Goal: Information Seeking & Learning: Understand process/instructions

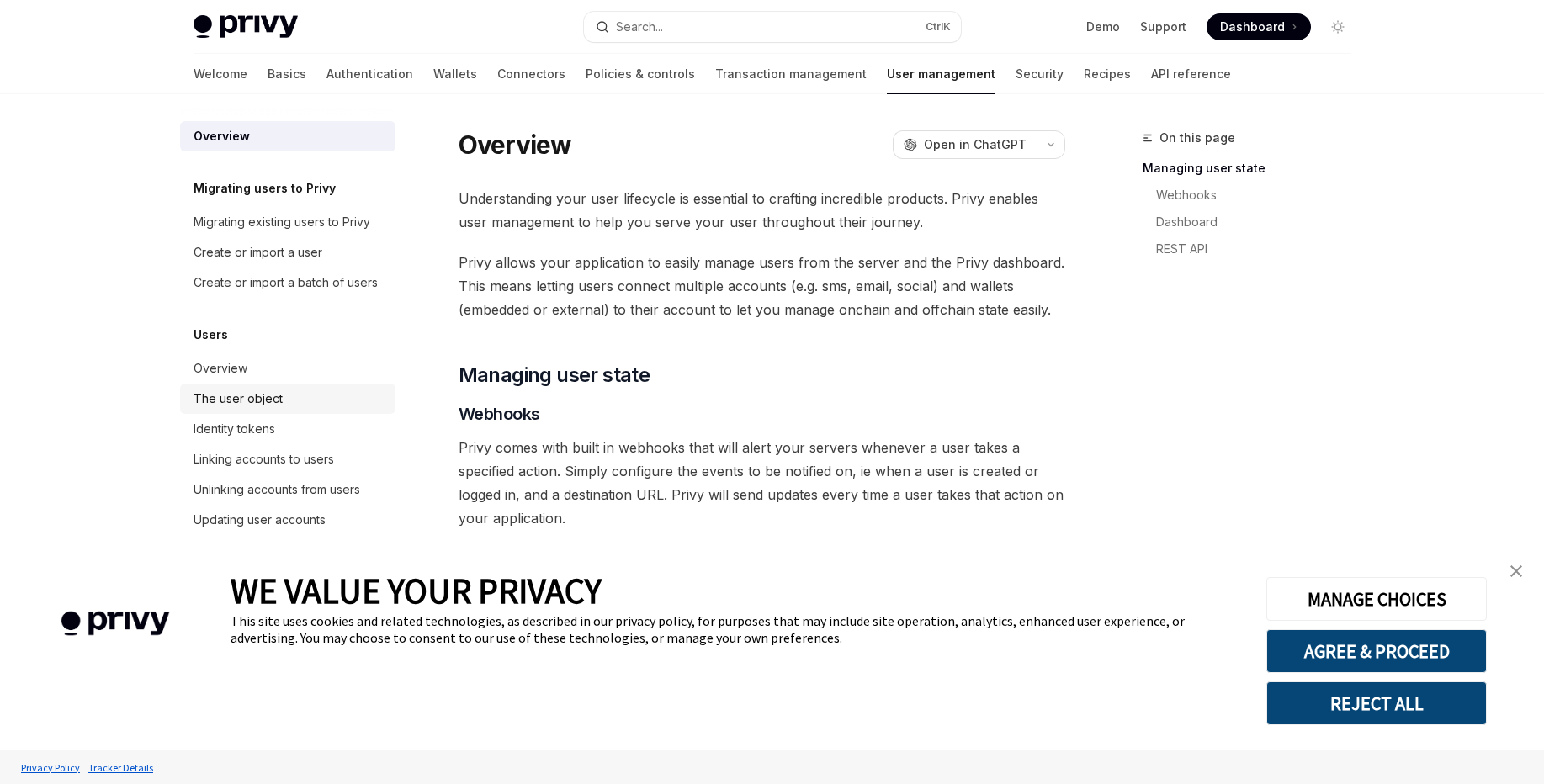
click at [270, 439] on div "Identity tokens" at bounding box center [234, 429] width 82 height 20
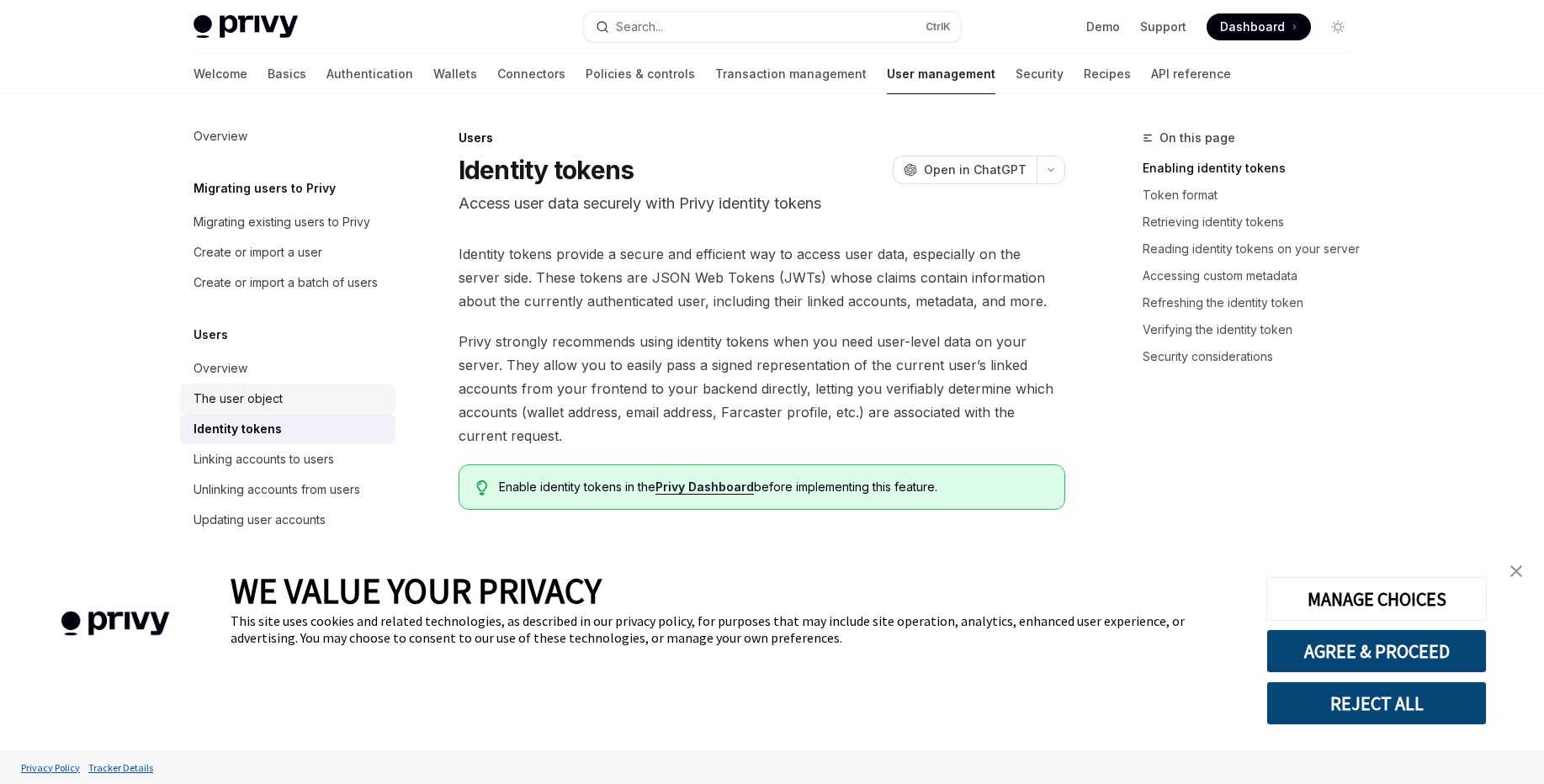
click at [272, 414] on link "The user object" at bounding box center [287, 398] width 215 height 30
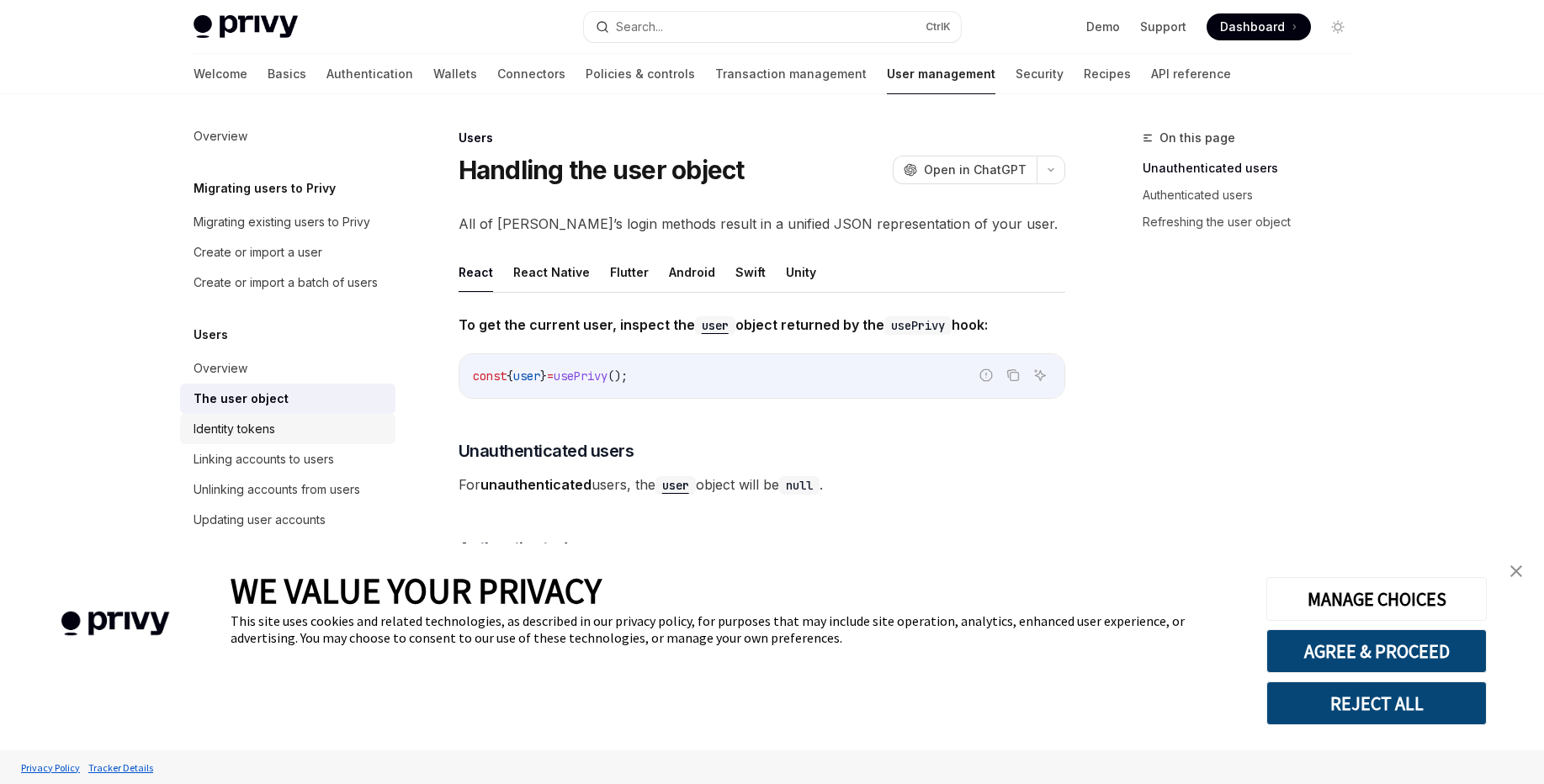
click at [261, 439] on div "Identity tokens" at bounding box center [234, 429] width 82 height 20
type textarea "*"
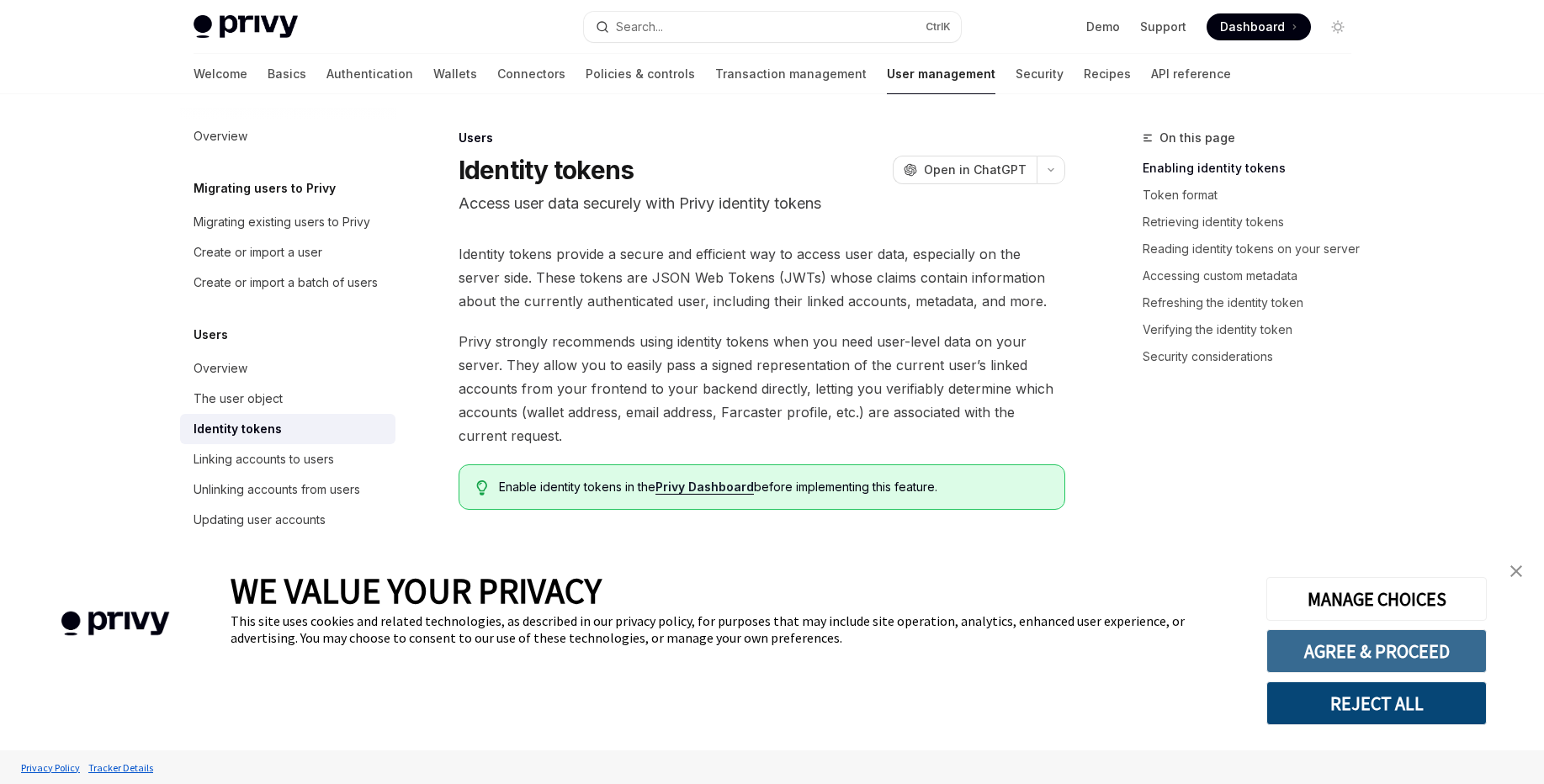
drag, startPoint x: 1428, startPoint y: 699, endPoint x: 1414, endPoint y: 650, distance: 51.0
click at [1414, 650] on div "MANAGE CHOICES AGREE & PROCEED REJECT ALL" at bounding box center [1375, 646] width 219 height 156
click at [1414, 650] on button "AGREE & PROCEED" at bounding box center [1376, 652] width 220 height 44
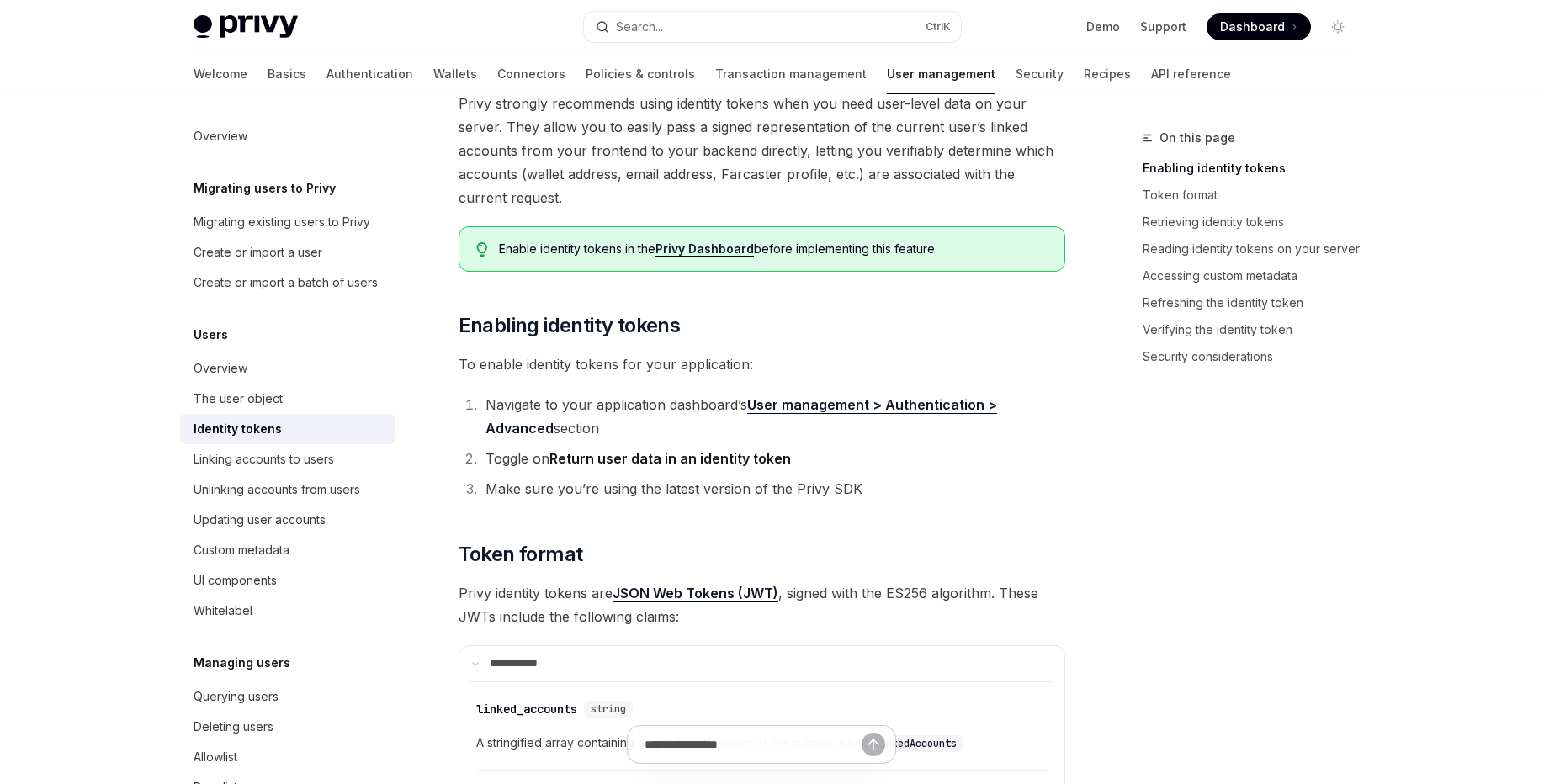
scroll to position [303, 0]
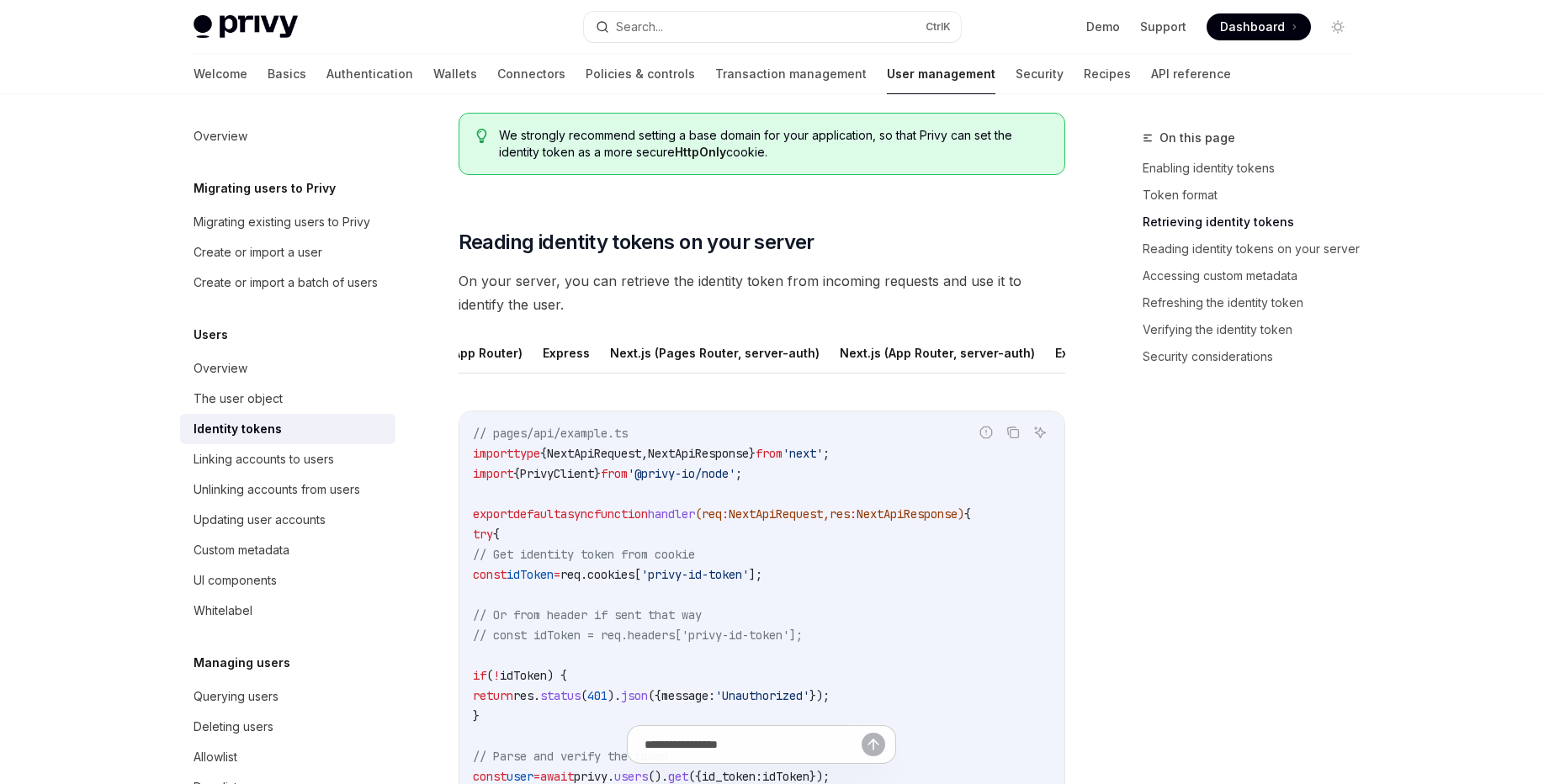
scroll to position [0, 356]
click at [1061, 364] on button "Python" at bounding box center [1077, 353] width 41 height 40
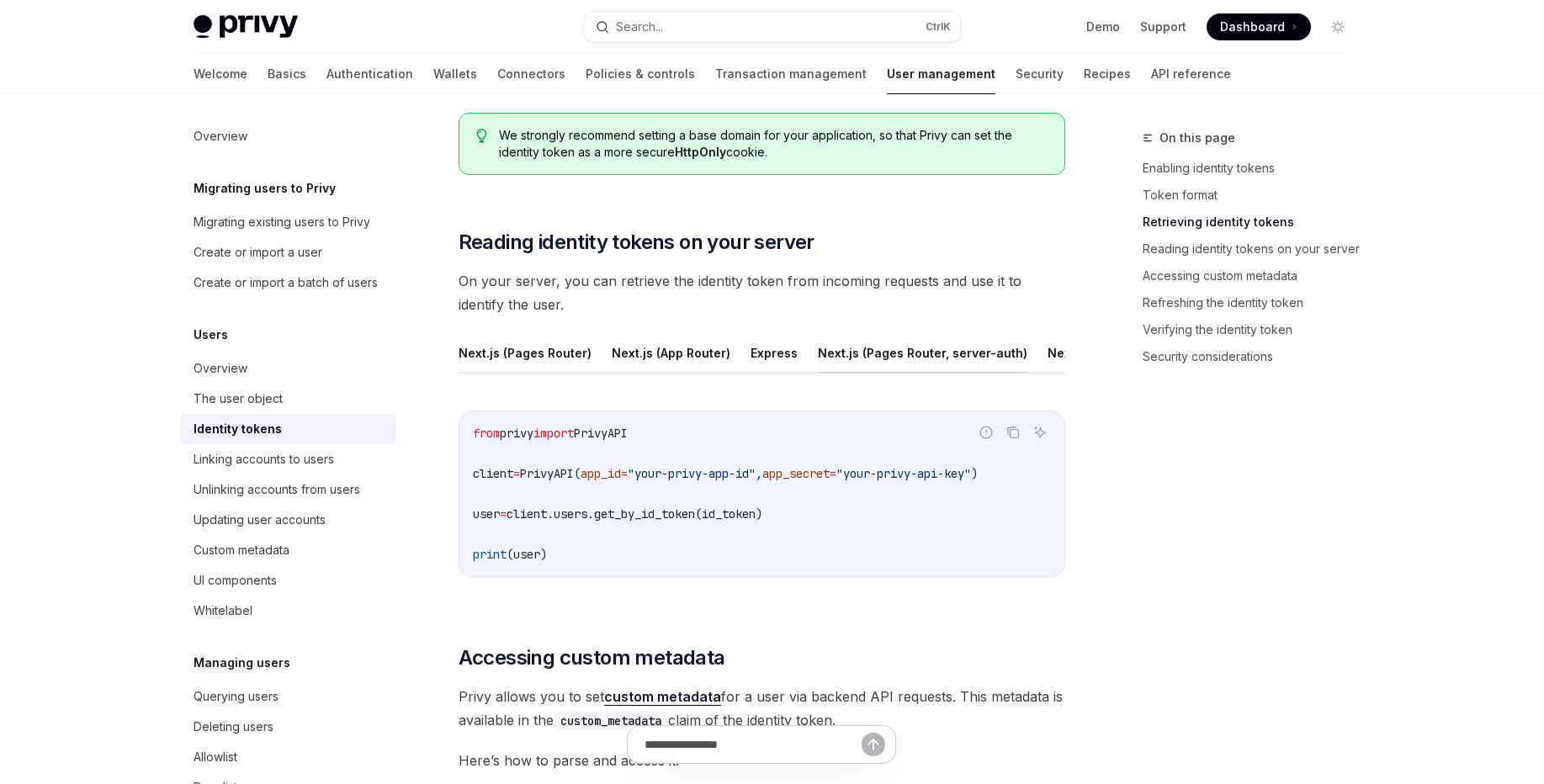
click at [941, 354] on button "Next.js (Pages Router, server-auth)" at bounding box center [923, 353] width 209 height 40
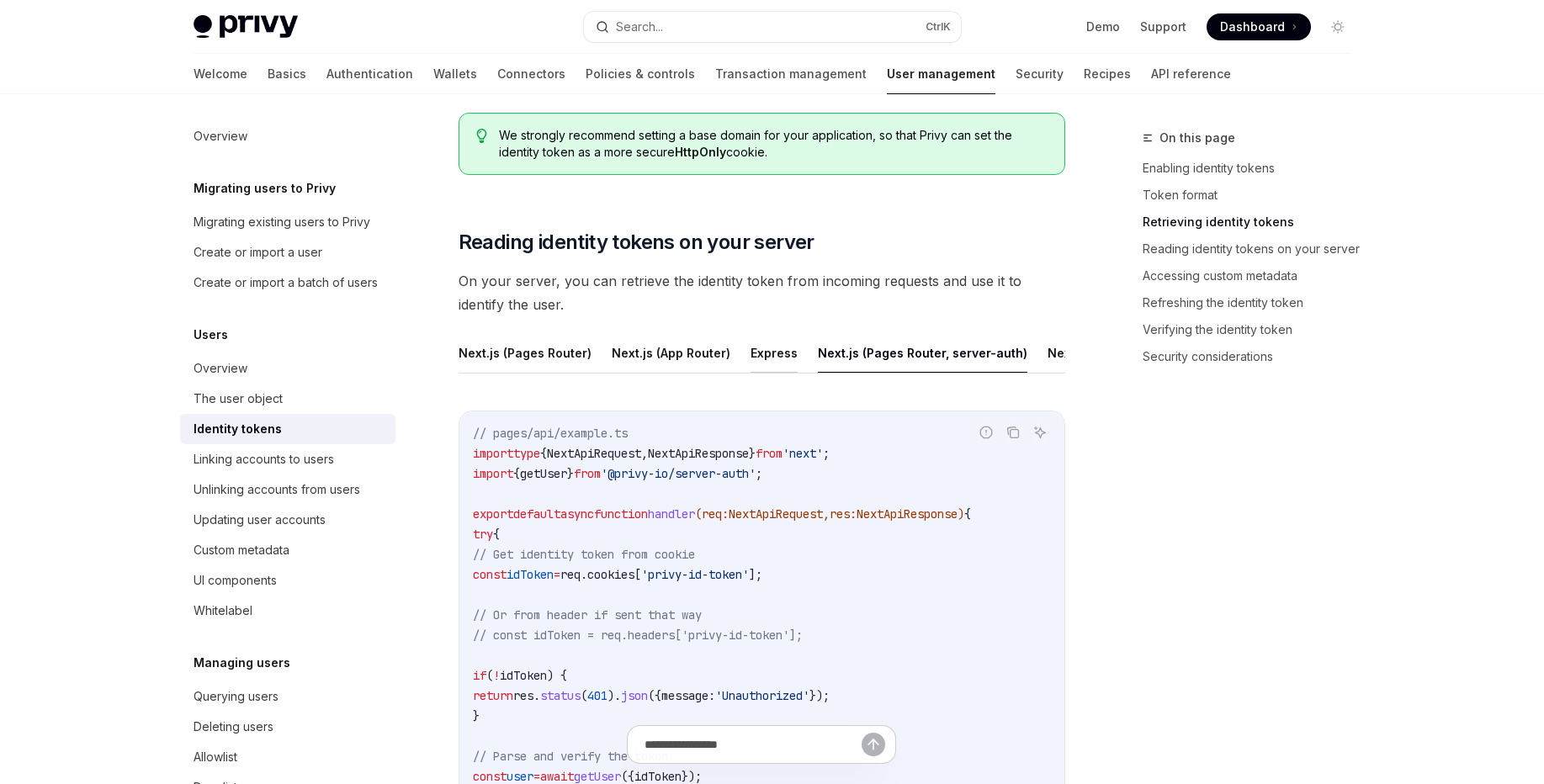
click at [758, 354] on button "Express" at bounding box center [774, 353] width 47 height 40
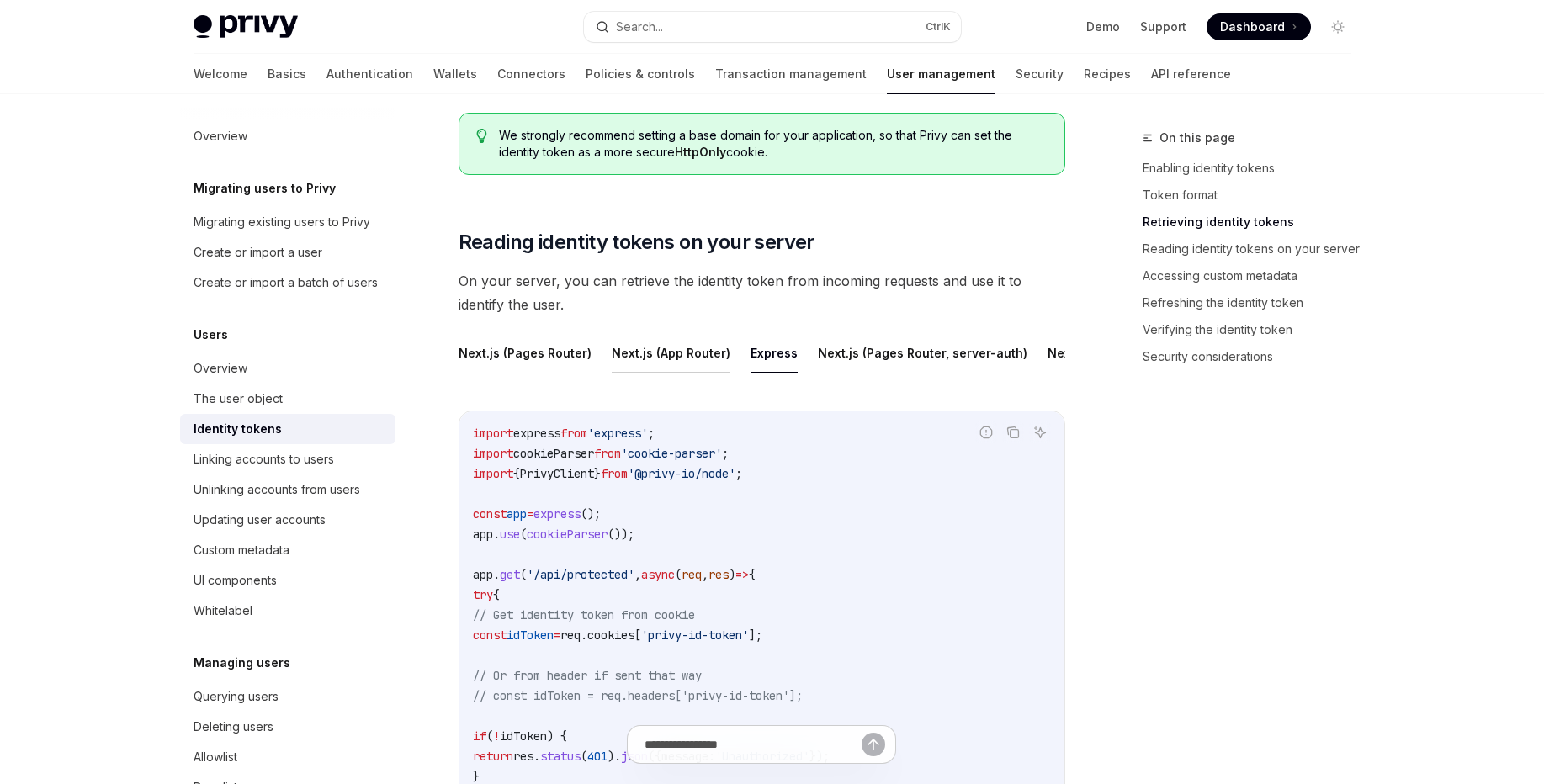
click at [684, 354] on button "Next.js (App Router)" at bounding box center [671, 353] width 119 height 40
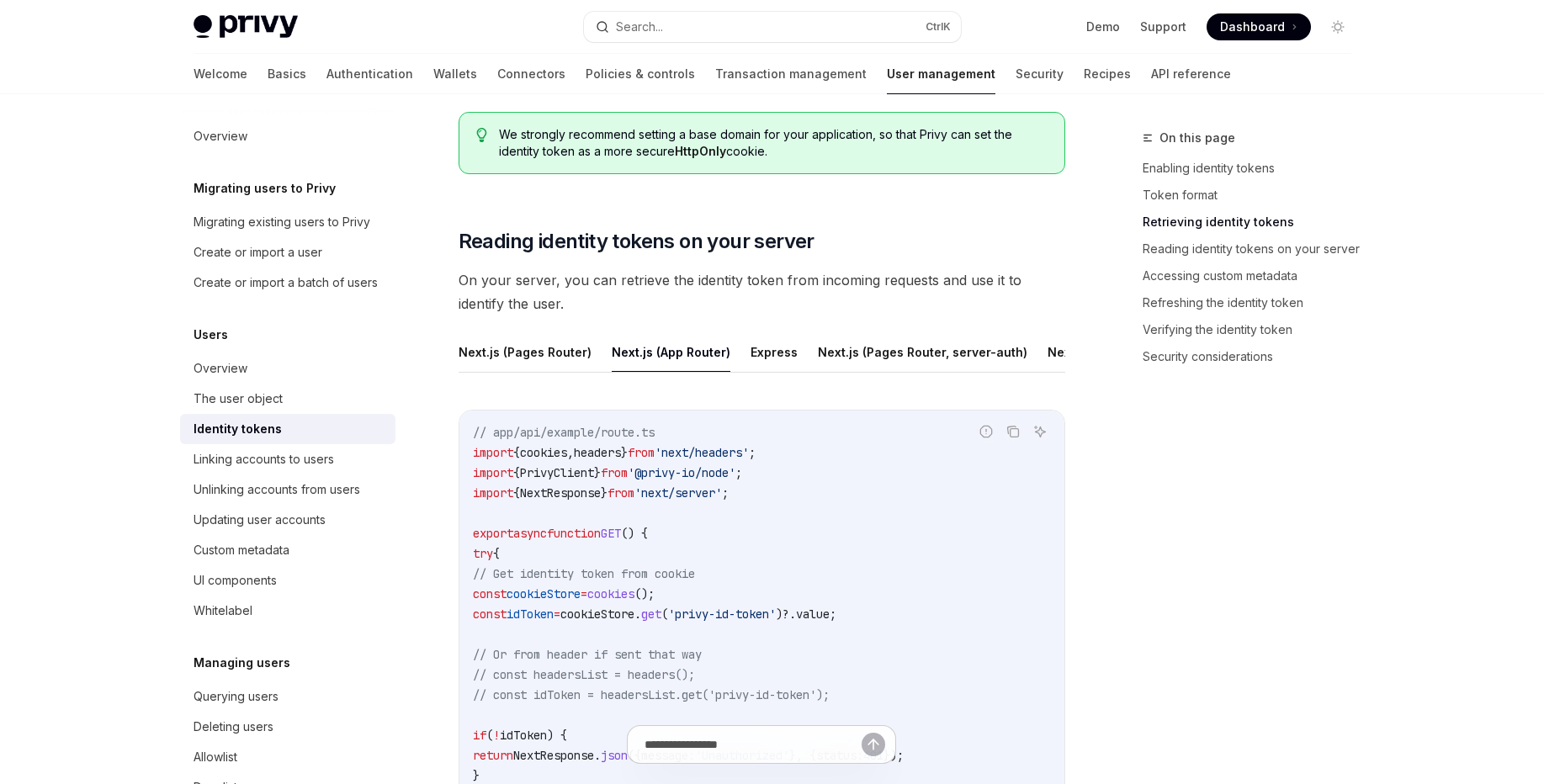
scroll to position [2120, 0]
drag, startPoint x: 696, startPoint y: 386, endPoint x: 691, endPoint y: 378, distance: 9.4
click at [694, 384] on div "Next.js (Pages Router) Next.js (App Router) Express Next.js (Pages Router, serv…" at bounding box center [761, 721] width 607 height 776
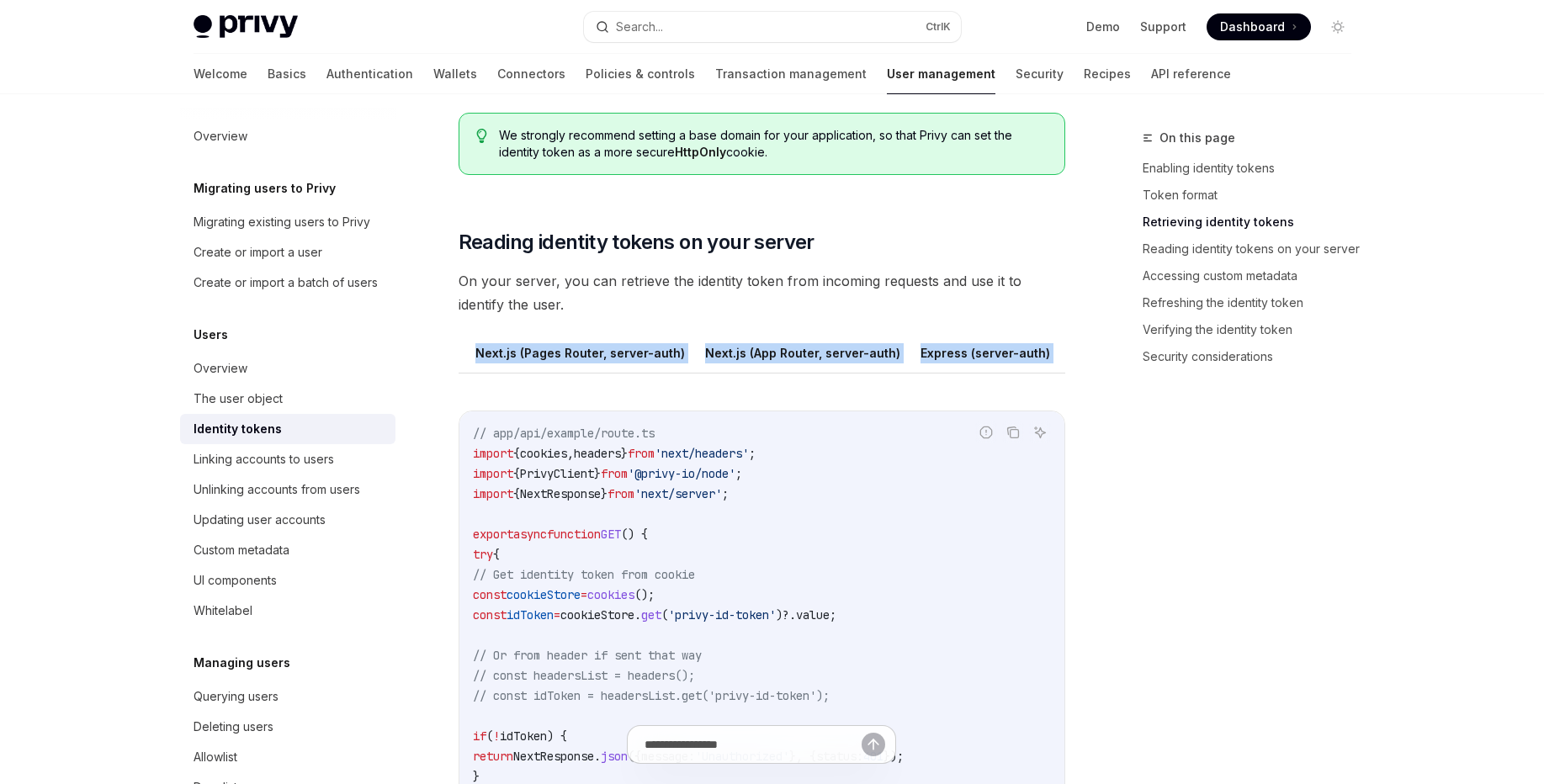
scroll to position [0, 356]
click at [900, 388] on div "Next.js (Pages Router) Next.js (App Router) Express Next.js (Pages Router, serv…" at bounding box center [761, 721] width 607 height 776
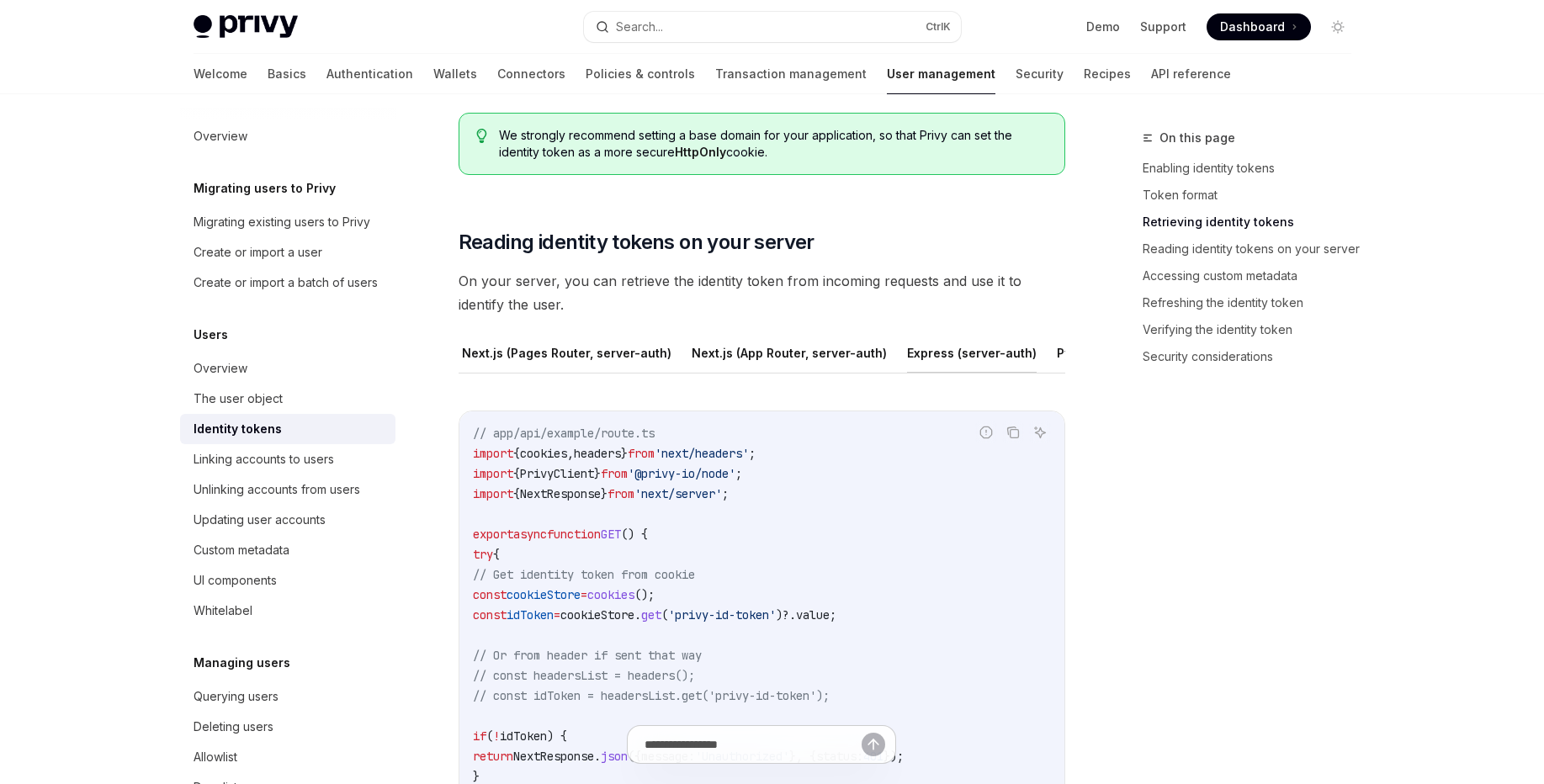
click at [937, 353] on button "Express (server-auth)" at bounding box center [971, 353] width 129 height 40
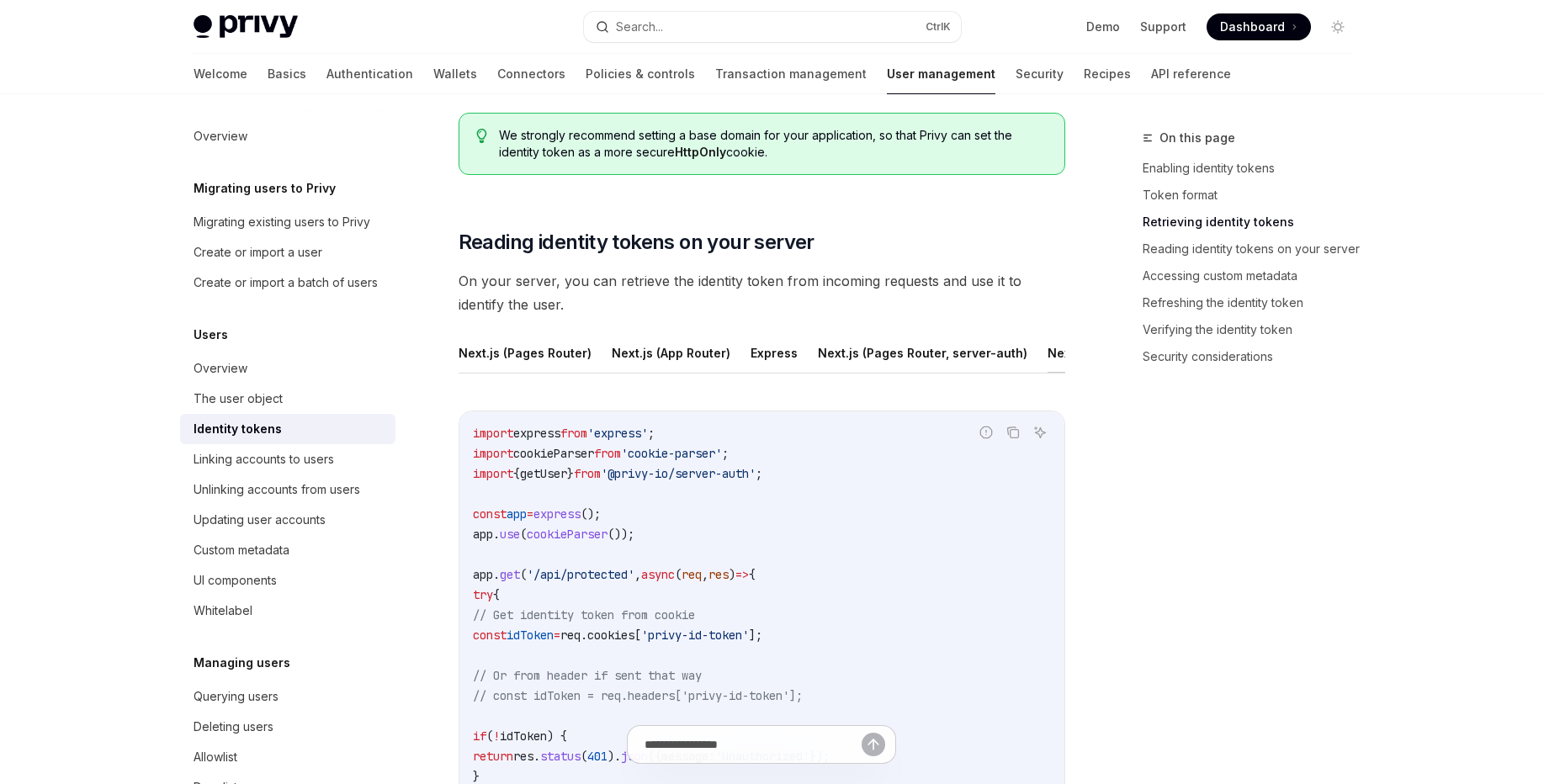
click at [1048, 352] on button "Next.js (App Router, server-auth)" at bounding box center [1145, 353] width 195 height 40
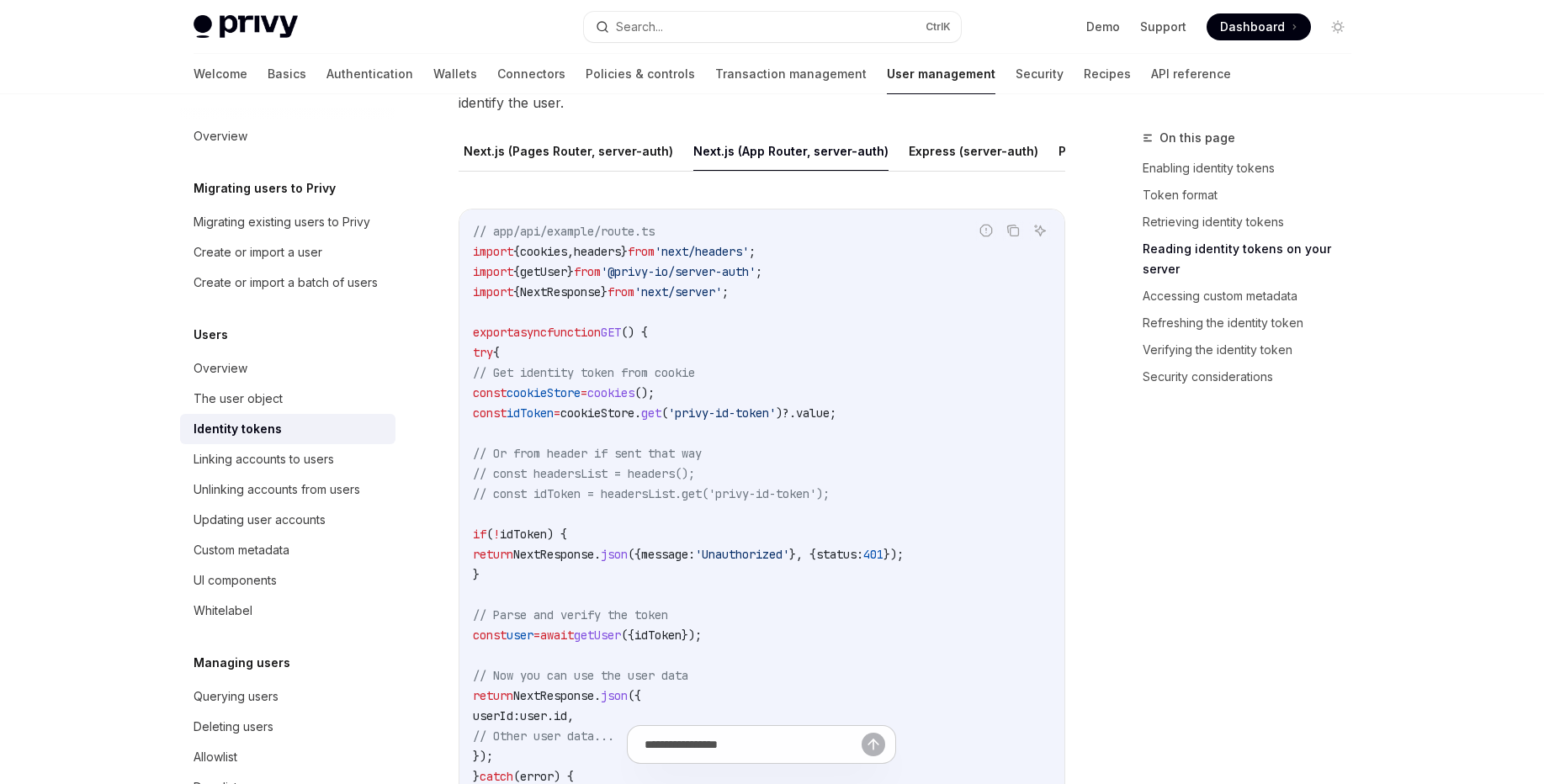
scroll to position [0, 356]
click at [1016, 161] on ul "Next.js (Pages Router) Next.js (App Router) Express Next.js (Pages Router, serv…" at bounding box center [761, 151] width 607 height 41
click at [1057, 154] on button "Python" at bounding box center [1077, 150] width 41 height 40
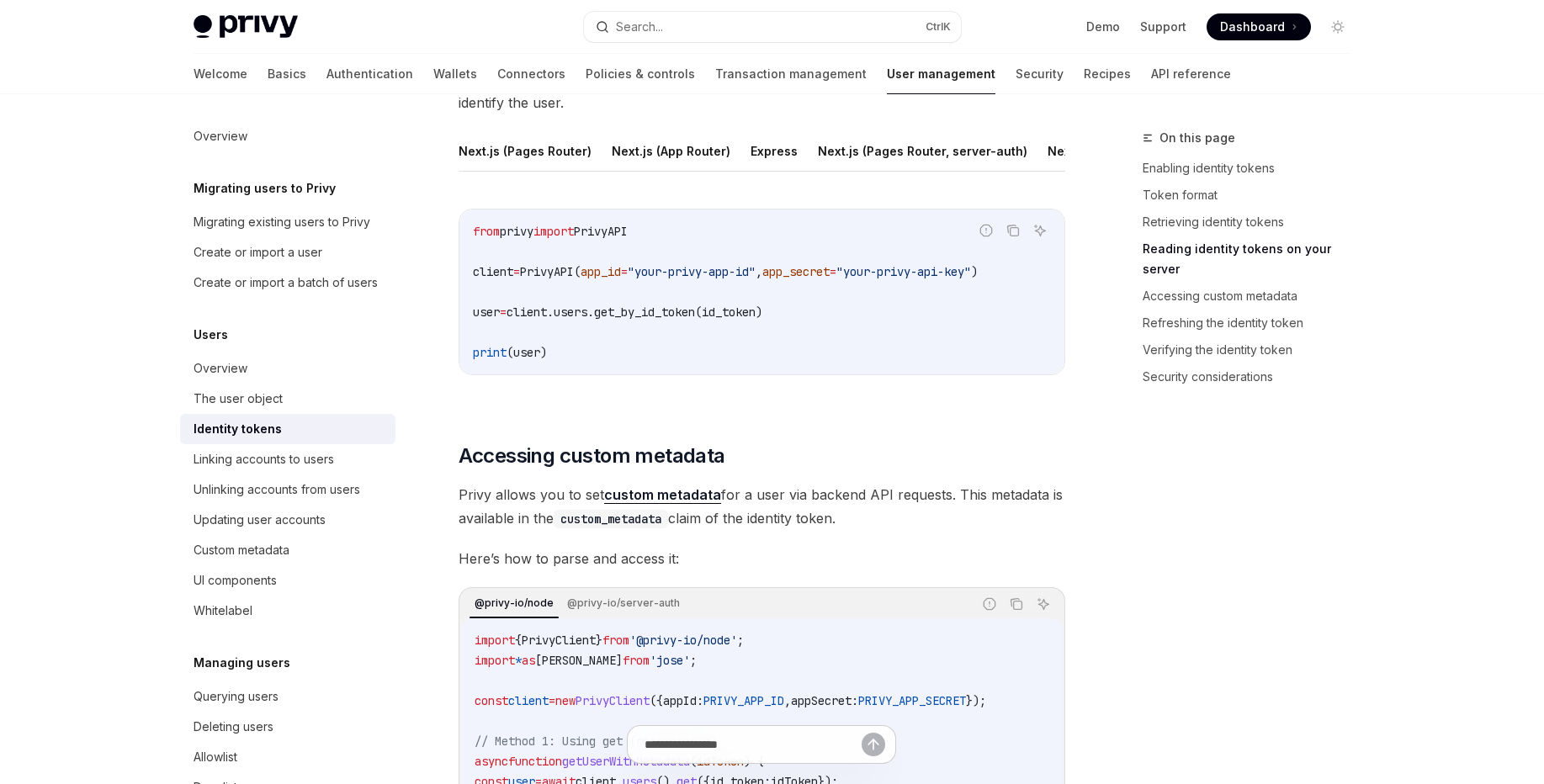
click at [628, 239] on span "PrivyAPI" at bounding box center [601, 231] width 54 height 15
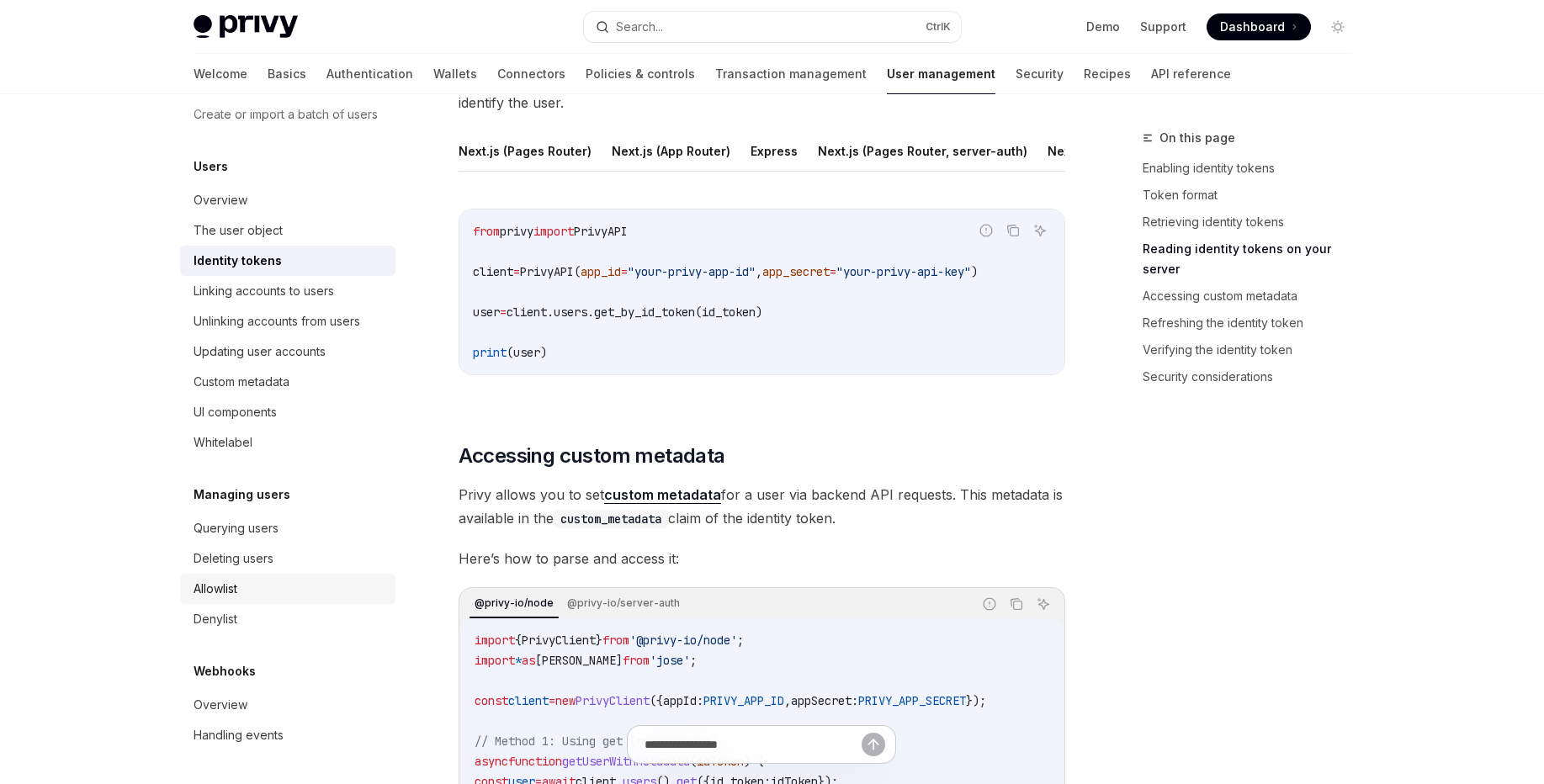
scroll to position [188, 0]
click at [273, 539] on link "Querying users" at bounding box center [287, 528] width 215 height 30
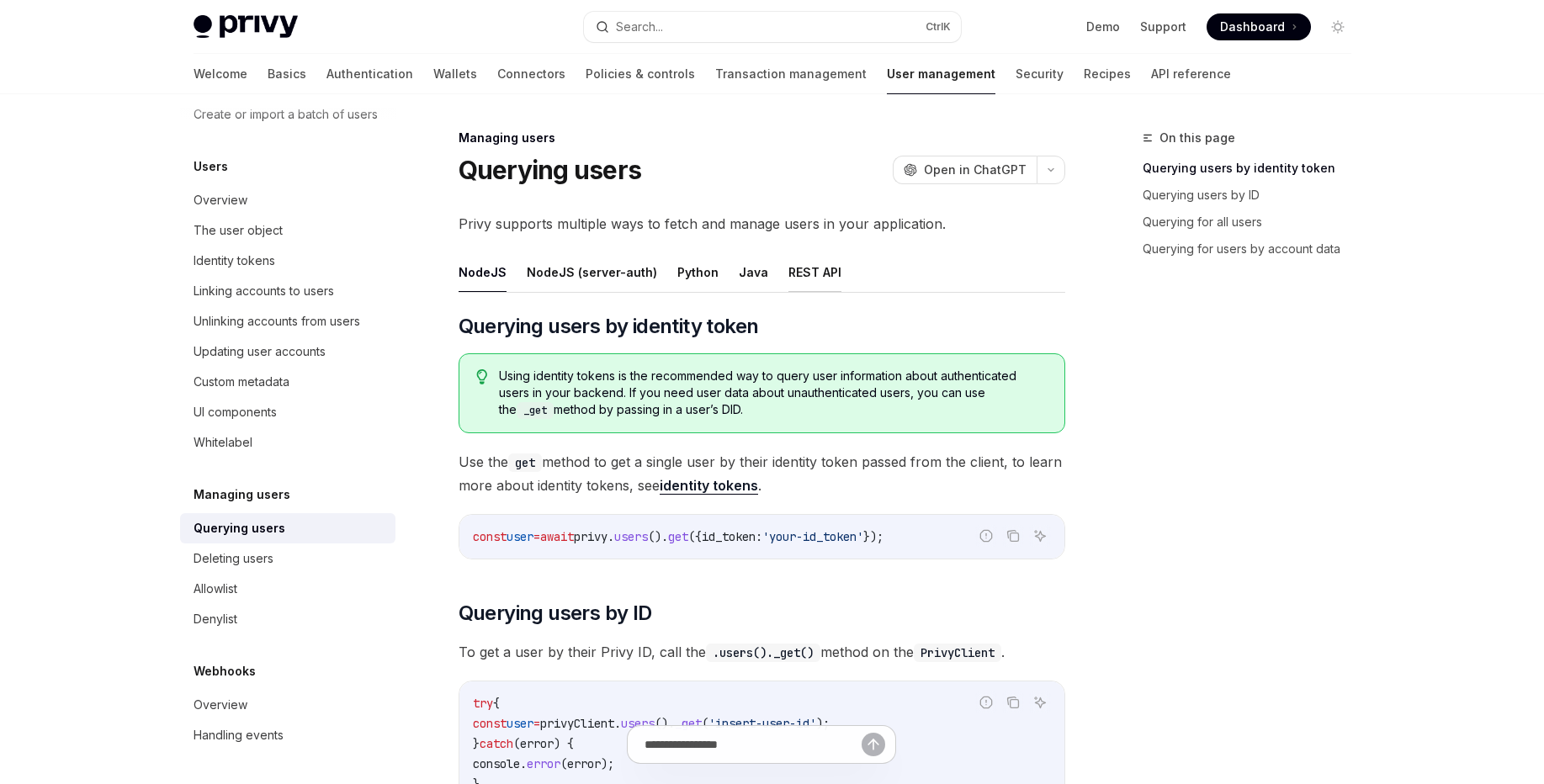
click at [788, 272] on button "REST API" at bounding box center [815, 272] width 53 height 40
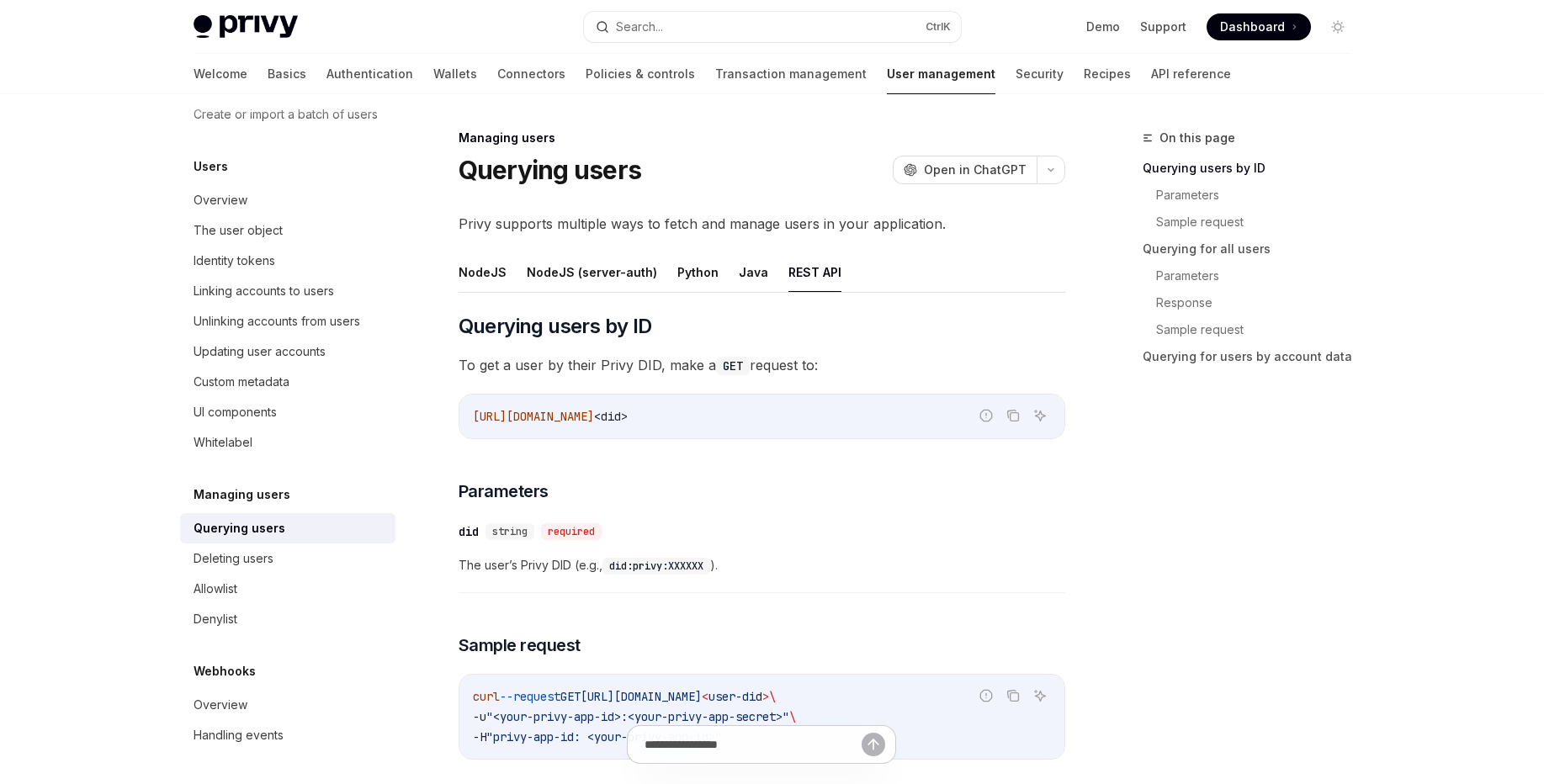
click at [628, 422] on span "<did>" at bounding box center [611, 416] width 34 height 15
drag, startPoint x: 755, startPoint y: 422, endPoint x: 723, endPoint y: 420, distance: 32.1
click at [628, 420] on span "<did>" at bounding box center [611, 416] width 34 height 15
click at [594, 416] on span "https://auth.privy.io/api/v1/users/" at bounding box center [534, 416] width 122 height 15
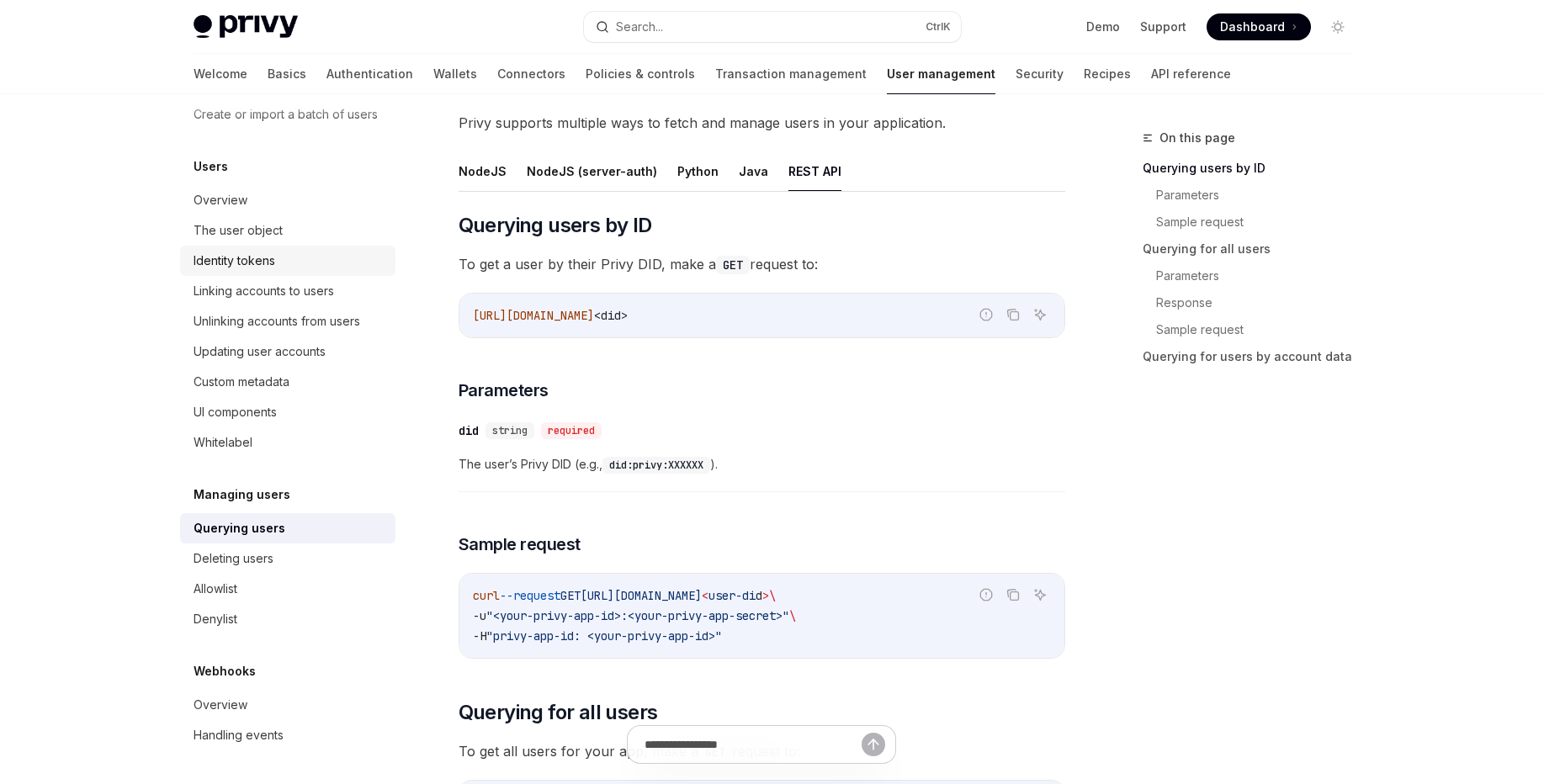
click at [290, 256] on div "Identity tokens" at bounding box center [289, 261] width 192 height 20
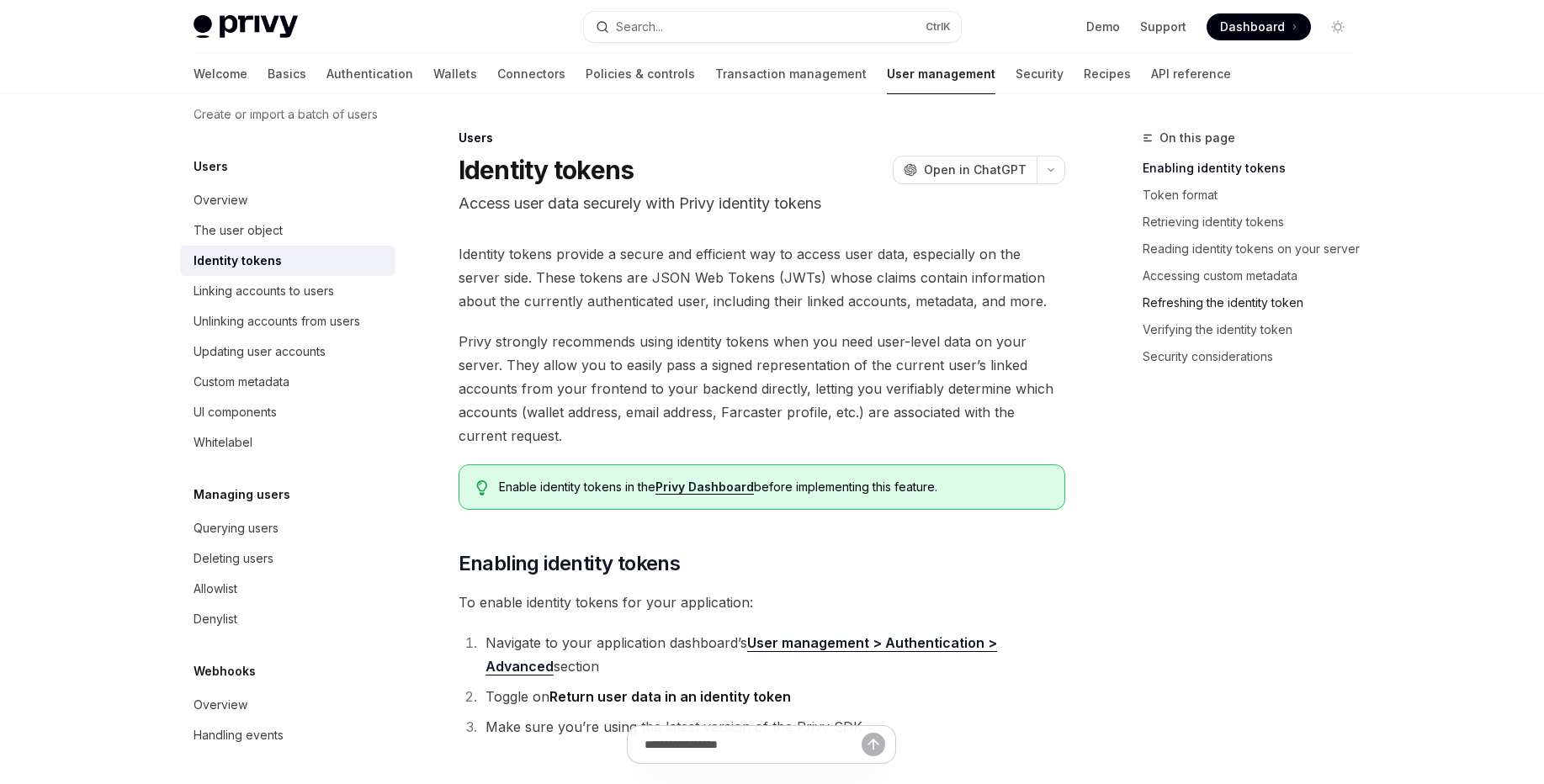
click at [1247, 303] on link "Refreshing the identity token" at bounding box center [1253, 303] width 222 height 27
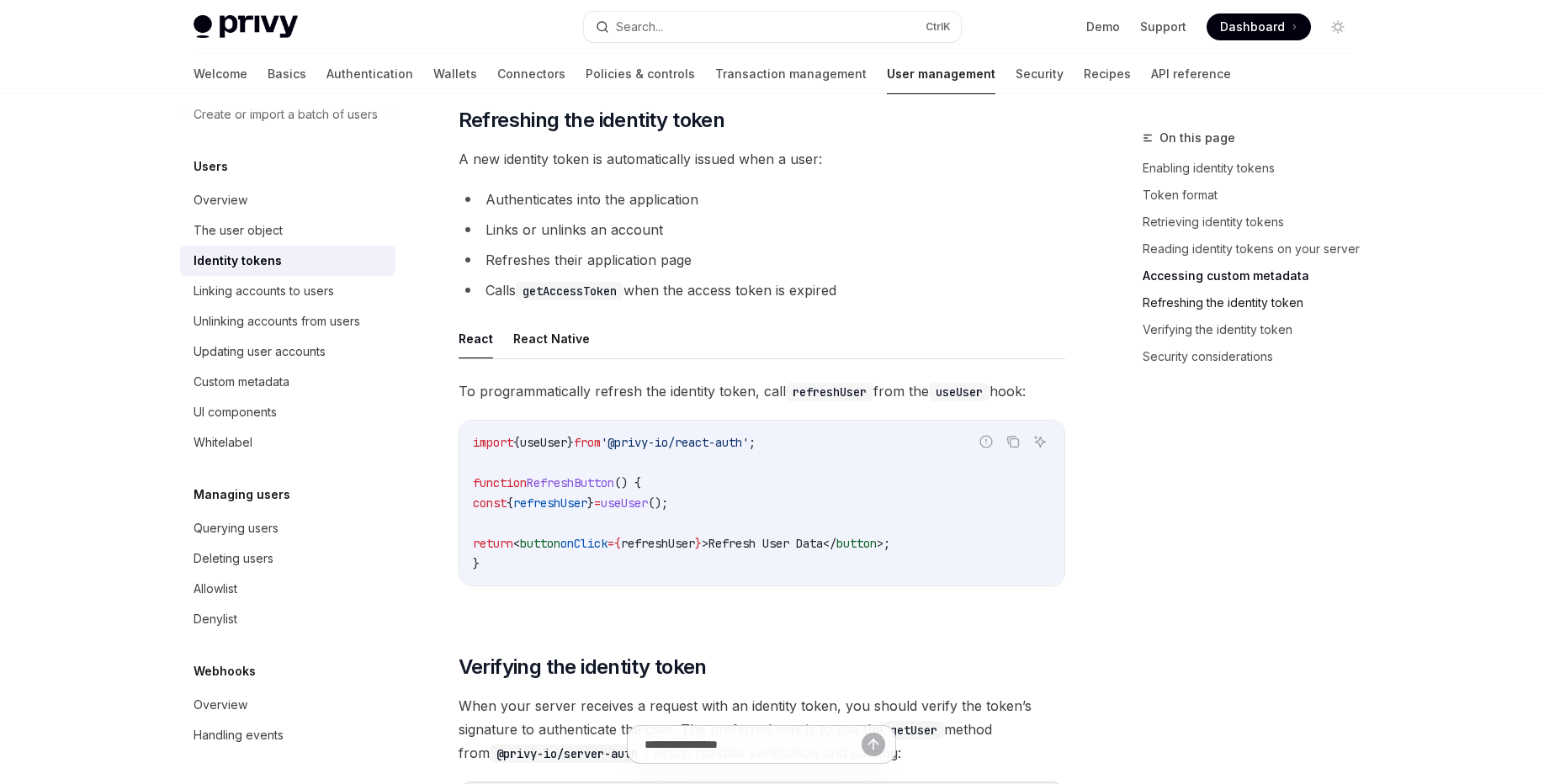
scroll to position [3994, 0]
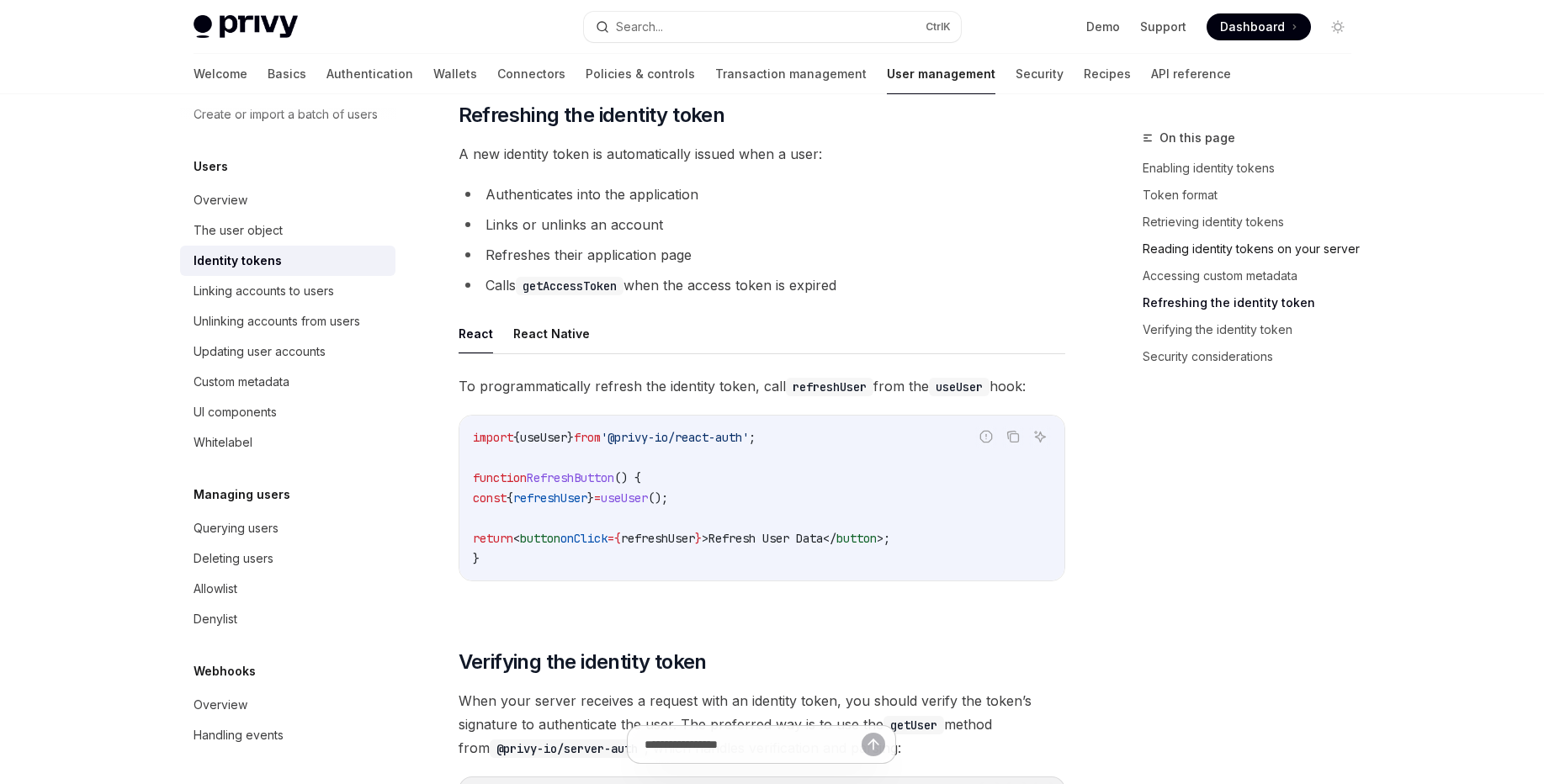
click at [1249, 246] on link "Reading identity tokens on your server" at bounding box center [1253, 249] width 222 height 27
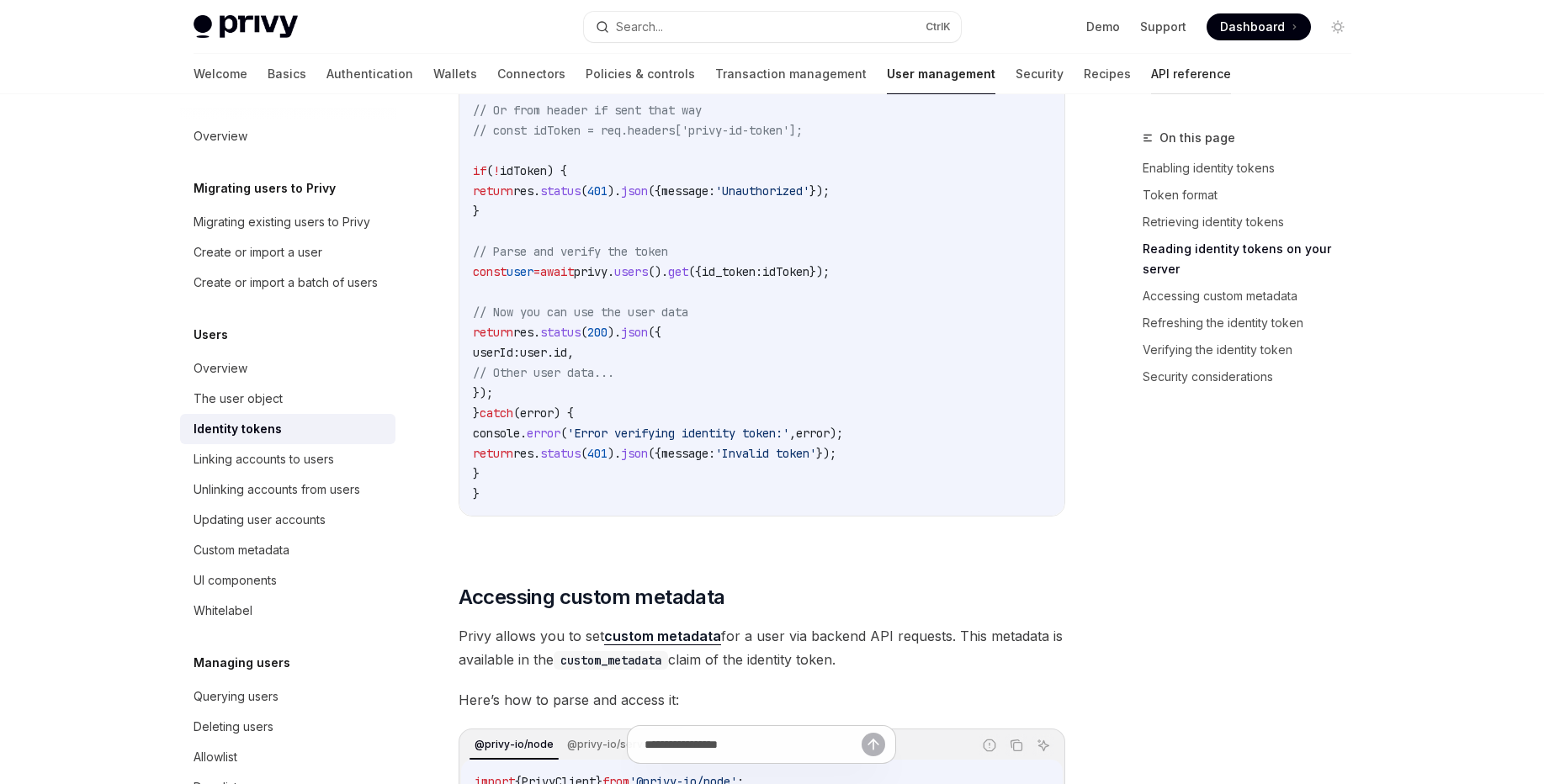
click at [1151, 78] on link "API reference" at bounding box center [1190, 74] width 80 height 41
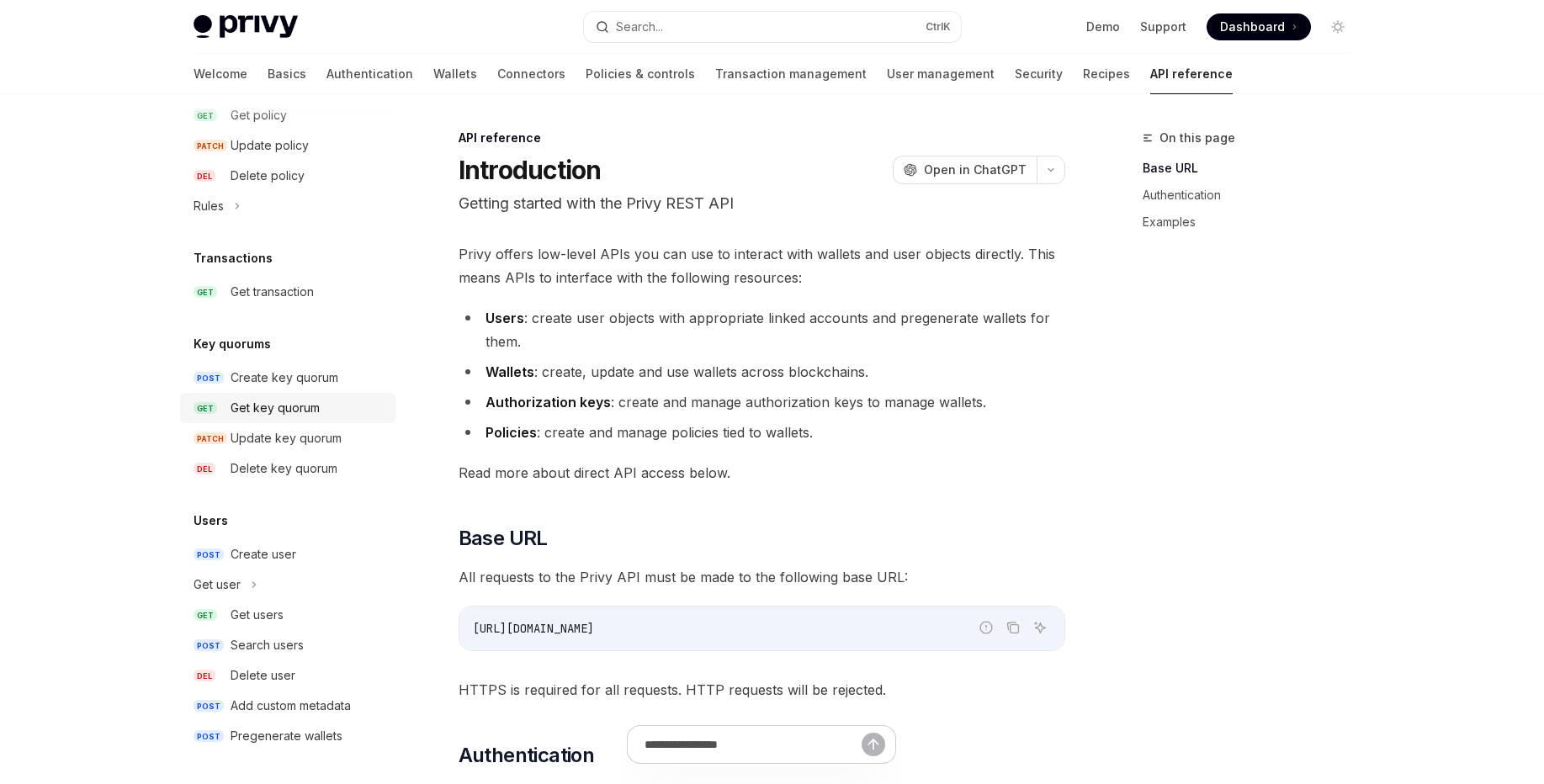
scroll to position [984, 0]
click at [274, 574] on div "Get user" at bounding box center [287, 584] width 215 height 30
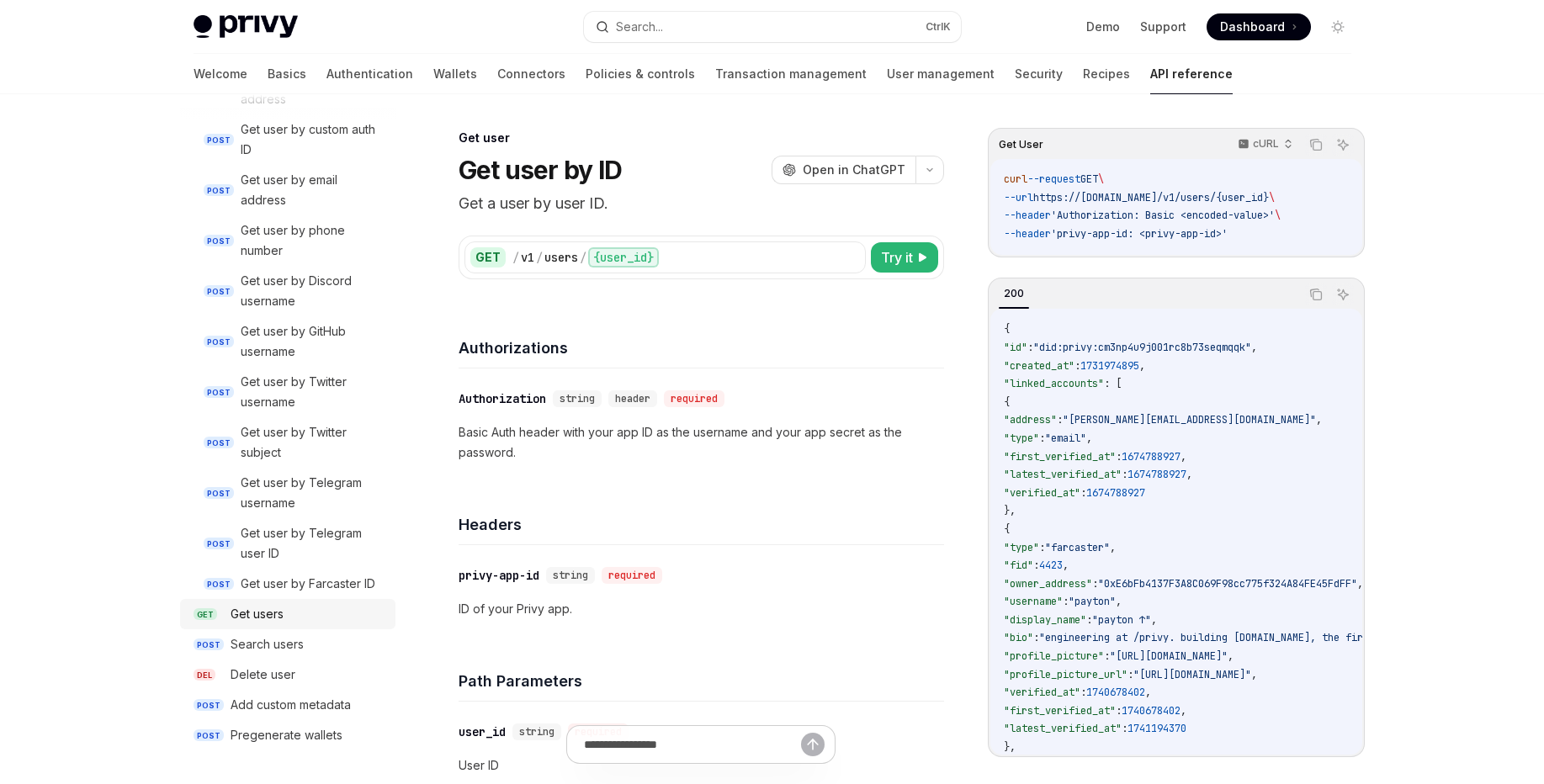
scroll to position [1620, 0]
click at [331, 603] on link "GET Get users" at bounding box center [287, 614] width 215 height 30
type textarea "*"
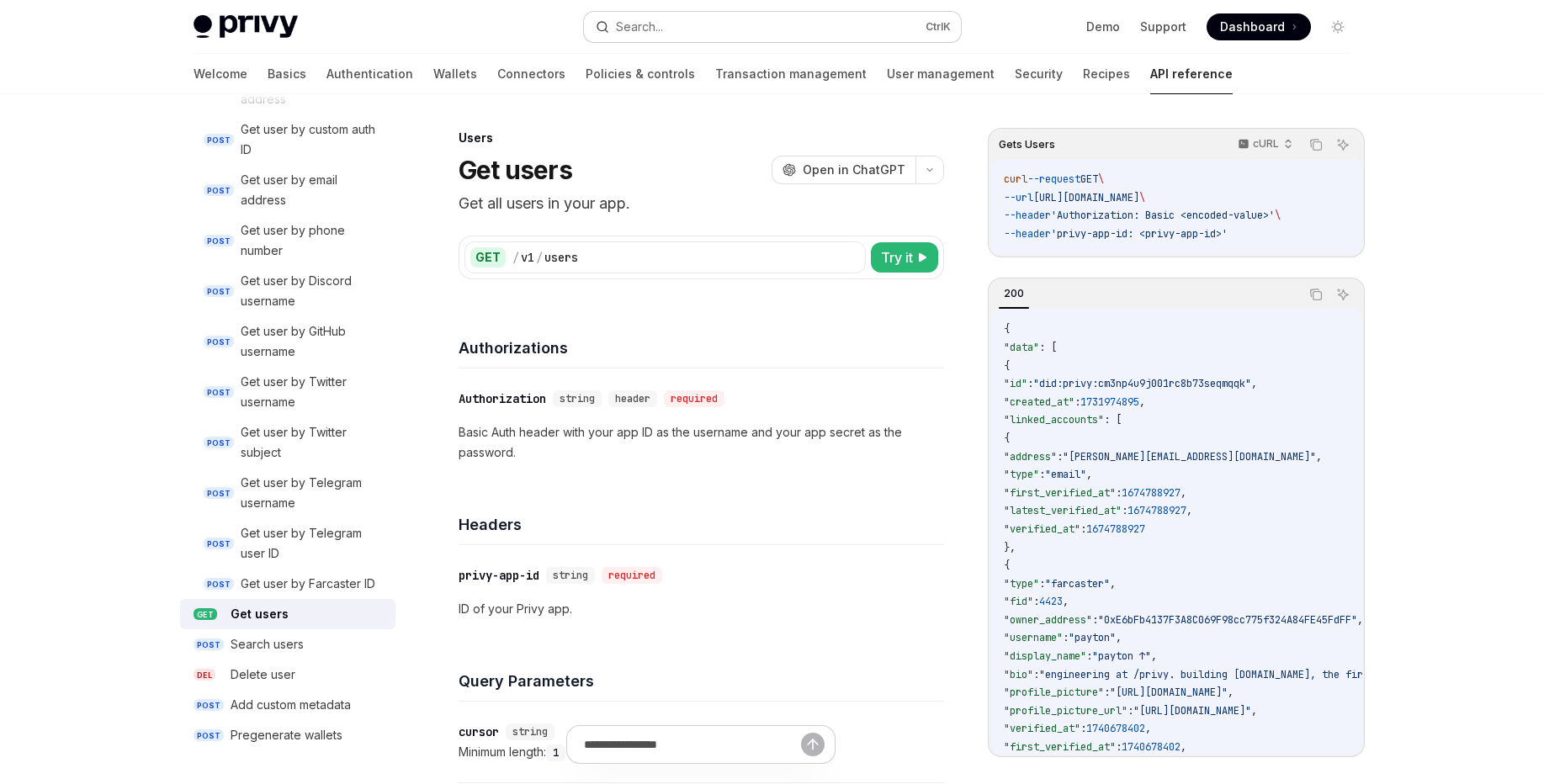
click at [674, 41] on button "Search... Ctrl K" at bounding box center [772, 27] width 377 height 30
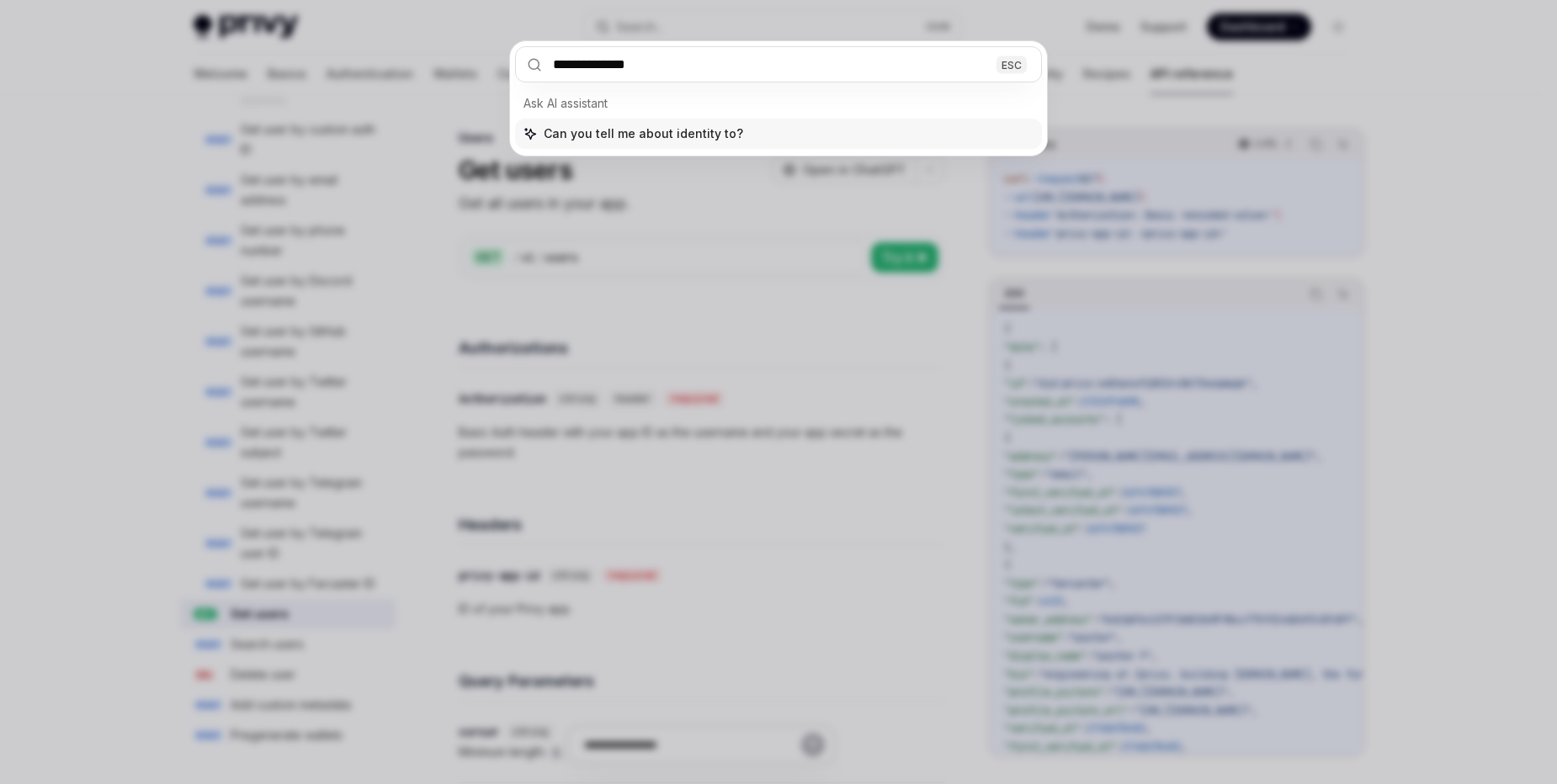
type input "**********"
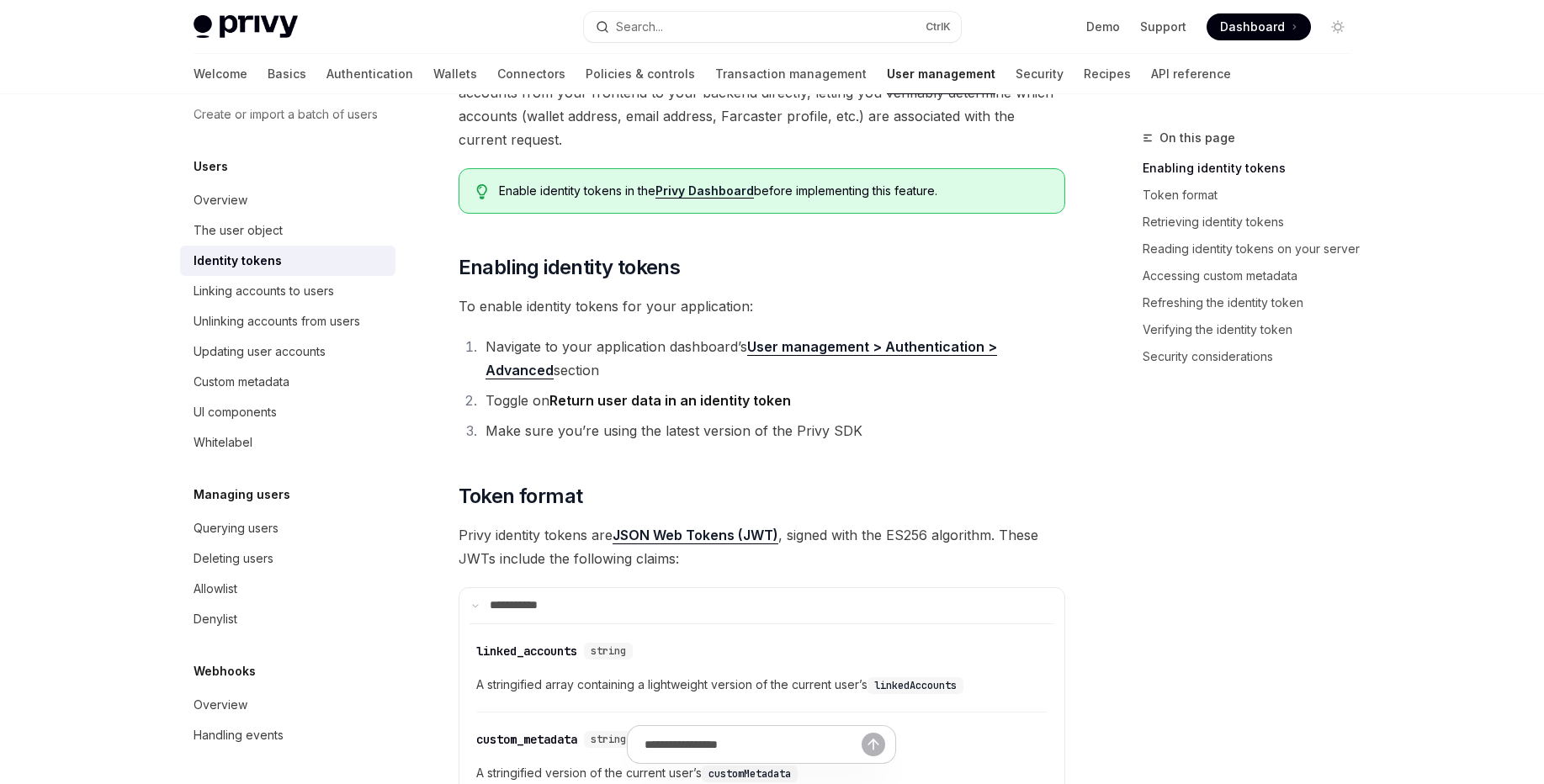
scroll to position [397, 0]
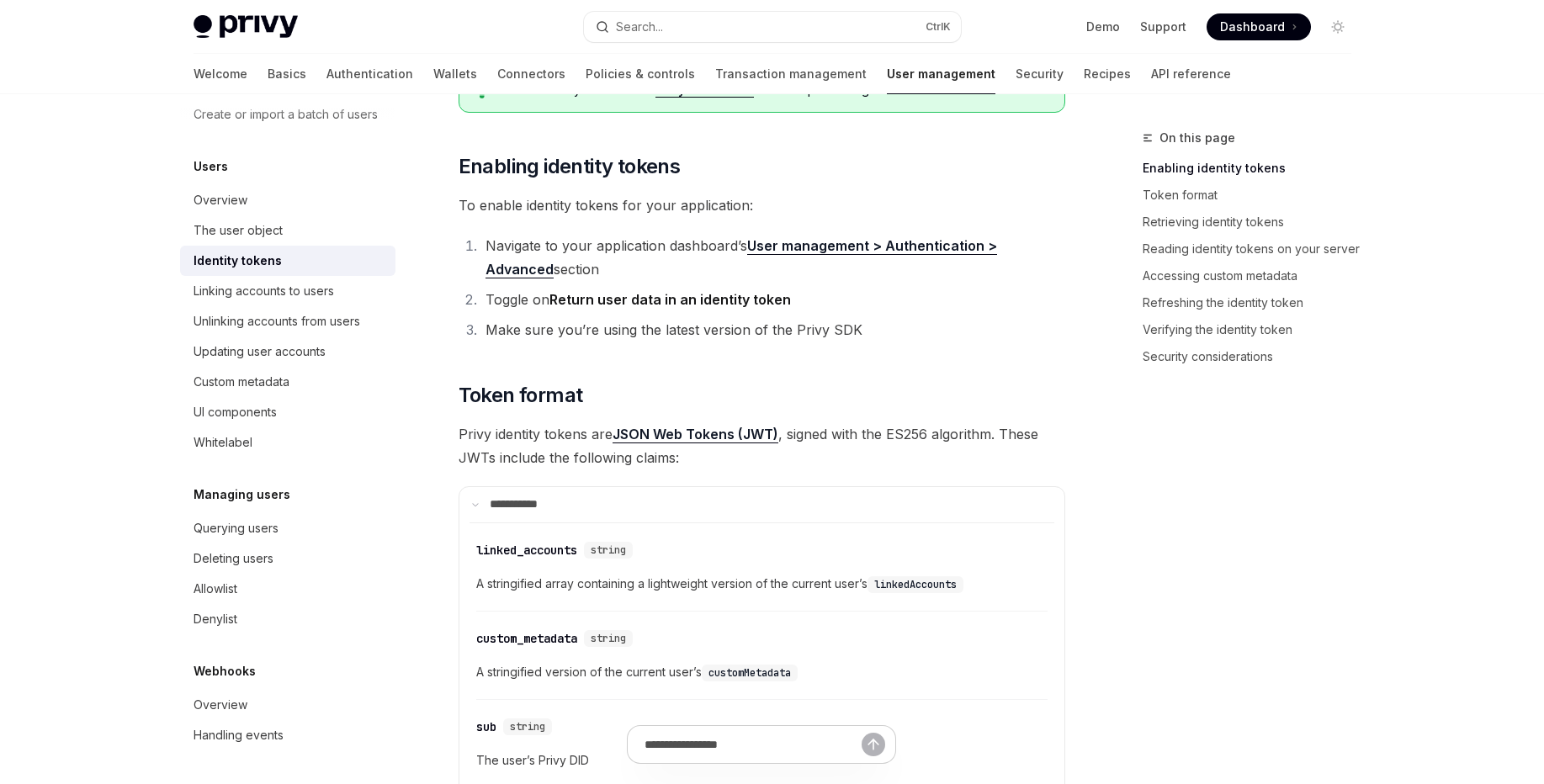
click at [836, 329] on li "Make sure you’re using the latest version of the Privy SDK" at bounding box center [772, 330] width 585 height 24
drag, startPoint x: 836, startPoint y: 329, endPoint x: 523, endPoint y: 326, distance: 313.0
click at [523, 326] on li "Make sure you’re using the latest version of the Privy SDK" at bounding box center [772, 330] width 585 height 24
click at [490, 326] on li "Make sure you’re using the latest version of the Privy SDK" at bounding box center [772, 330] width 585 height 24
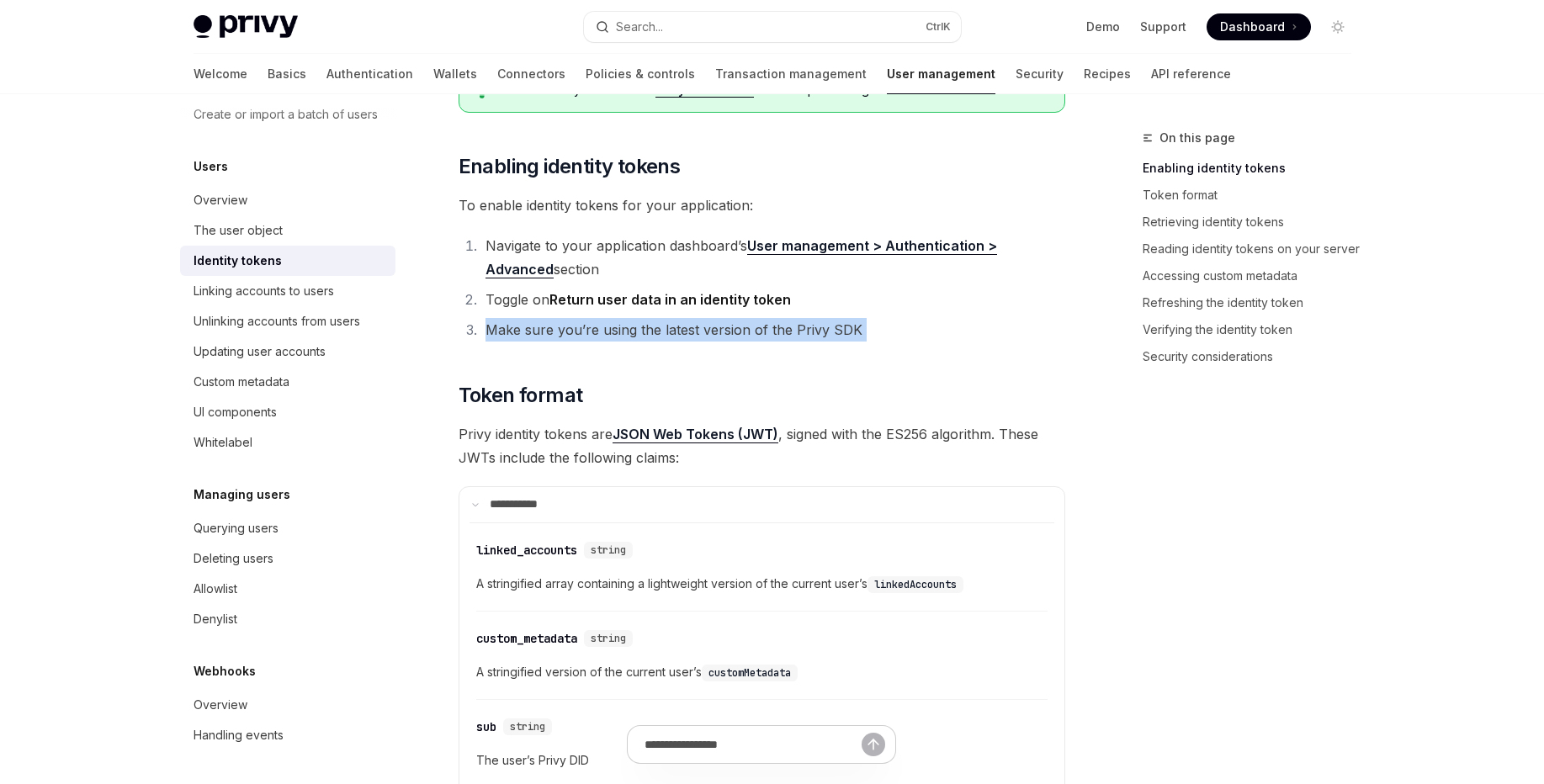
drag, startPoint x: 490, startPoint y: 326, endPoint x: 855, endPoint y: 335, distance: 365.1
click at [854, 336] on li "Make sure you’re using the latest version of the Privy SDK" at bounding box center [772, 330] width 585 height 24
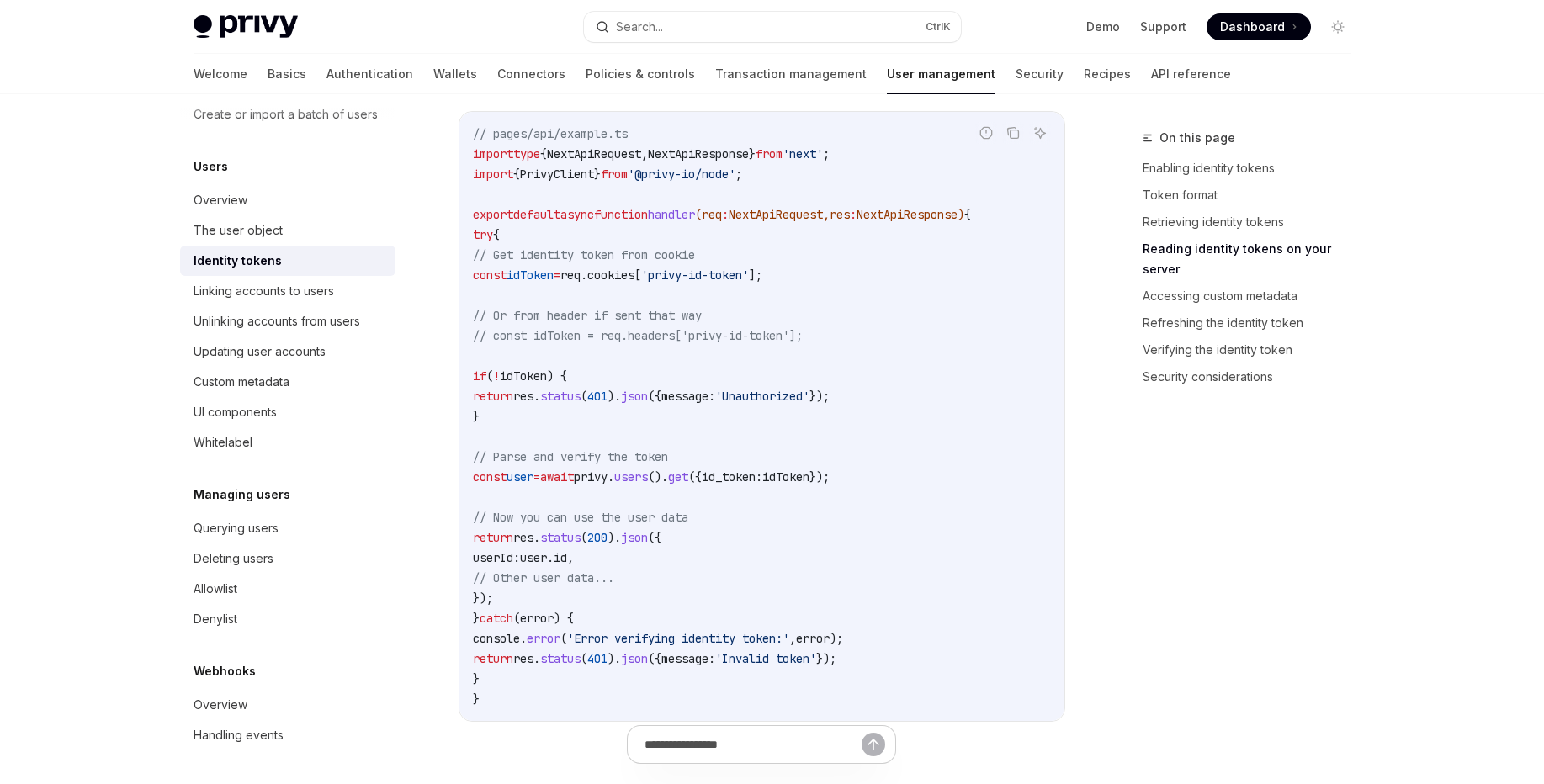
scroll to position [2422, 0]
click at [762, 481] on span "id_token:" at bounding box center [732, 473] width 61 height 15
click at [647, 481] on span "users" at bounding box center [631, 473] width 34 height 15
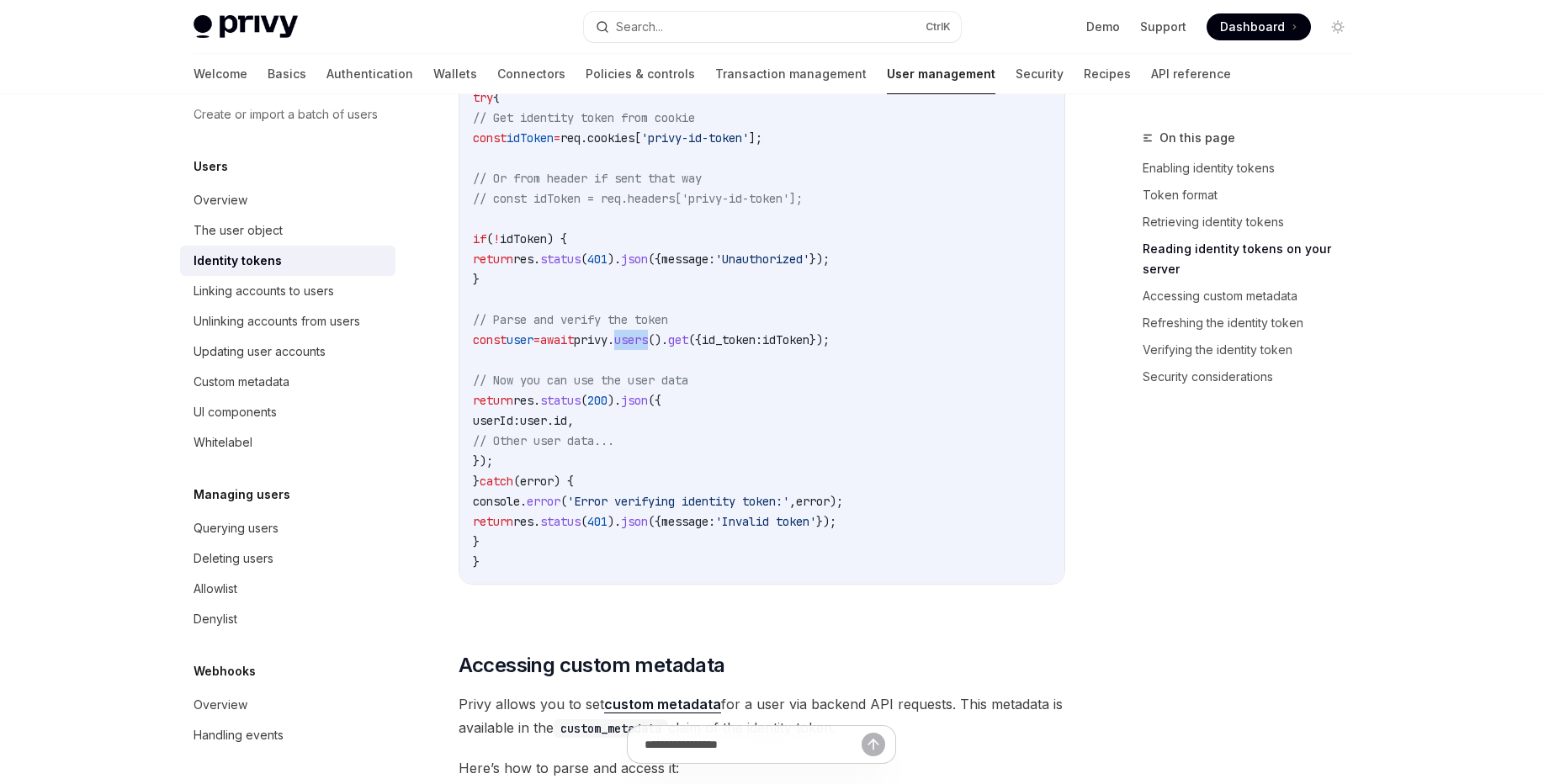
scroll to position [2826, 0]
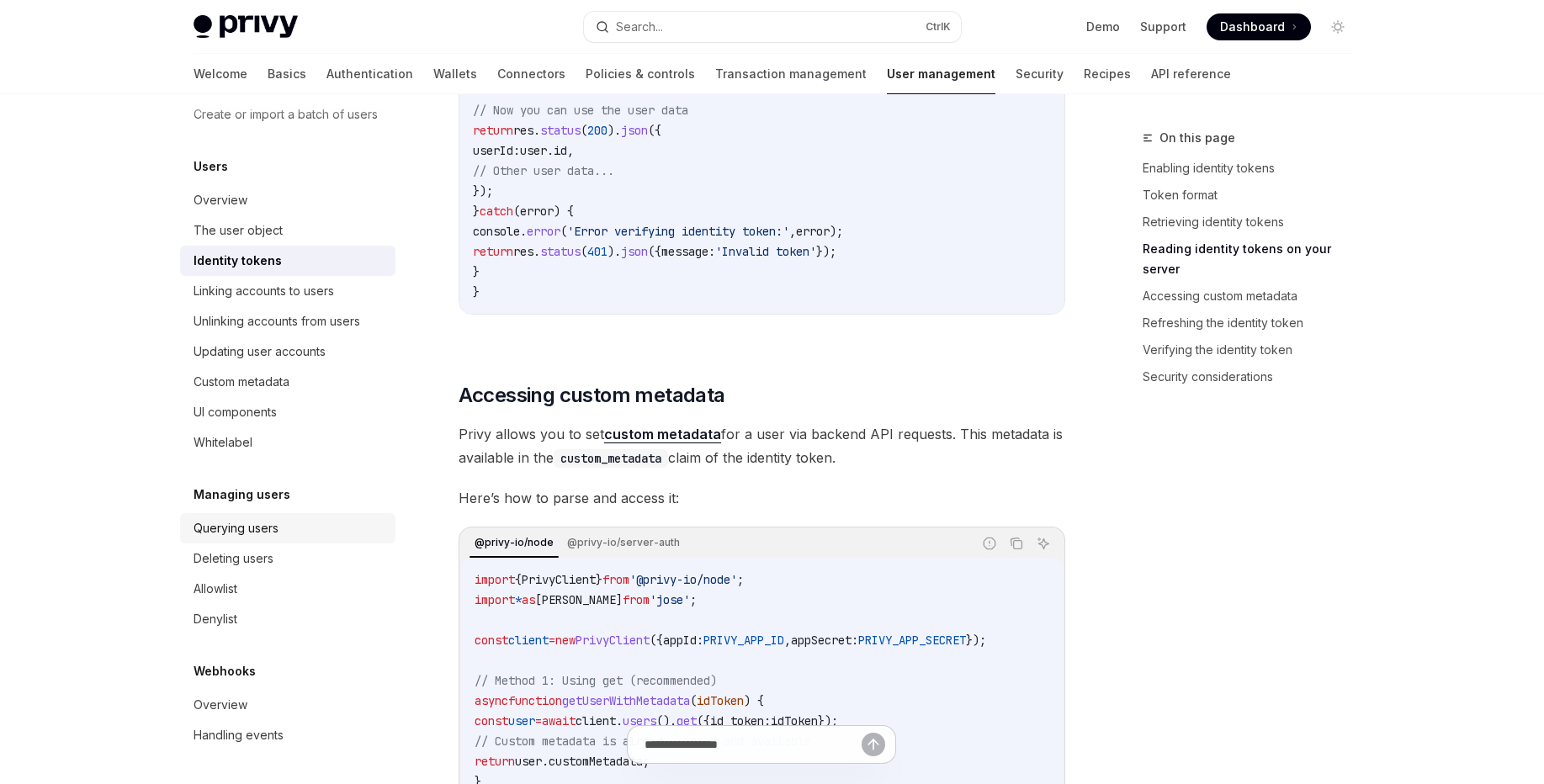
click at [260, 533] on div "Querying users" at bounding box center [236, 528] width 85 height 20
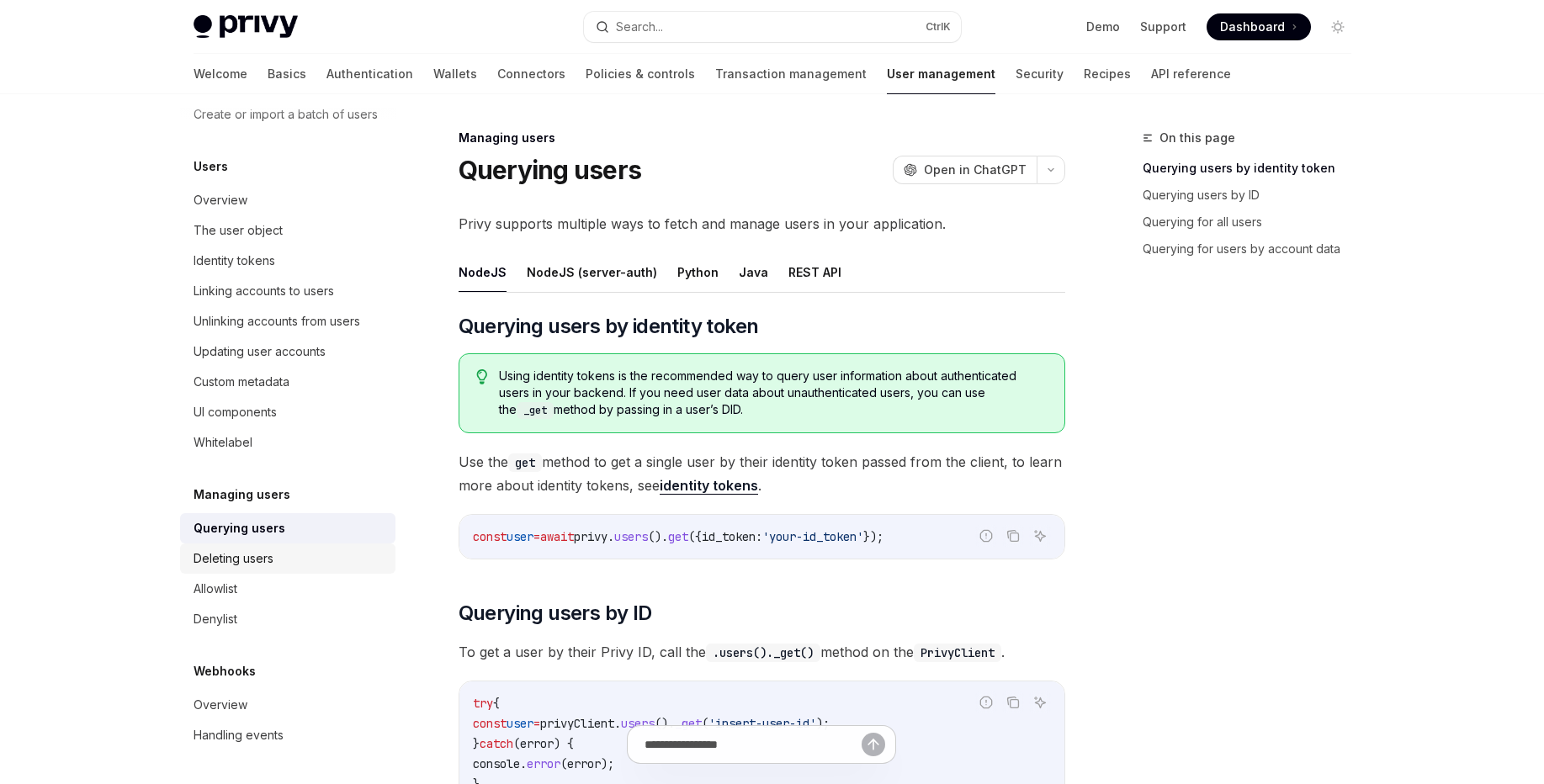
click at [289, 551] on div "Deleting users" at bounding box center [289, 559] width 192 height 20
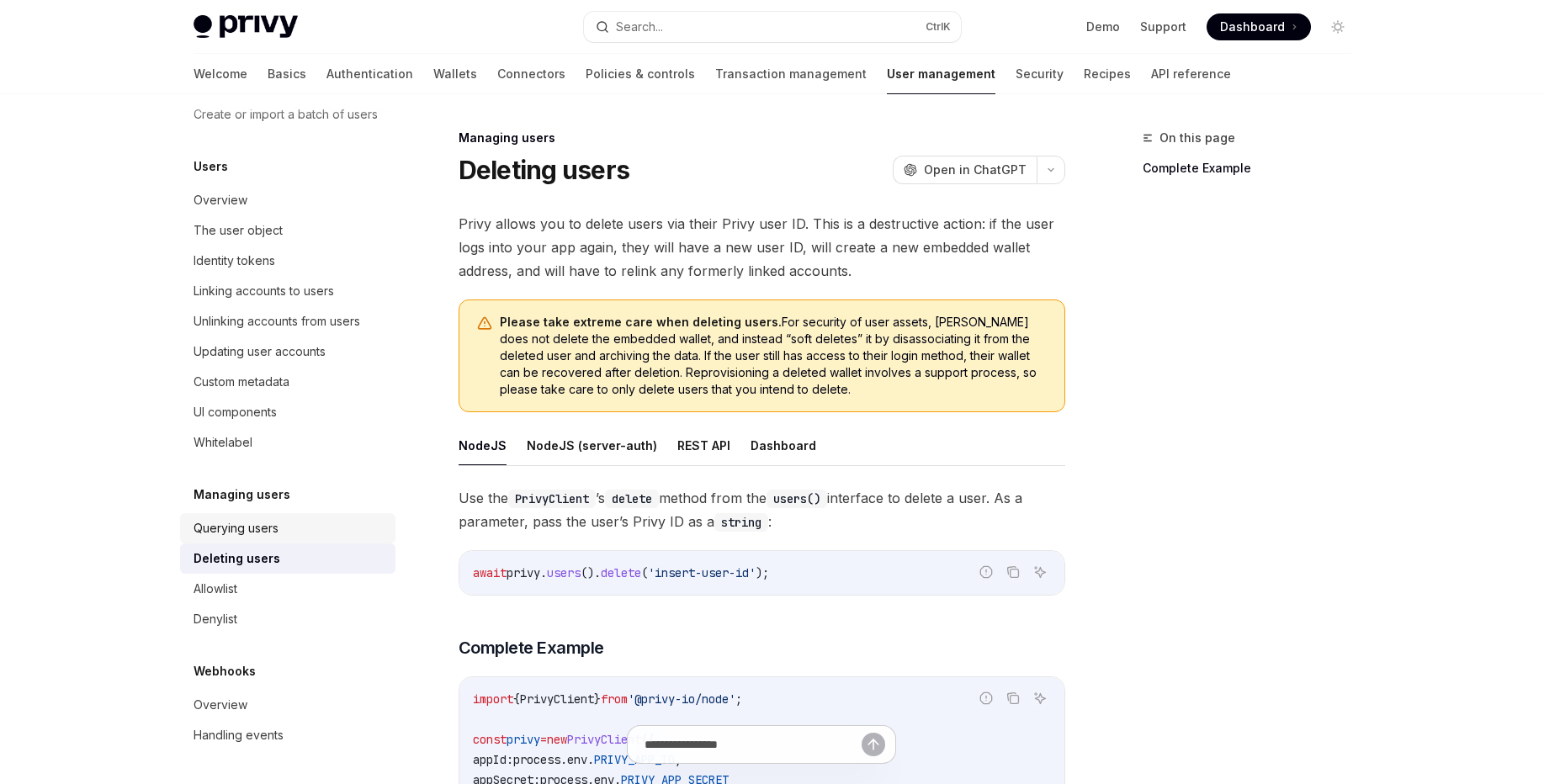
click at [299, 525] on div "Querying users" at bounding box center [289, 528] width 192 height 20
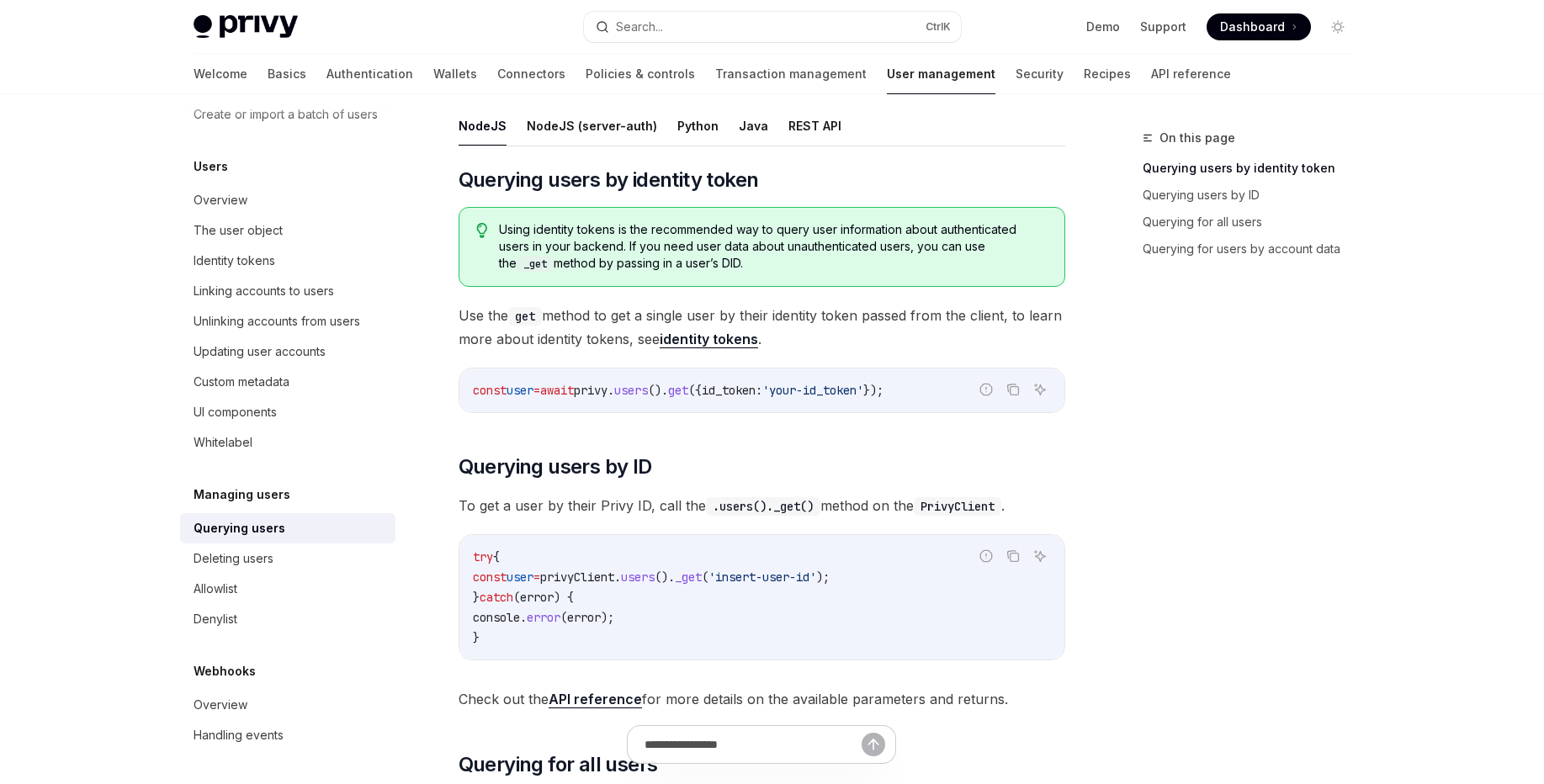
scroll to position [101, 0]
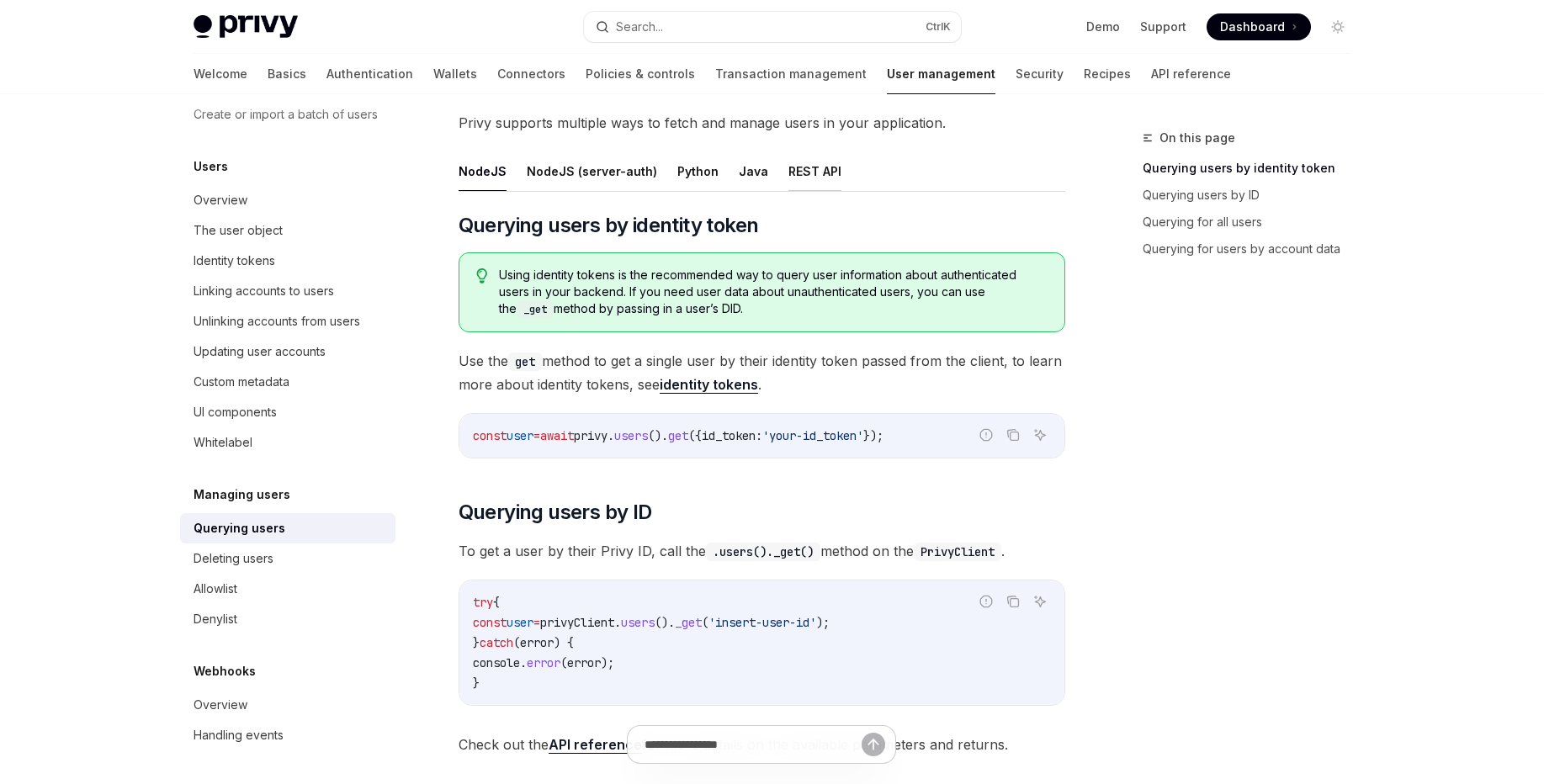
click at [801, 176] on button "REST API" at bounding box center [815, 170] width 53 height 40
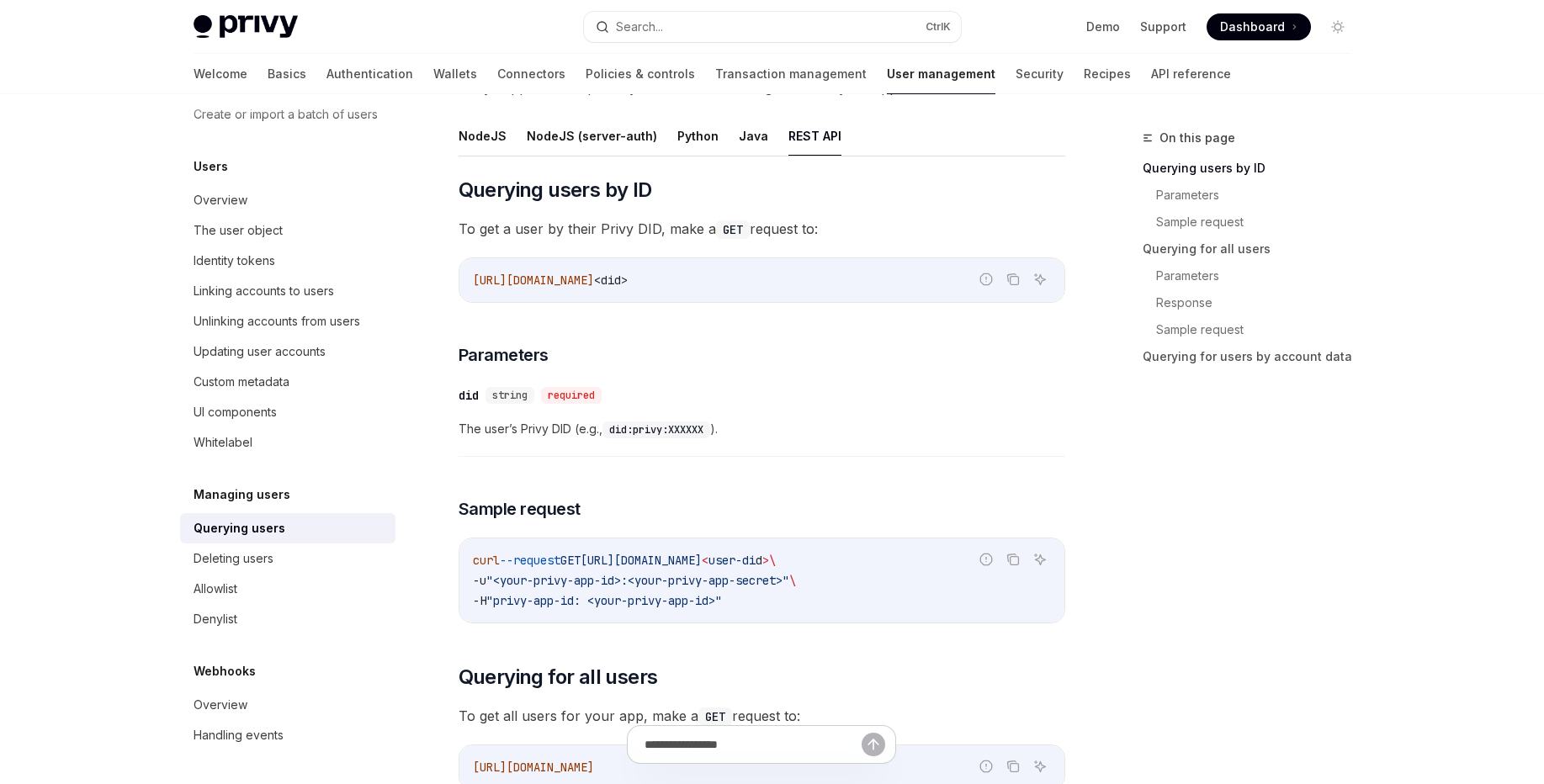
scroll to position [101, 0]
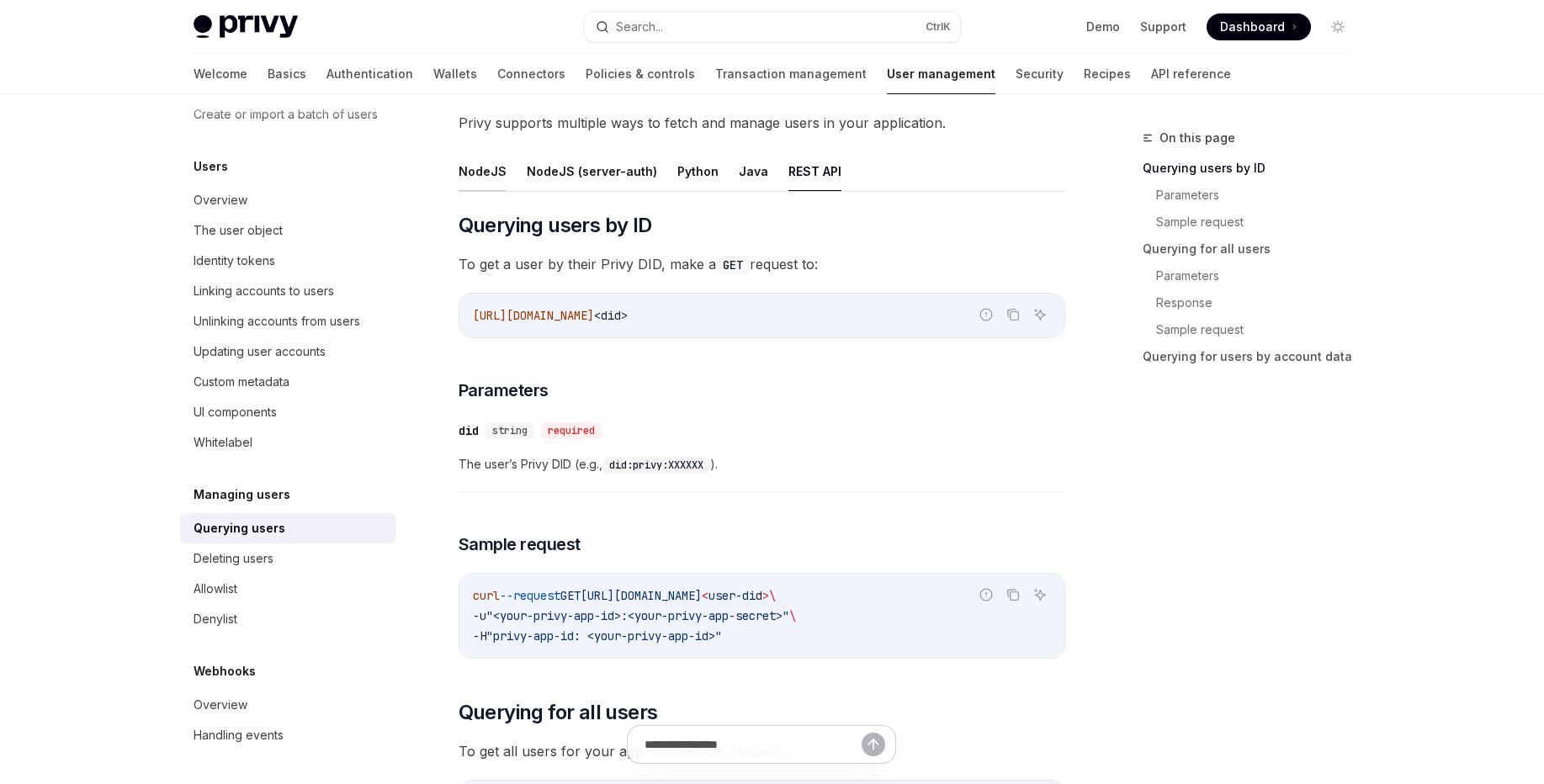
click at [474, 175] on button "NodeJS" at bounding box center [482, 170] width 48 height 40
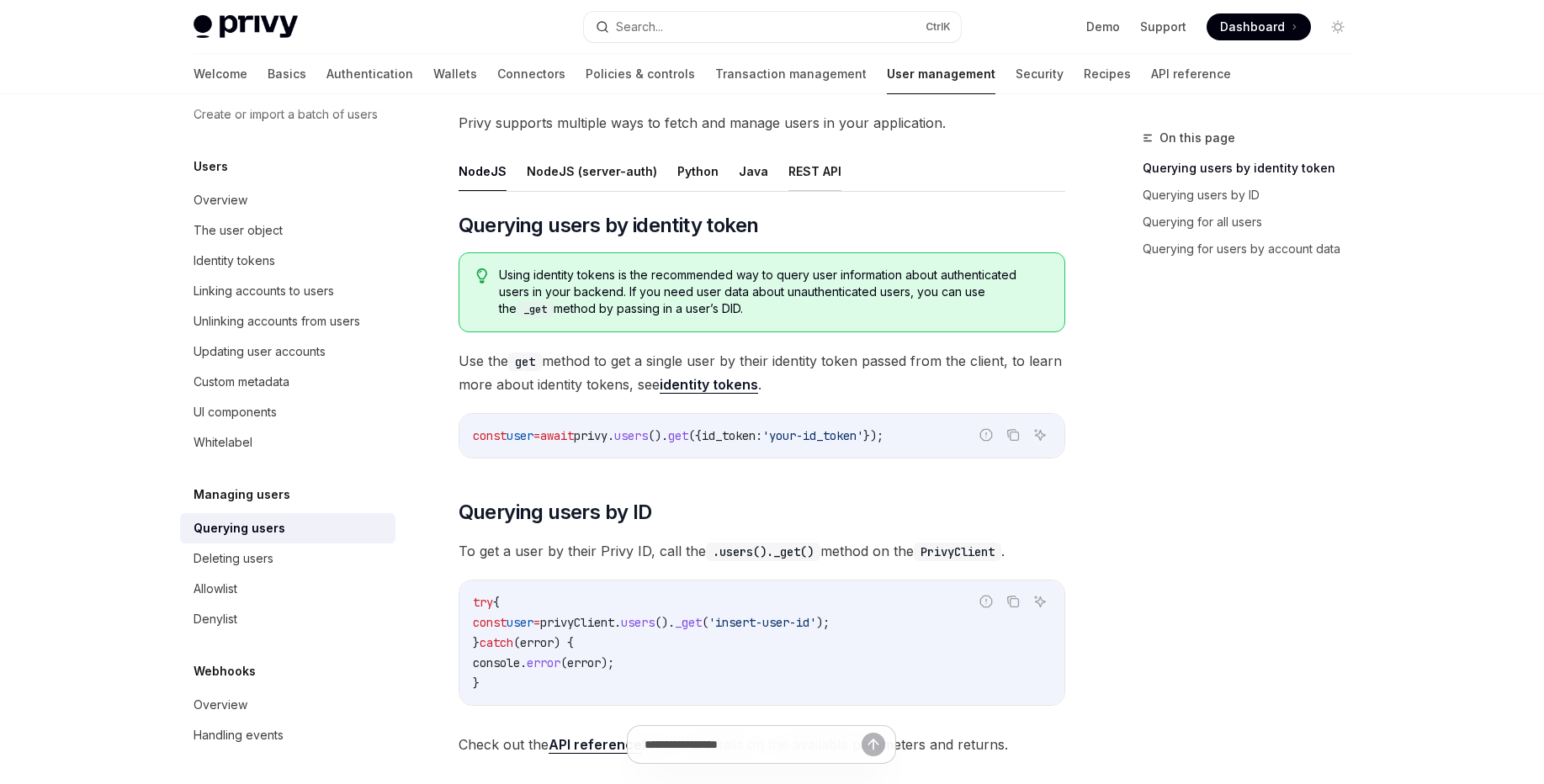
click at [790, 175] on button "REST API" at bounding box center [815, 170] width 53 height 40
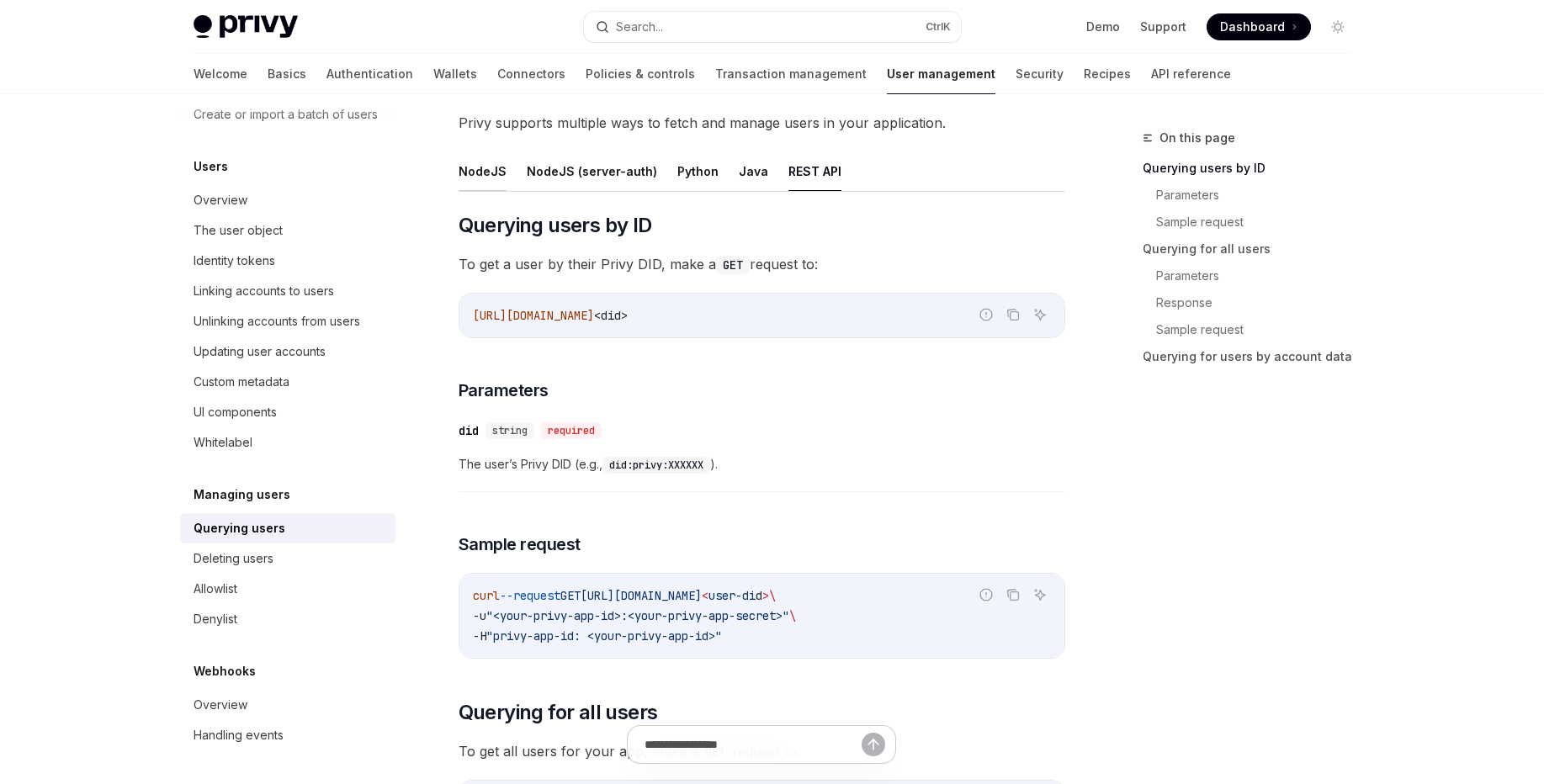
click at [463, 183] on button "NodeJS" at bounding box center [482, 170] width 48 height 40
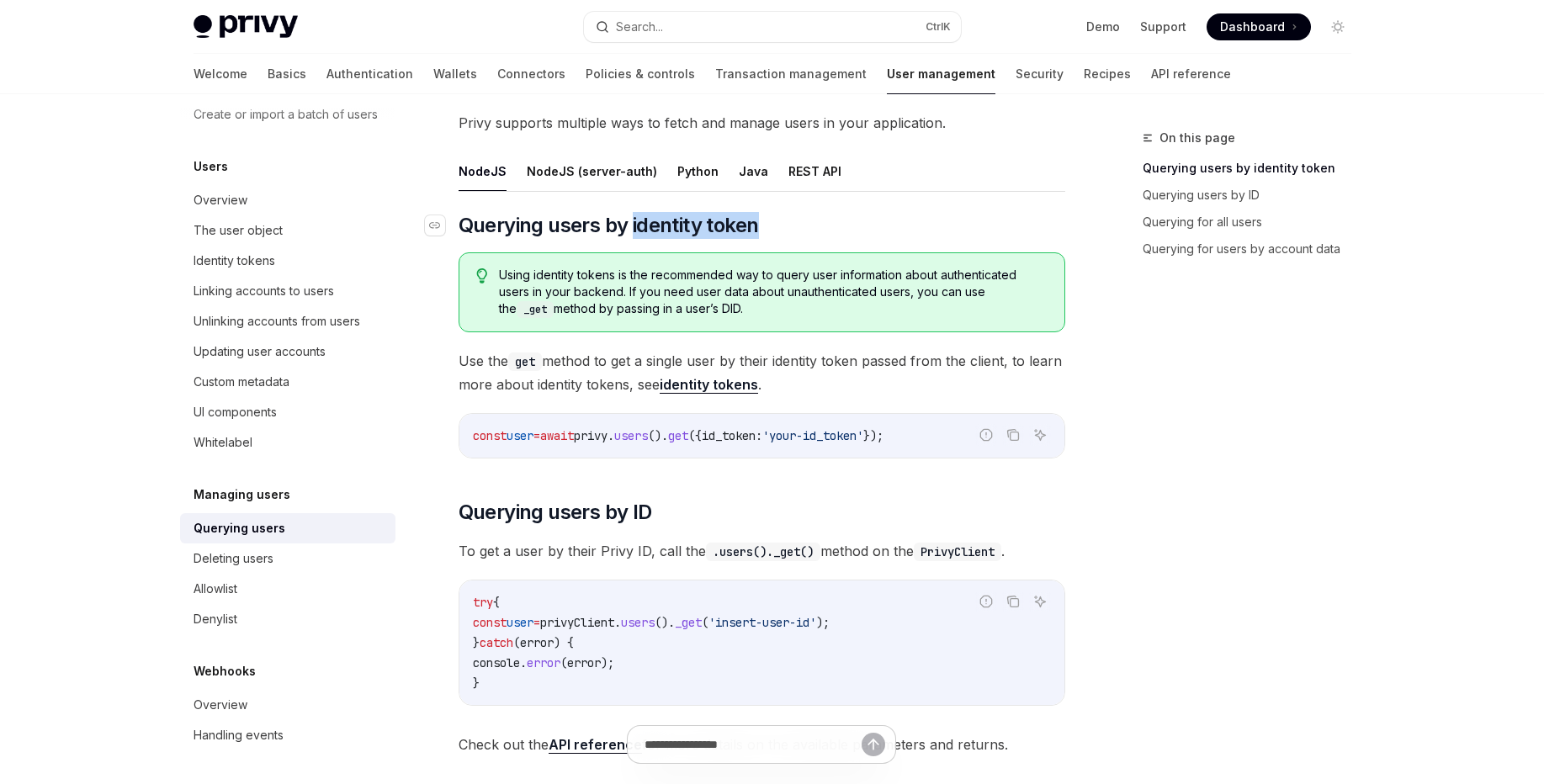
drag, startPoint x: 837, startPoint y: 231, endPoint x: 635, endPoint y: 232, distance: 202.0
click at [635, 232] on h2 "​ Querying users by identity token" at bounding box center [761, 225] width 607 height 27
click at [687, 278] on span "Using identity tokens is the recommended way to query user information about au…" at bounding box center [772, 292] width 548 height 51
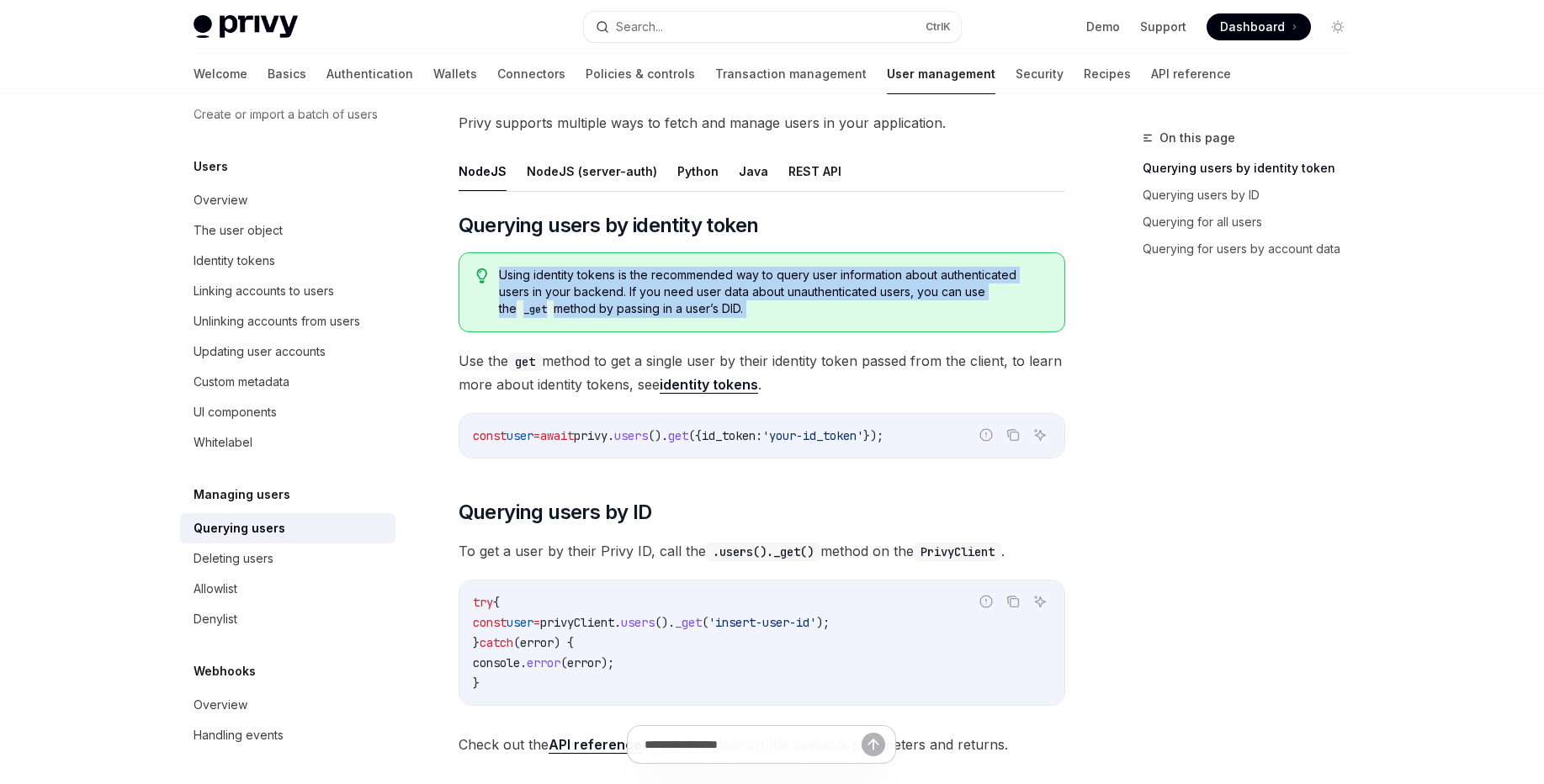
drag, startPoint x: 687, startPoint y: 278, endPoint x: 712, endPoint y: 304, distance: 36.1
click at [705, 291] on span "Using identity tokens is the recommended way to query user information about au…" at bounding box center [772, 292] width 548 height 51
click at [718, 313] on span "Using identity tokens is the recommended way to query user information about au…" at bounding box center [772, 292] width 548 height 51
drag, startPoint x: 718, startPoint y: 313, endPoint x: 722, endPoint y: 261, distance: 52.2
click at [722, 261] on div "Using identity tokens is the recommended way to query user information about au…" at bounding box center [761, 292] width 607 height 80
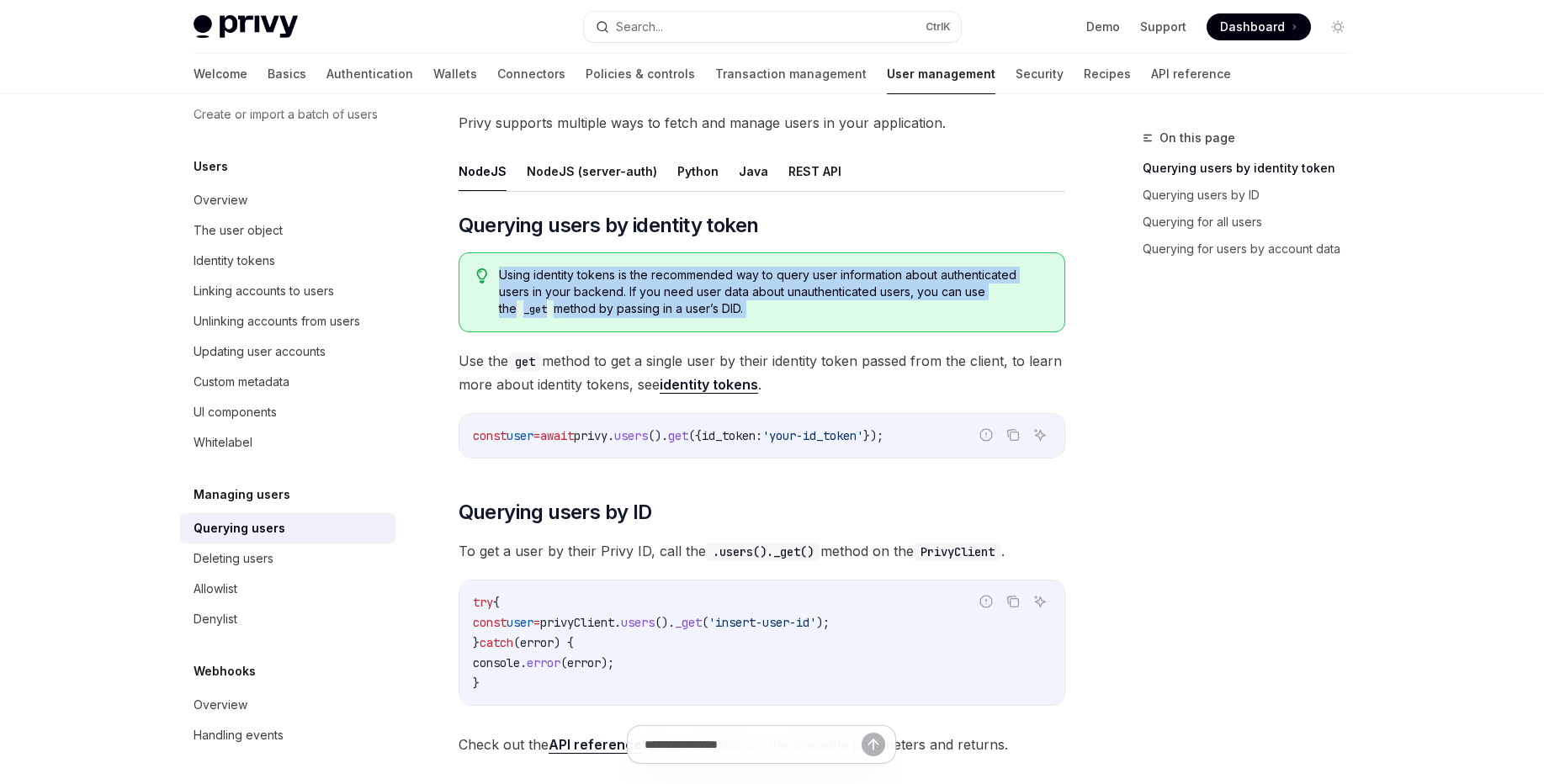
click at [722, 261] on div "Using identity tokens is the recommended way to query user information about au…" at bounding box center [761, 292] width 607 height 80
drag, startPoint x: 722, startPoint y: 261, endPoint x: 729, endPoint y: 309, distance: 48.5
click at [729, 309] on div "Using identity tokens is the recommended way to query user information about au…" at bounding box center [761, 292] width 607 height 80
click at [729, 309] on span "Using identity tokens is the recommended way to query user information about au…" at bounding box center [772, 292] width 548 height 51
drag, startPoint x: 729, startPoint y: 309, endPoint x: 713, endPoint y: 265, distance: 46.8
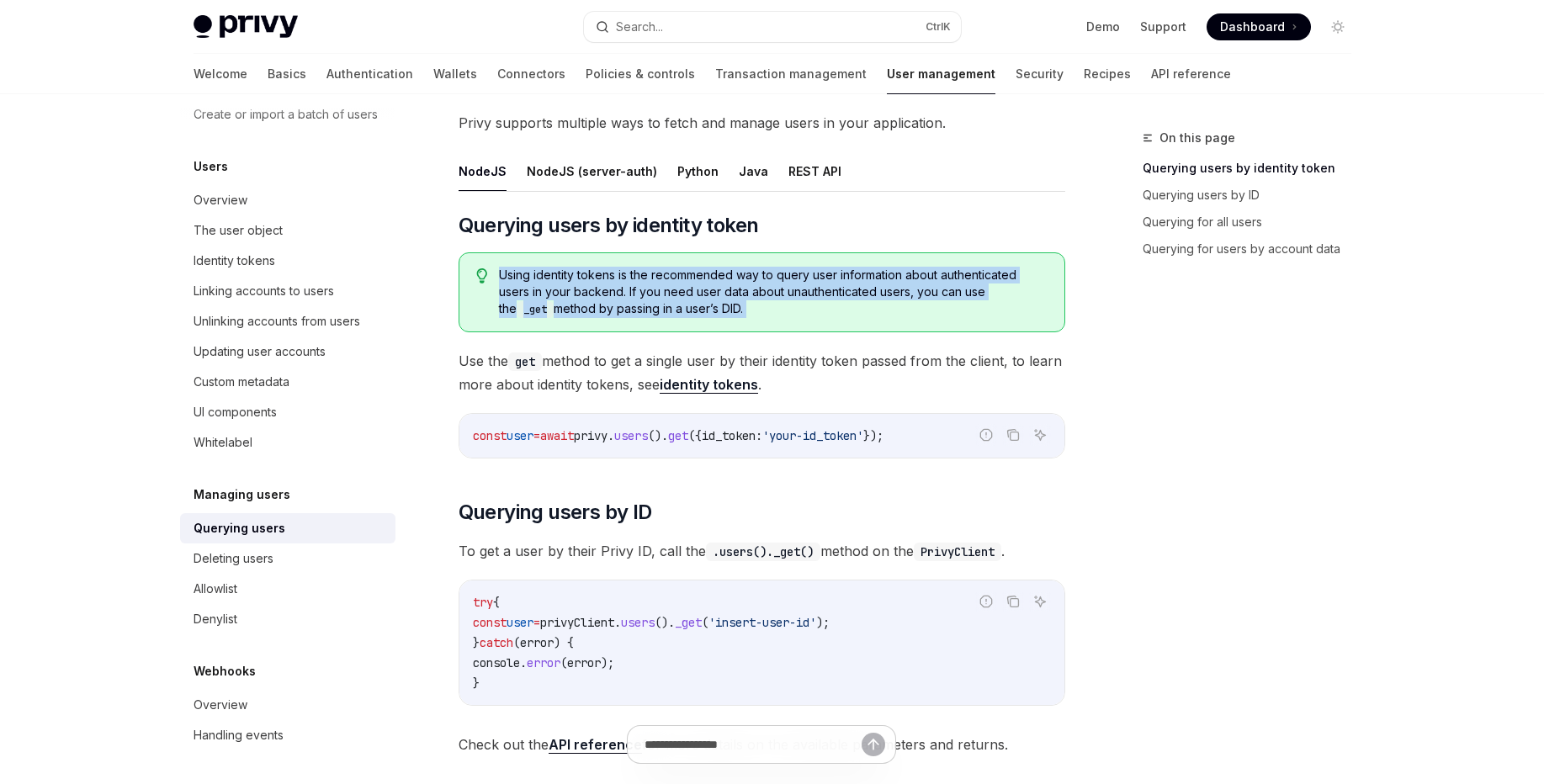
click at [713, 265] on div "Using identity tokens is the recommended way to query user information about au…" at bounding box center [761, 292] width 607 height 80
drag, startPoint x: 713, startPoint y: 265, endPoint x: 732, endPoint y: 307, distance: 46.1
click at [732, 307] on div "Using identity tokens is the recommended way to query user information about au…" at bounding box center [761, 292] width 607 height 80
click at [703, 306] on span "Using identity tokens is the recommended way to query user information about au…" at bounding box center [772, 292] width 548 height 51
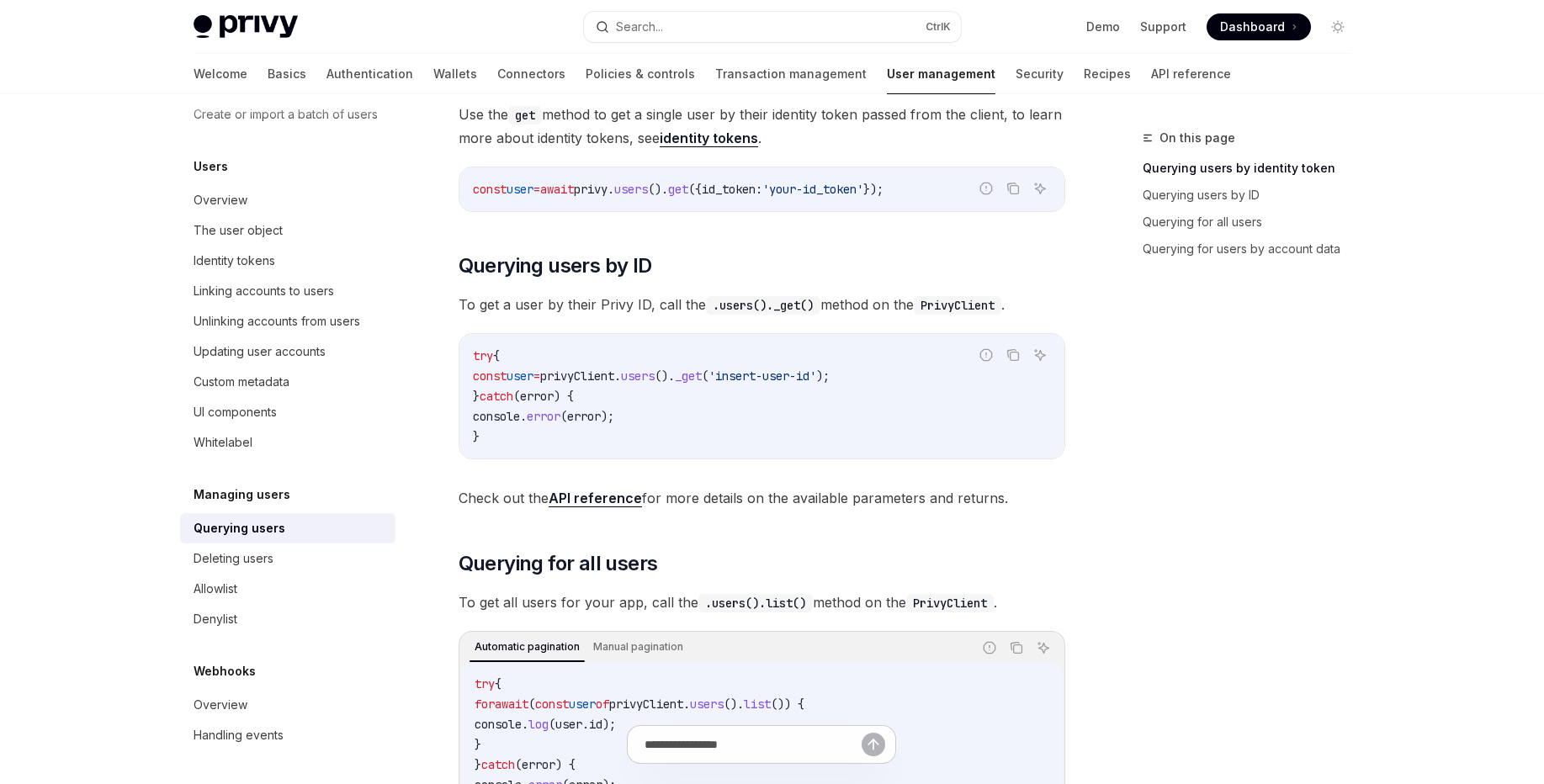
scroll to position [303, 0]
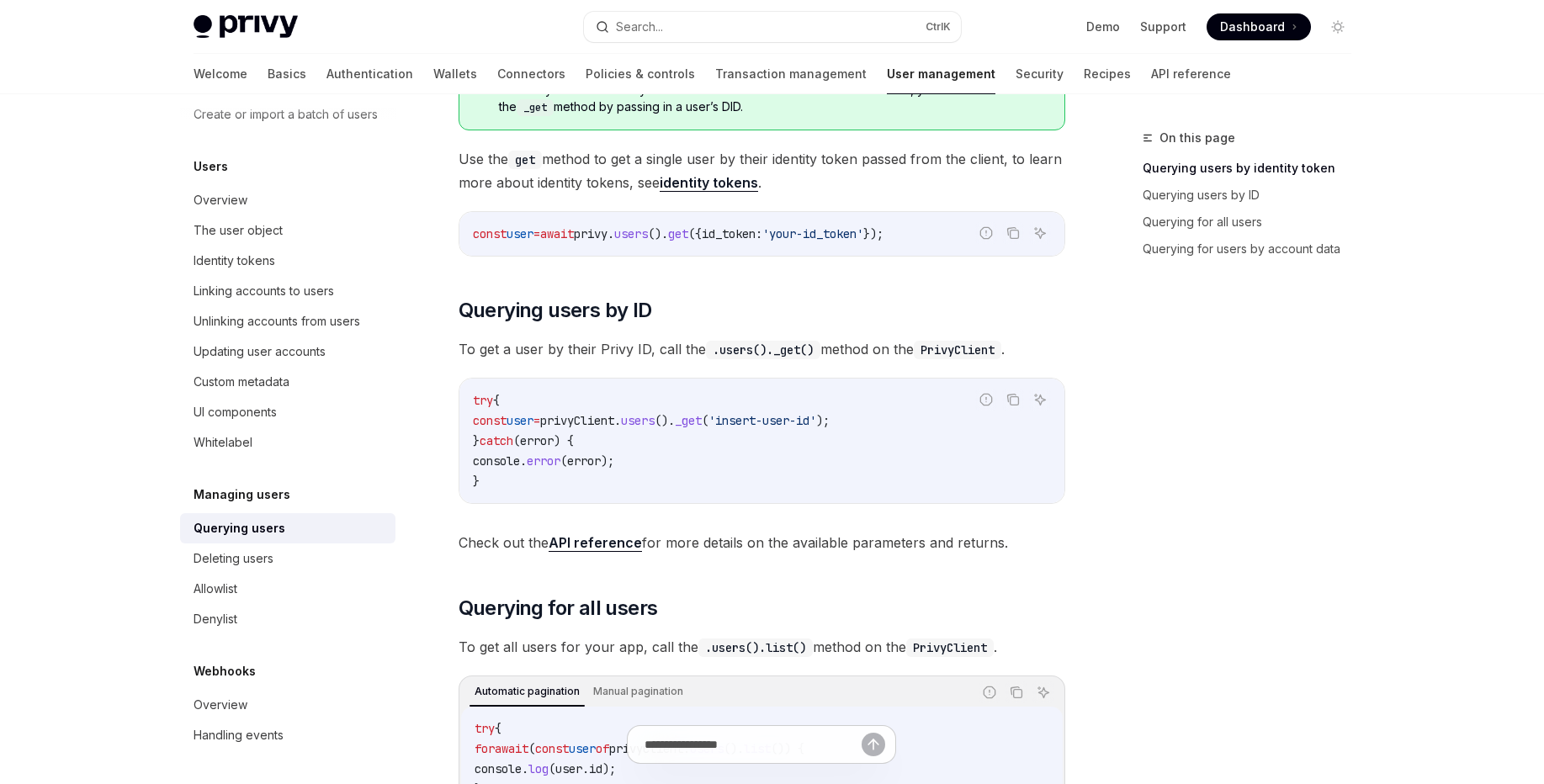
click at [762, 235] on span "id_token:" at bounding box center [732, 234] width 61 height 15
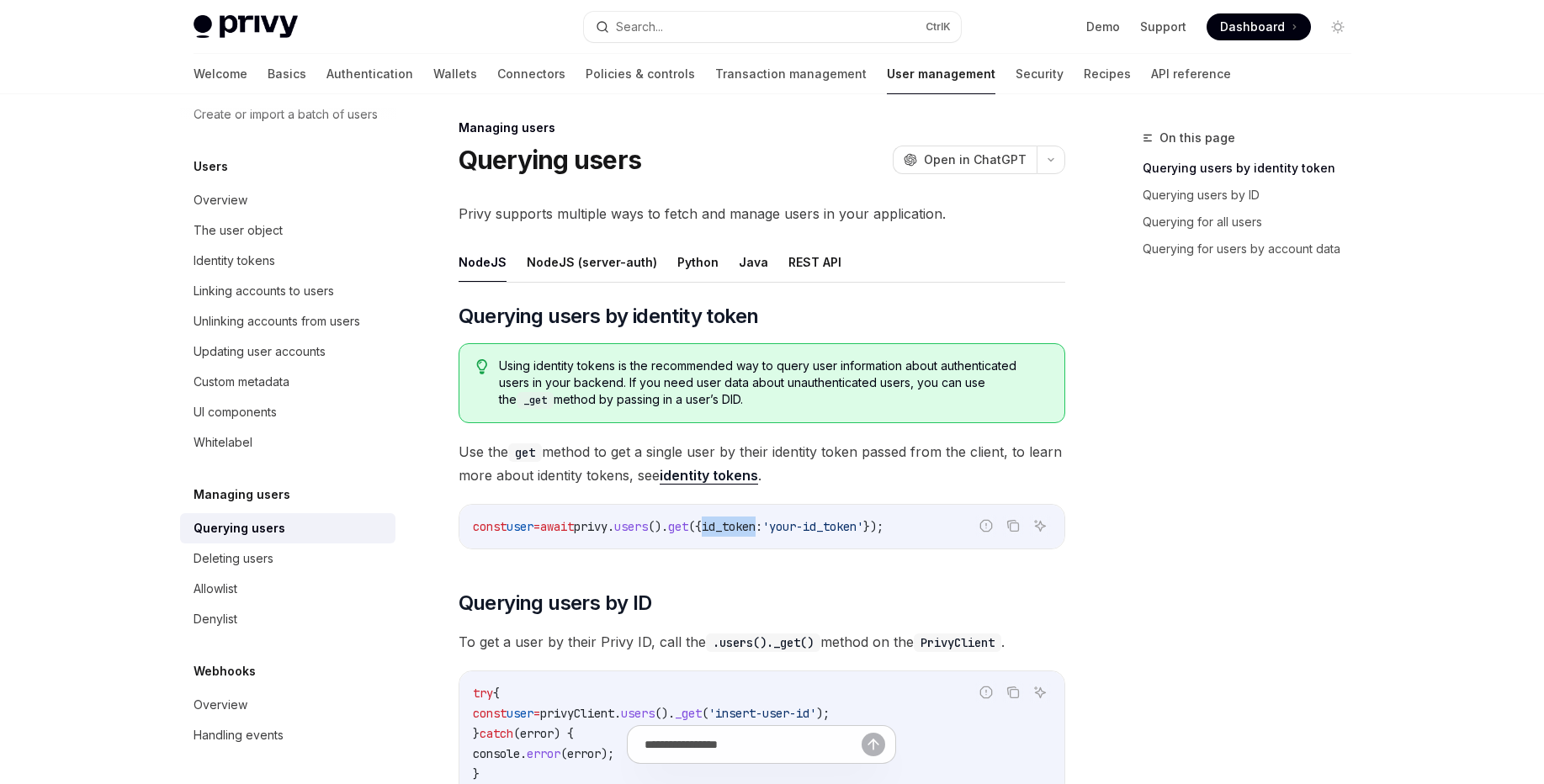
scroll to position [0, 0]
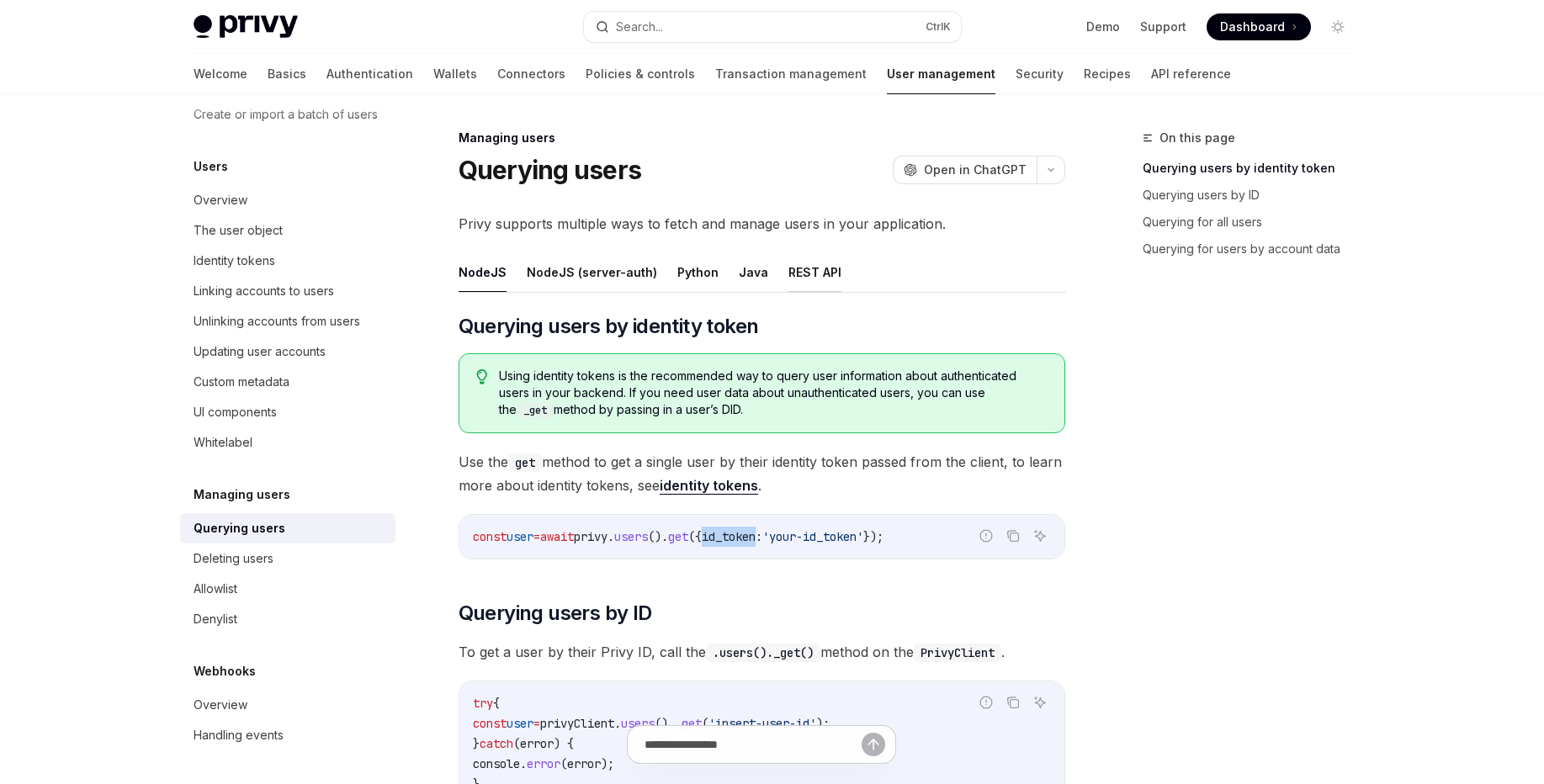
click at [826, 262] on button "REST API" at bounding box center [815, 272] width 53 height 40
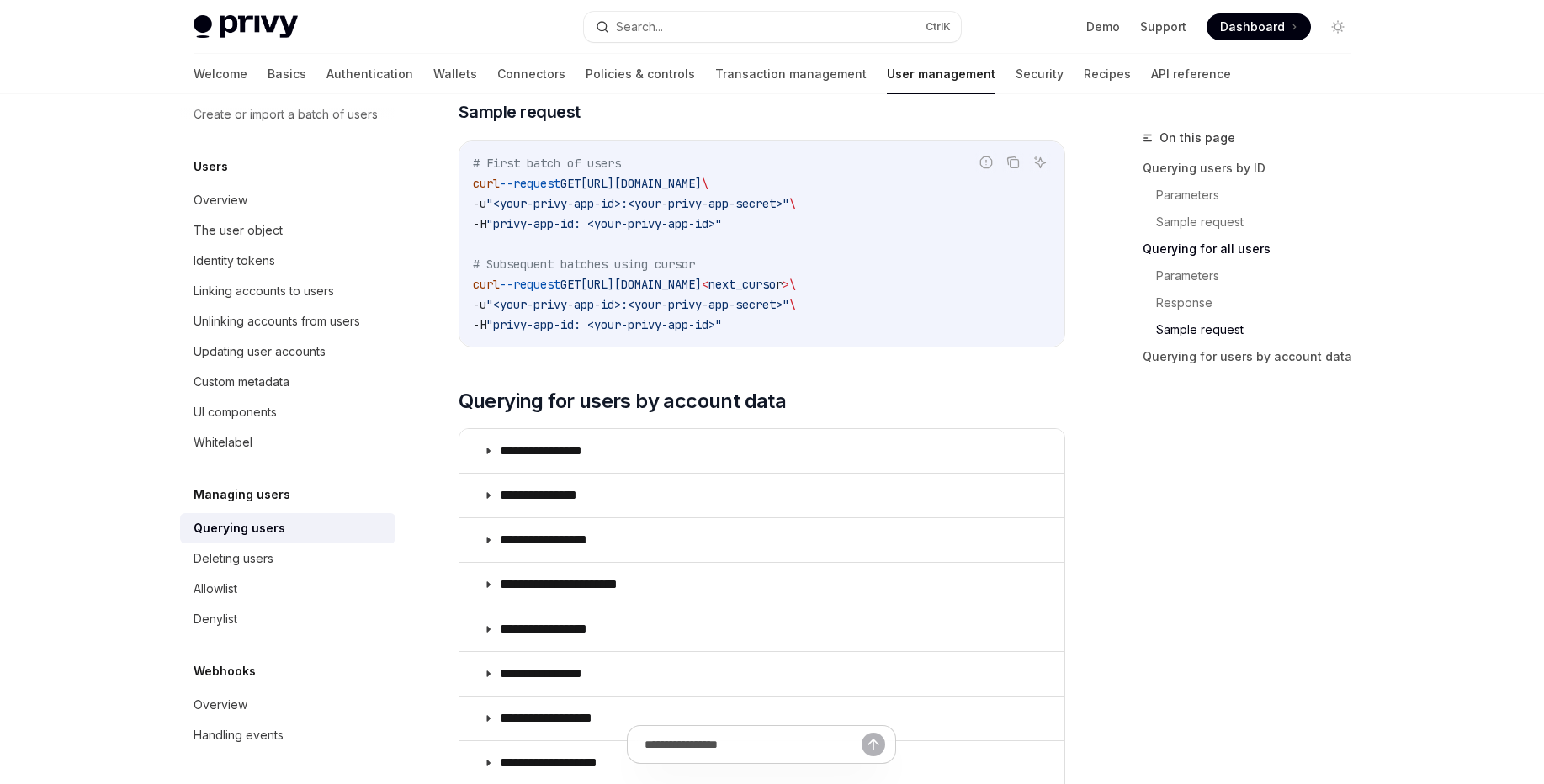
scroll to position [1312, 0]
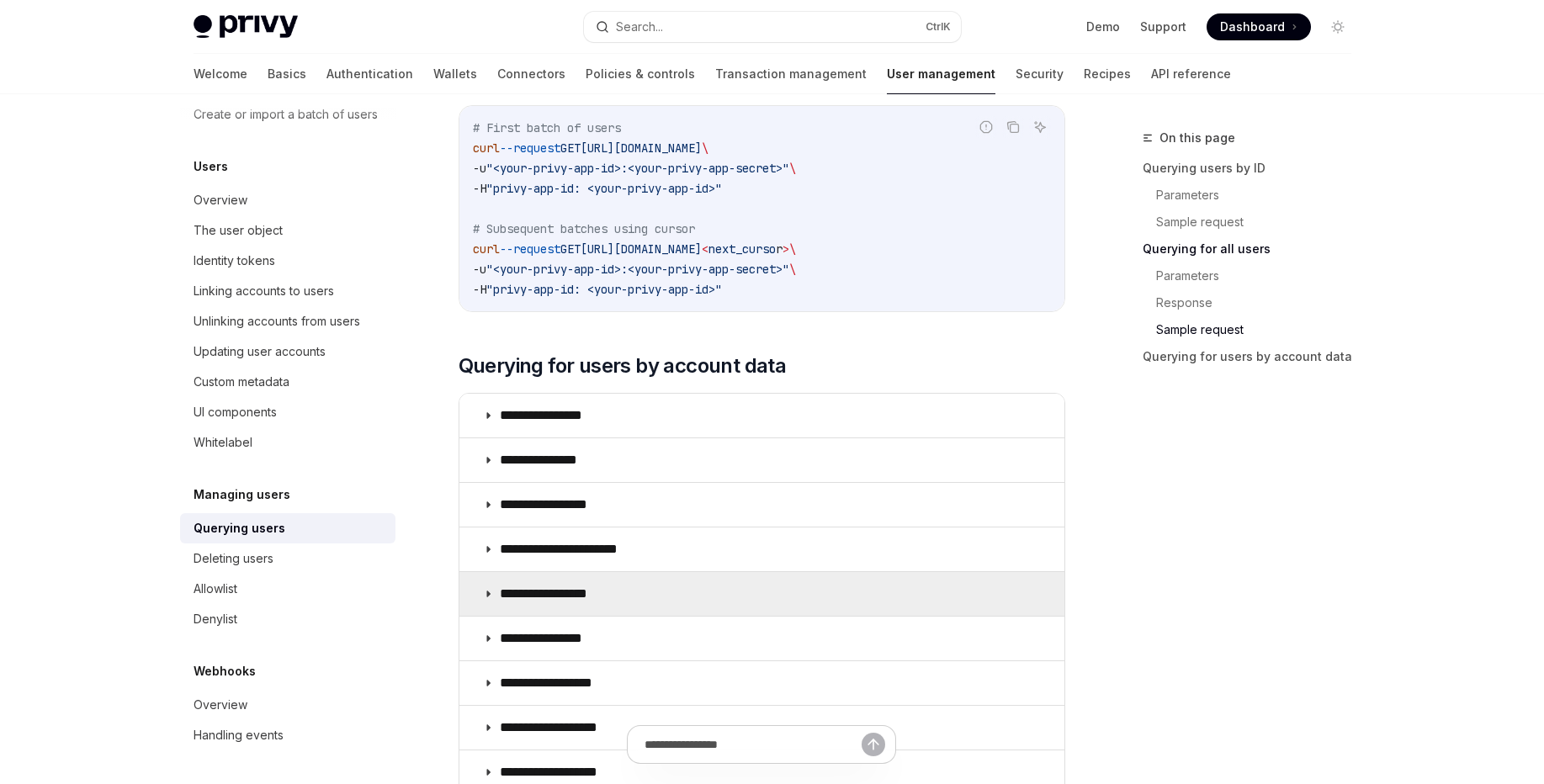
click at [699, 598] on summary "**********" at bounding box center [761, 594] width 605 height 44
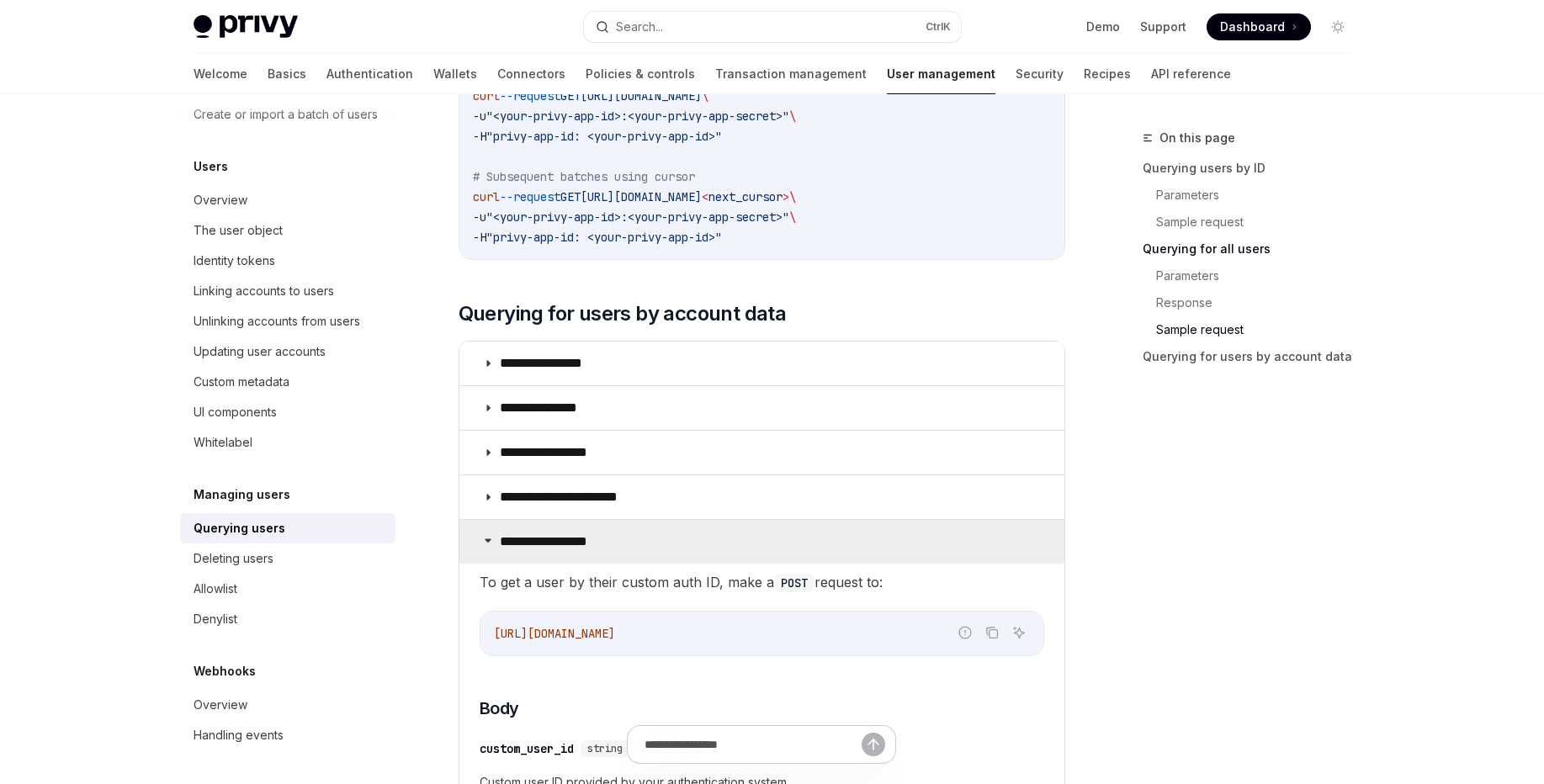
scroll to position [1413, 0]
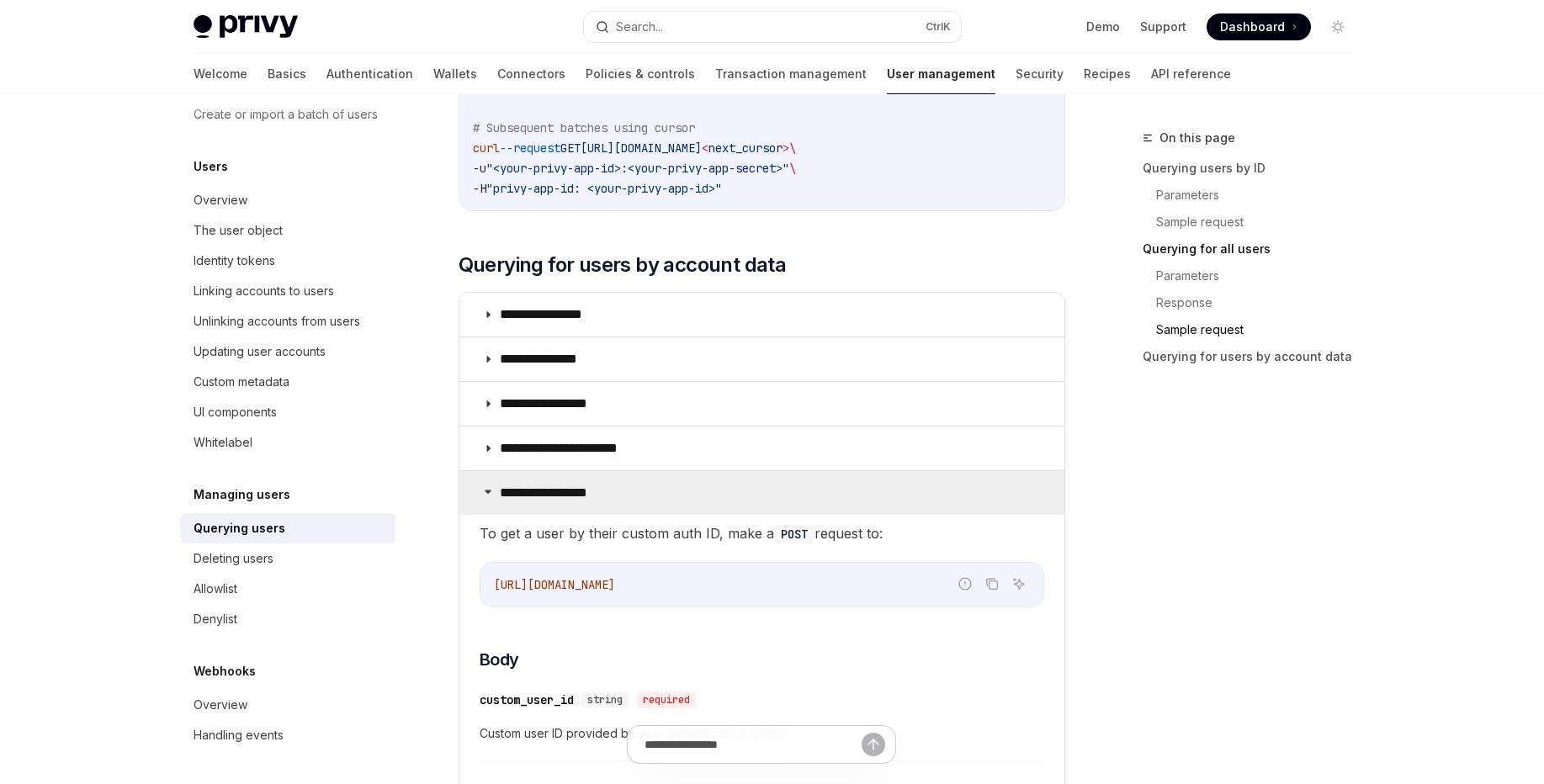
click at [708, 485] on summary "**********" at bounding box center [761, 493] width 605 height 44
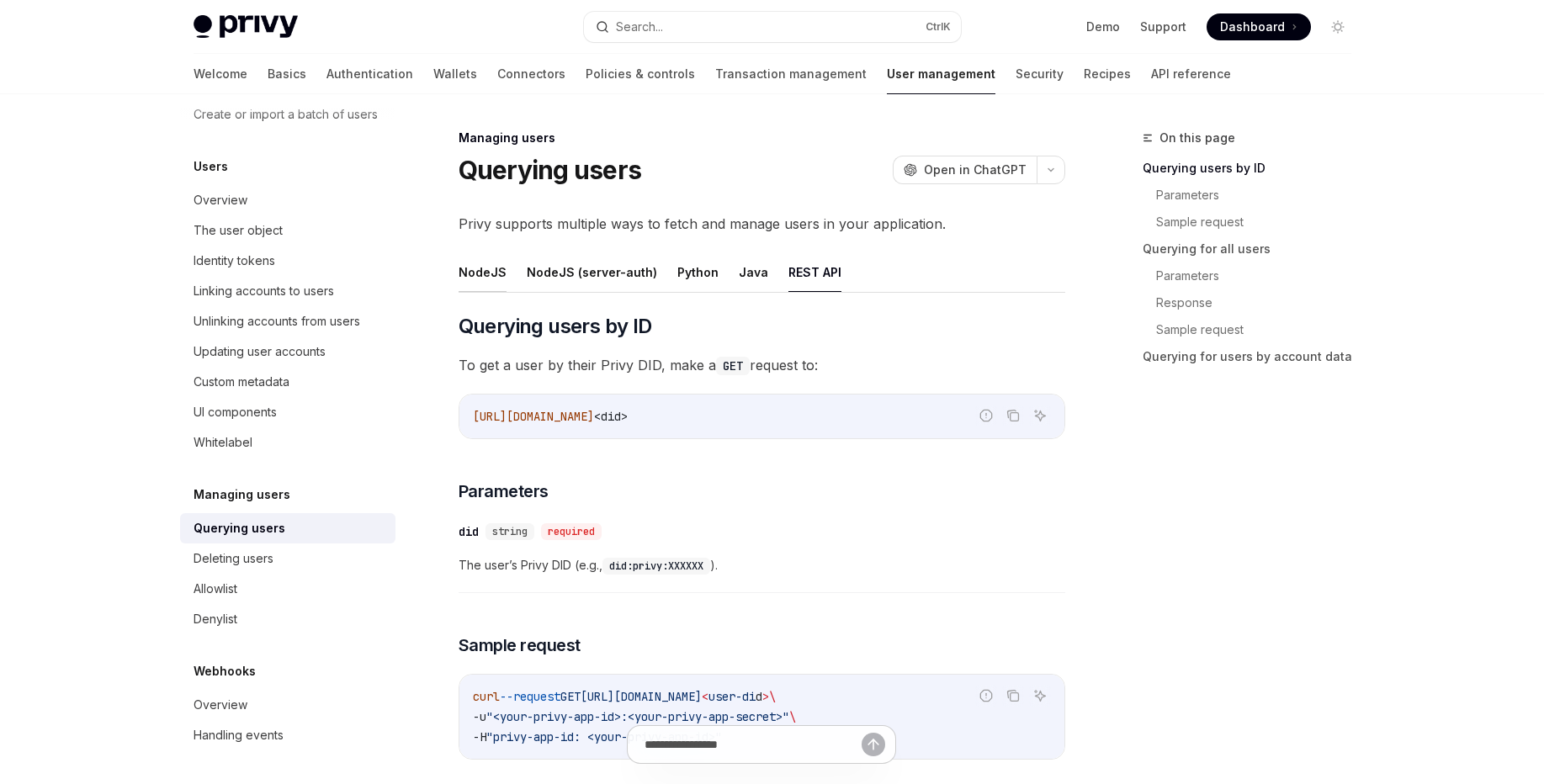
click at [479, 266] on button "NodeJS" at bounding box center [482, 272] width 48 height 40
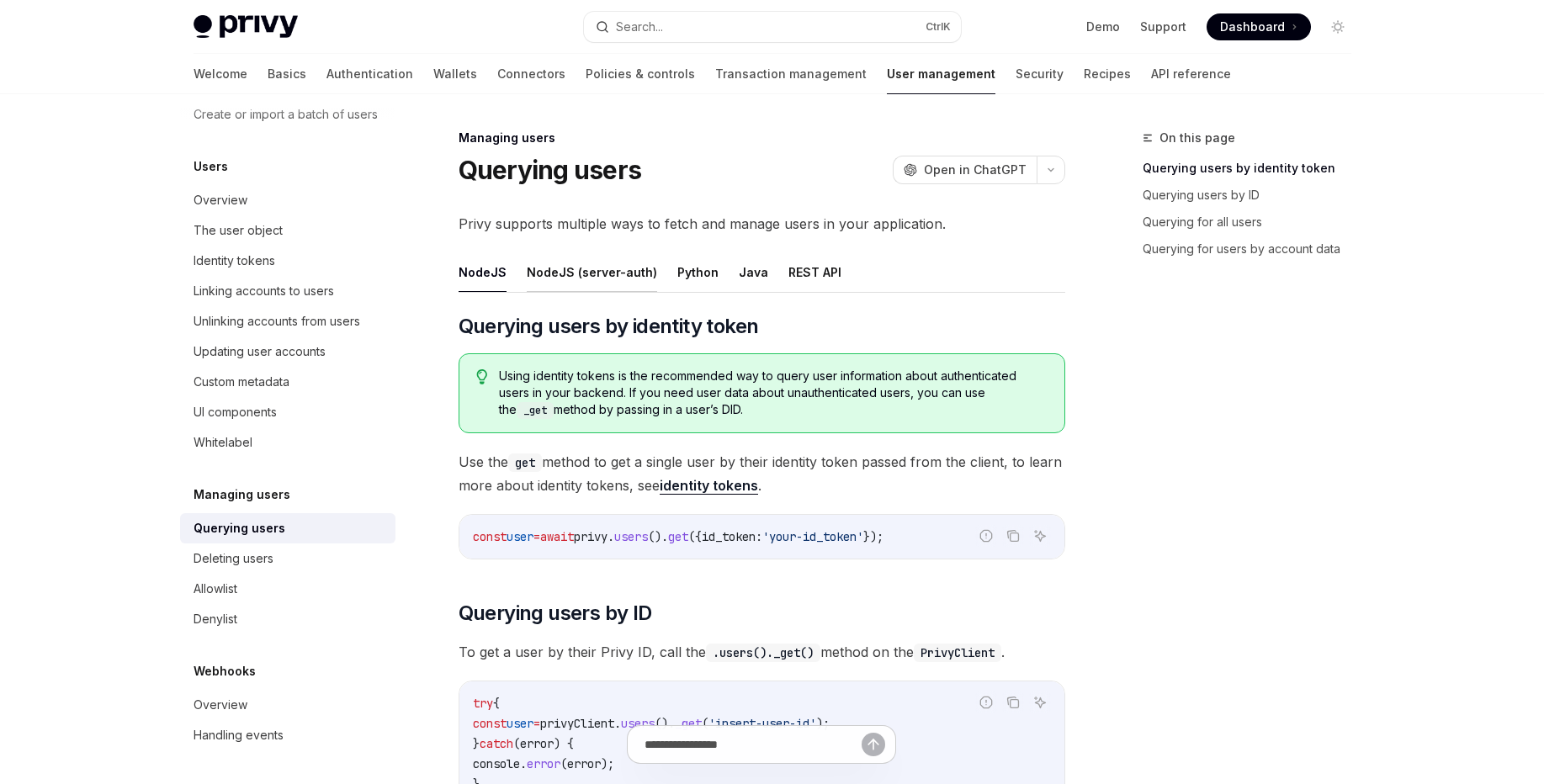
click at [558, 278] on button "NodeJS (server-auth)" at bounding box center [592, 272] width 130 height 40
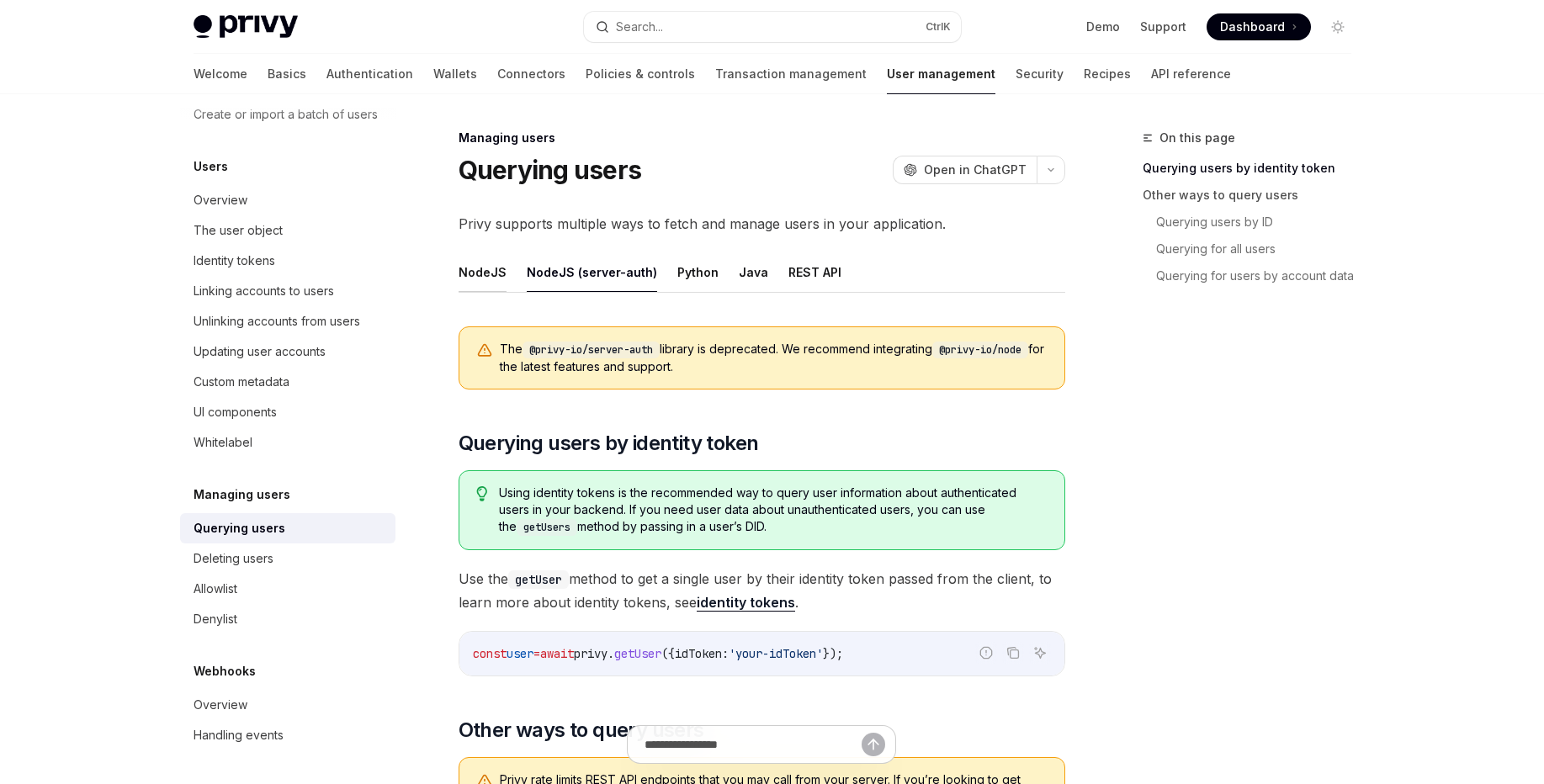
click at [480, 283] on button "NodeJS" at bounding box center [482, 272] width 48 height 40
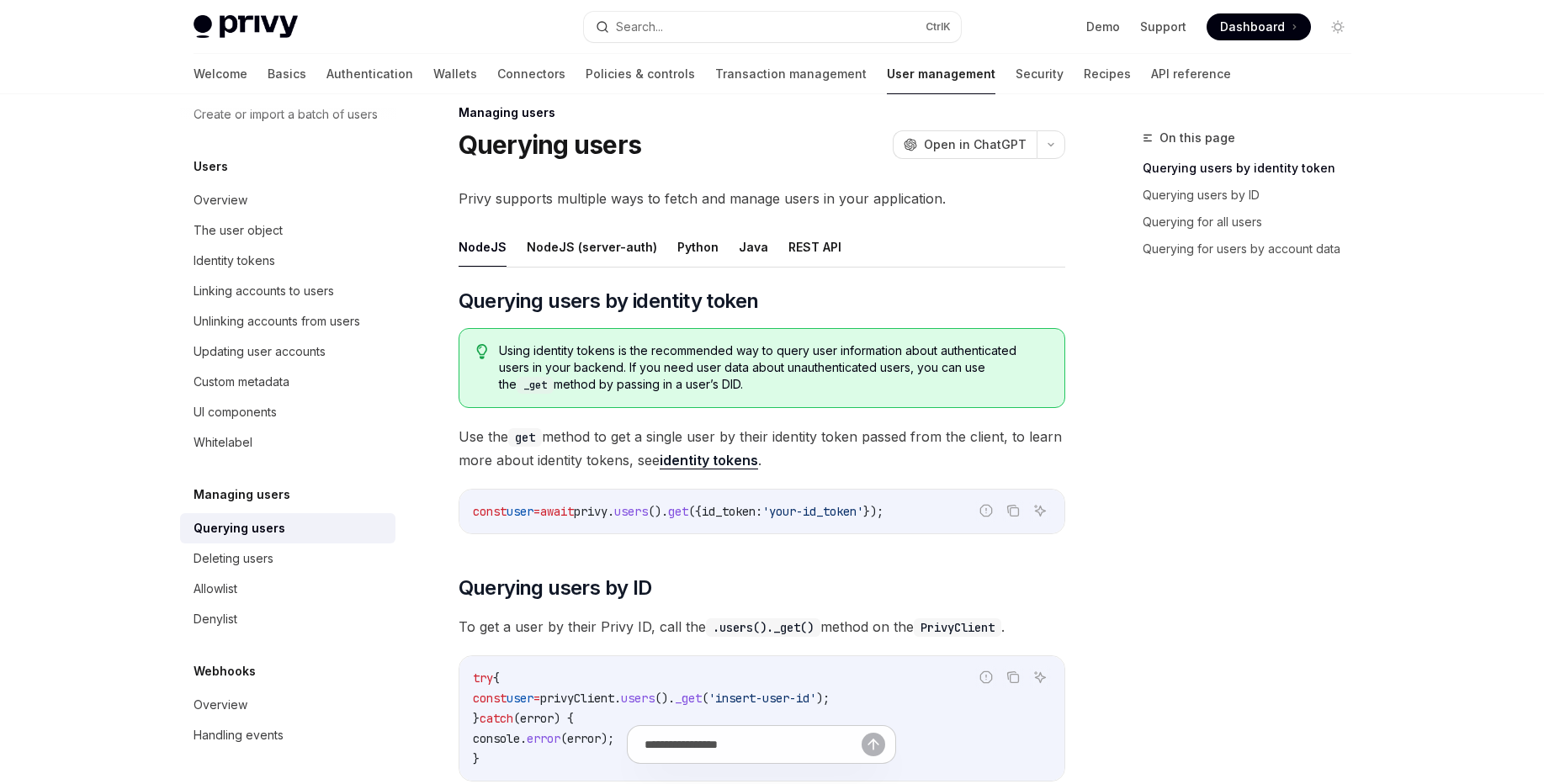
scroll to position [101, 0]
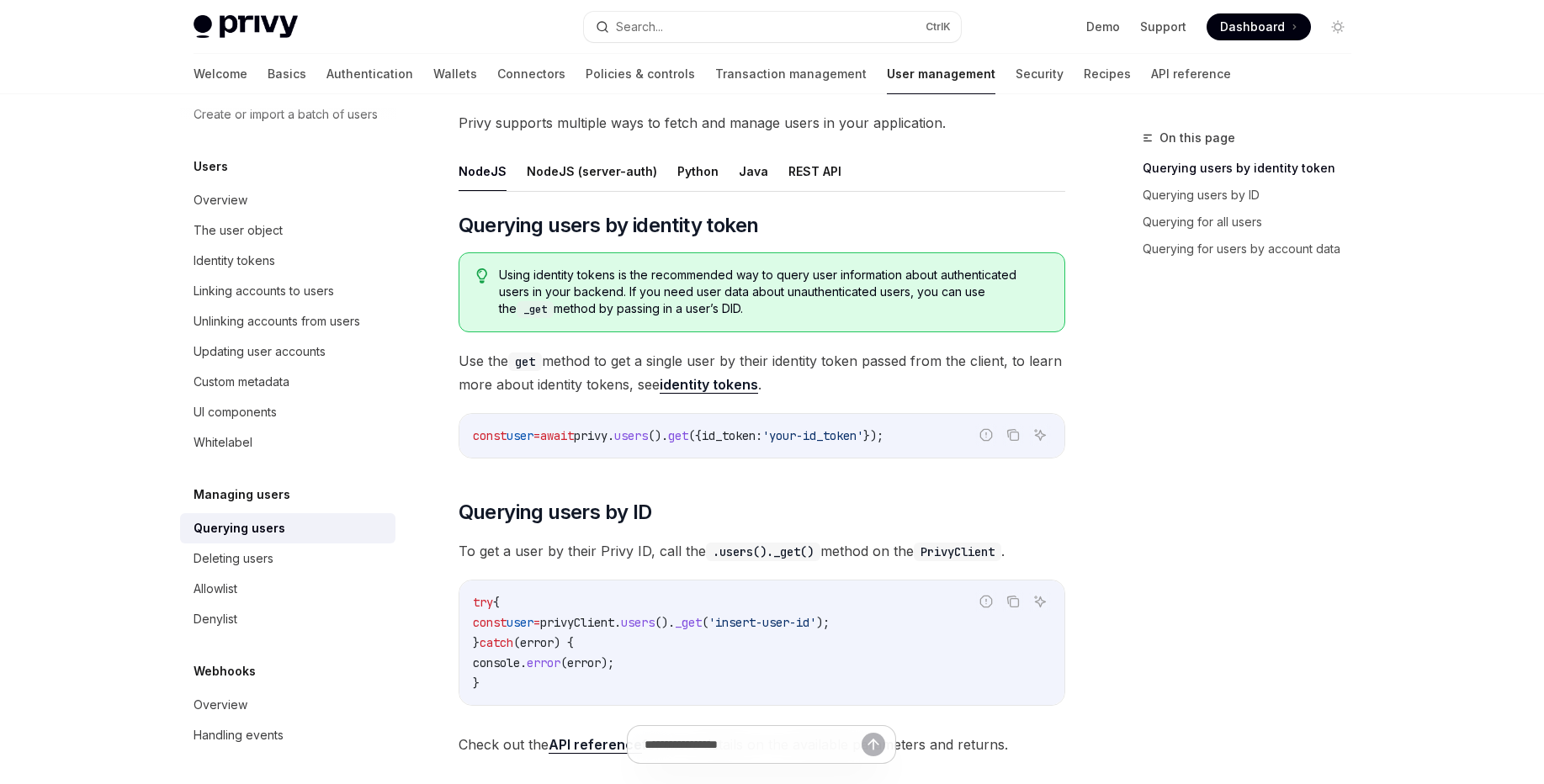
click at [703, 297] on span "Using identity tokens is the recommended way to query user information about au…" at bounding box center [772, 292] width 548 height 51
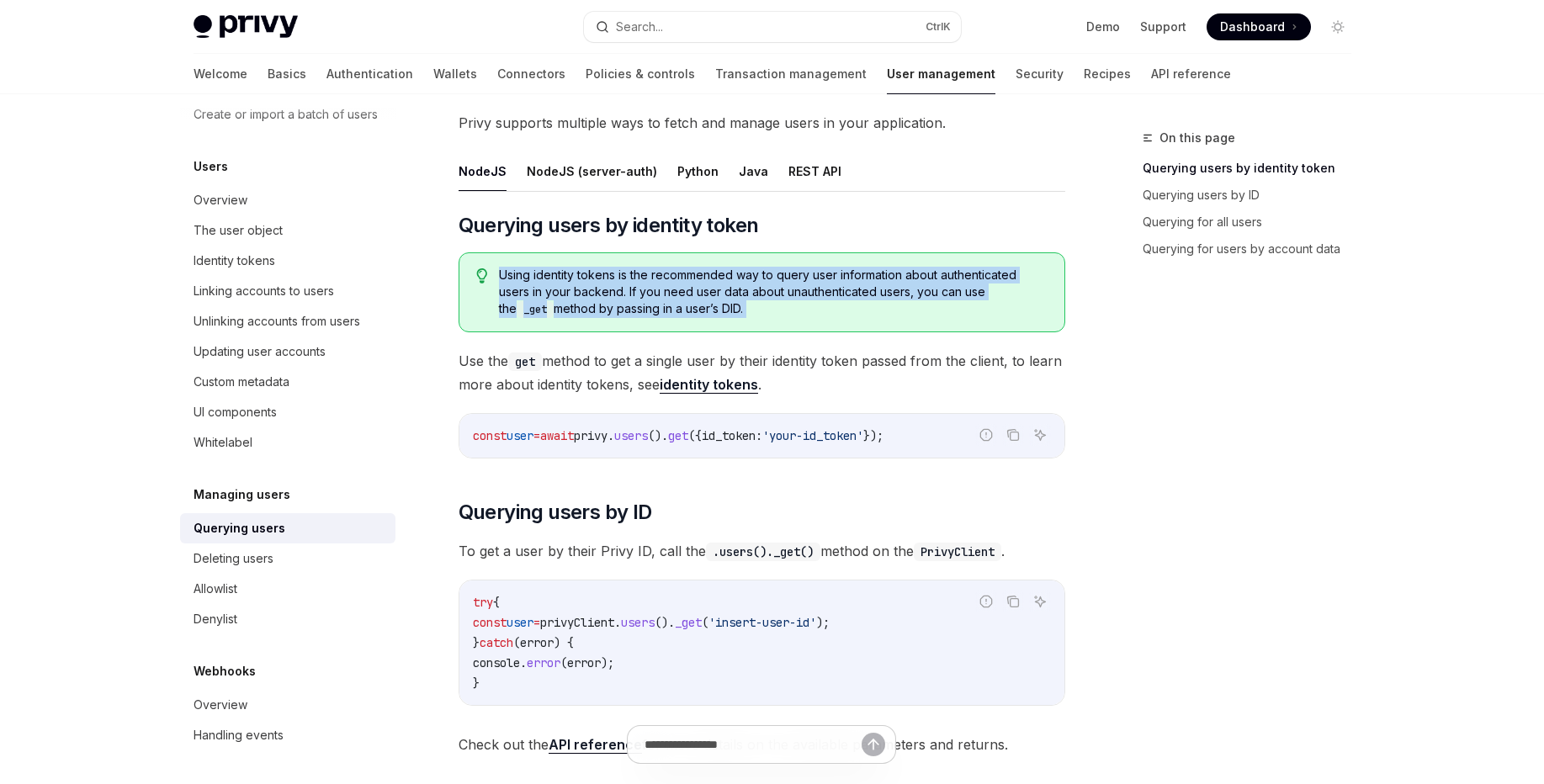
click at [703, 297] on span "Using identity tokens is the recommended way to query user information about au…" at bounding box center [772, 292] width 548 height 51
copy span "Using identity tokens is the recommended way to query user information about au…"
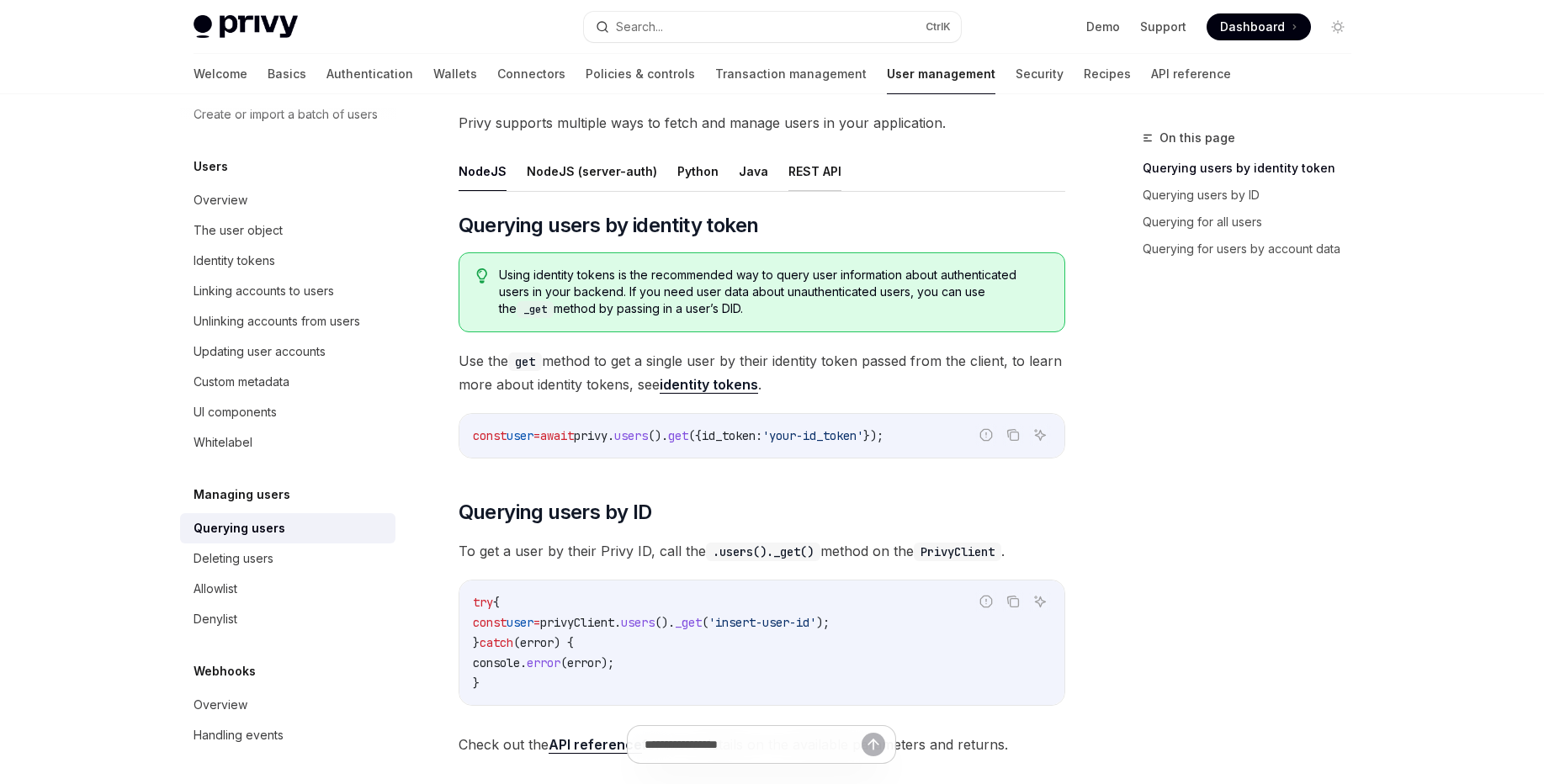
click at [816, 172] on button "REST API" at bounding box center [815, 170] width 53 height 40
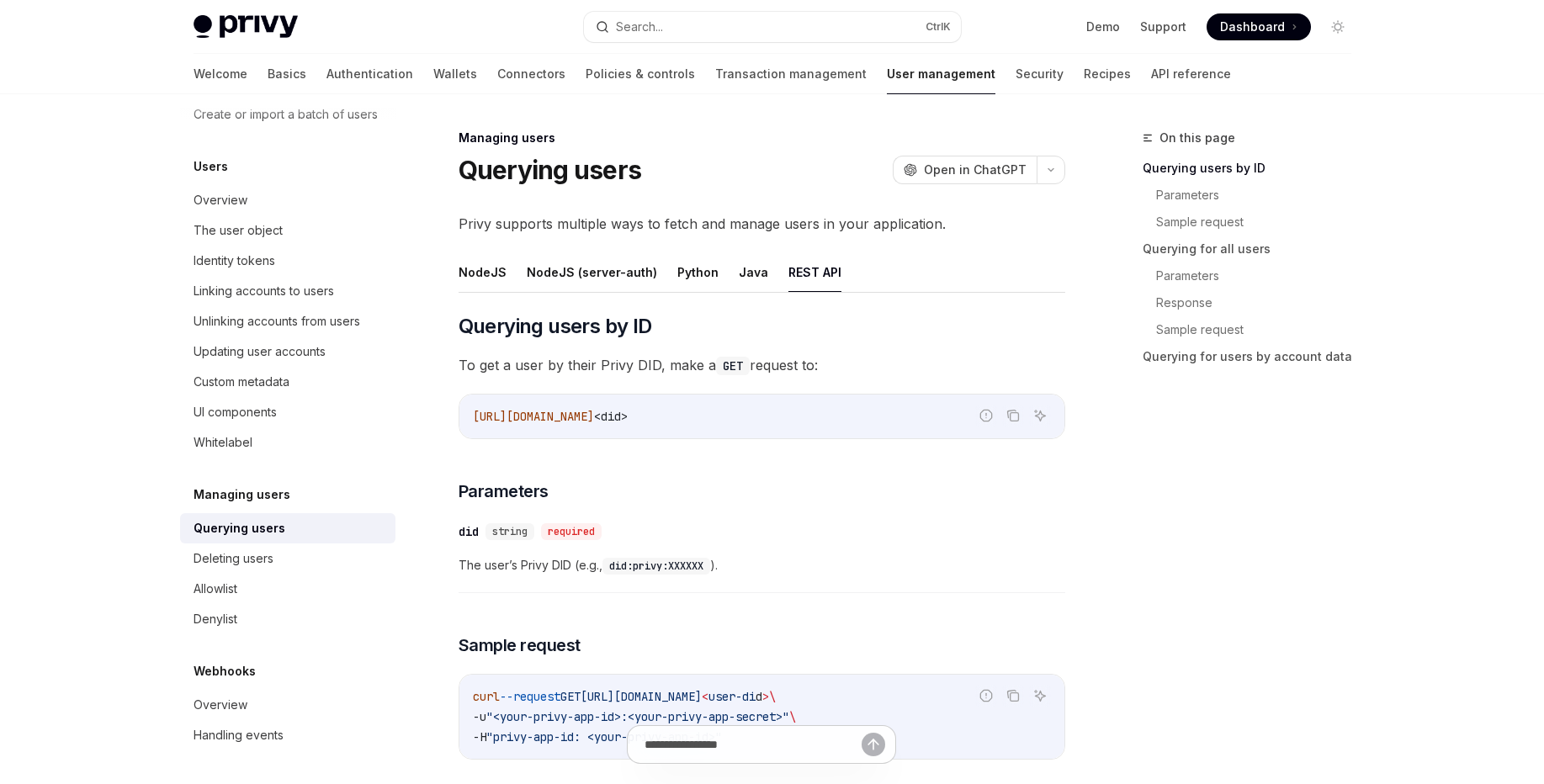
click at [505, 261] on ul "NodeJS NodeJS (server-auth) Python Java REST API" at bounding box center [761, 273] width 607 height 41
click at [482, 266] on button "NodeJS" at bounding box center [482, 272] width 48 height 40
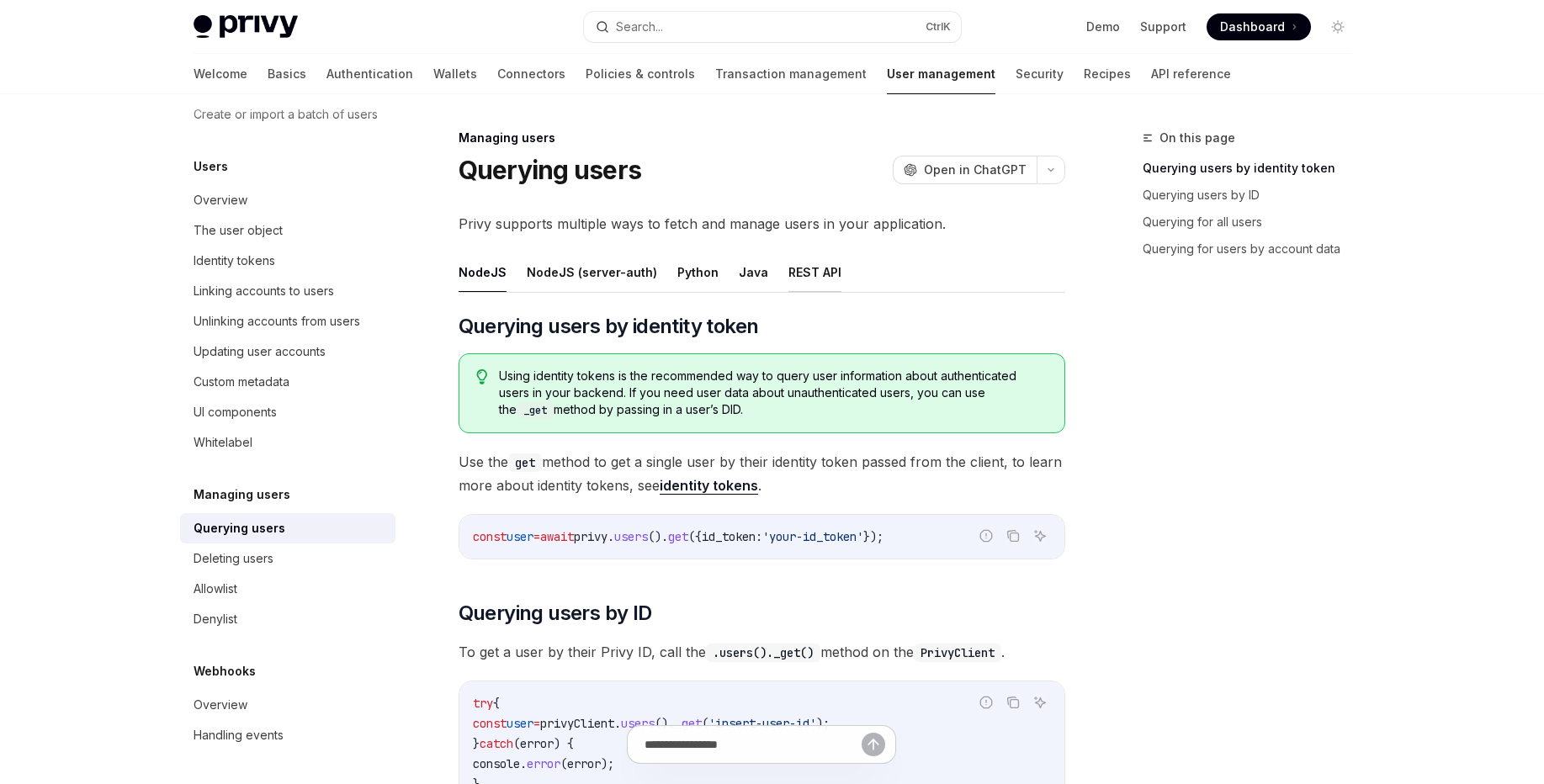
click at [821, 280] on button "REST API" at bounding box center [815, 272] width 53 height 40
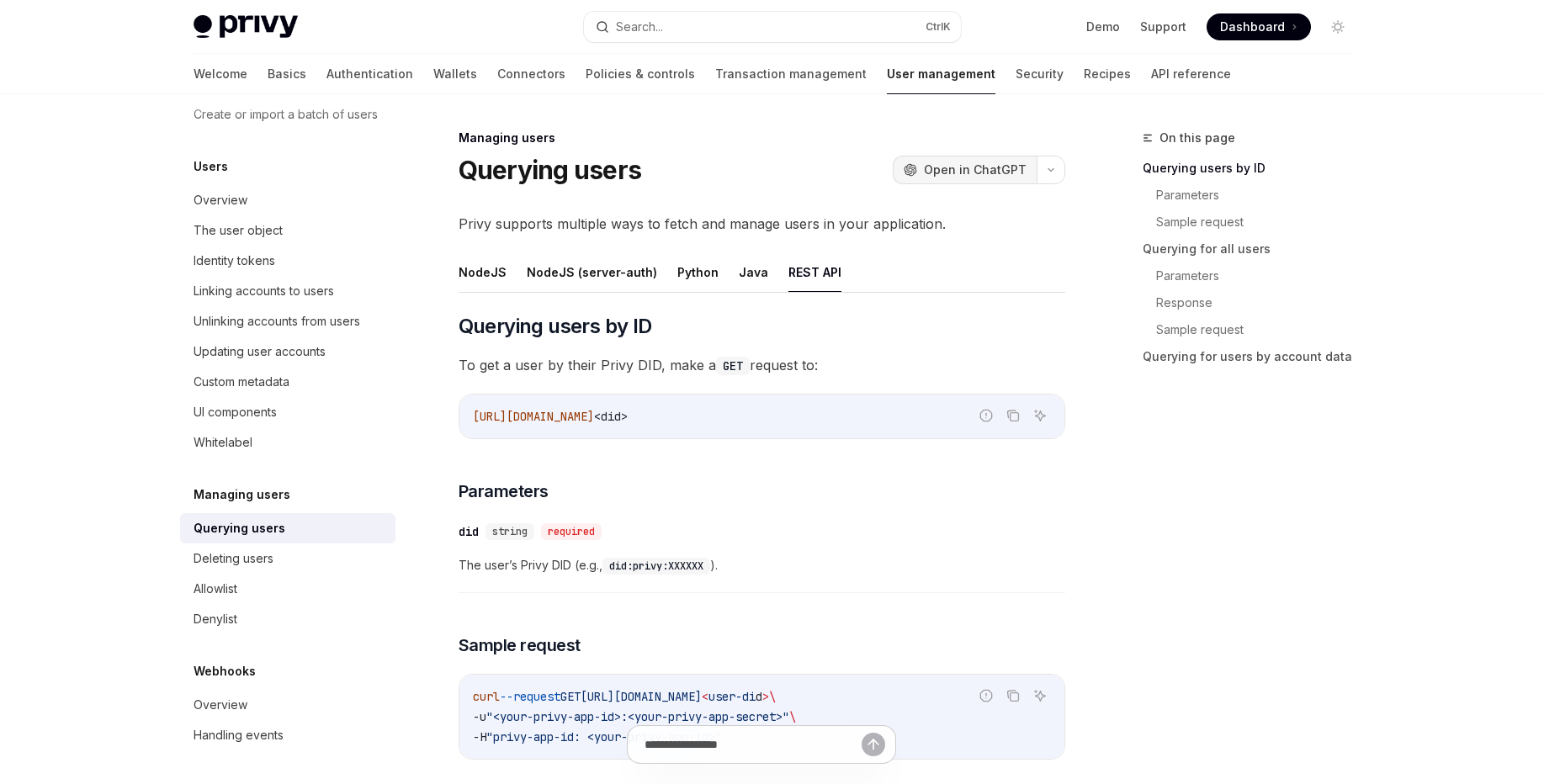
click at [913, 179] on button "OpenAI Open in ChatGPT" at bounding box center [964, 170] width 144 height 29
click at [594, 417] on span "https://auth.privy.io/api/v1/users/" at bounding box center [534, 416] width 122 height 15
click at [511, 284] on ul "NodeJS NodeJS (server-auth) Python Java REST API" at bounding box center [761, 273] width 607 height 41
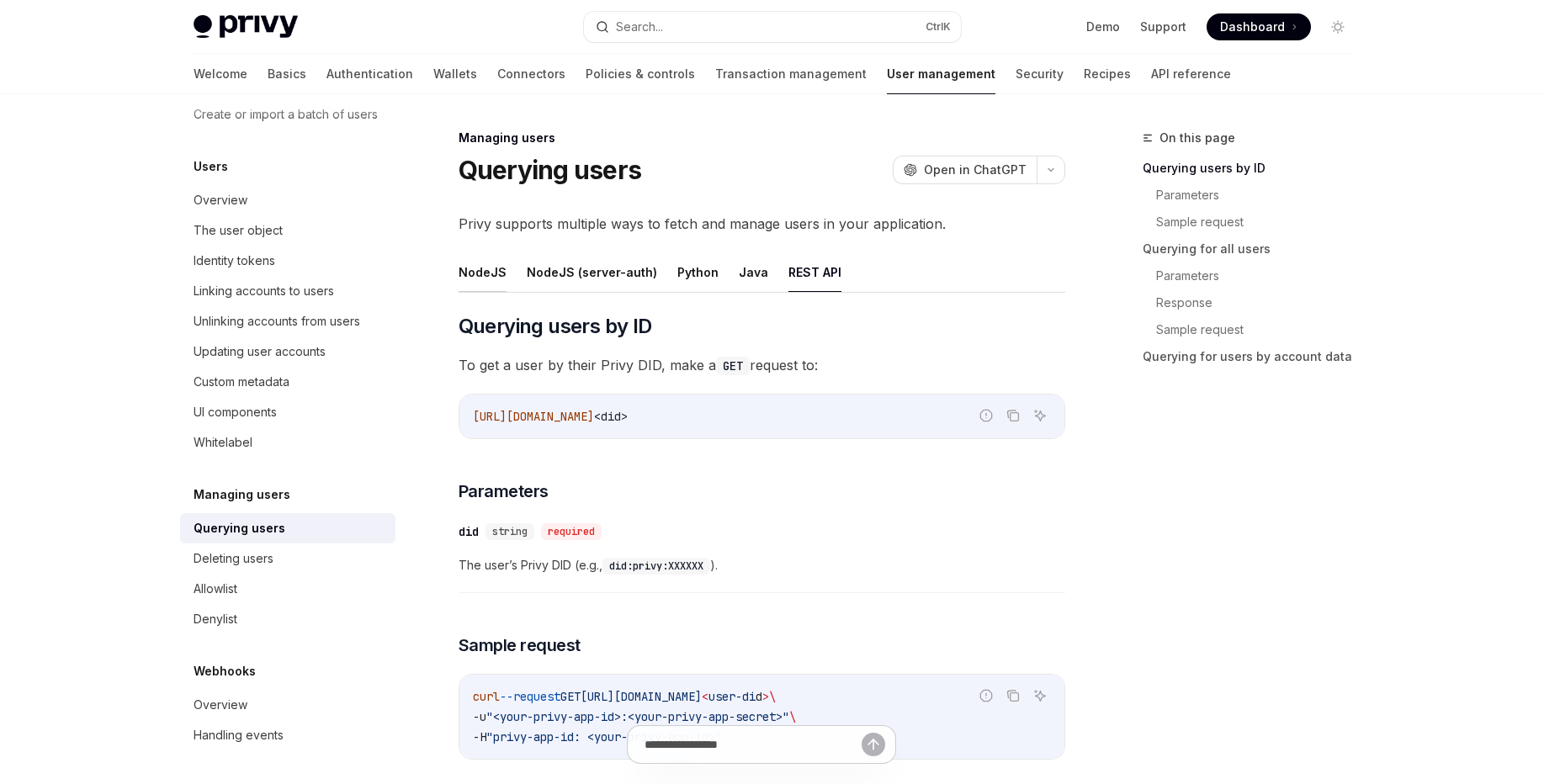
click at [495, 278] on button "NodeJS" at bounding box center [482, 272] width 48 height 40
type textarea "*"
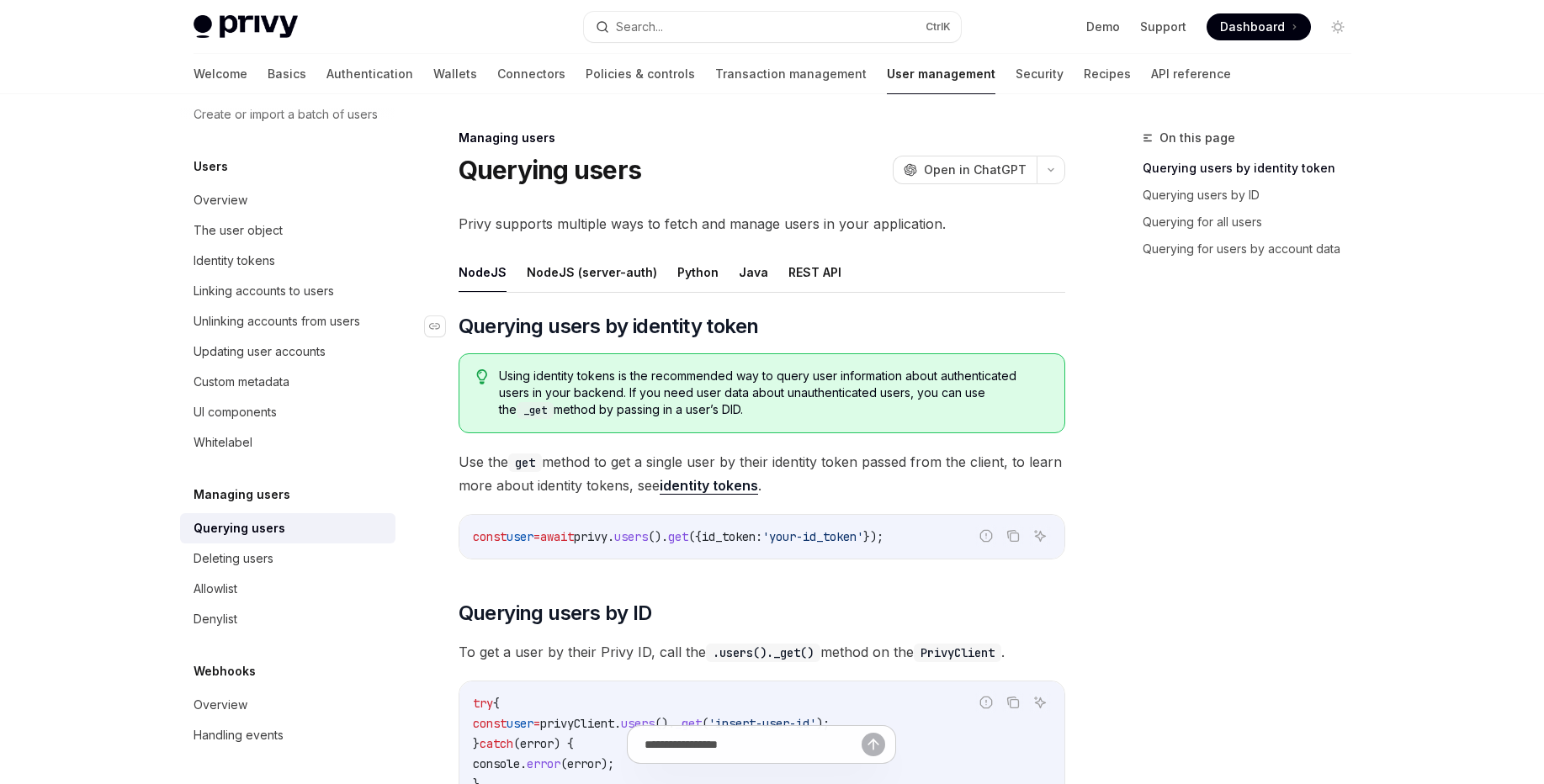
click at [646, 337] on span "Querying users by identity token" at bounding box center [609, 327] width 301 height 27
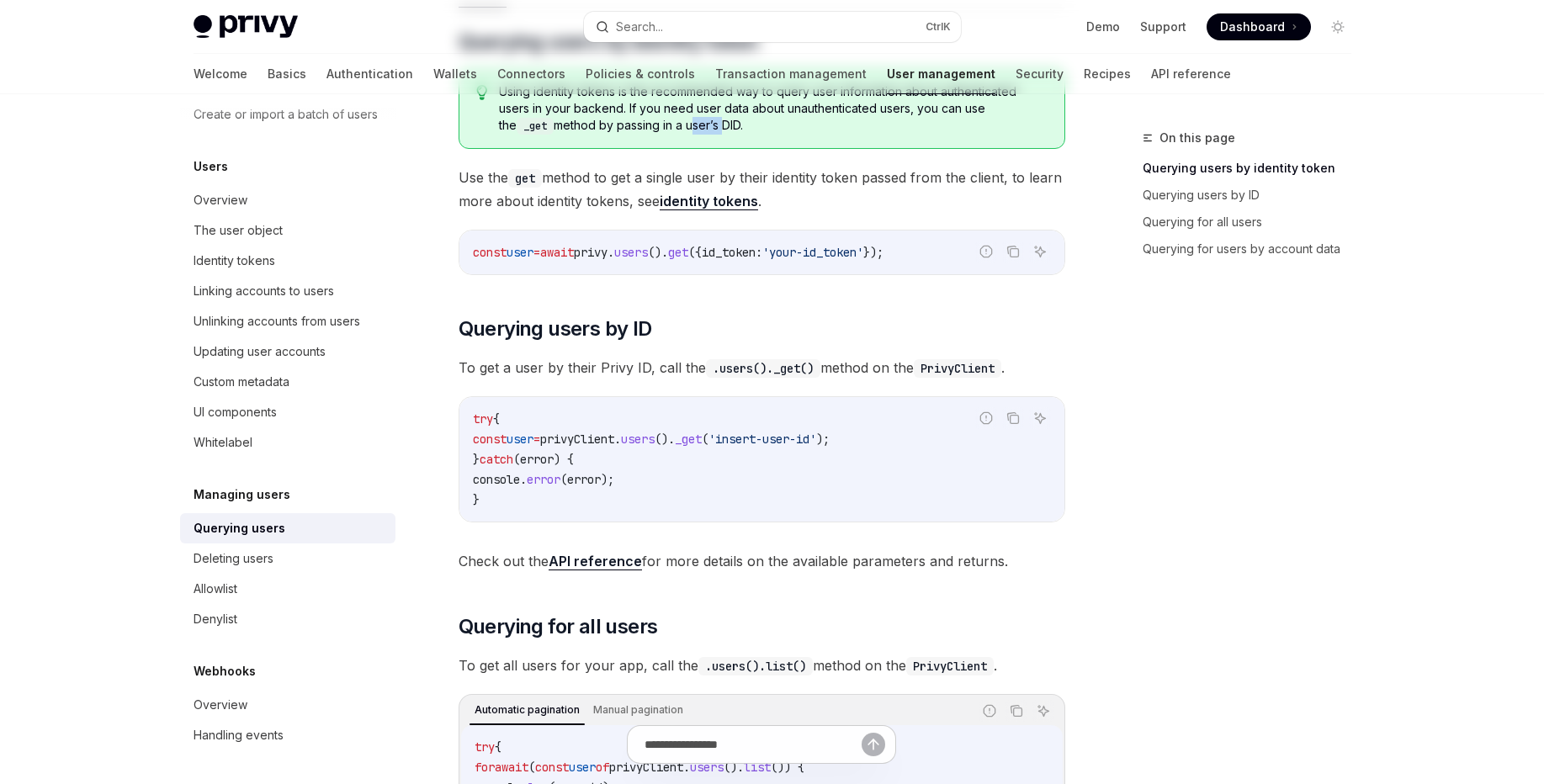
click at [646, 337] on div "​ Querying users by identity token Using identity tokens is the recommended way…" at bounding box center [761, 799] width 607 height 1541
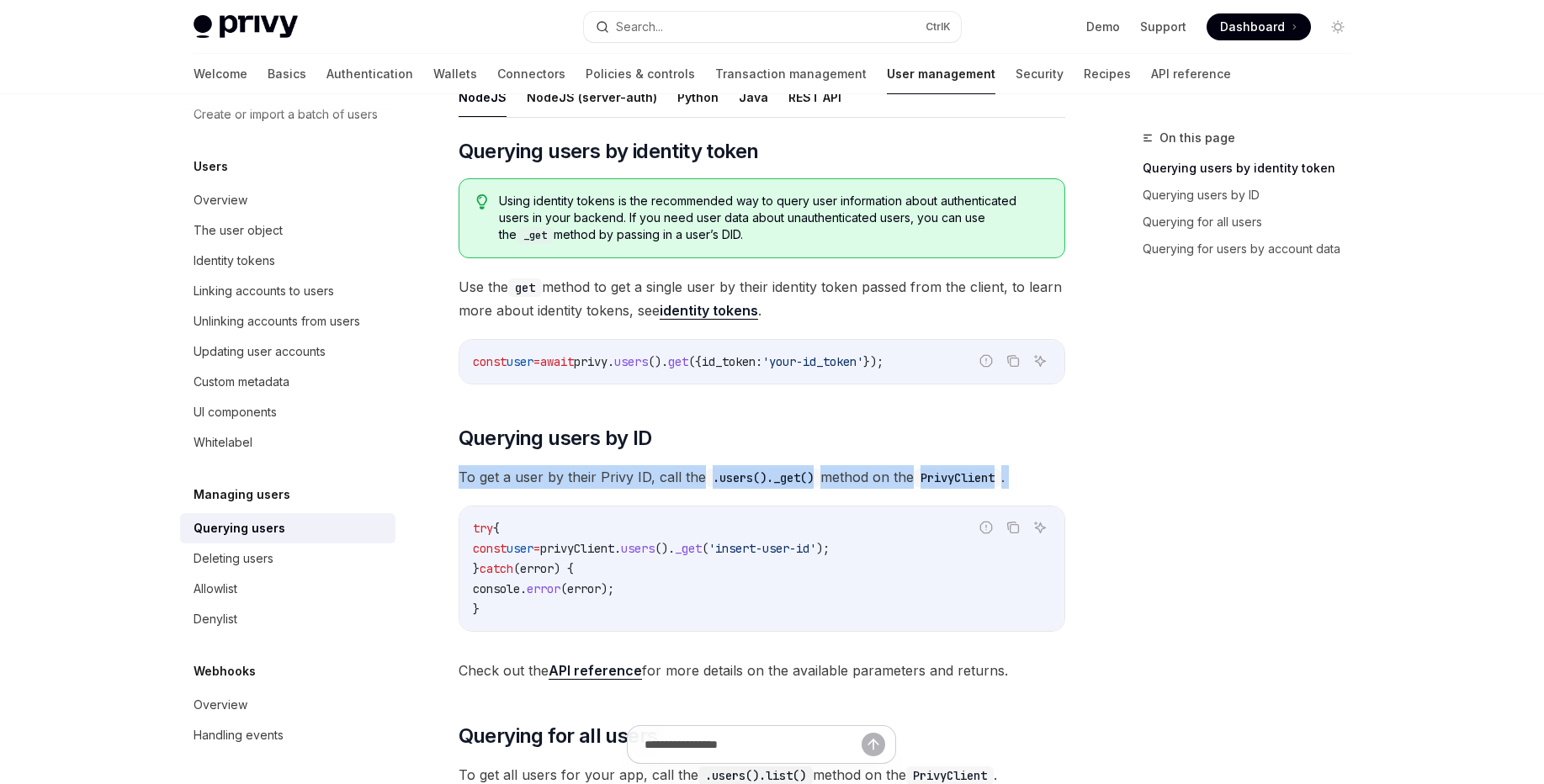
scroll to position [10, 0]
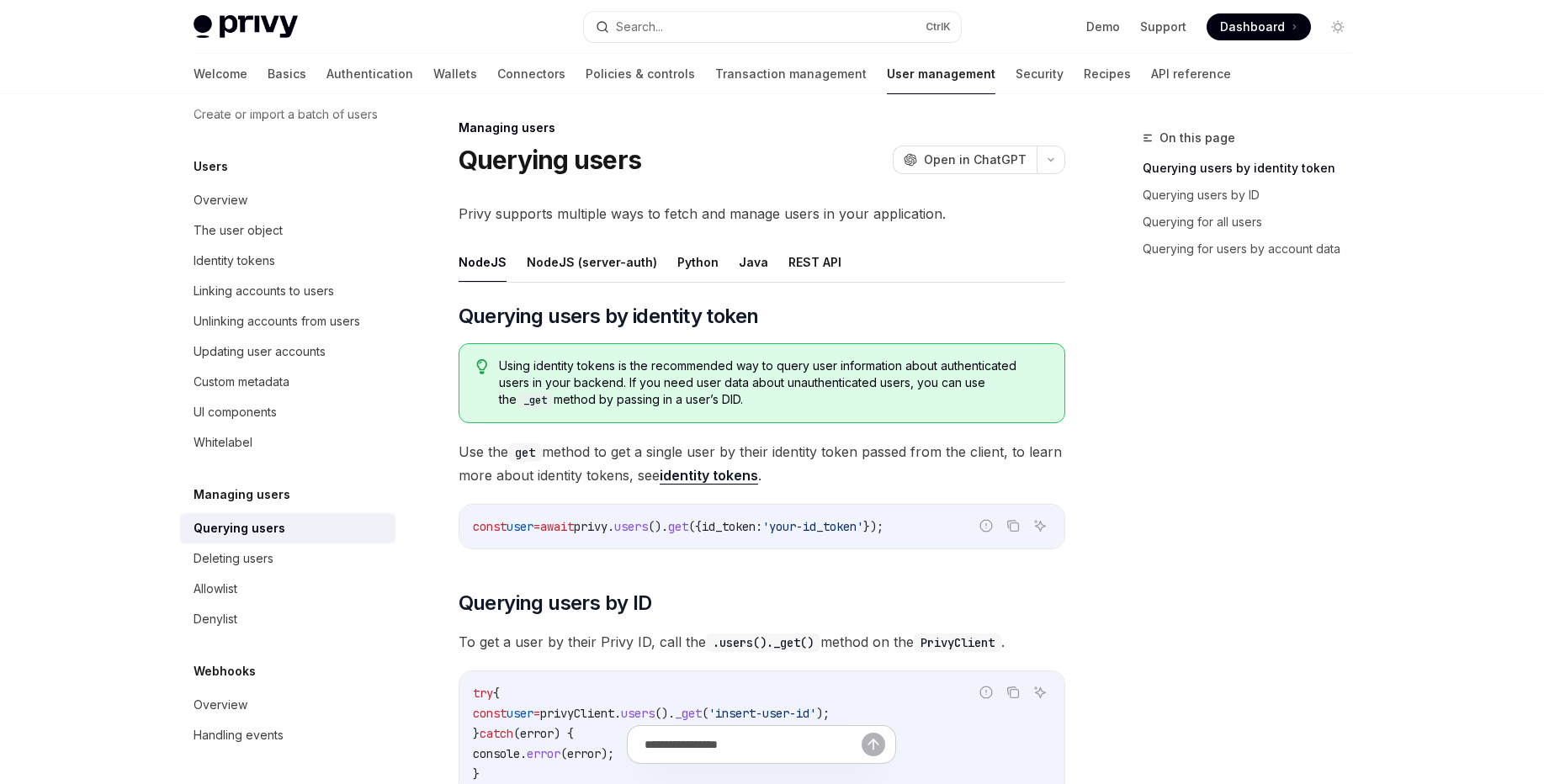
click at [608, 527] on span "privy" at bounding box center [591, 527] width 34 height 15
drag, startPoint x: 807, startPoint y: 325, endPoint x: 460, endPoint y: 320, distance: 347.0
click at [460, 320] on h2 "​ Querying users by identity token" at bounding box center [761, 316] width 607 height 27
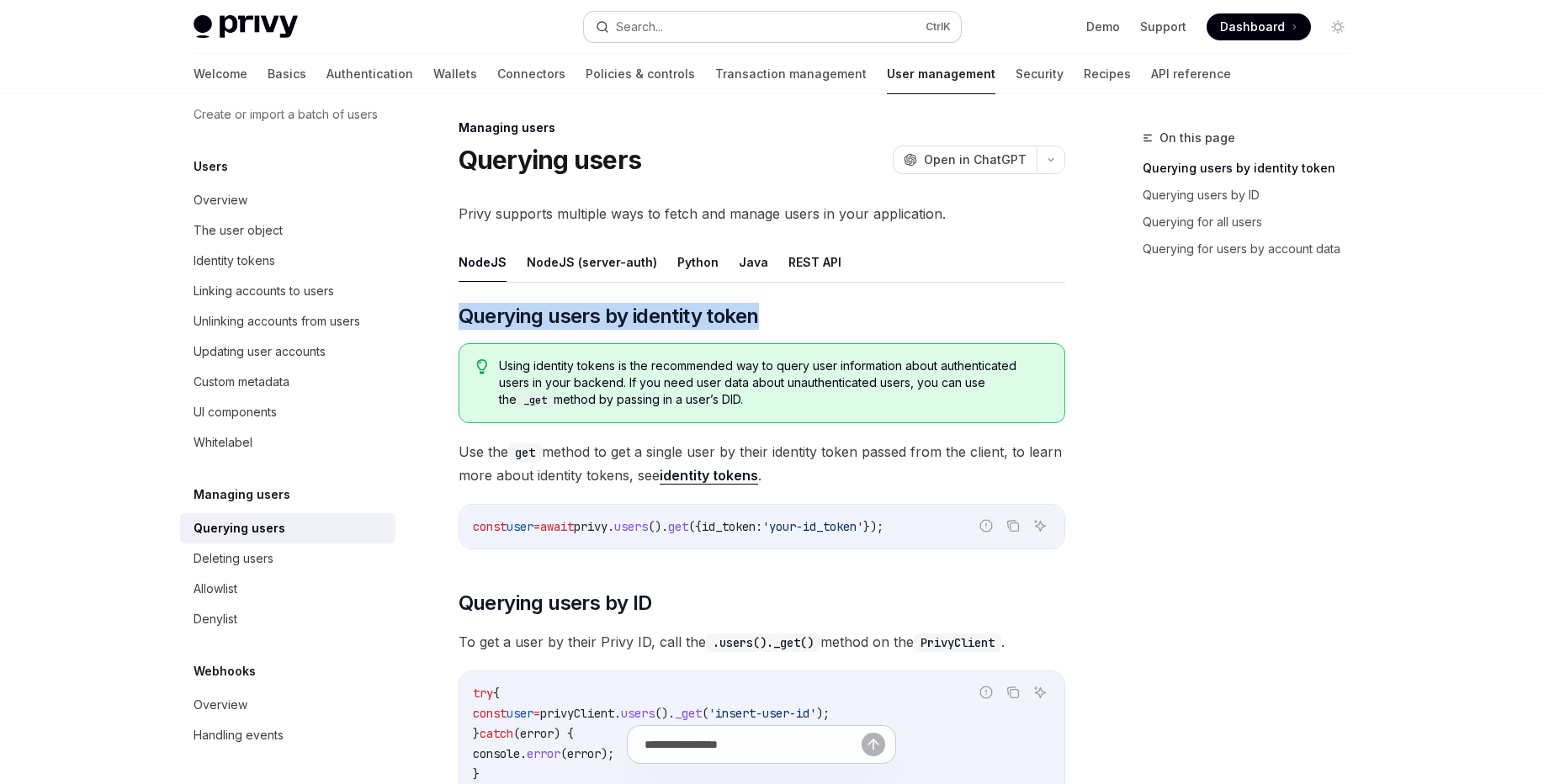
copy span "Querying users by identity token"
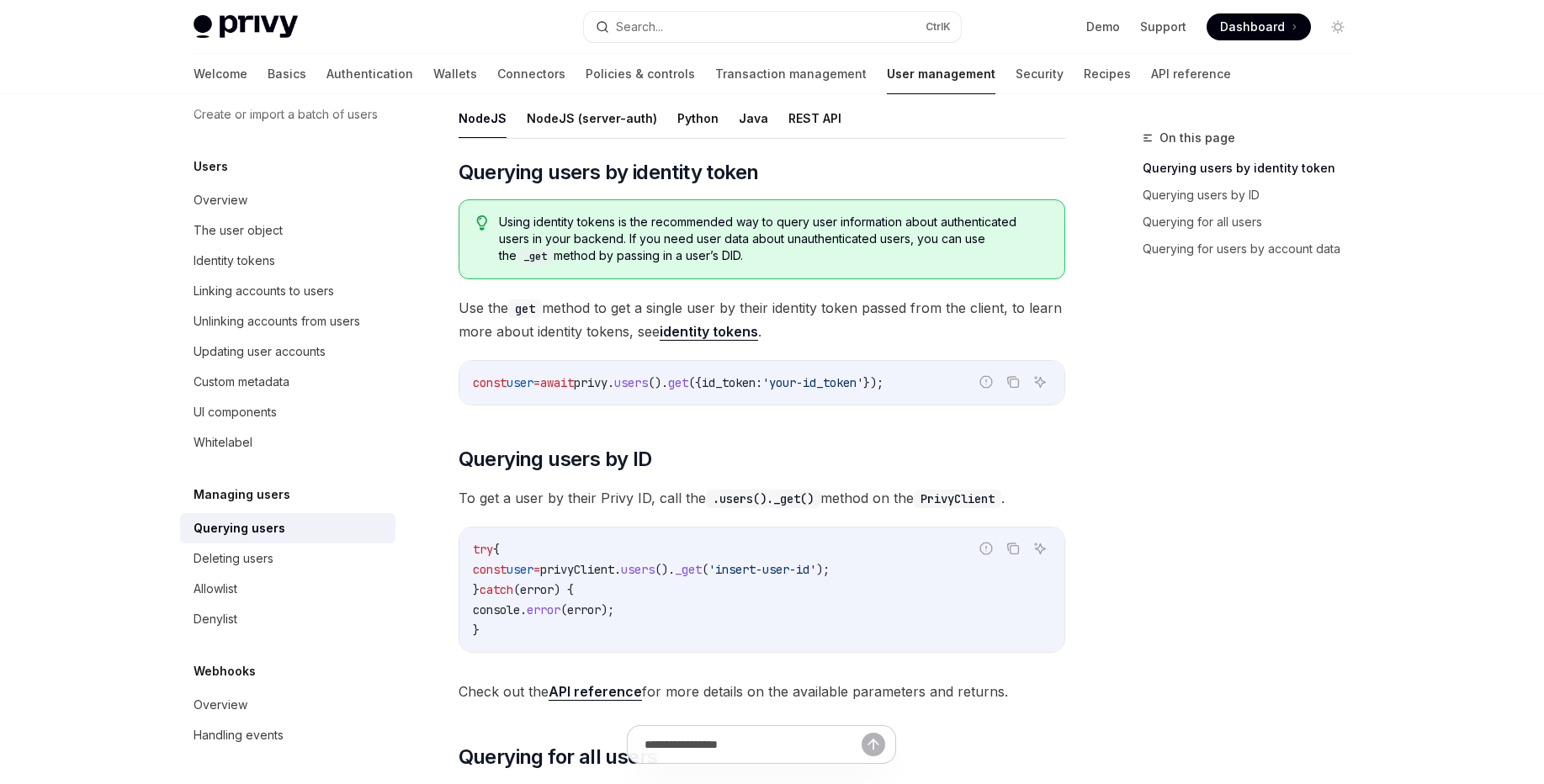
scroll to position [212, 0]
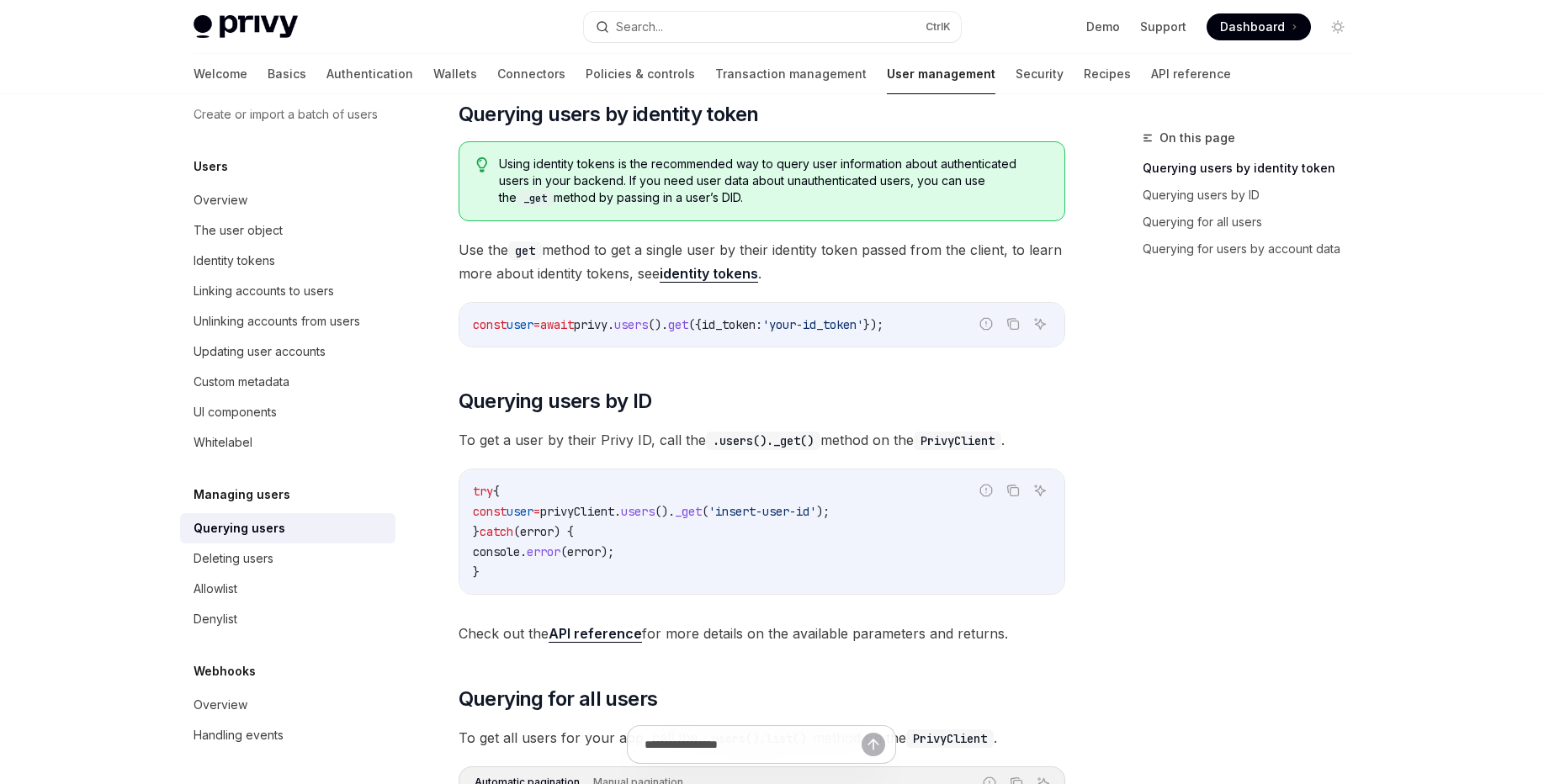
click at [688, 328] on span "get" at bounding box center [678, 325] width 20 height 15
click at [702, 329] on span "({" at bounding box center [695, 325] width 14 height 15
click at [647, 322] on span "users" at bounding box center [631, 325] width 34 height 15
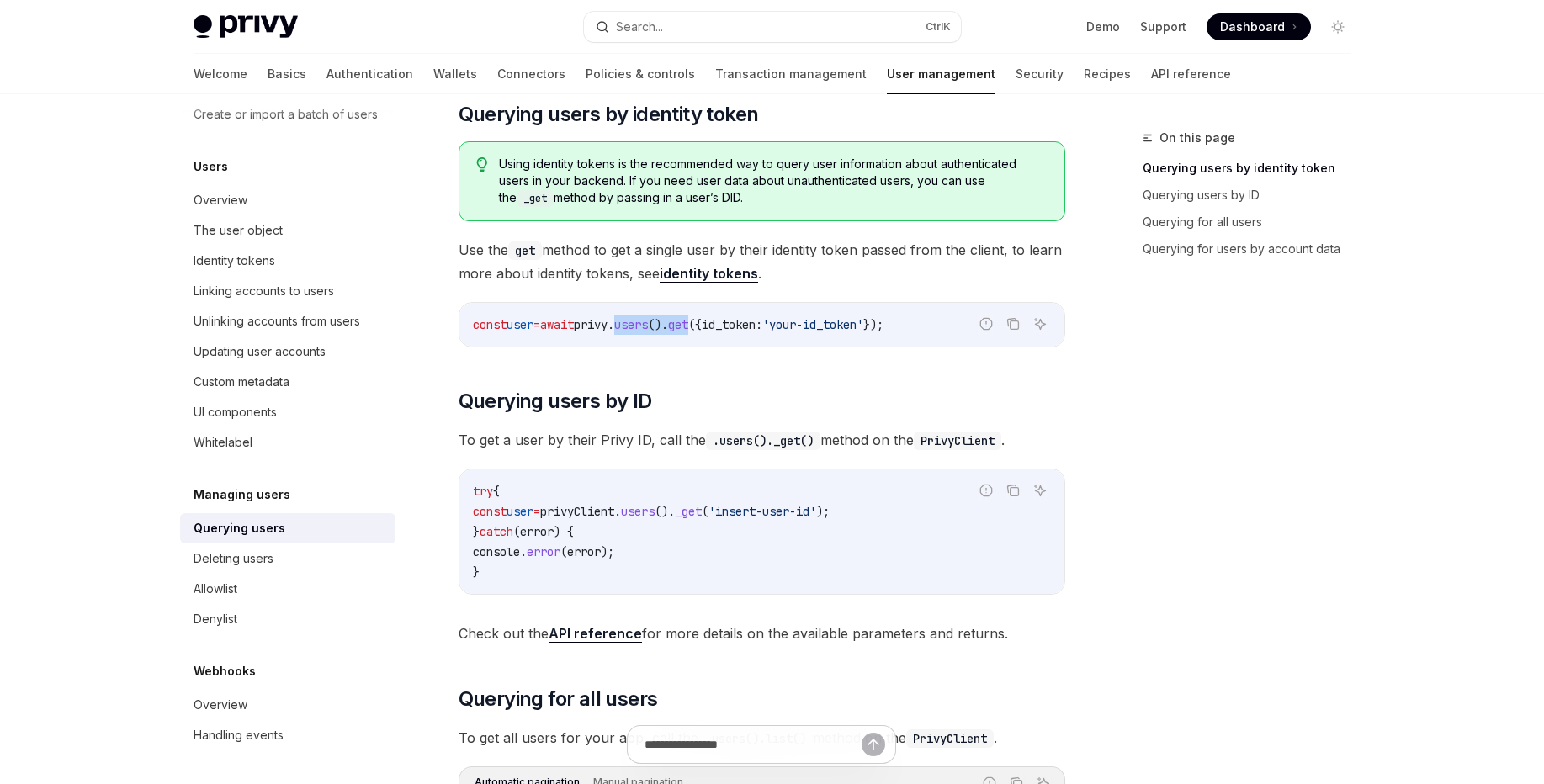
drag, startPoint x: 677, startPoint y: 322, endPoint x: 713, endPoint y: 324, distance: 36.1
click at [713, 324] on span "const user = await privy . users (). get ({ id_token: 'your-id_token' });" at bounding box center [678, 325] width 410 height 15
click at [688, 324] on span "get" at bounding box center [678, 325] width 20 height 15
drag, startPoint x: 713, startPoint y: 324, endPoint x: 637, endPoint y: 324, distance: 76.0
click at [637, 324] on span "const user = await privy . users (). get ({ id_token: 'your-id_token' });" at bounding box center [678, 325] width 410 height 15
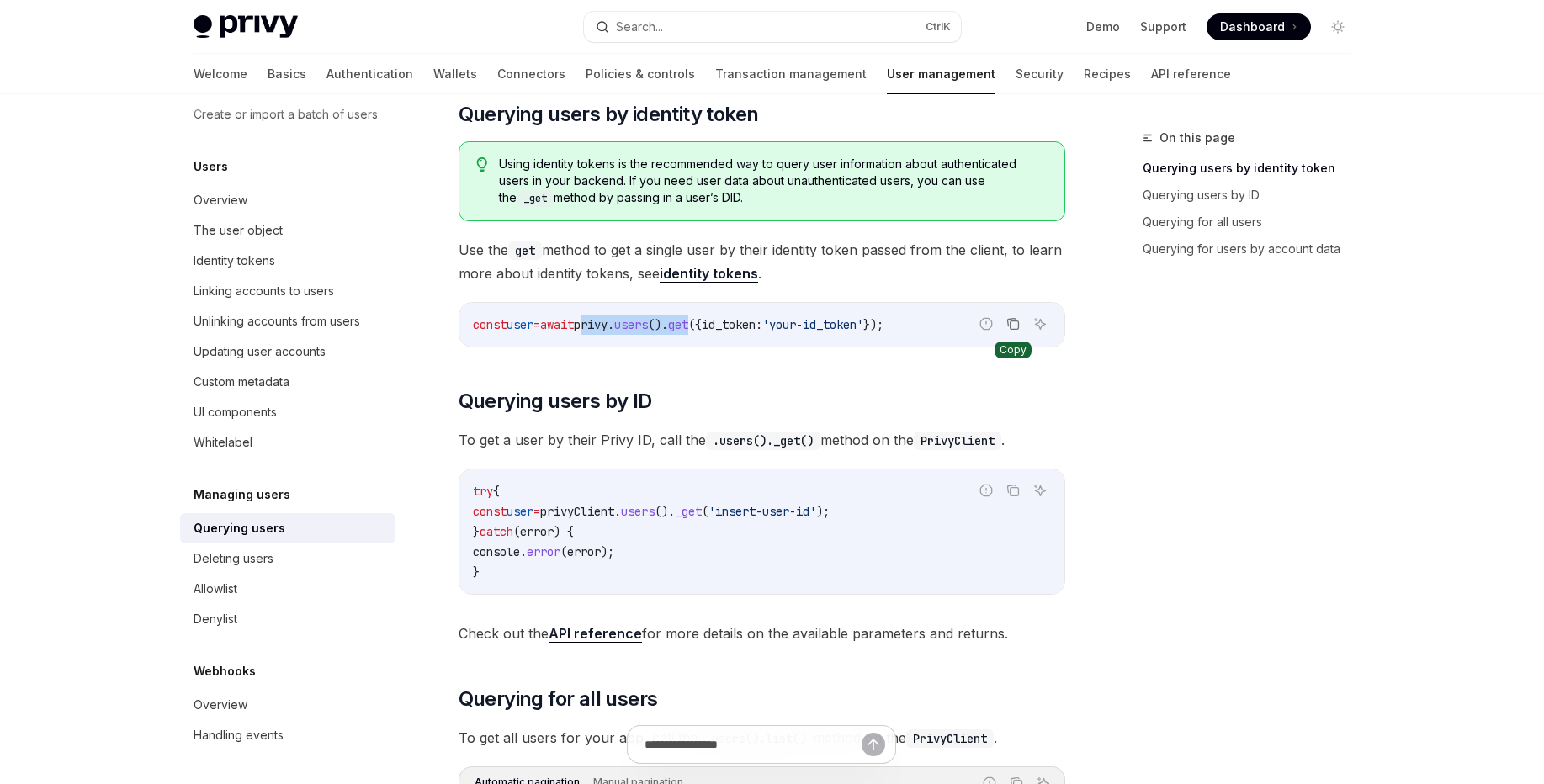
click at [1015, 327] on icon "Copy the contents from the code block" at bounding box center [1013, 324] width 14 height 14
click at [702, 514] on span "_get" at bounding box center [688, 511] width 27 height 15
click at [953, 436] on code "PrivyClient" at bounding box center [957, 441] width 88 height 19
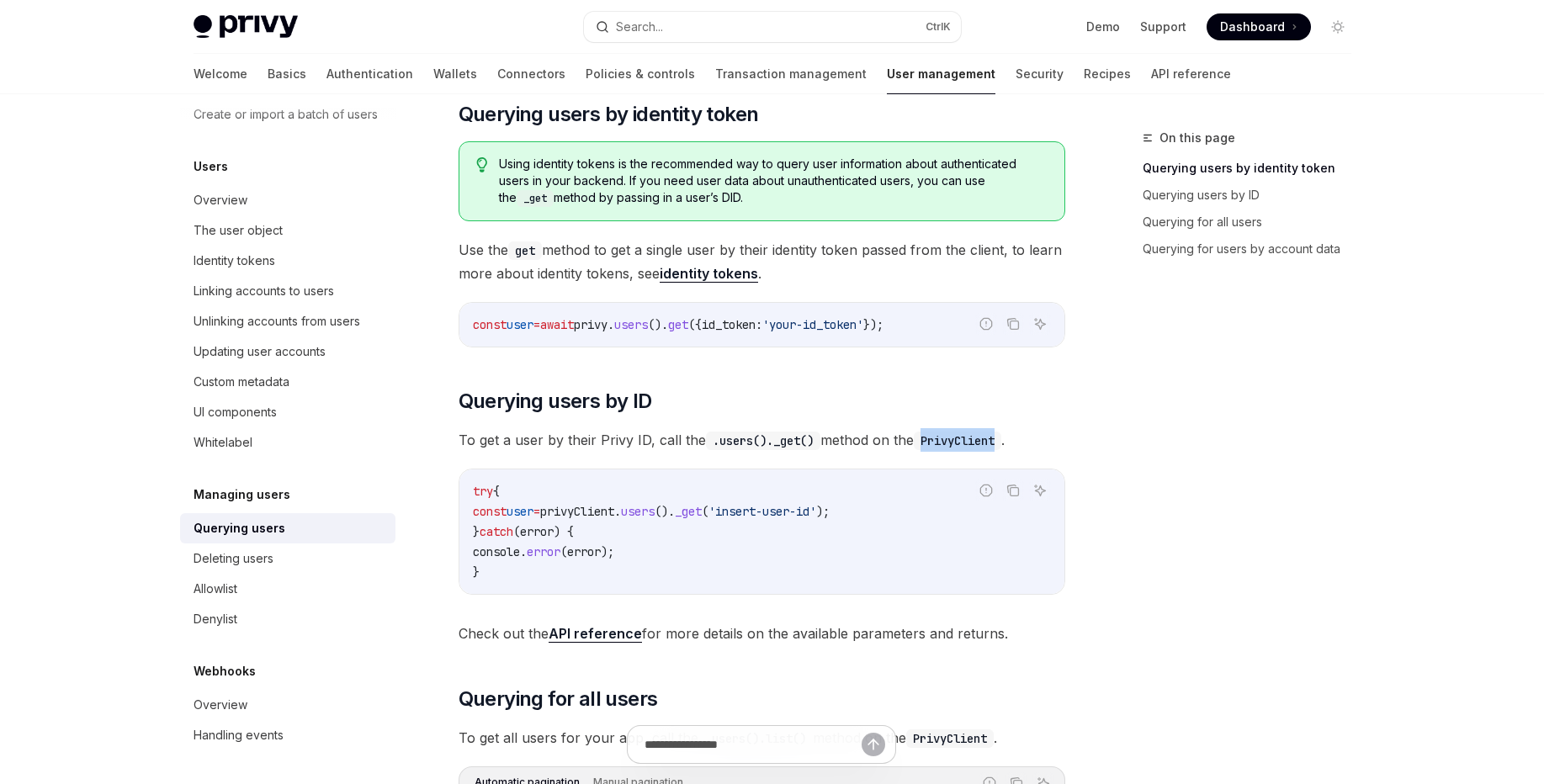
copy code "PrivyClient"
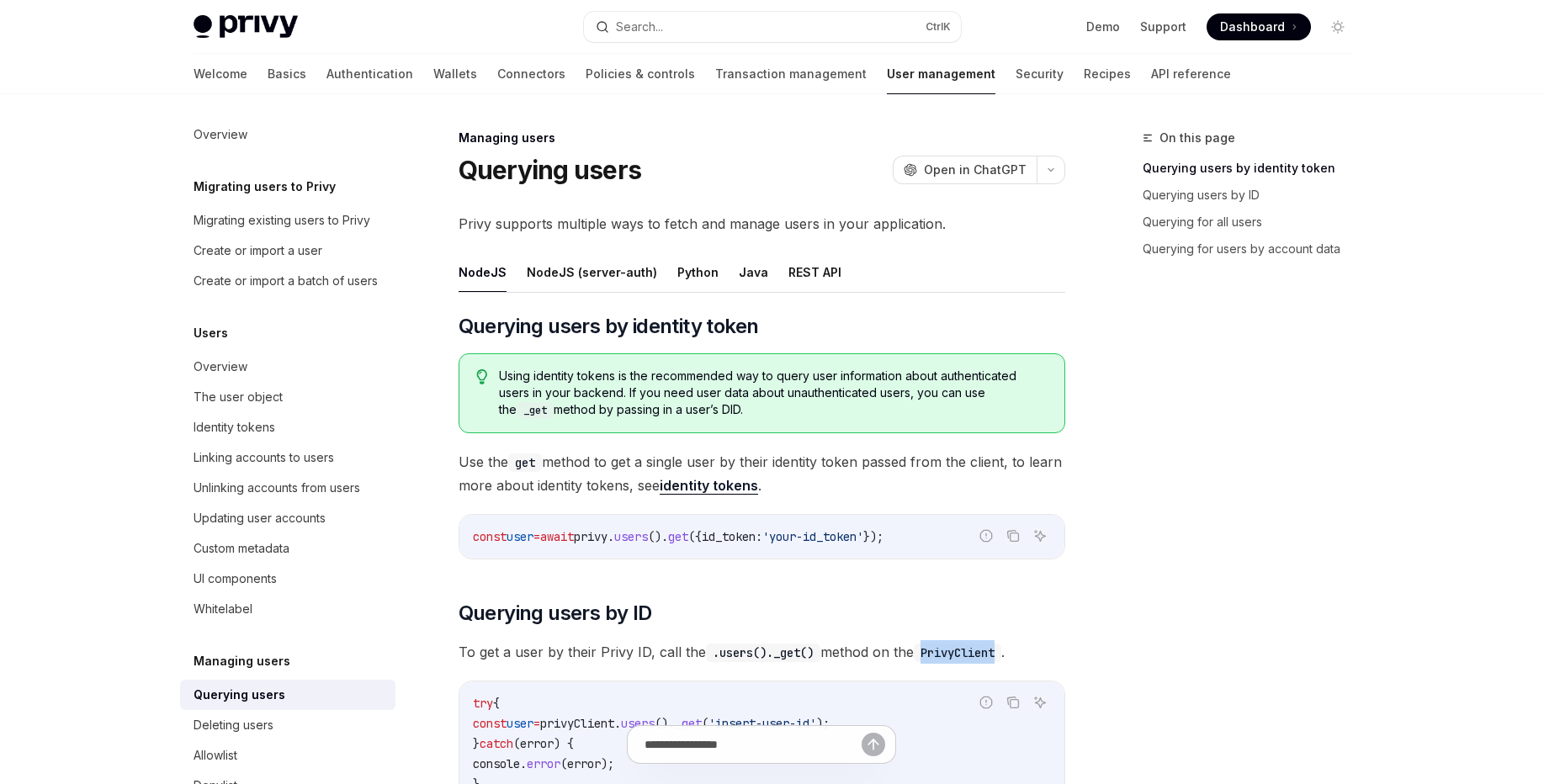
scroll to position [0, 0]
click at [268, 78] on link "Basics" at bounding box center [287, 74] width 39 height 41
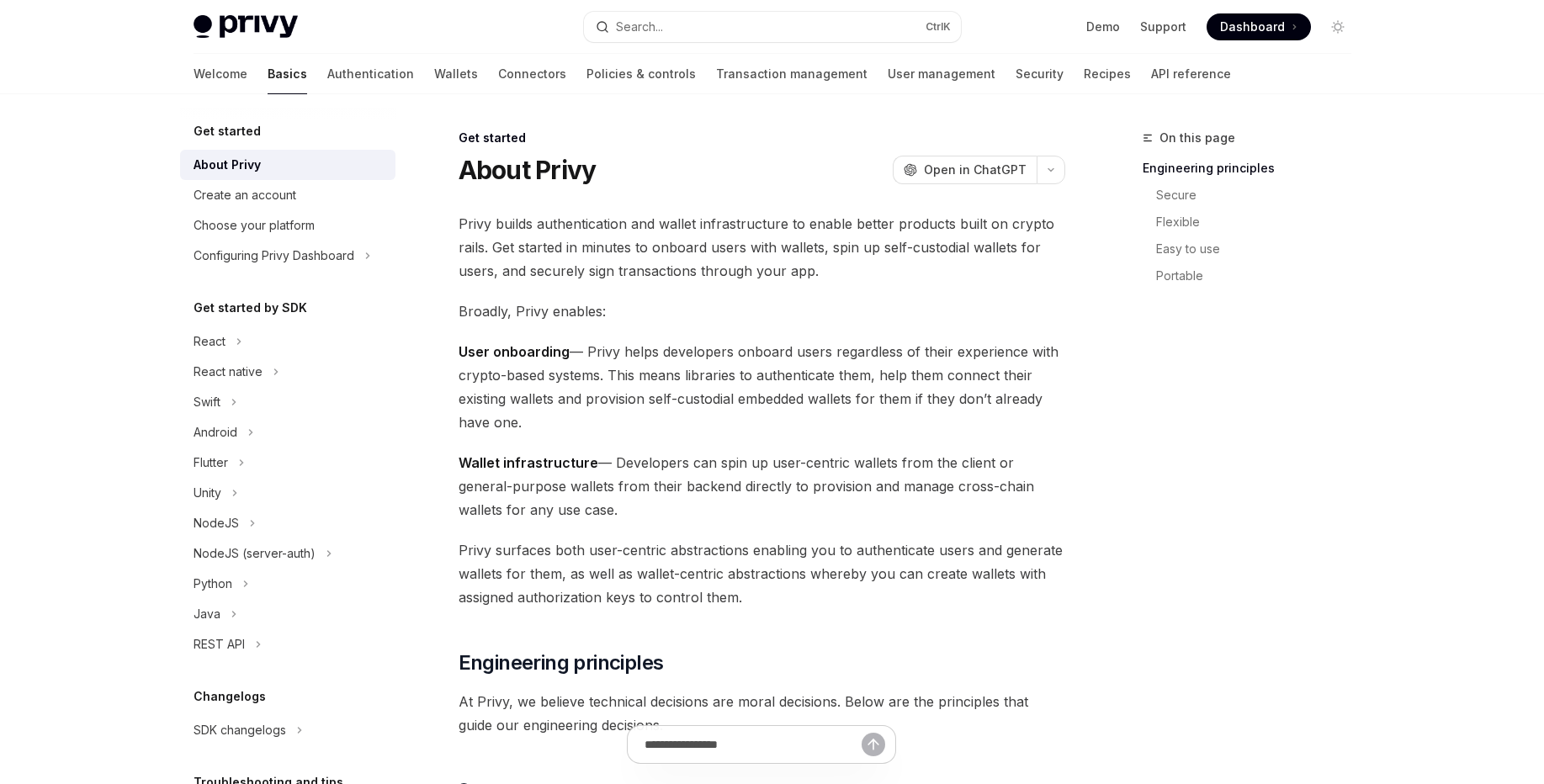
click at [257, 662] on div "Get started About Privy Create an account Choose your platform Configuring Priv…" at bounding box center [287, 506] width 215 height 770
click at [257, 648] on icon at bounding box center [258, 644] width 7 height 20
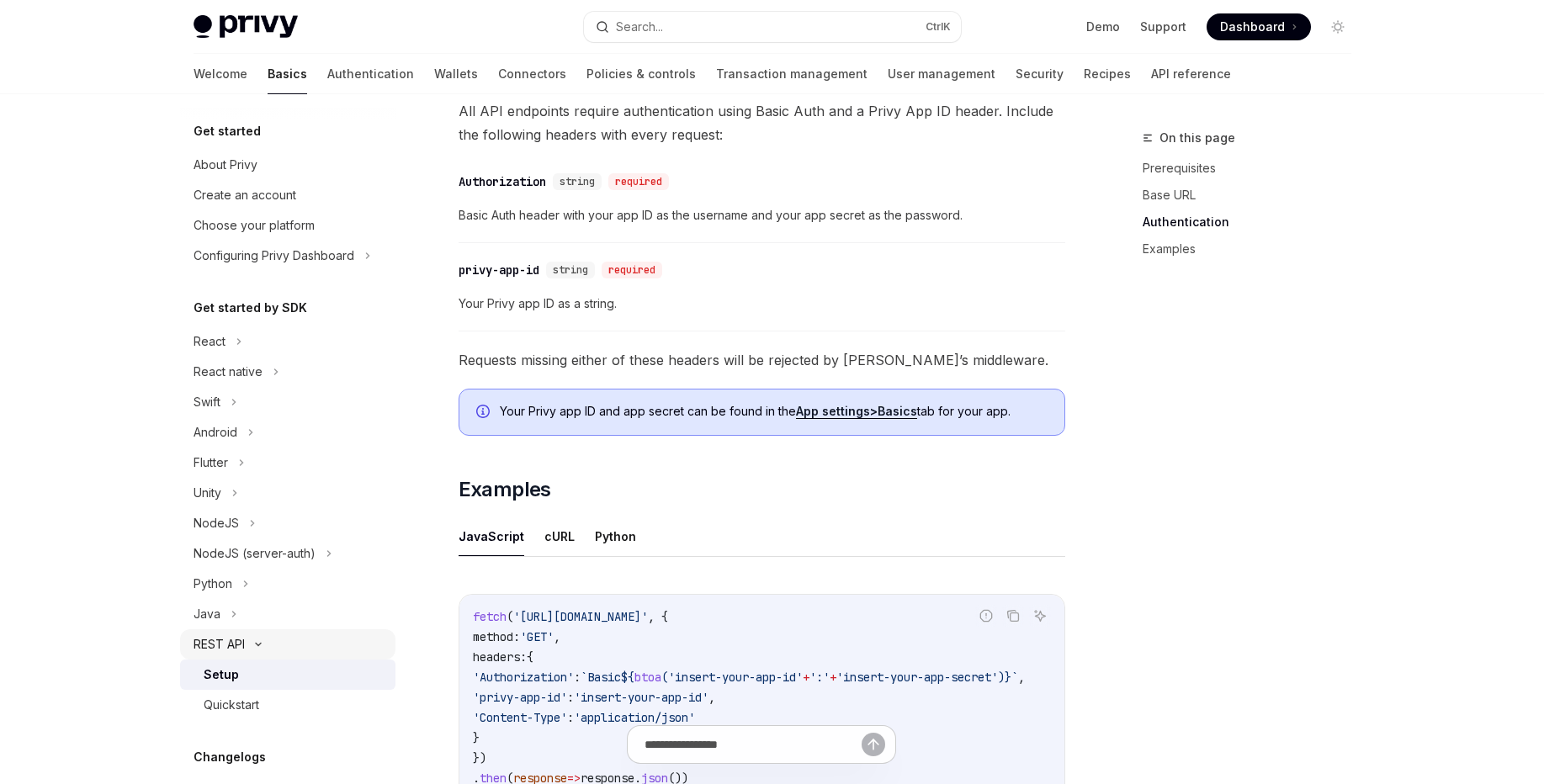
scroll to position [505, 0]
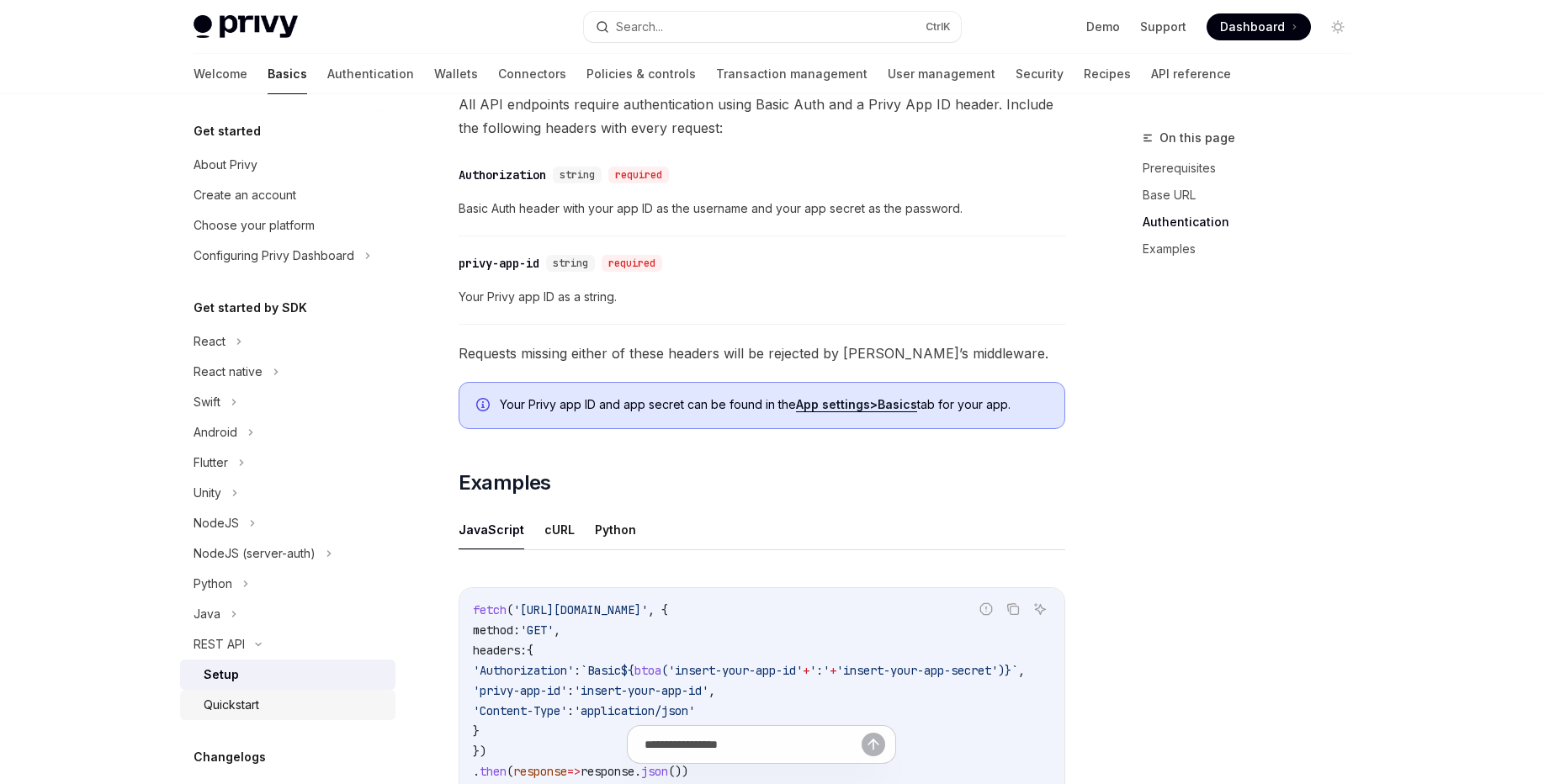
click at [290, 694] on link "Quickstart" at bounding box center [287, 705] width 215 height 30
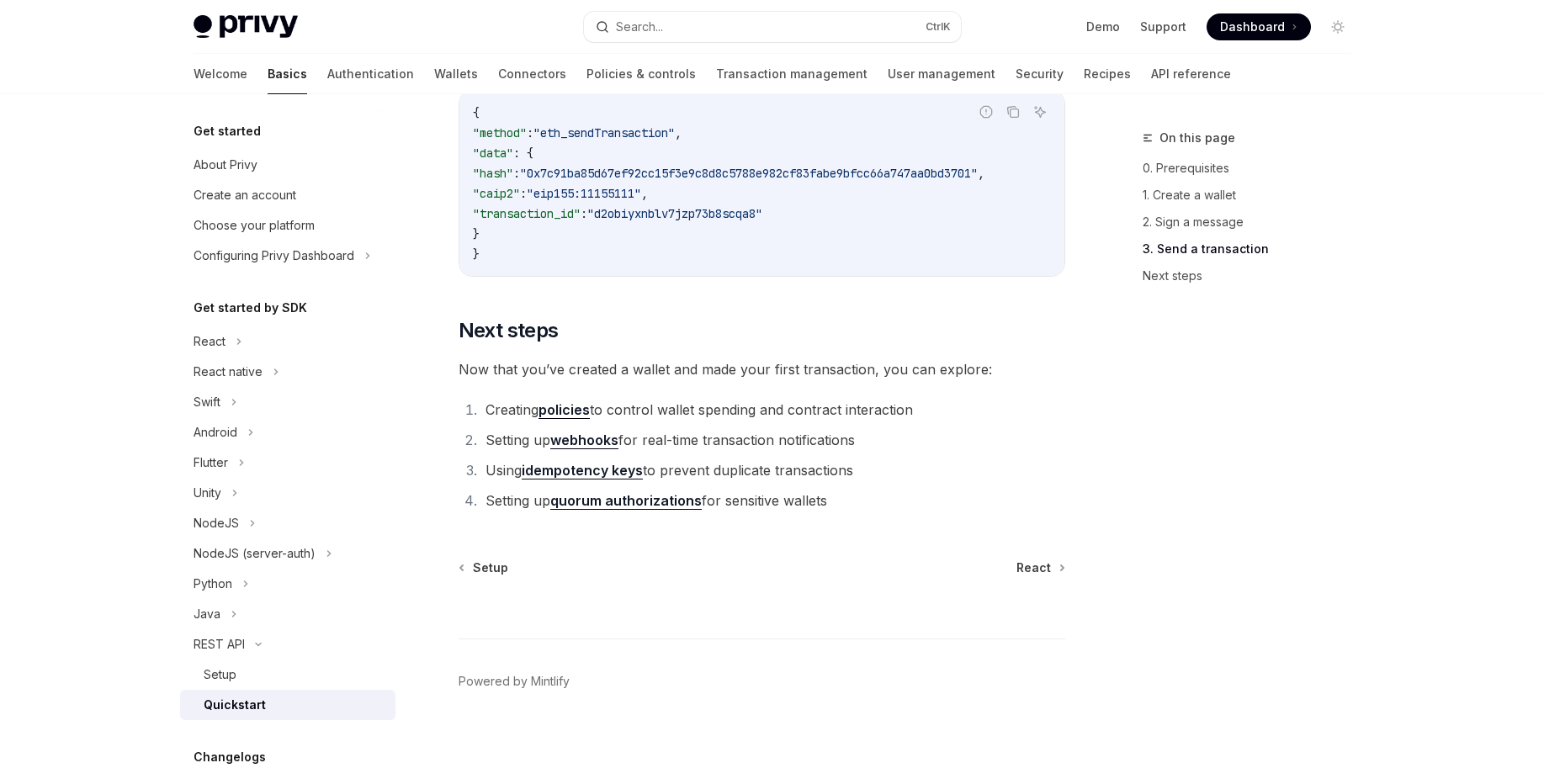
scroll to position [2208, 0]
click at [299, 523] on div "NodeJS" at bounding box center [287, 523] width 215 height 30
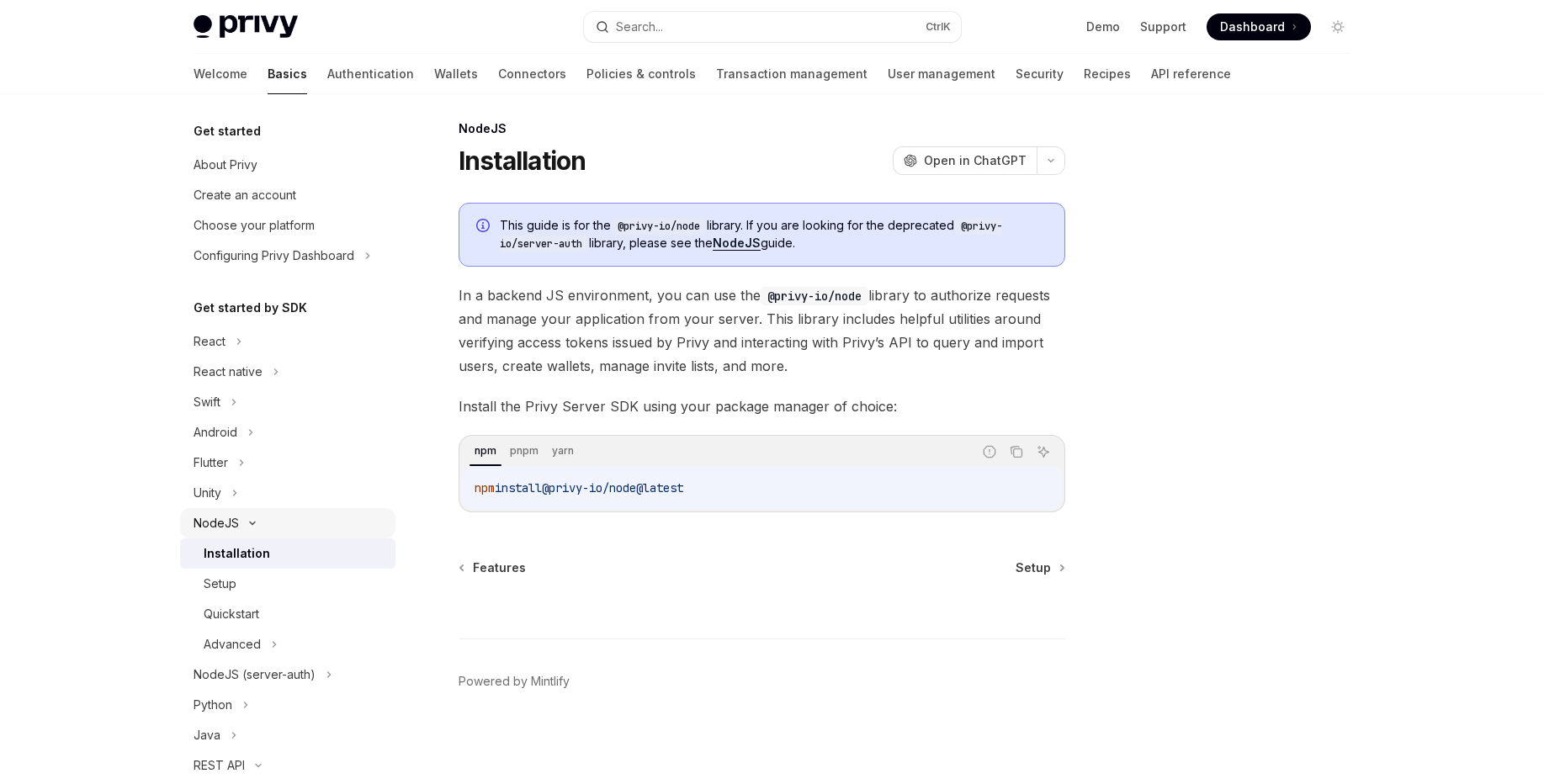
scroll to position [9, 0]
click at [282, 672] on div "NodeJS (server-auth)" at bounding box center [254, 674] width 122 height 20
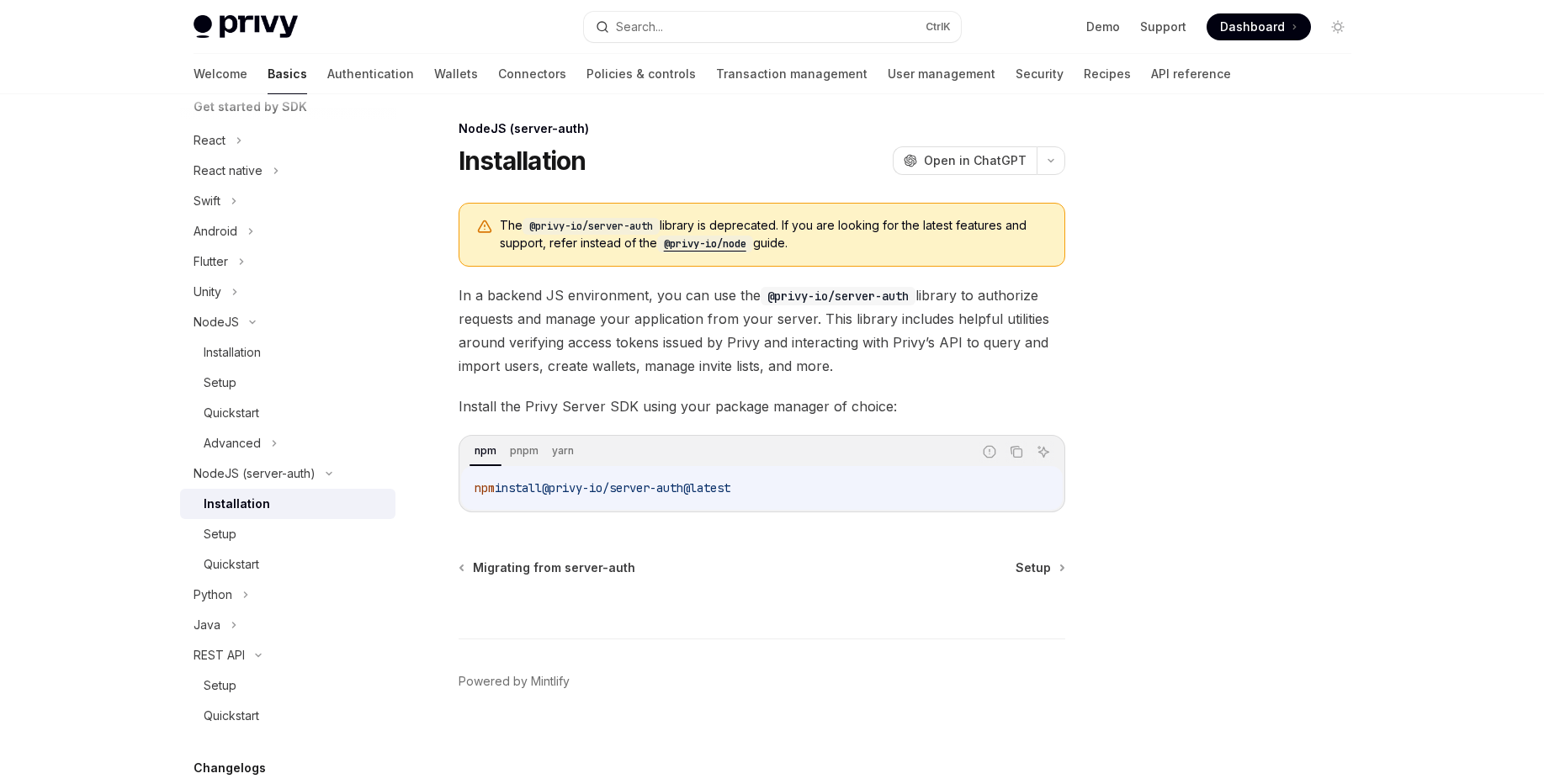
scroll to position [202, 0]
click at [236, 363] on link "Installation" at bounding box center [287, 352] width 215 height 30
type textarea "*"
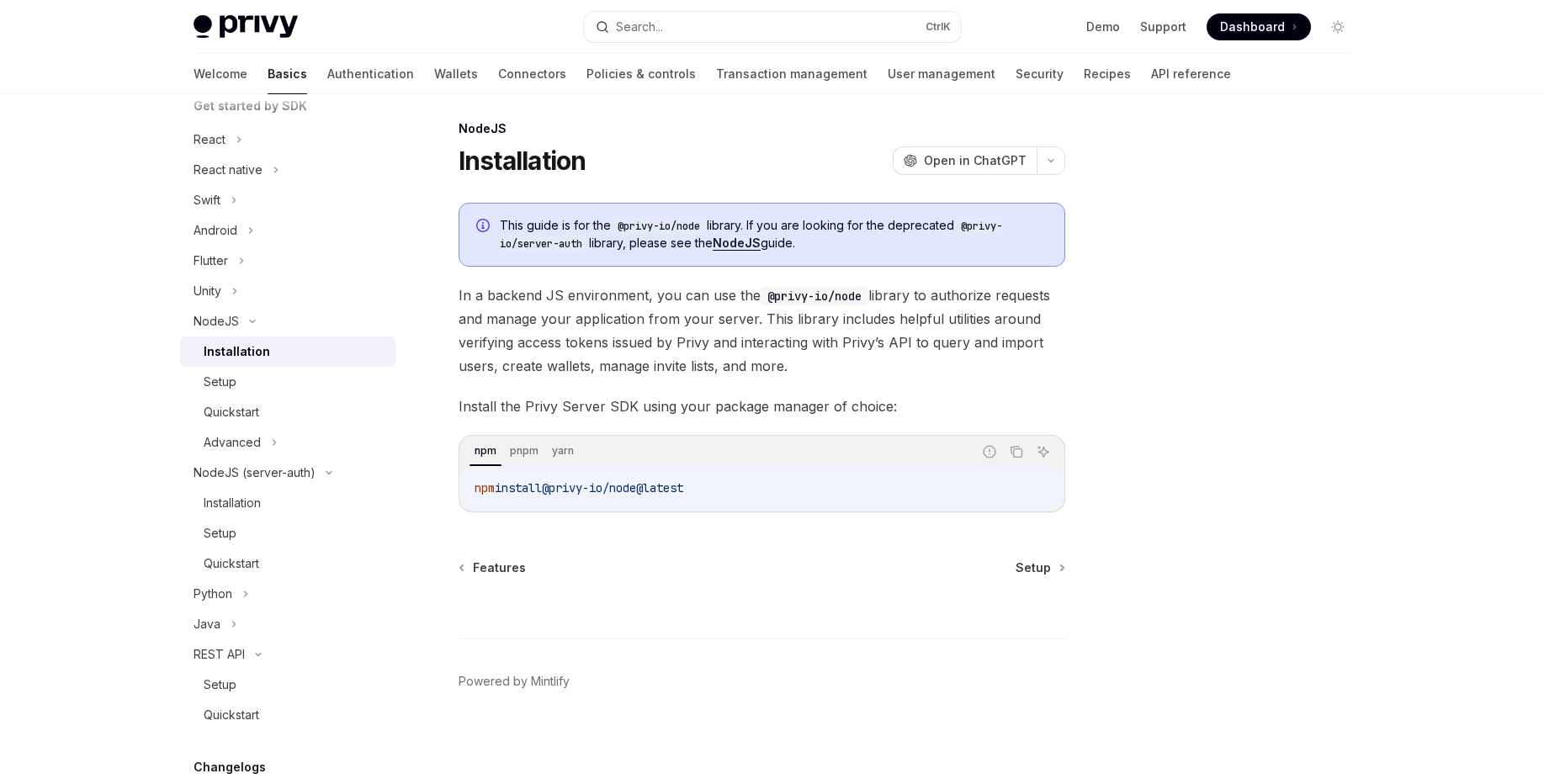
click at [696, 477] on div "npm install @privy-io/node@latest" at bounding box center [761, 488] width 602 height 44
copy div "npm install @privy-io/node@latest"
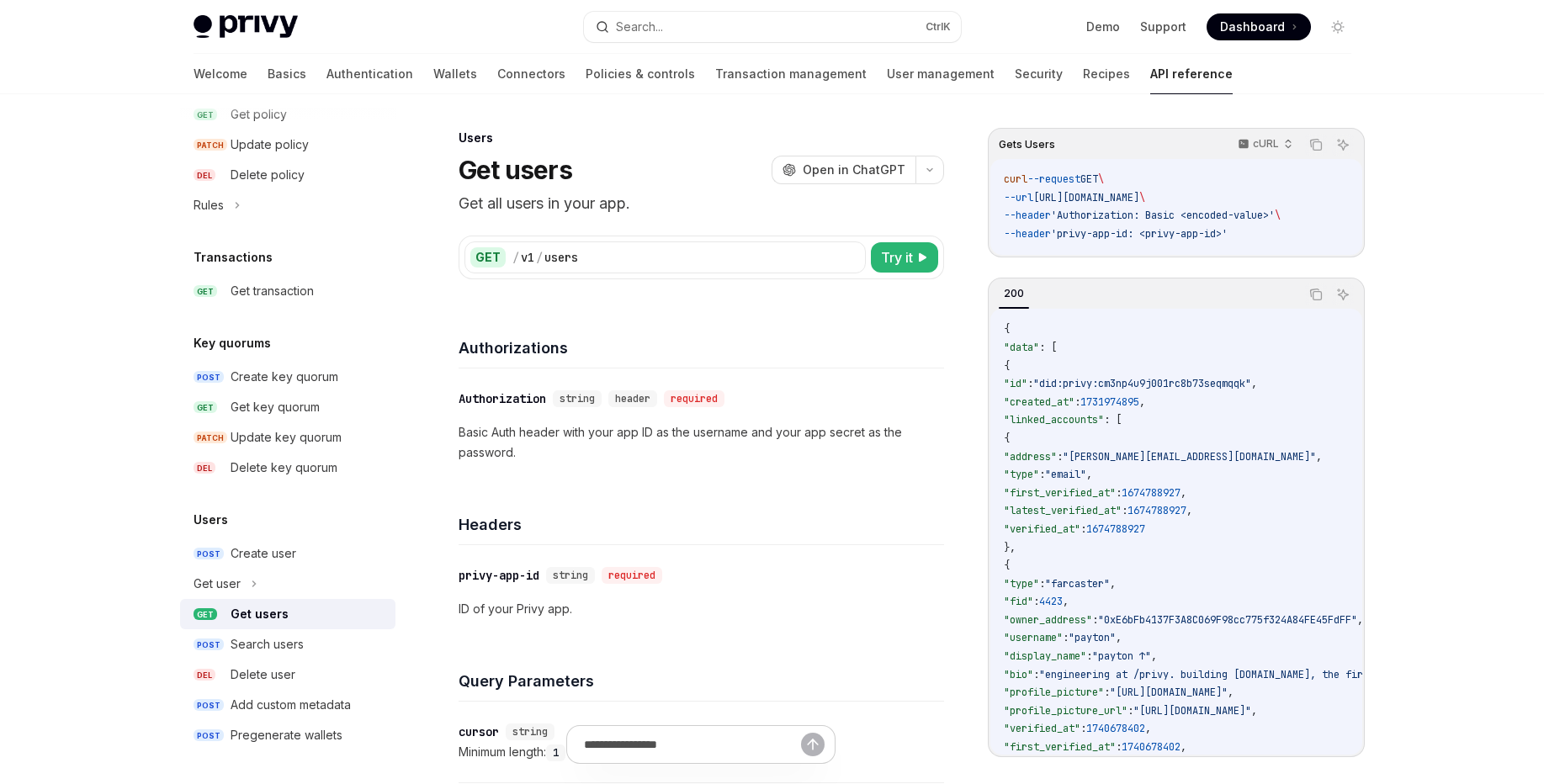
scroll to position [606, 0]
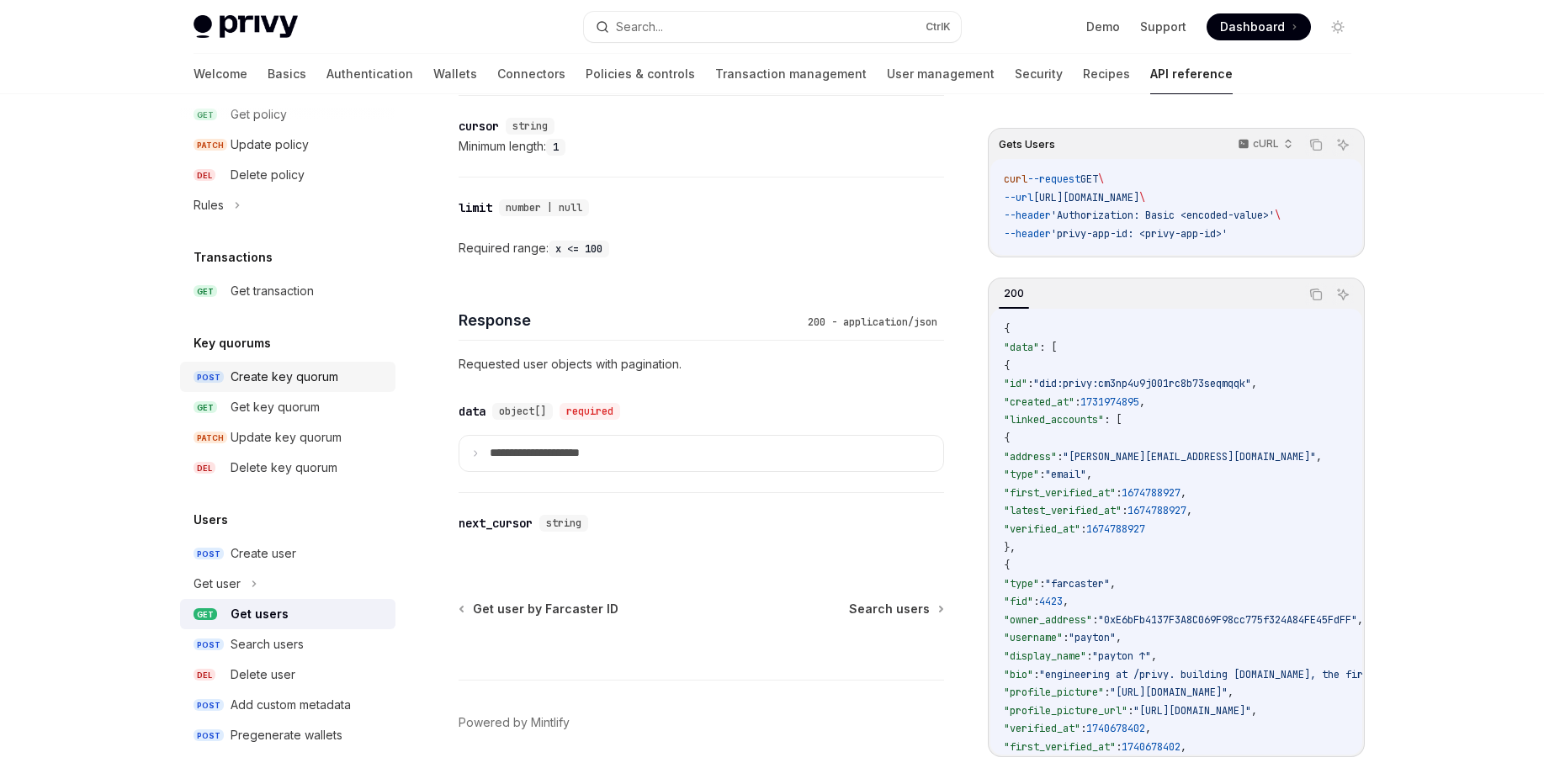
click at [341, 381] on div "Create key quorum" at bounding box center [307, 377] width 154 height 20
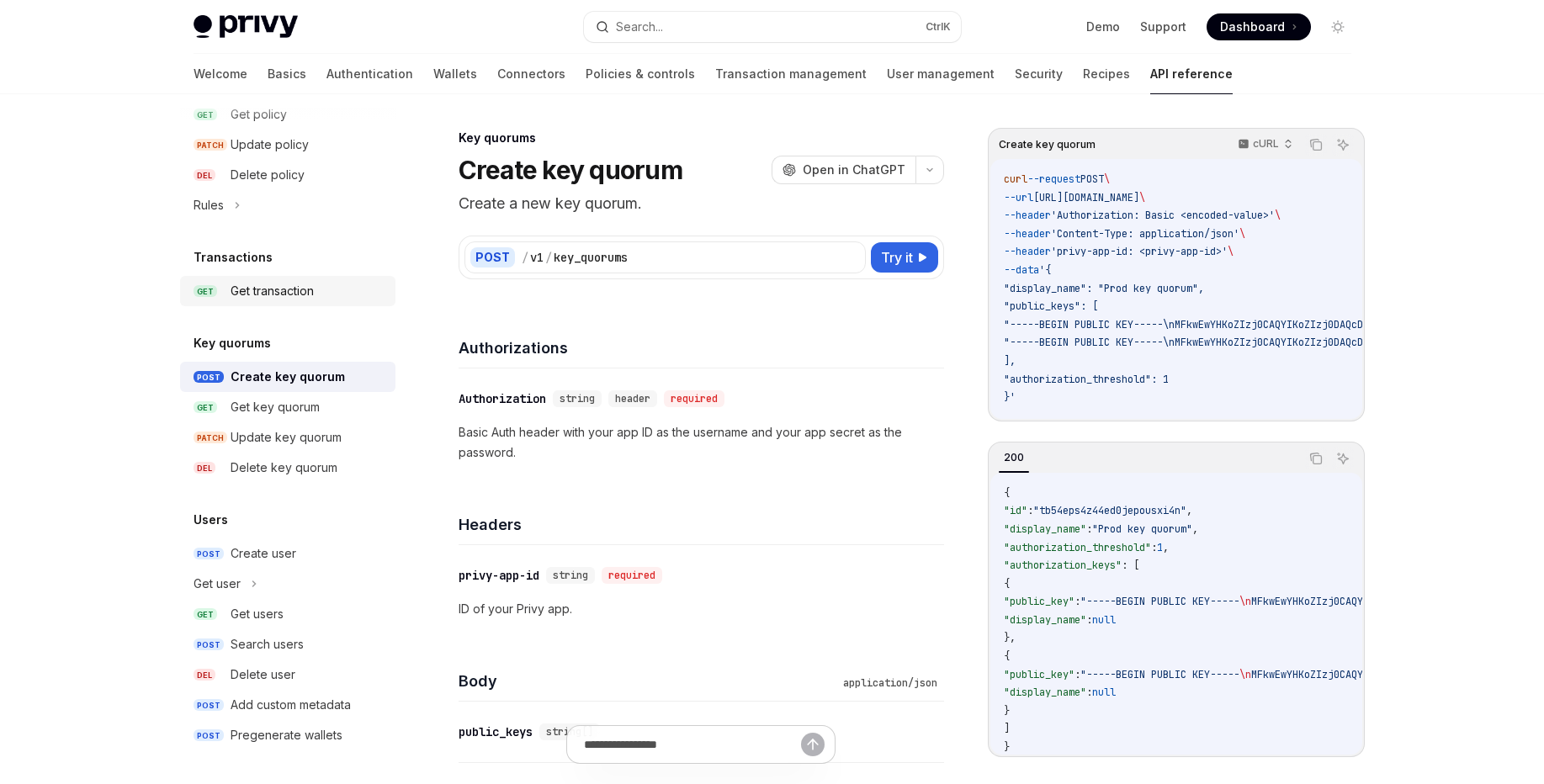
click at [289, 287] on div "Get transaction" at bounding box center [272, 291] width 84 height 20
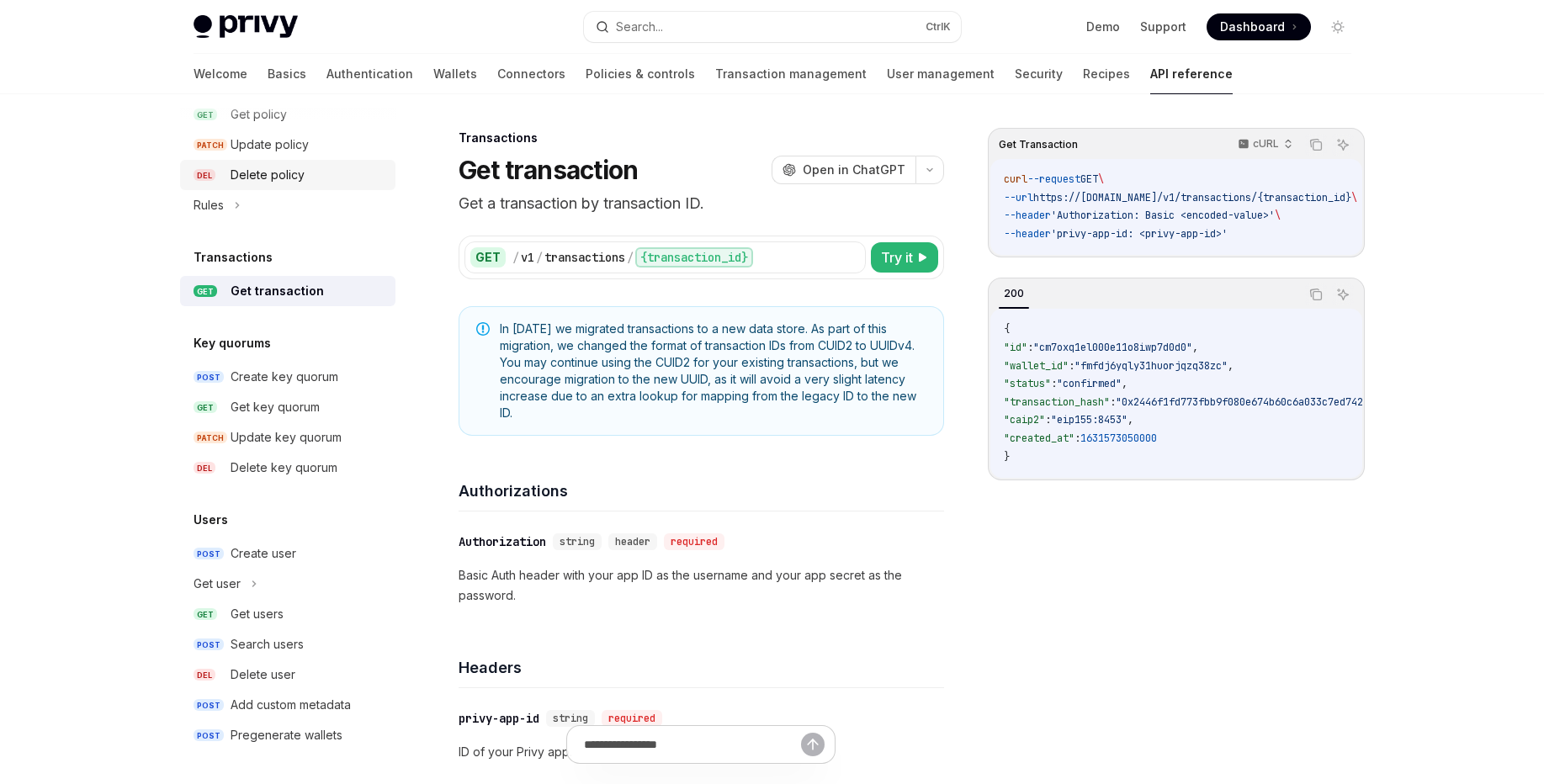
click at [290, 180] on div "Delete policy" at bounding box center [268, 175] width 74 height 20
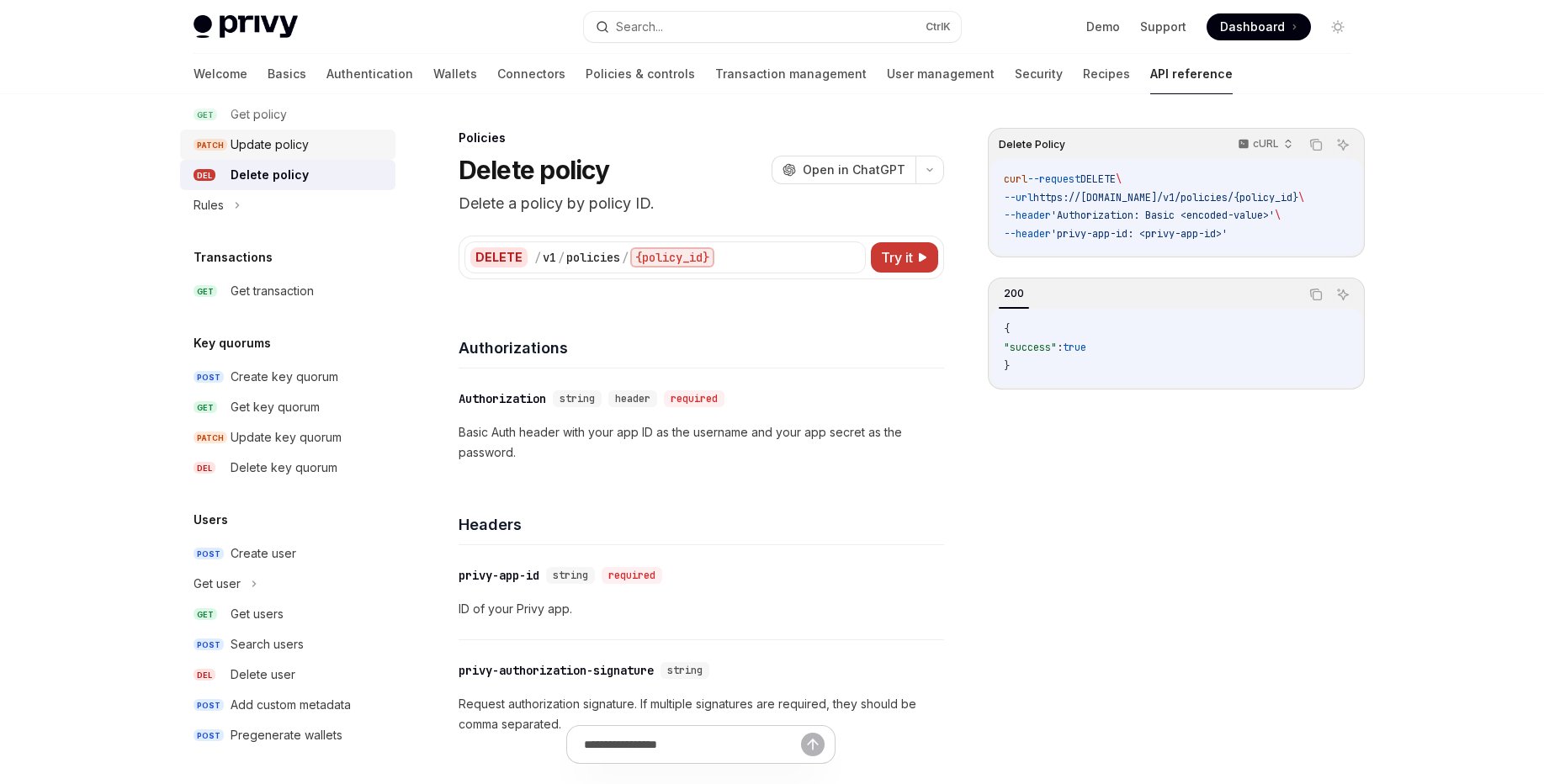
click at [292, 154] on div "Update policy" at bounding box center [269, 144] width 79 height 20
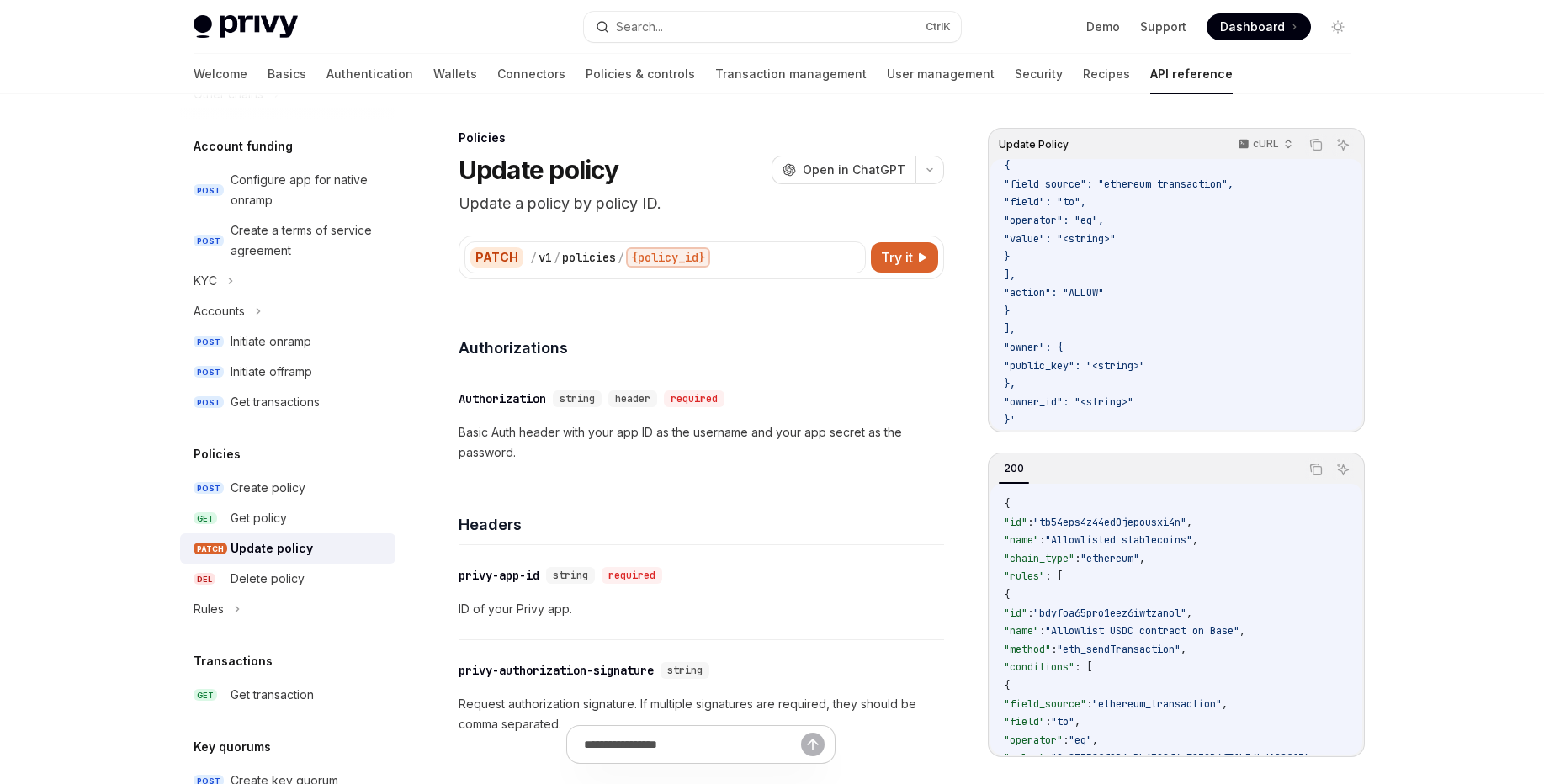
scroll to position [183, 0]
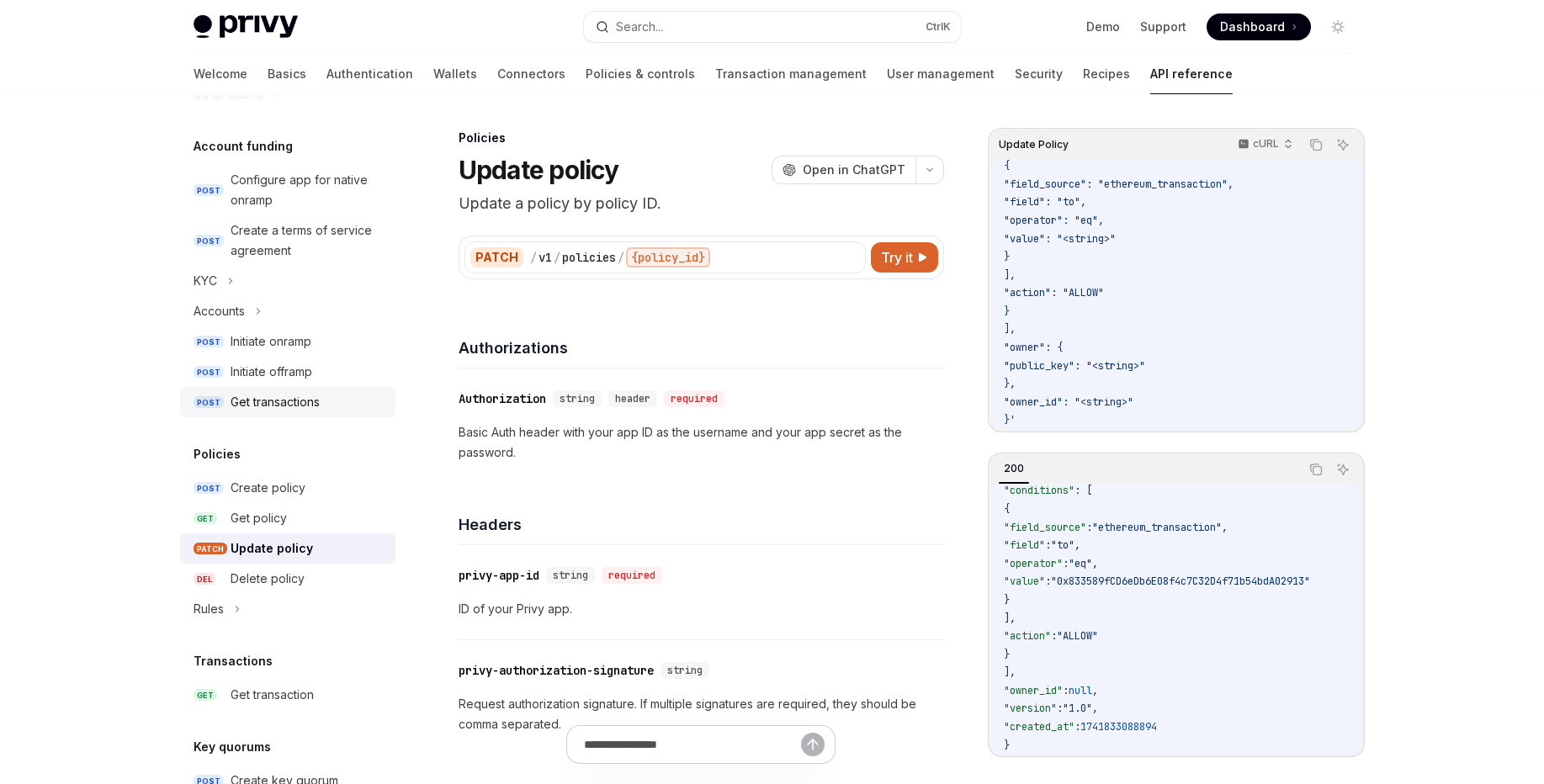
click at [337, 387] on link "POST Get transactions" at bounding box center [287, 402] width 215 height 30
type textarea "*"
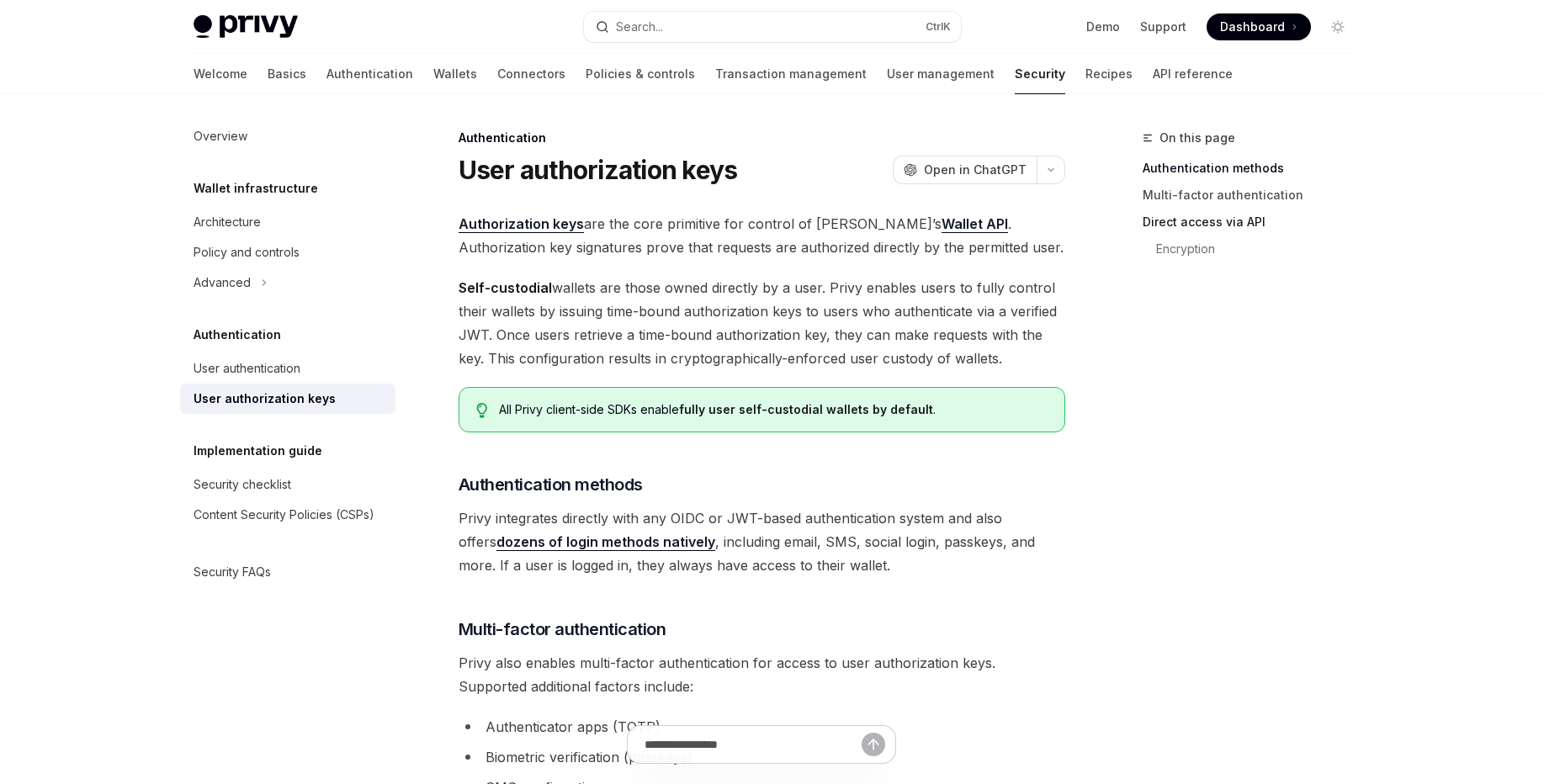
click at [1189, 220] on link "Direct access via API" at bounding box center [1253, 222] width 222 height 27
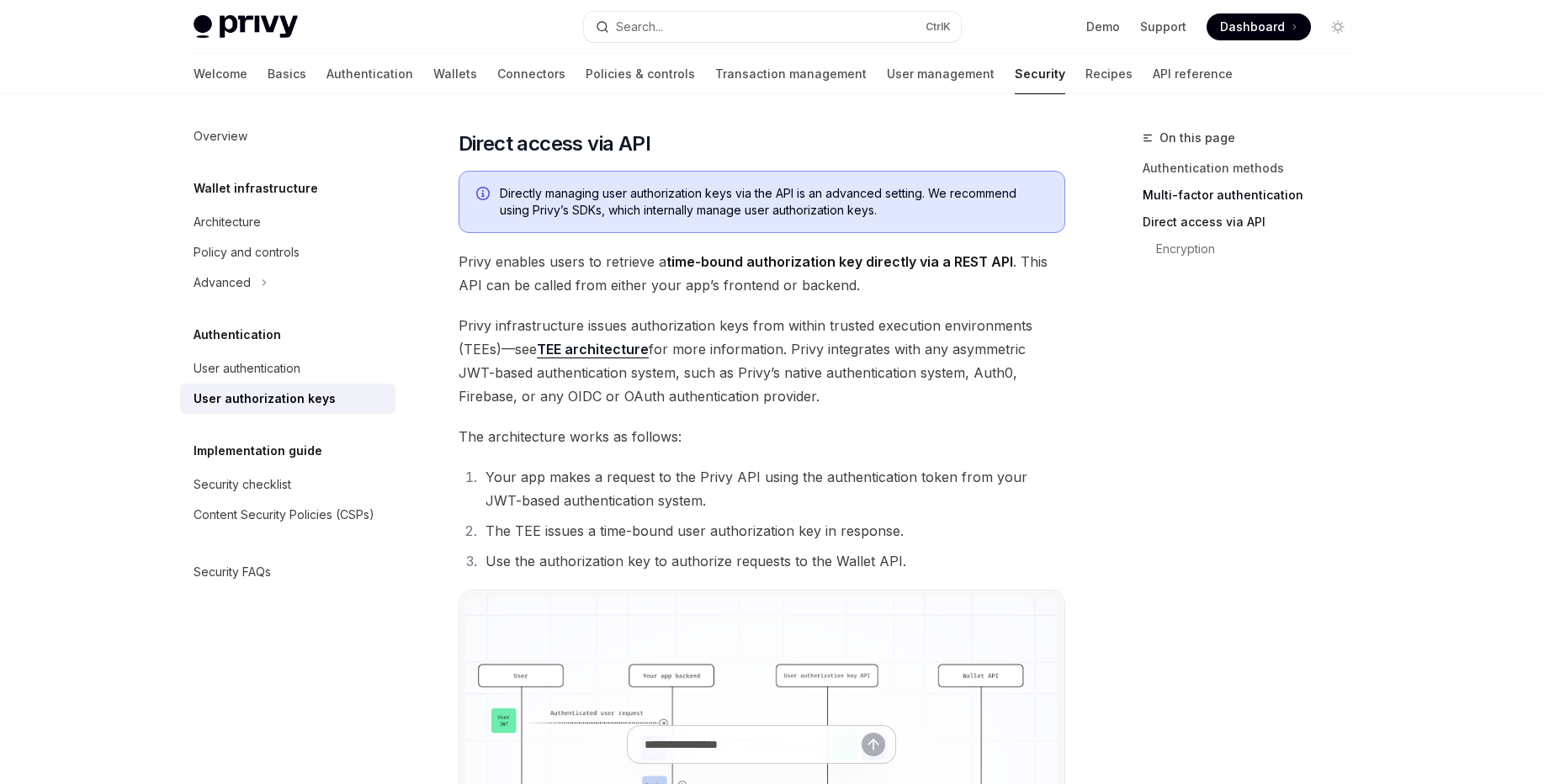
scroll to position [806, 0]
click at [1200, 245] on link "Encryption" at bounding box center [1260, 249] width 209 height 27
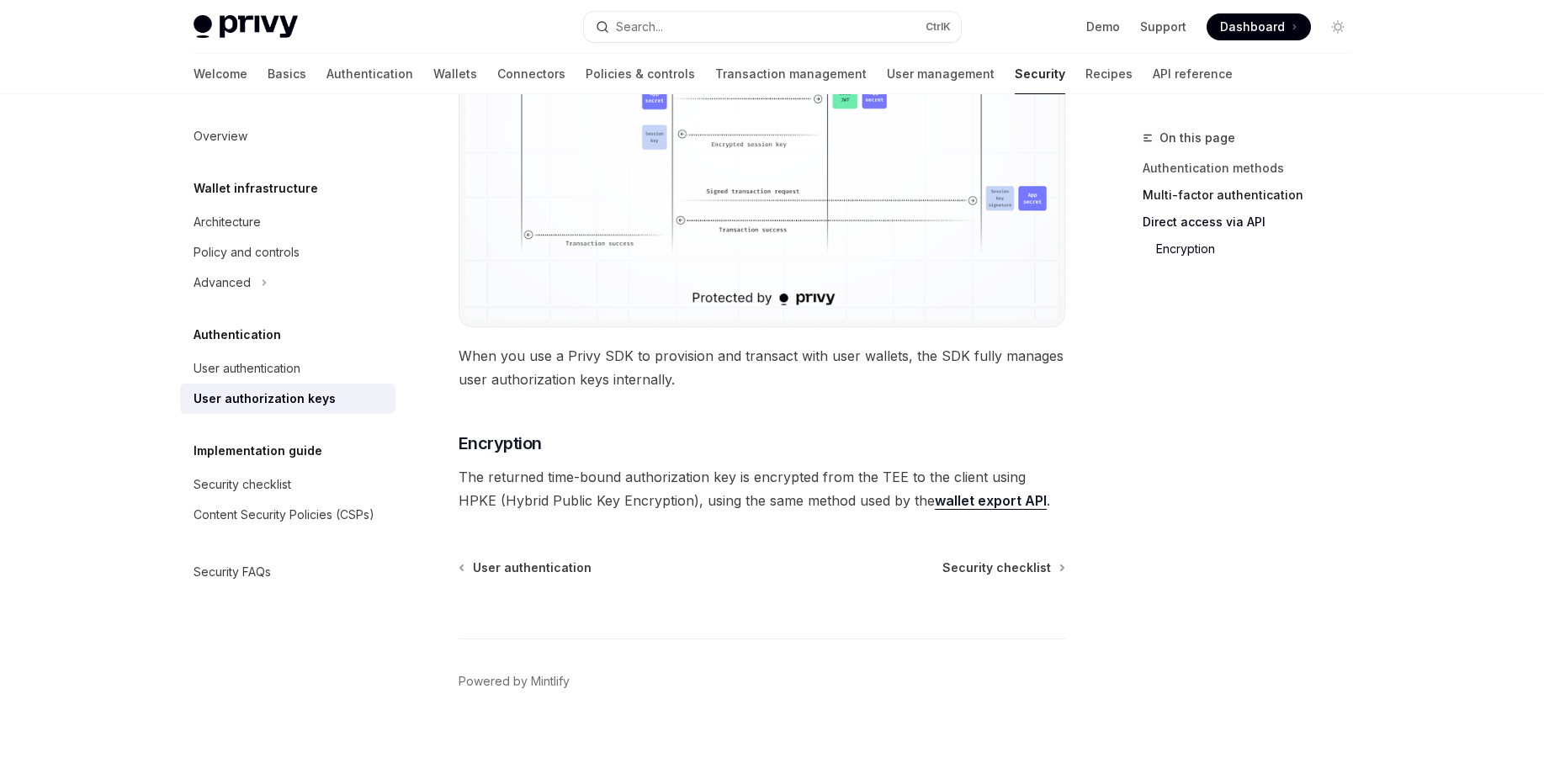
click at [1199, 195] on link "Multi-factor authentication" at bounding box center [1253, 195] width 222 height 27
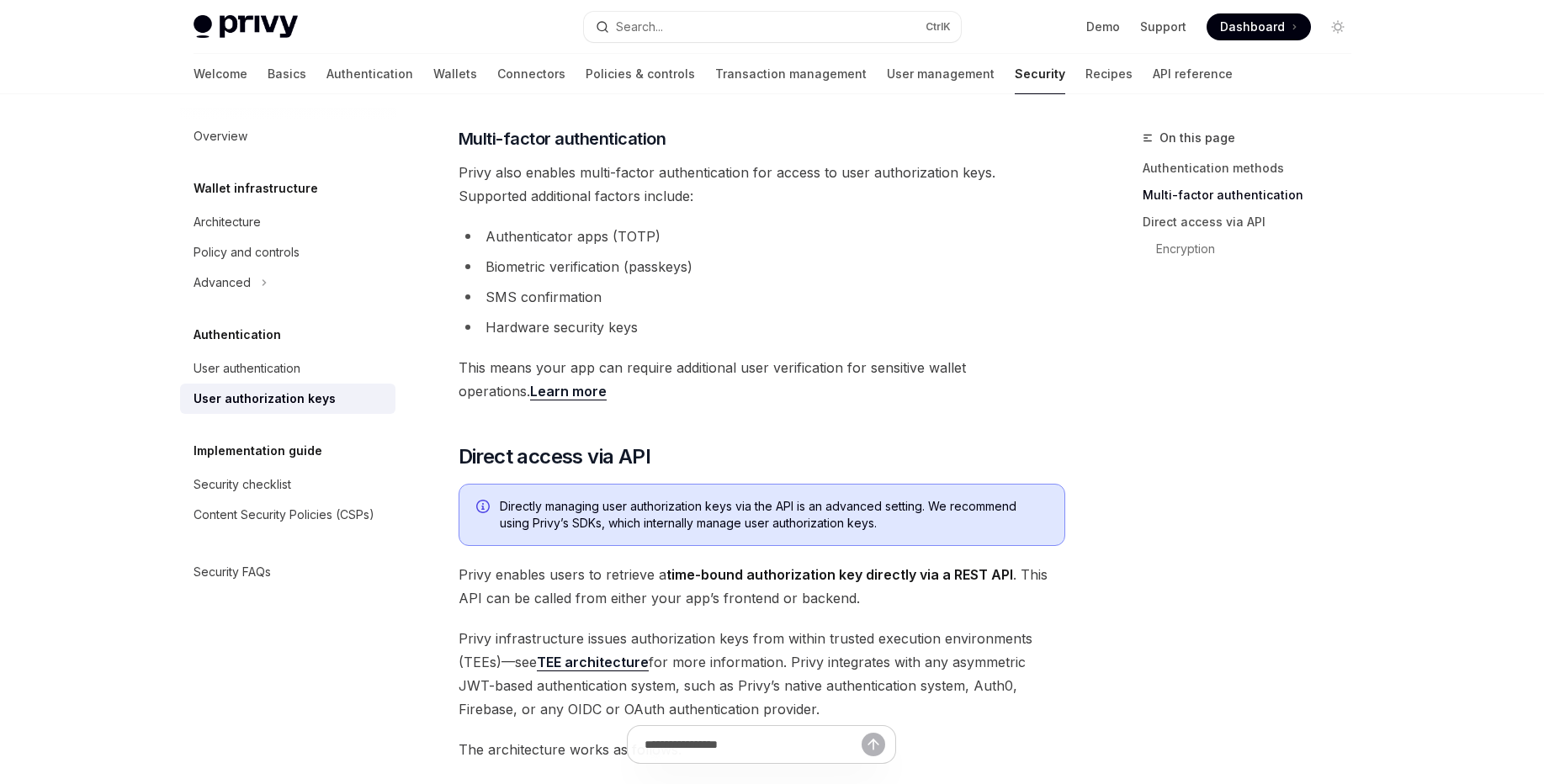
scroll to position [489, 0]
click at [320, 485] on div "Security checklist" at bounding box center [289, 484] width 192 height 20
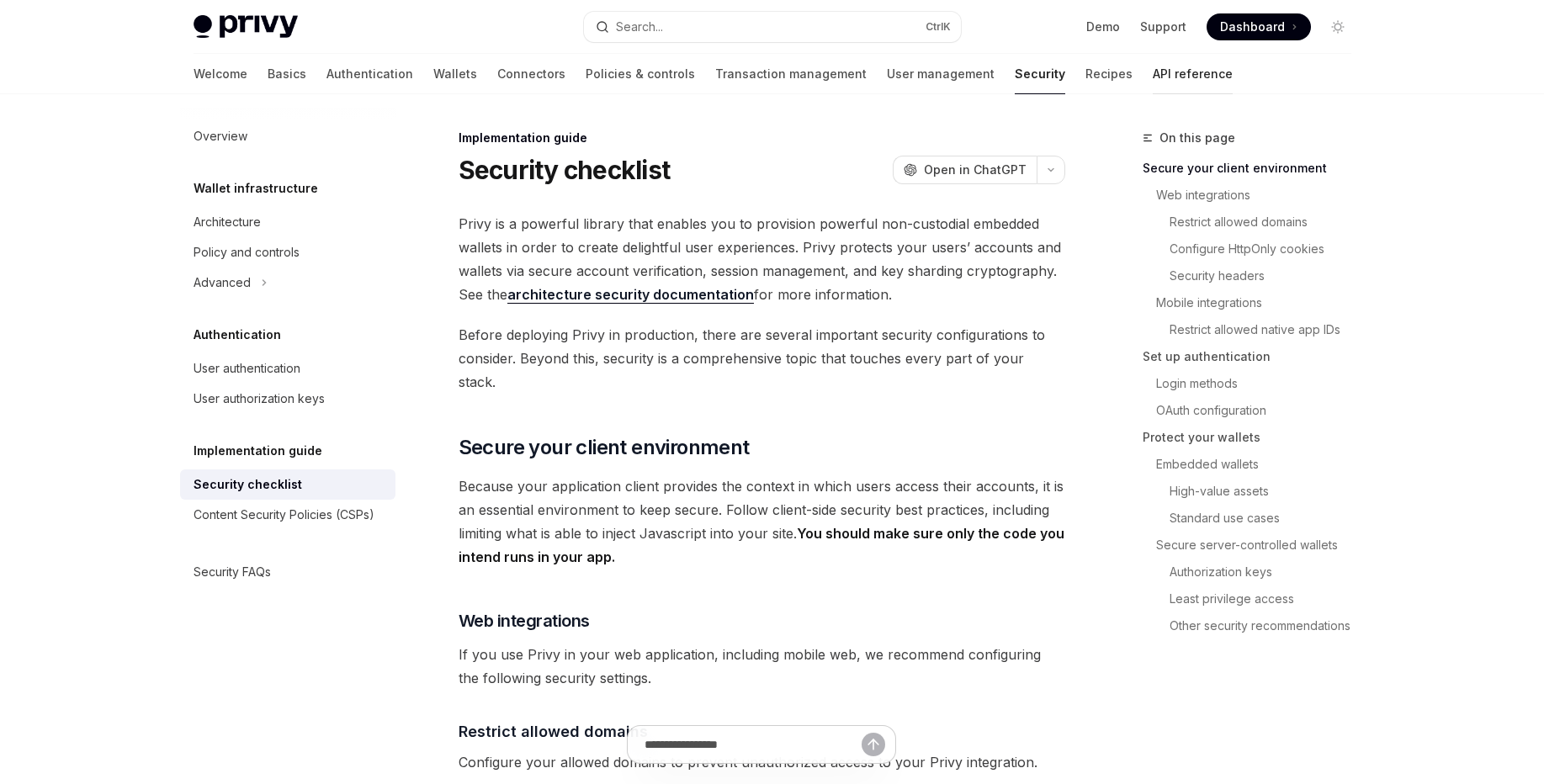
click at [1152, 78] on link "API reference" at bounding box center [1192, 74] width 80 height 41
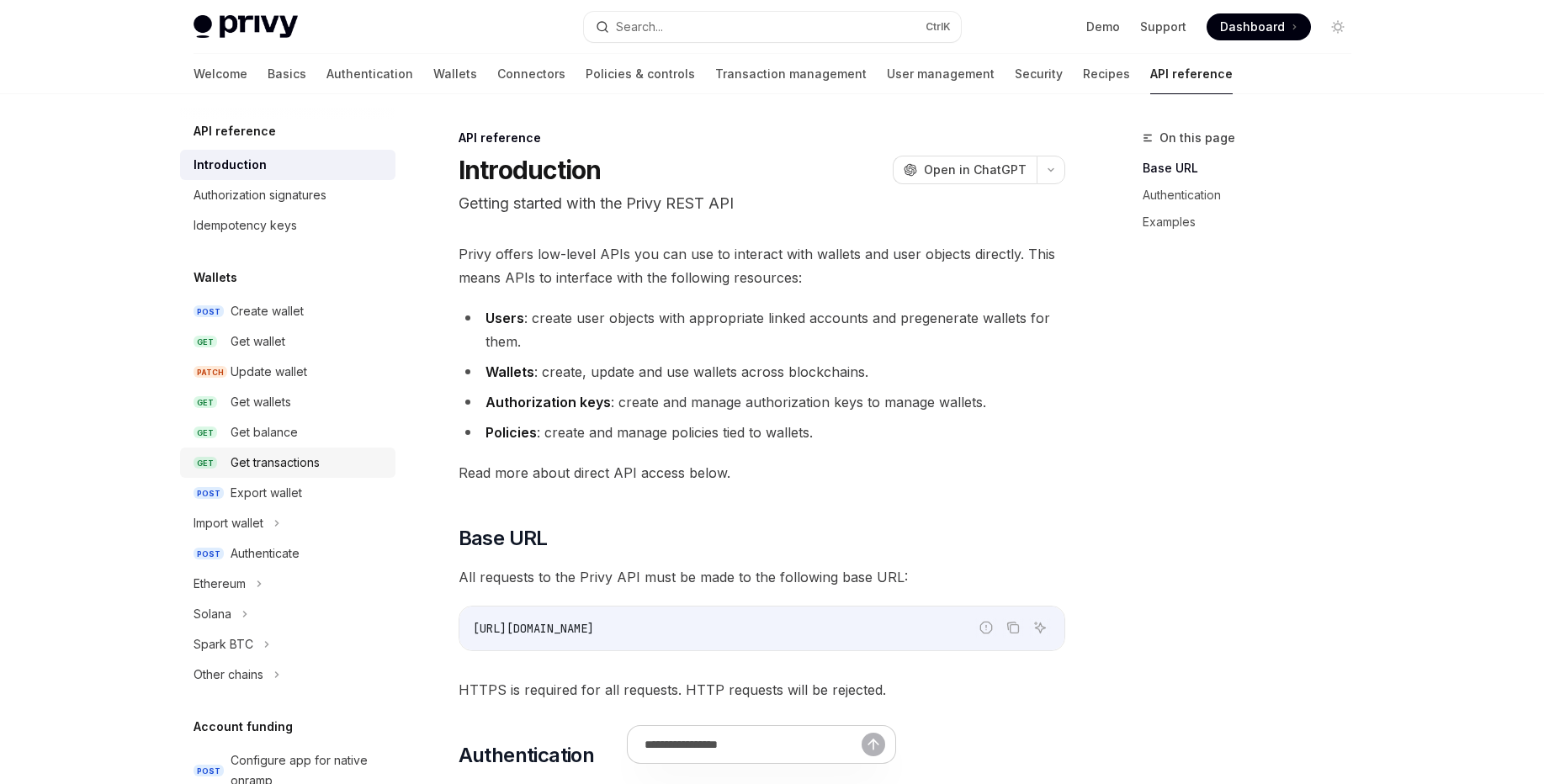
scroll to position [101, 0]
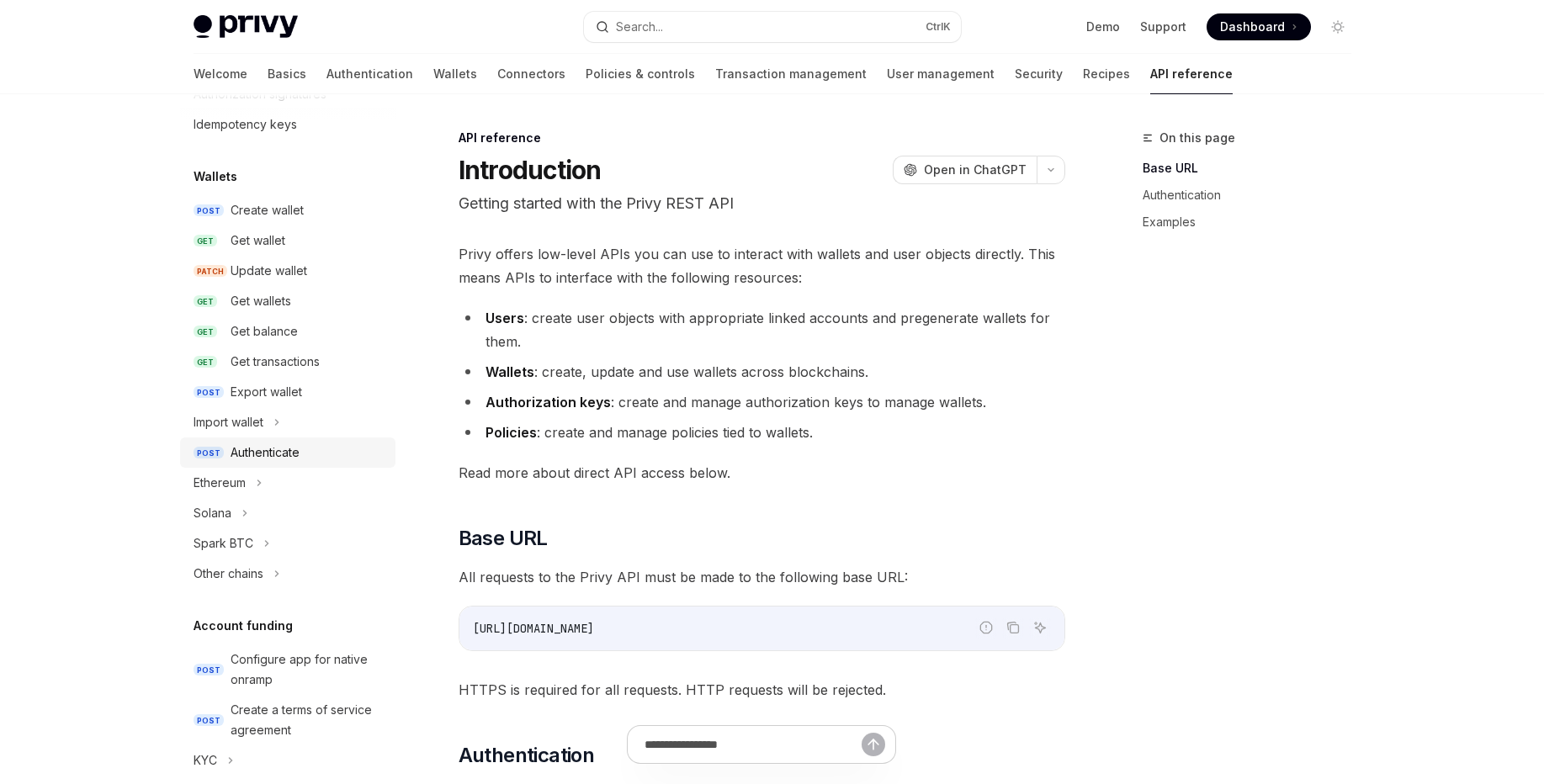
click at [286, 459] on div "Authenticate" at bounding box center [265, 452] width 69 height 20
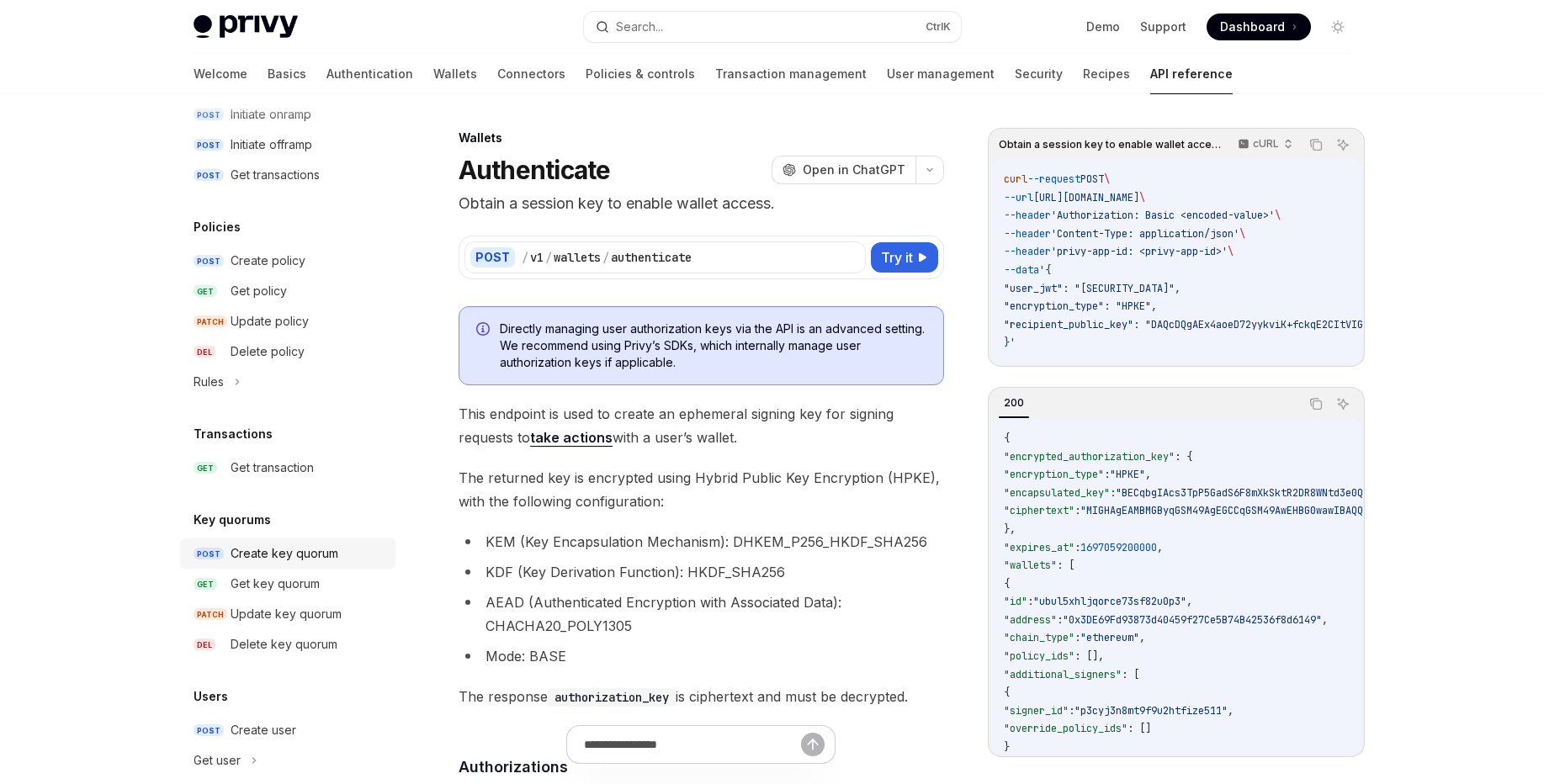
scroll to position [984, 0]
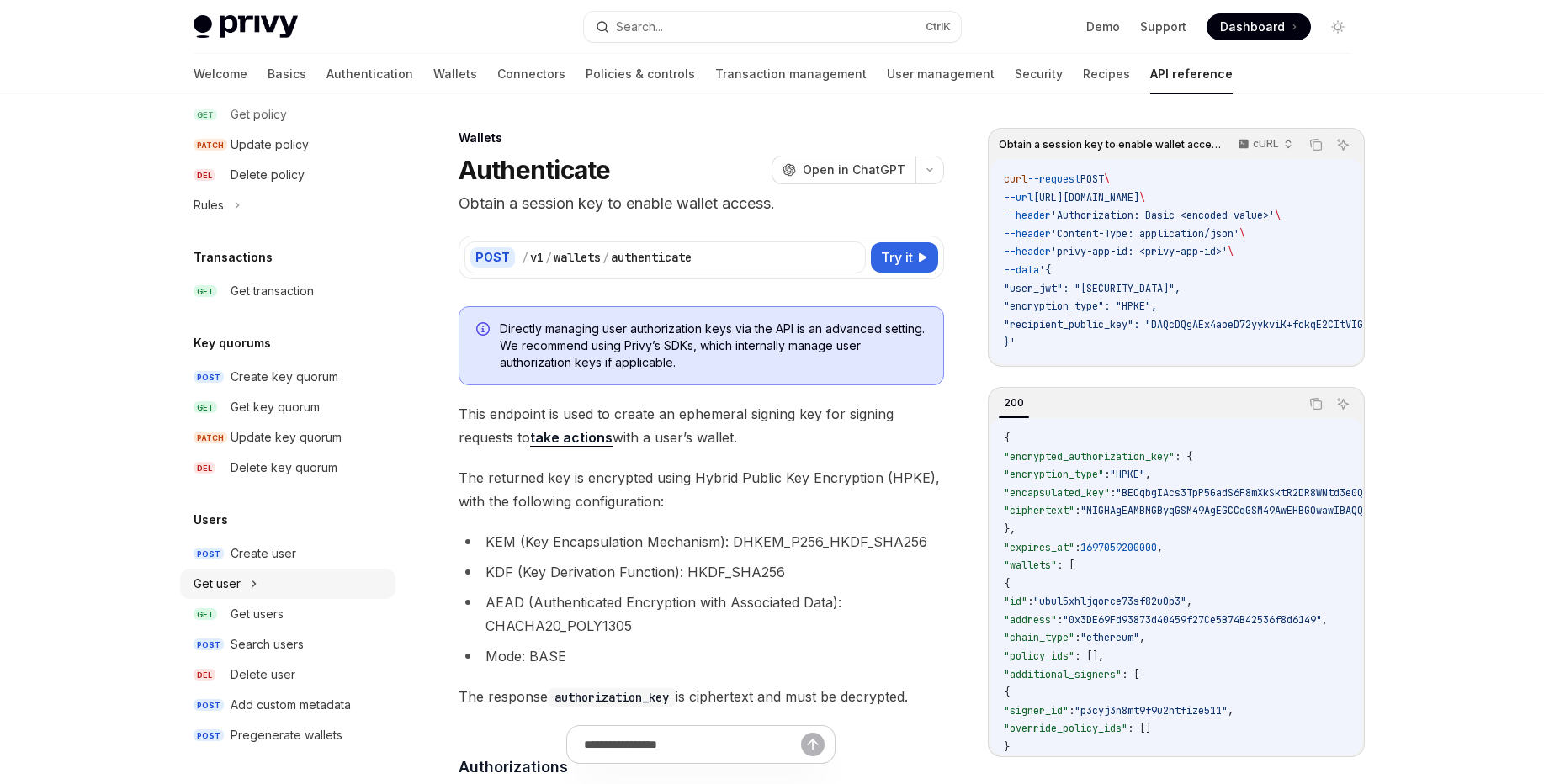
click at [274, 586] on div "Get user" at bounding box center [287, 584] width 215 height 30
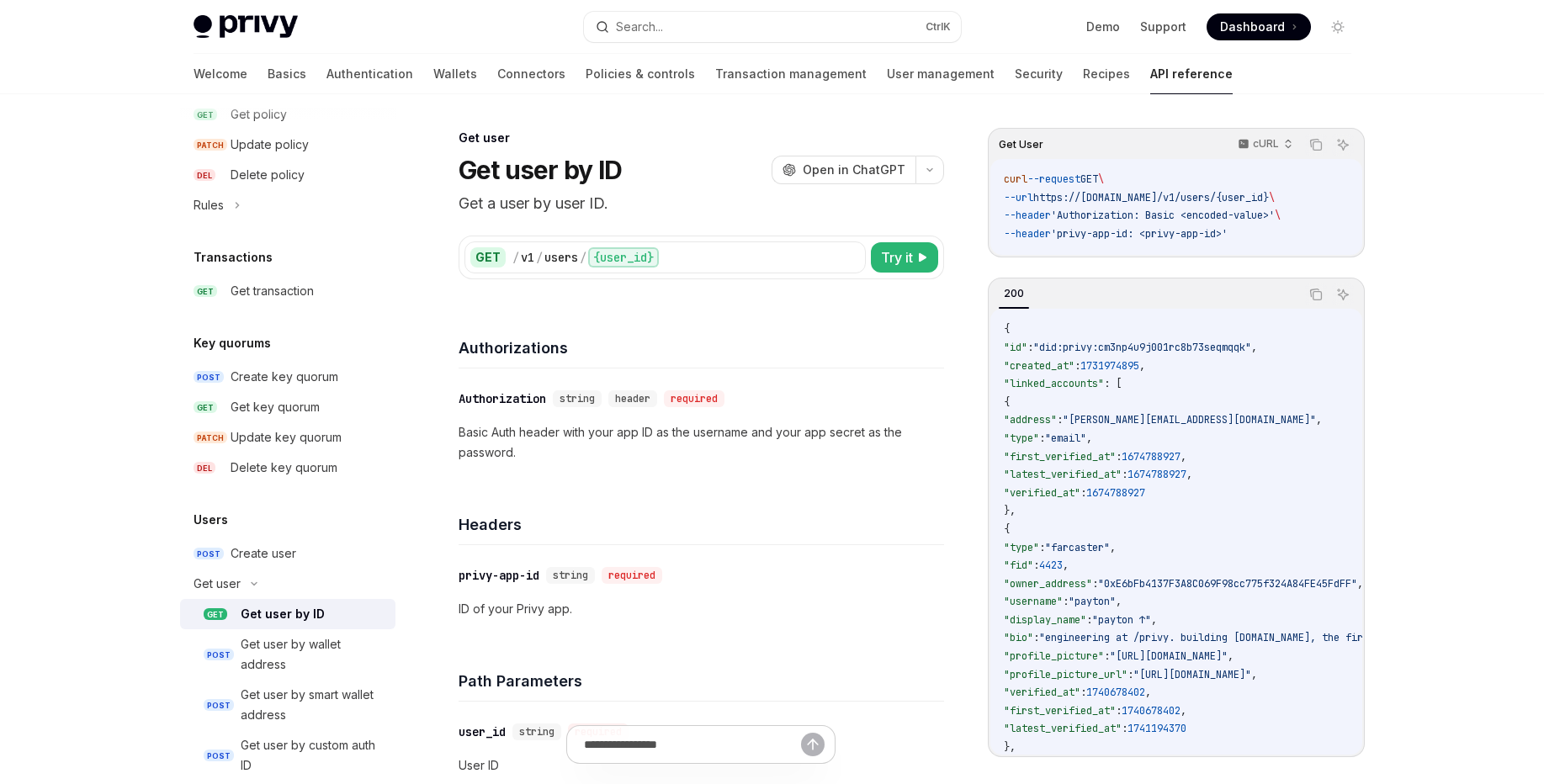
click at [279, 622] on div "Get user by ID" at bounding box center [283, 614] width 84 height 20
click at [279, 659] on div "Get user by wallet address" at bounding box center [312, 654] width 144 height 41
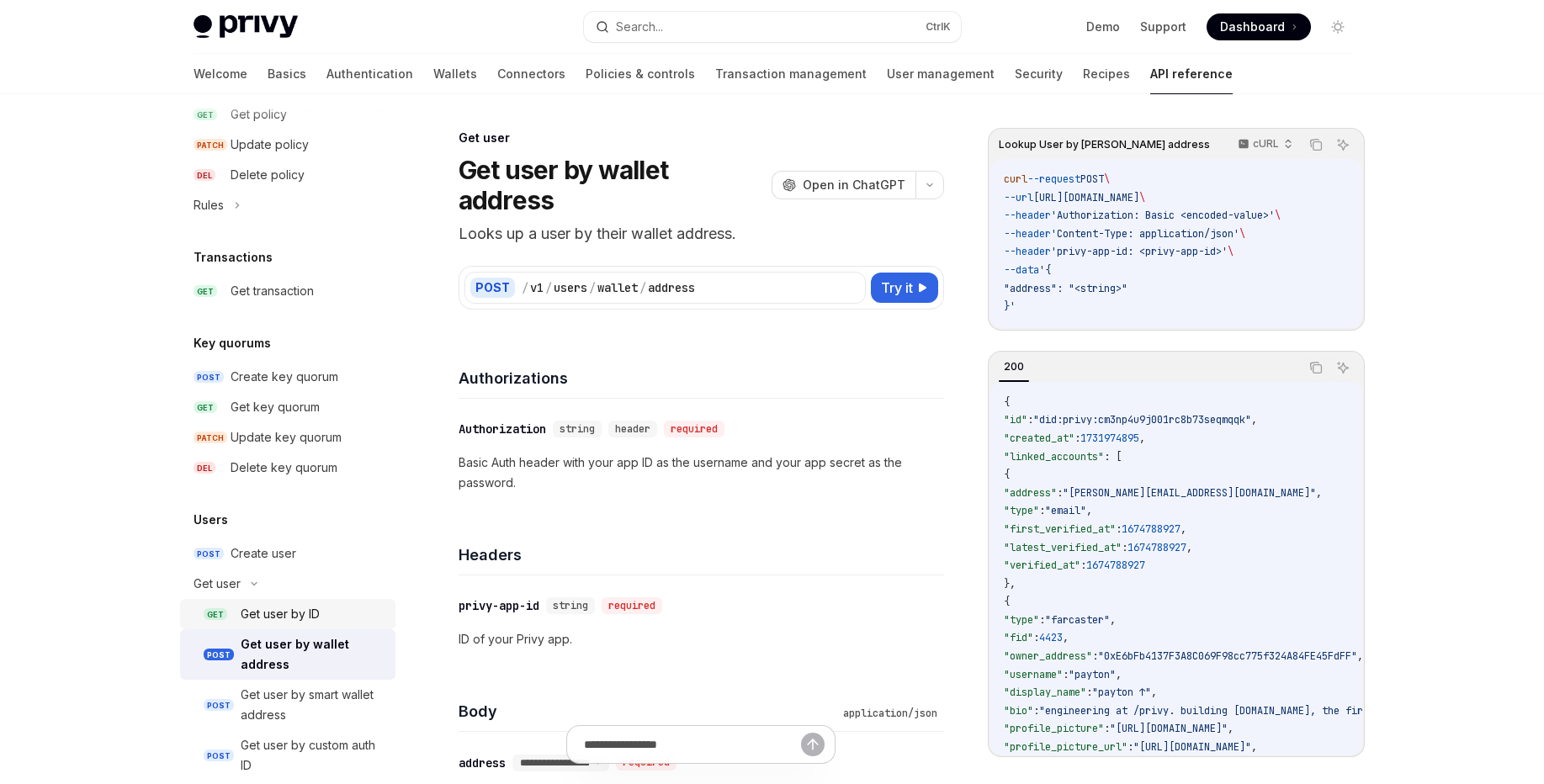
click at [280, 618] on div "Get user by ID" at bounding box center [280, 614] width 79 height 20
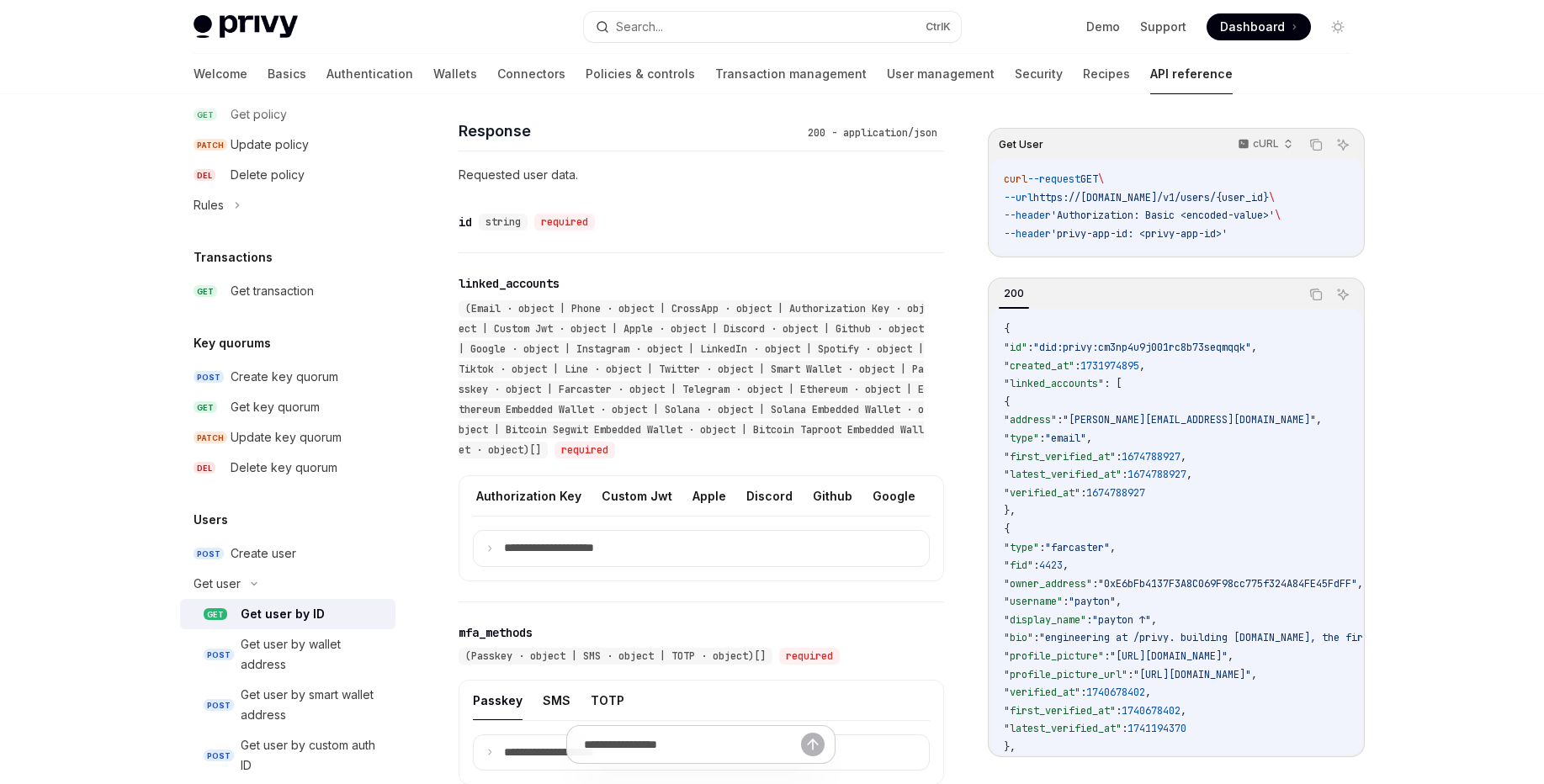
scroll to position [0, 223]
click at [621, 499] on button "Custom Jwt" at bounding box center [599, 495] width 71 height 40
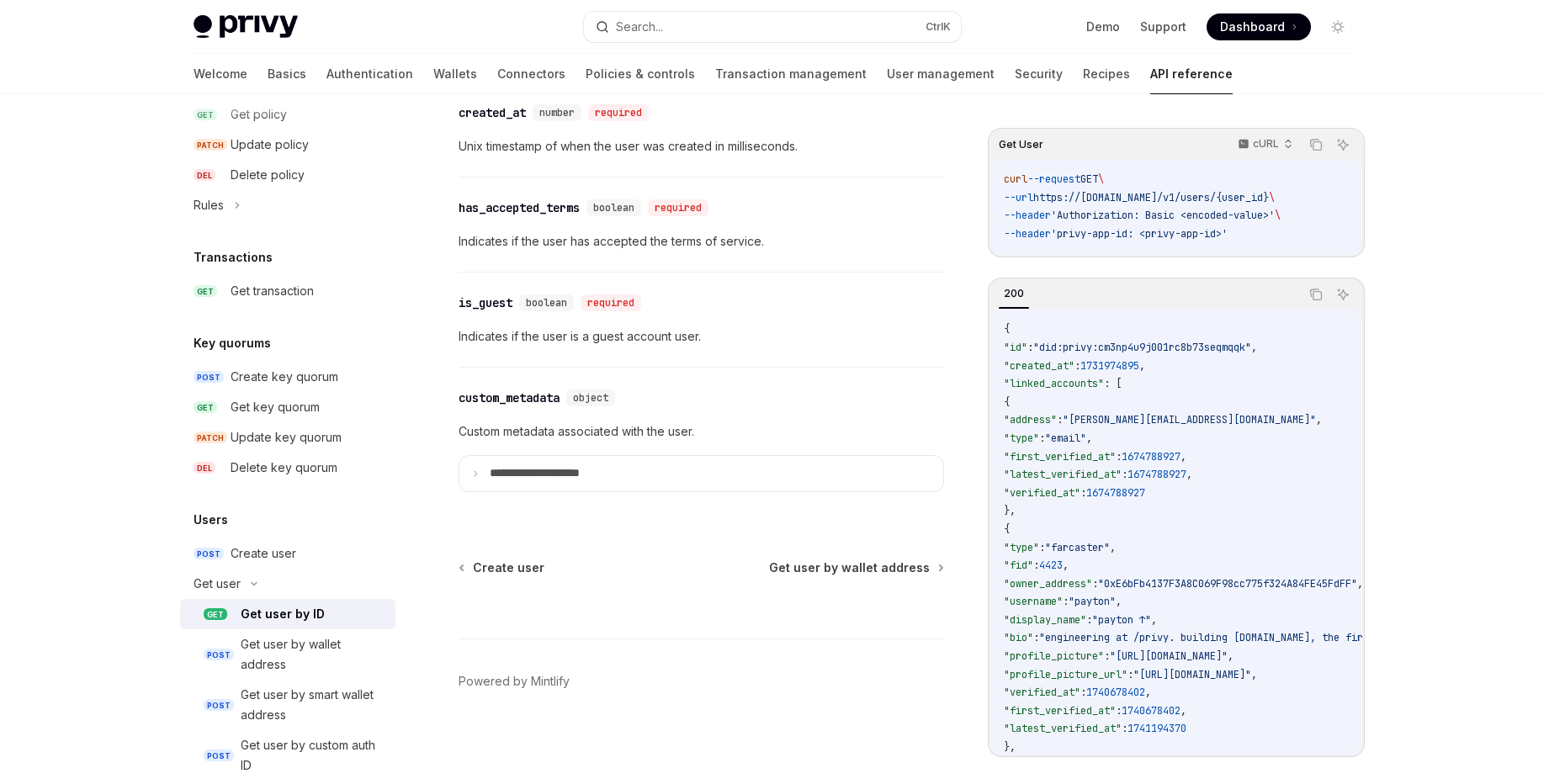
scroll to position [1186, 0]
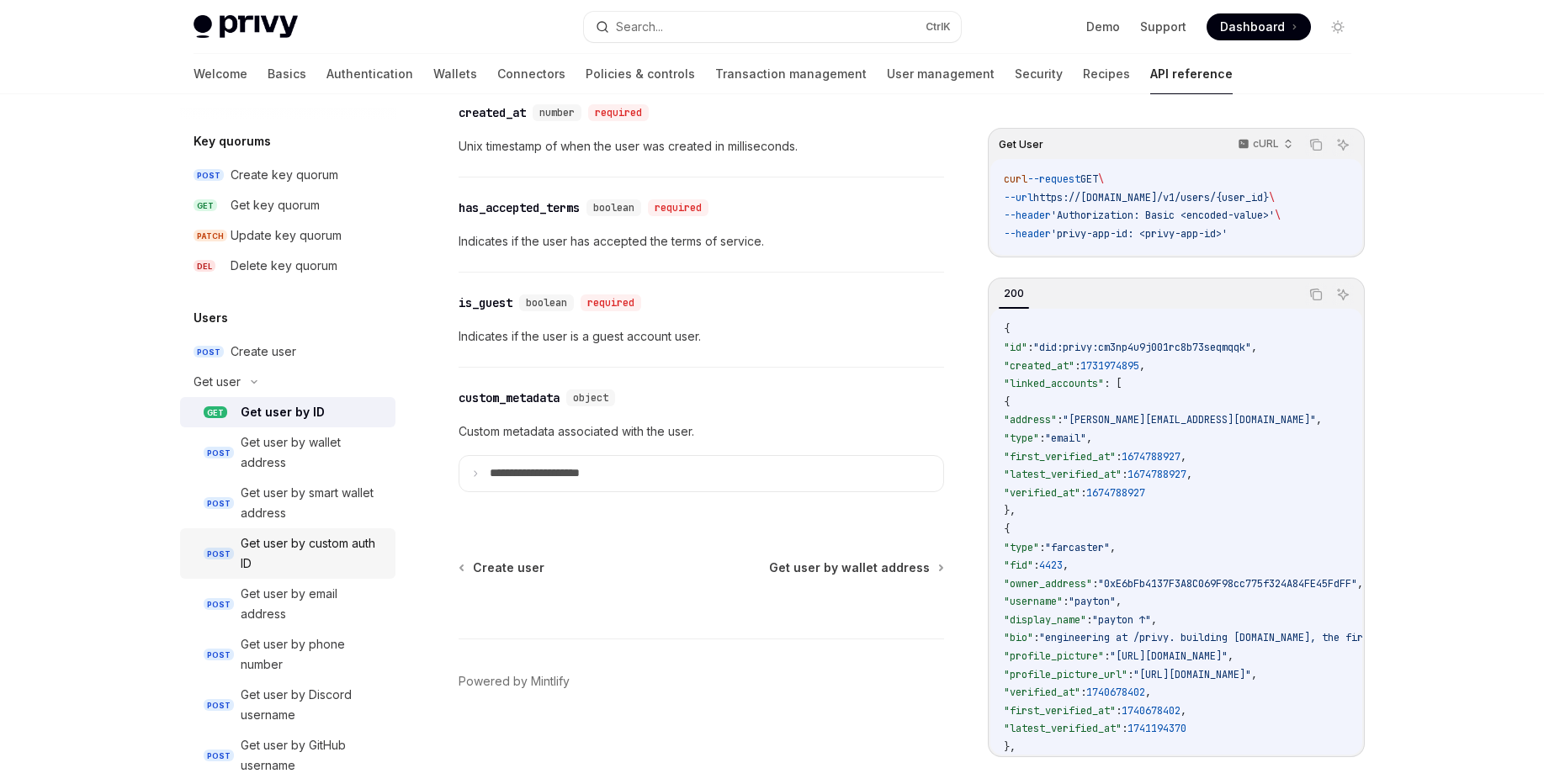
click at [306, 572] on div "Get user by custom auth ID" at bounding box center [312, 554] width 144 height 41
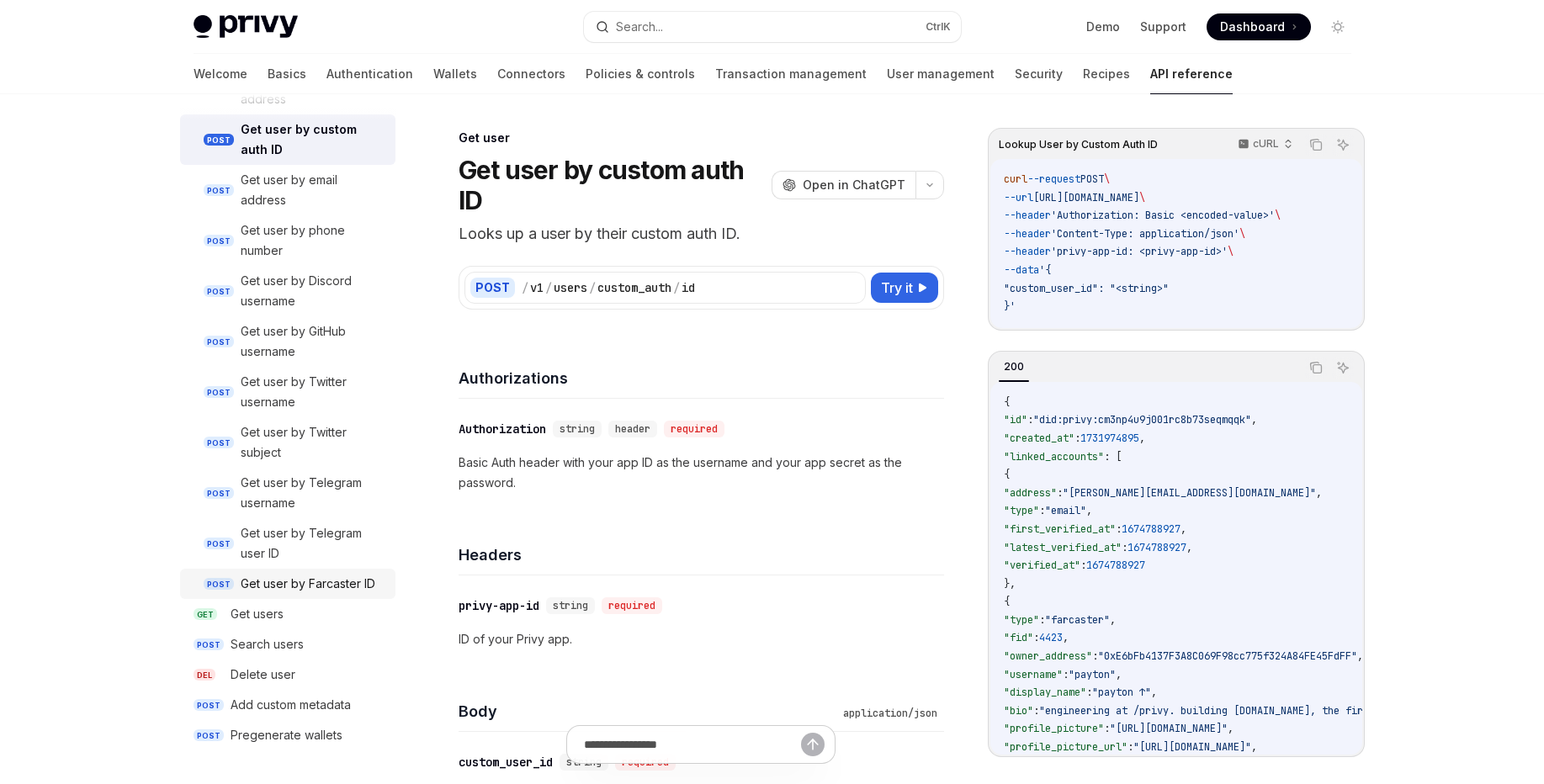
scroll to position [1620, 0]
click at [323, 611] on div "Get users" at bounding box center [307, 614] width 154 height 20
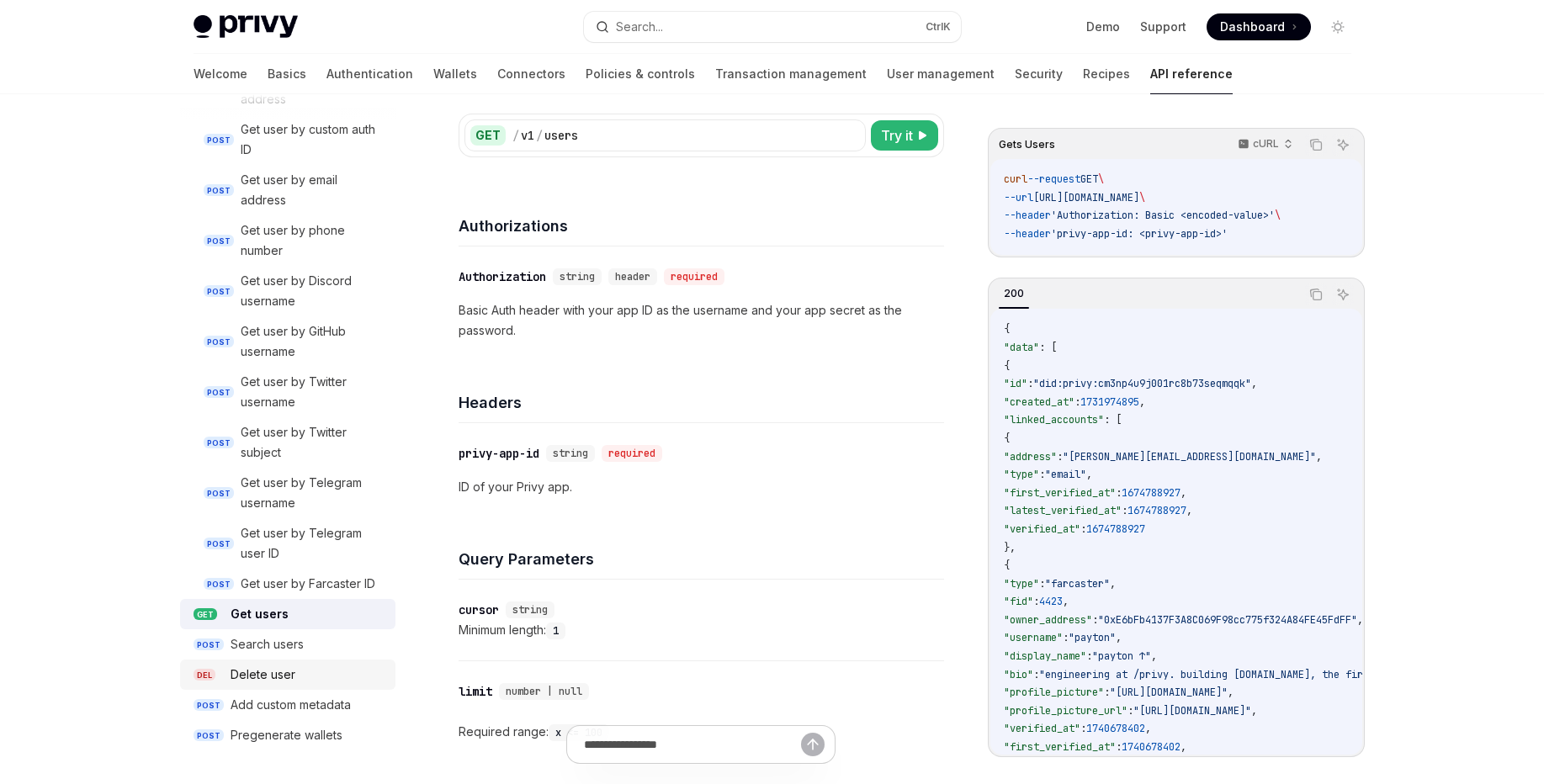
scroll to position [202, 0]
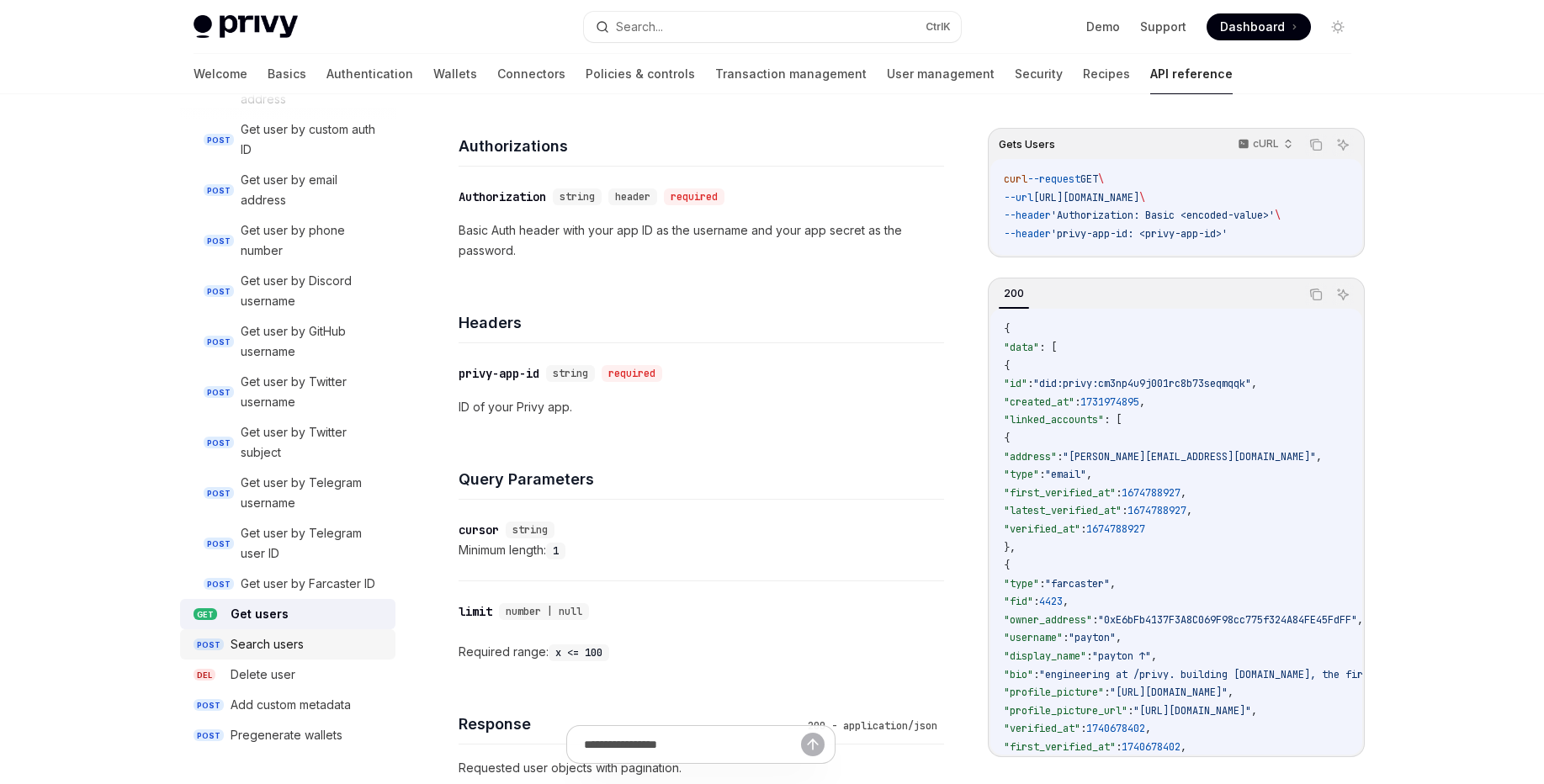
click at [315, 657] on link "POST Search users" at bounding box center [287, 645] width 215 height 30
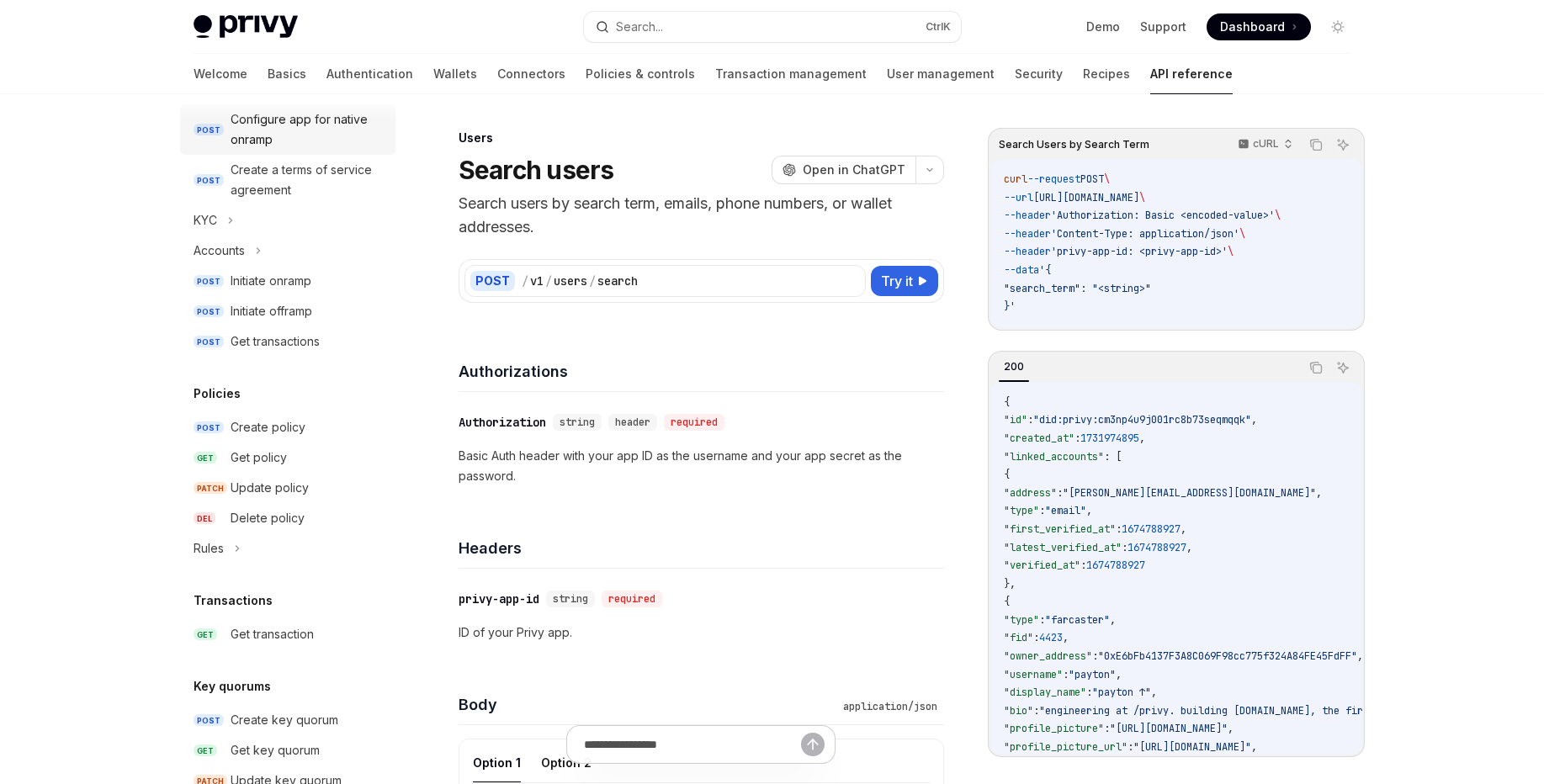
scroll to position [408, 0]
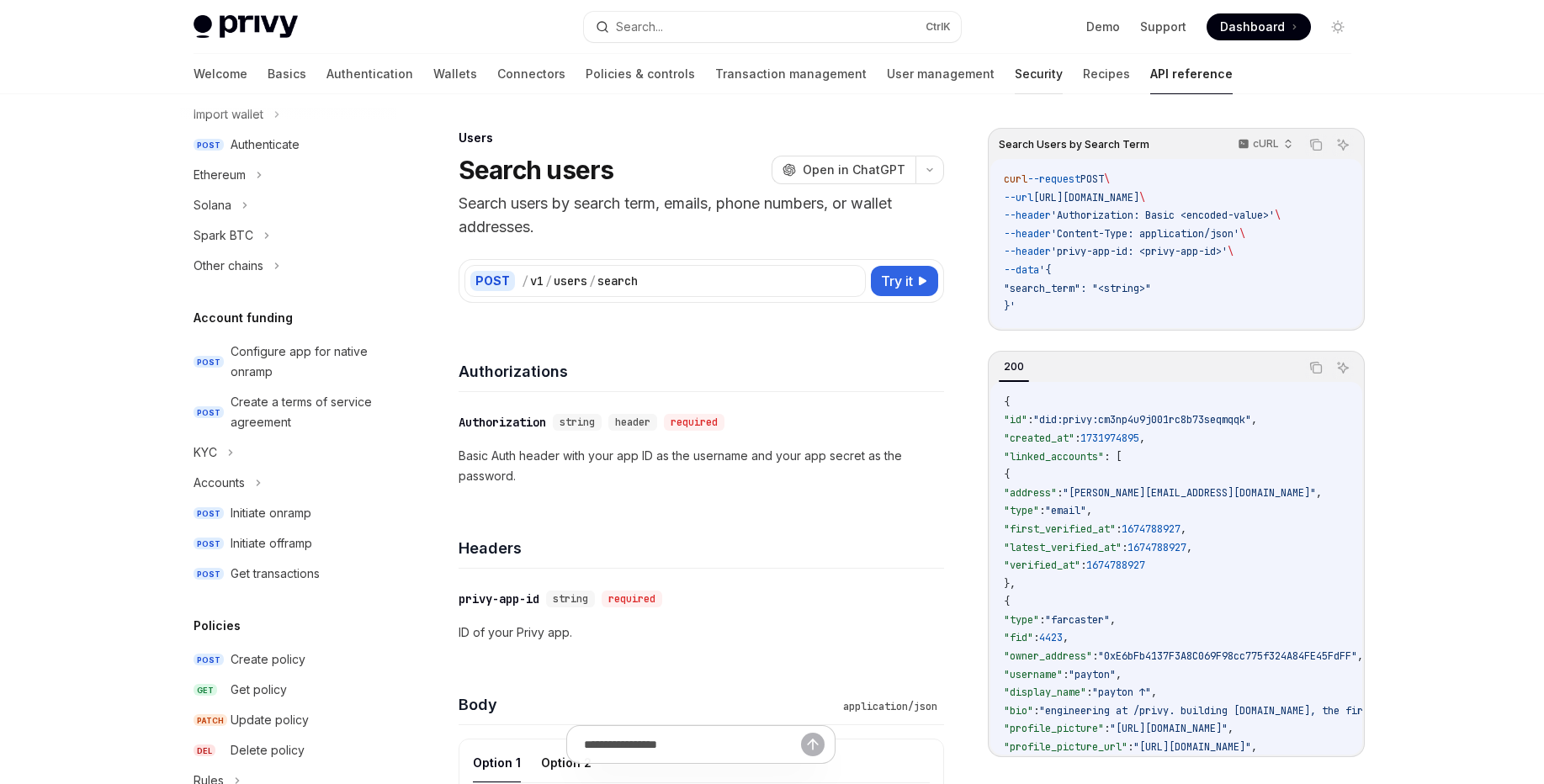
click at [1015, 81] on link "Security" at bounding box center [1038, 74] width 48 height 41
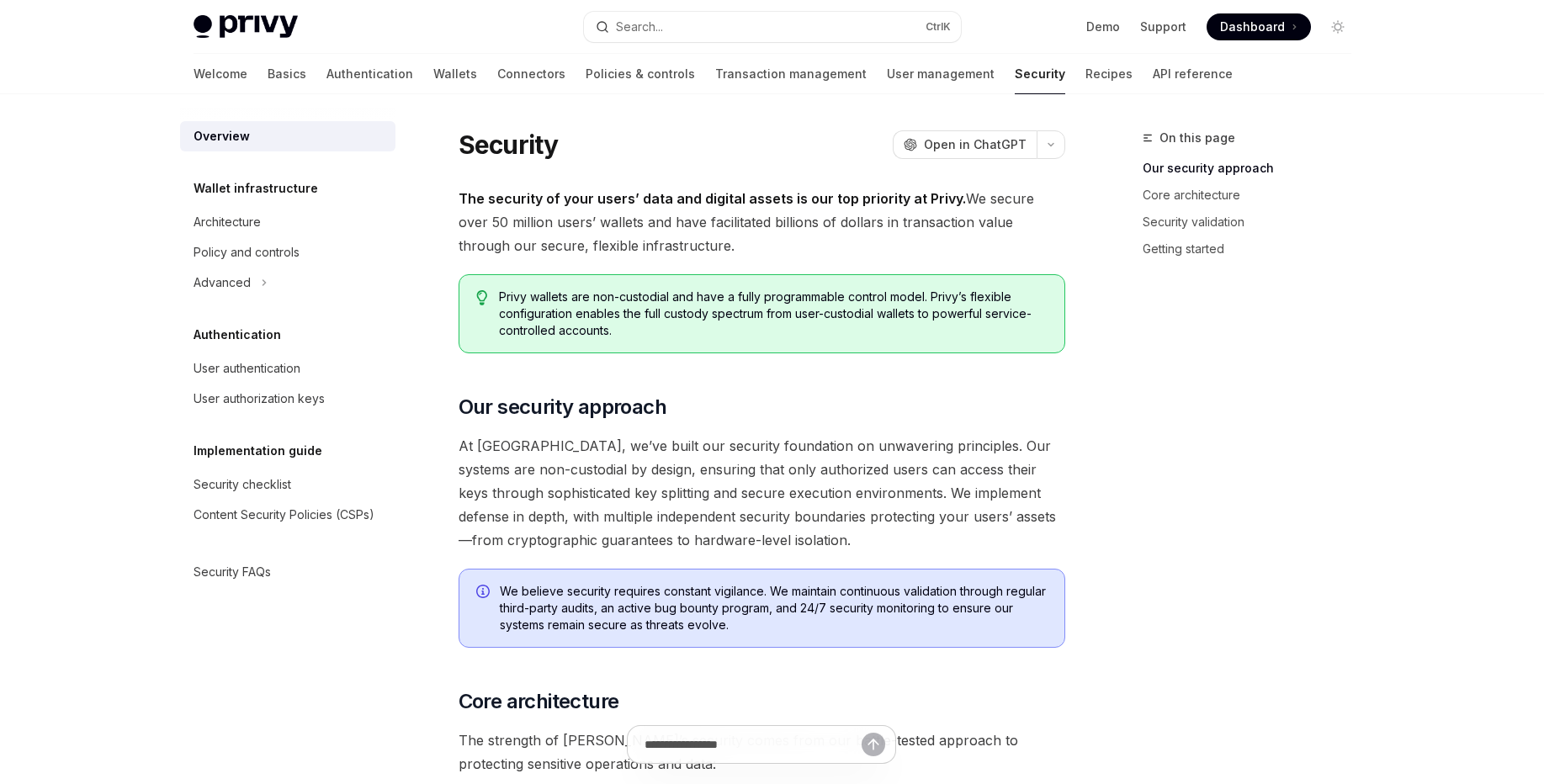
click at [886, 78] on link "User management" at bounding box center [940, 74] width 108 height 41
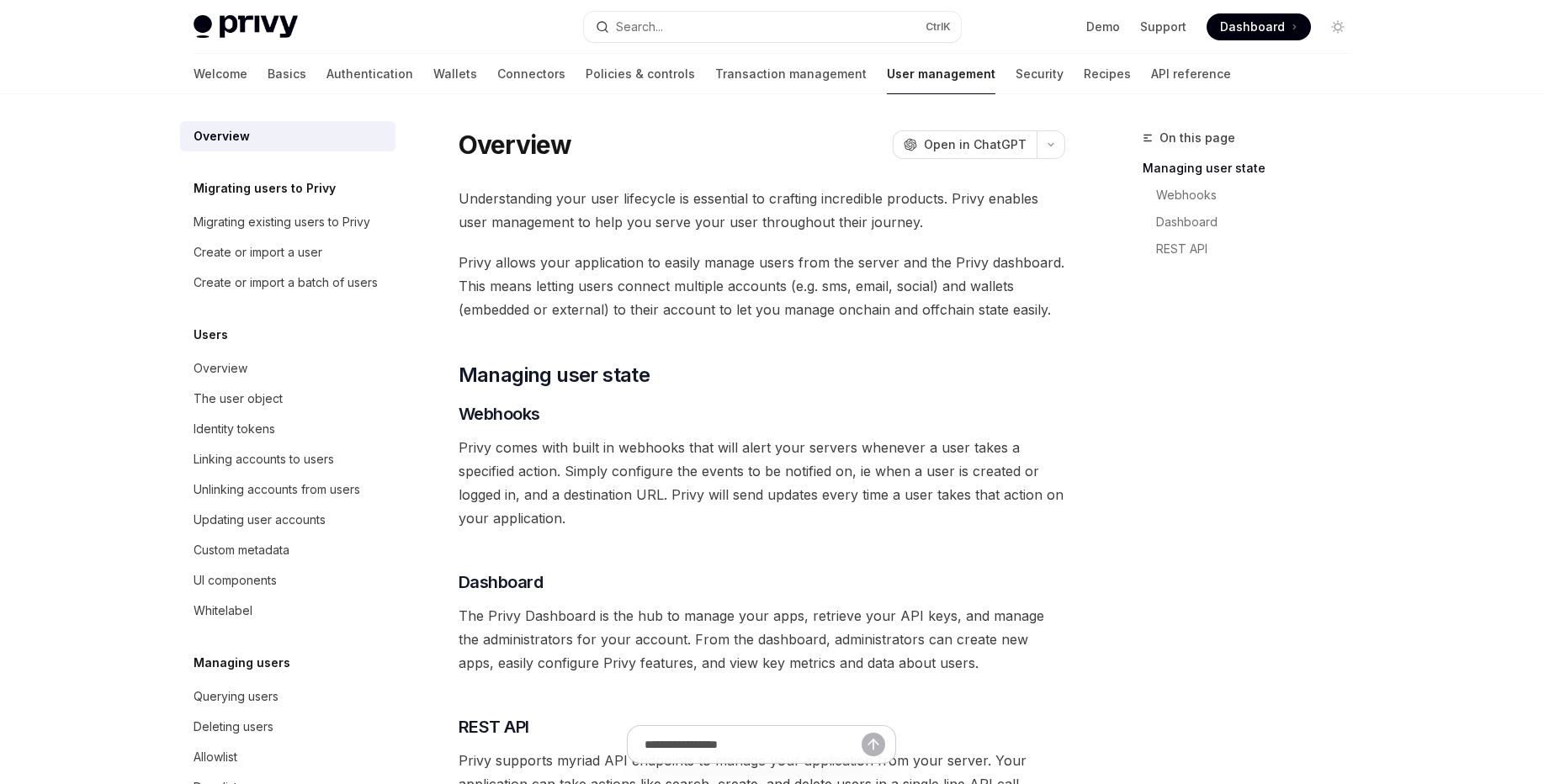
click at [667, 98] on div "On this page Managing user state Webhooks Dashboard REST API Overview OpenAI Op…" at bounding box center [772, 581] width 1184 height 973
click at [715, 84] on link "Transaction management" at bounding box center [790, 74] width 151 height 41
type textarea "*"
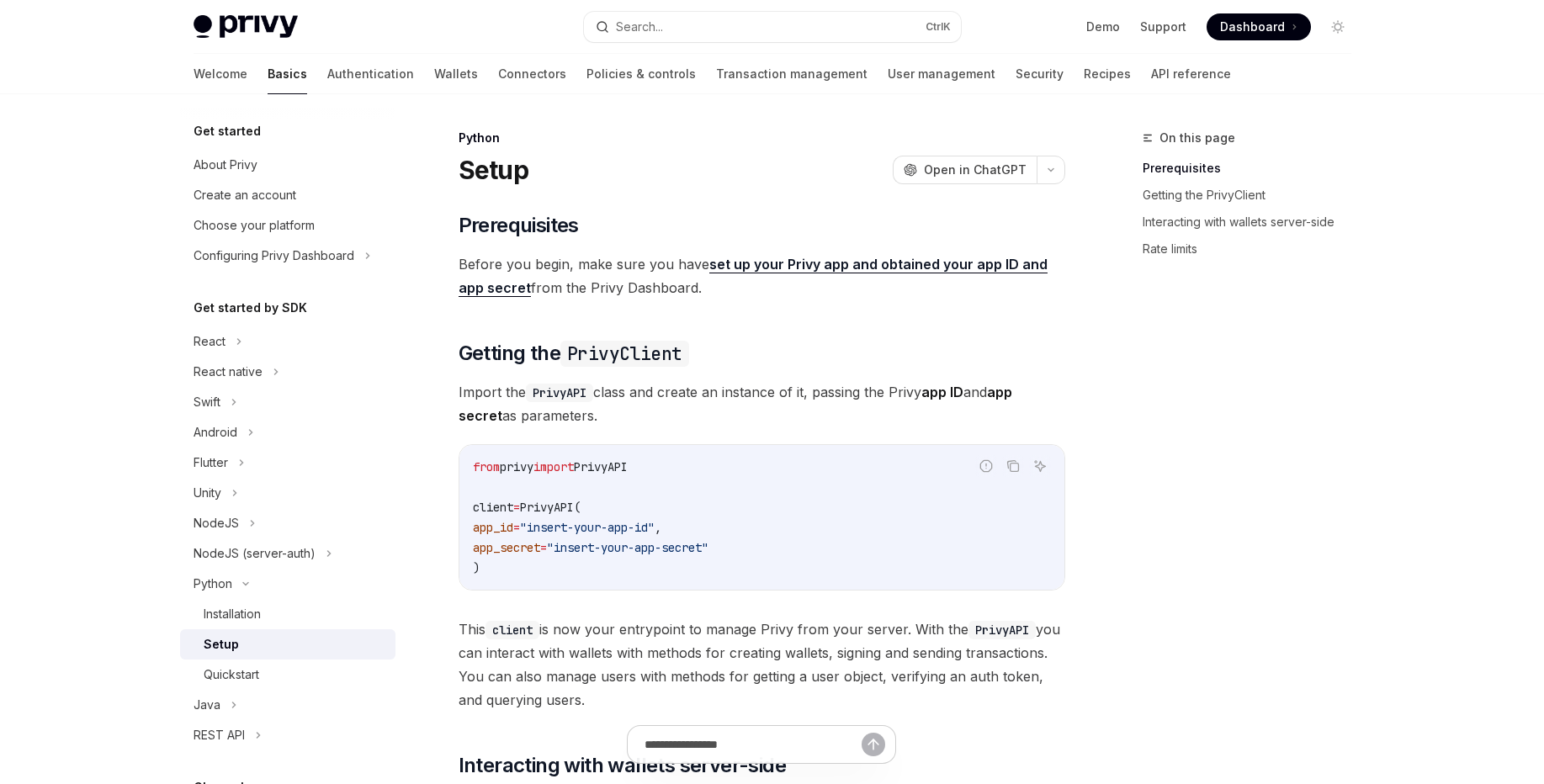
drag, startPoint x: 654, startPoint y: 217, endPoint x: 715, endPoint y: 294, distance: 98.2
click at [715, 294] on div "​ Prerequisites Before you begin, make sure you have set up your Privy app and …" at bounding box center [761, 736] width 607 height 1048
click at [1016, 76] on link "Security" at bounding box center [1039, 74] width 48 height 41
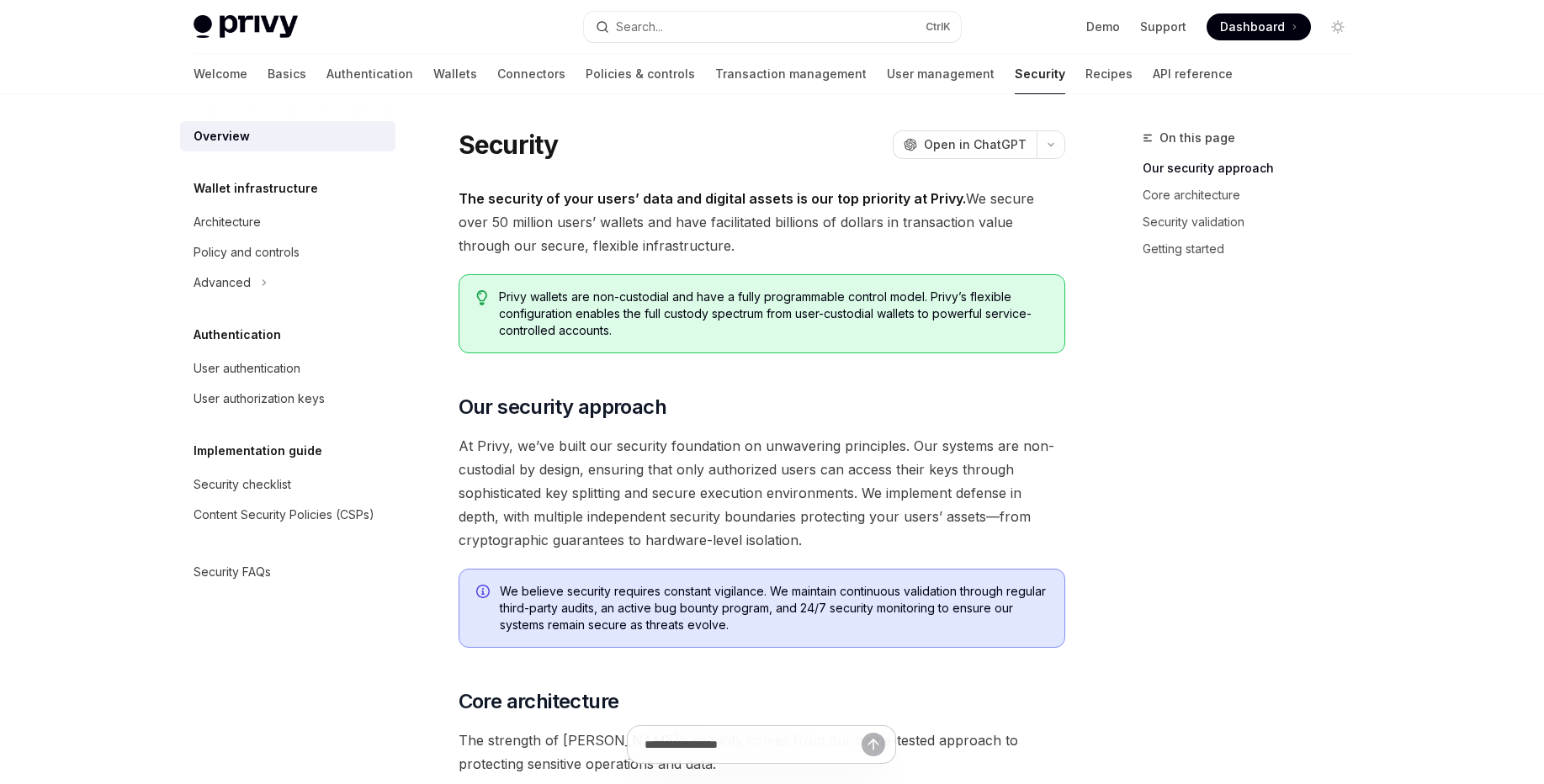
click at [1033, 80] on div "Welcome Basics Authentication Wallets Connectors Policies & controls Transactio…" at bounding box center [712, 74] width 1039 height 41
click at [1086, 80] on link "Recipes" at bounding box center [1109, 74] width 47 height 41
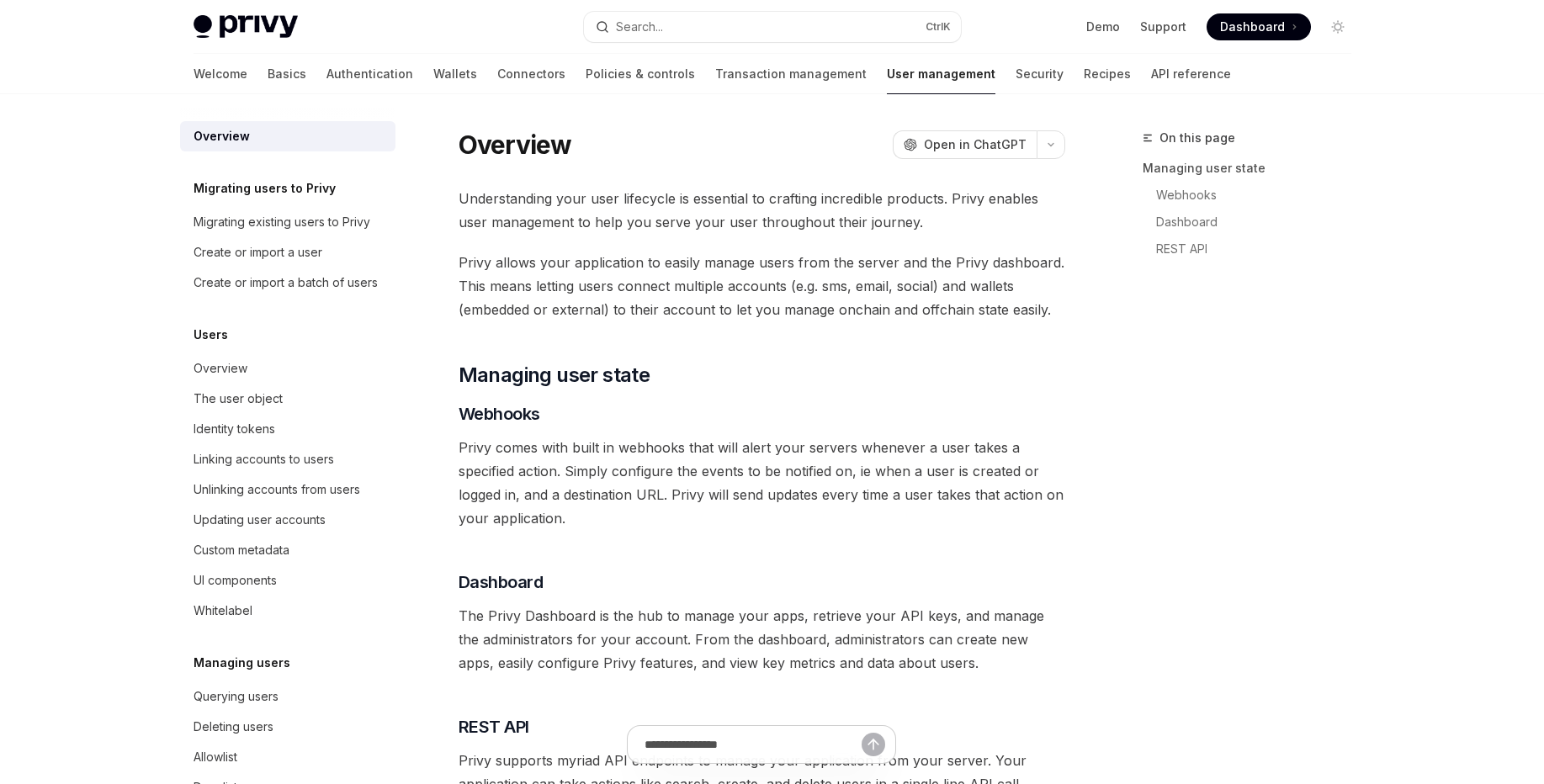
click at [886, 79] on link "User management" at bounding box center [940, 74] width 109 height 41
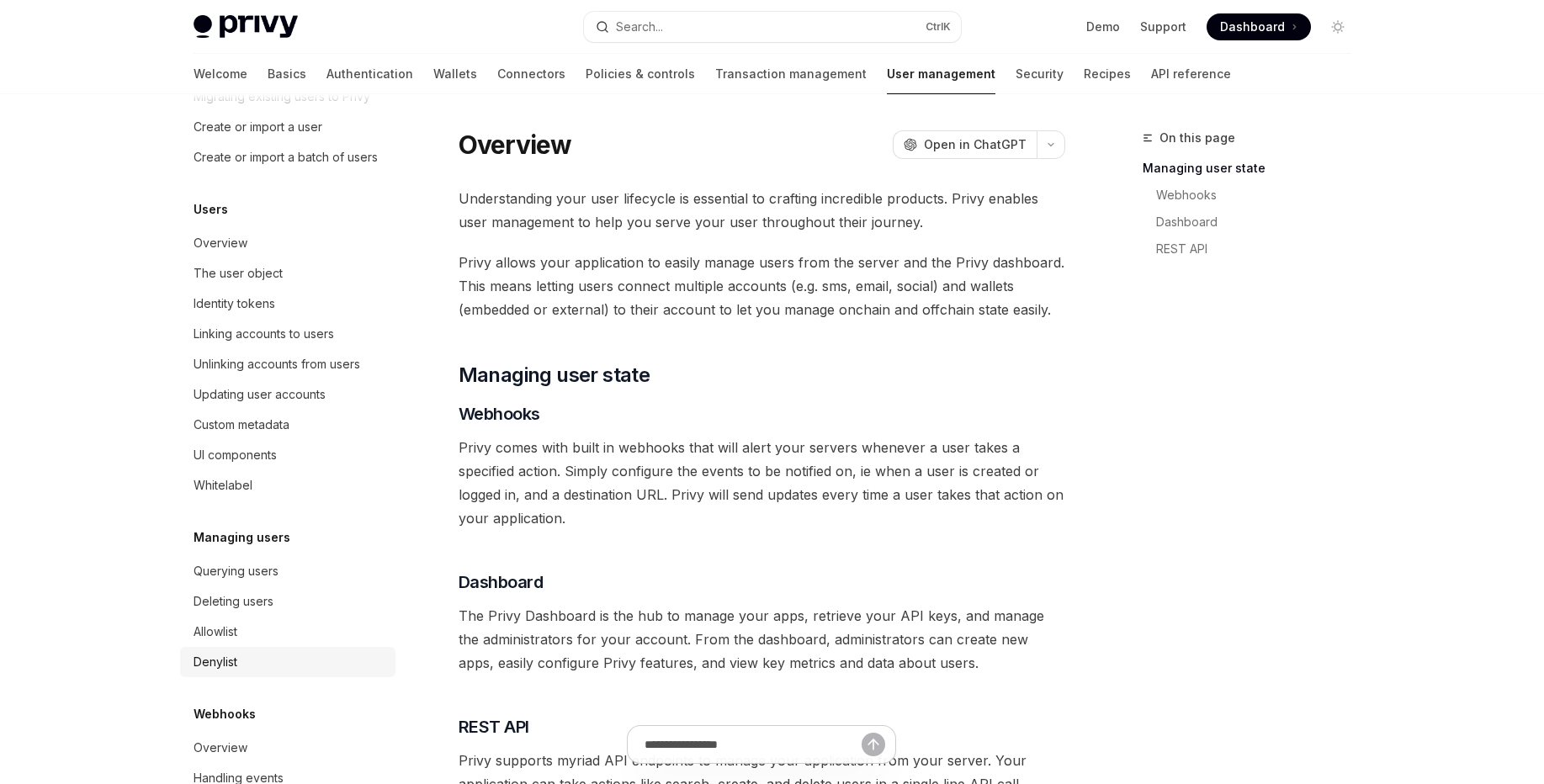
scroll to position [188, 0]
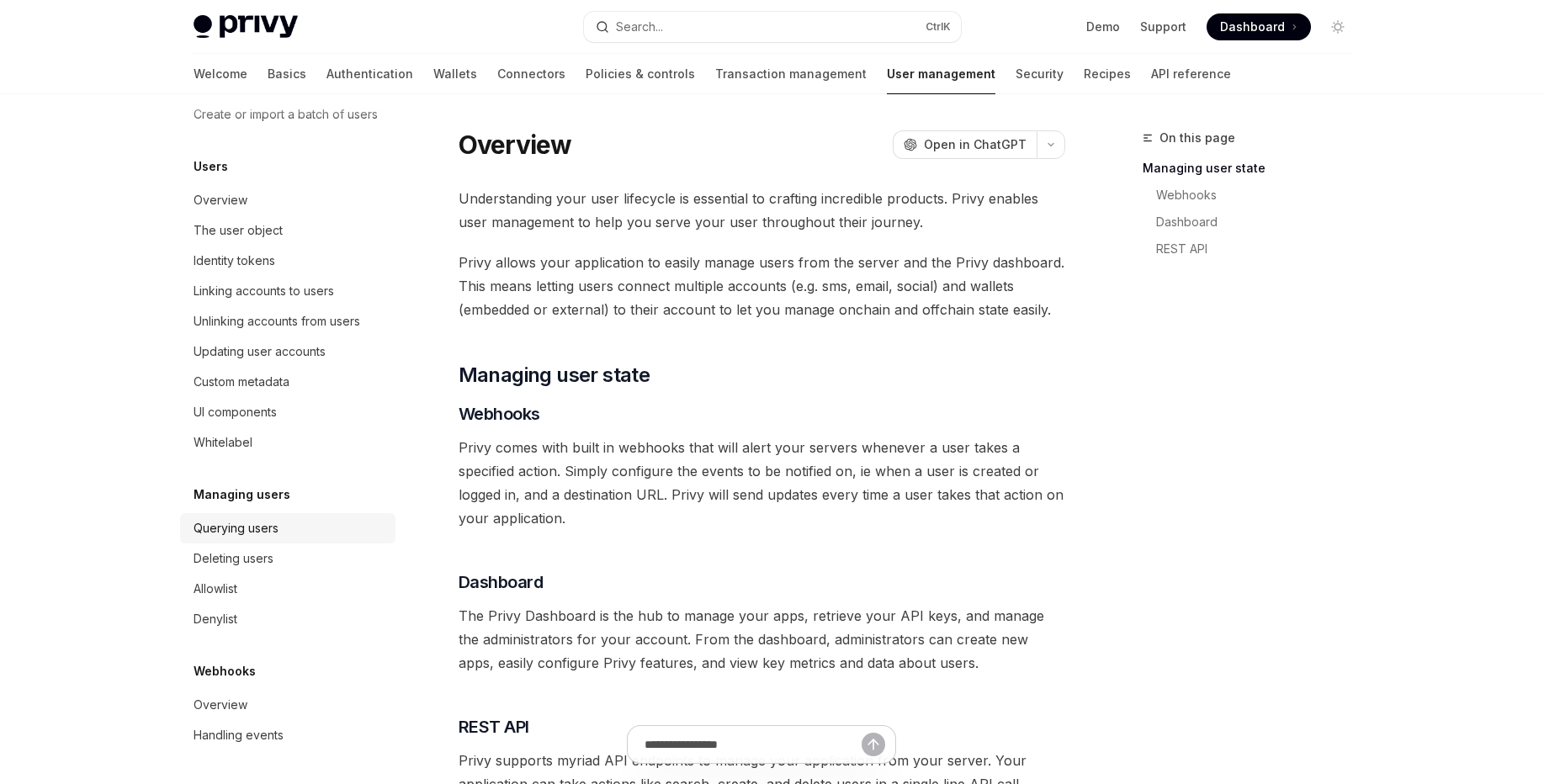
click at [257, 536] on div "Querying users" at bounding box center [236, 528] width 85 height 20
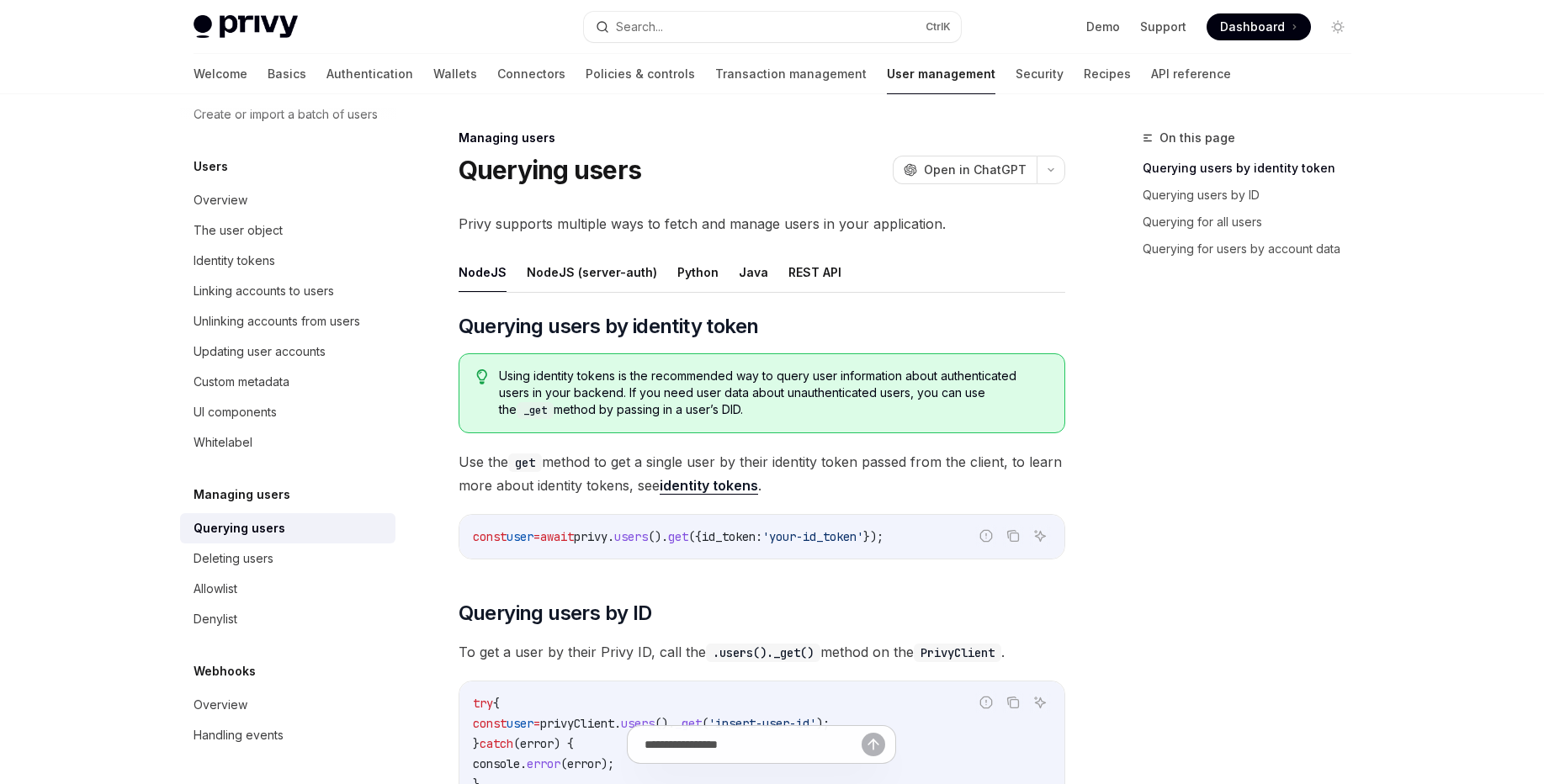
click at [664, 528] on code "const user = await privy . users (). get ({ id_token: 'your-id_token' });" at bounding box center [761, 537] width 578 height 20
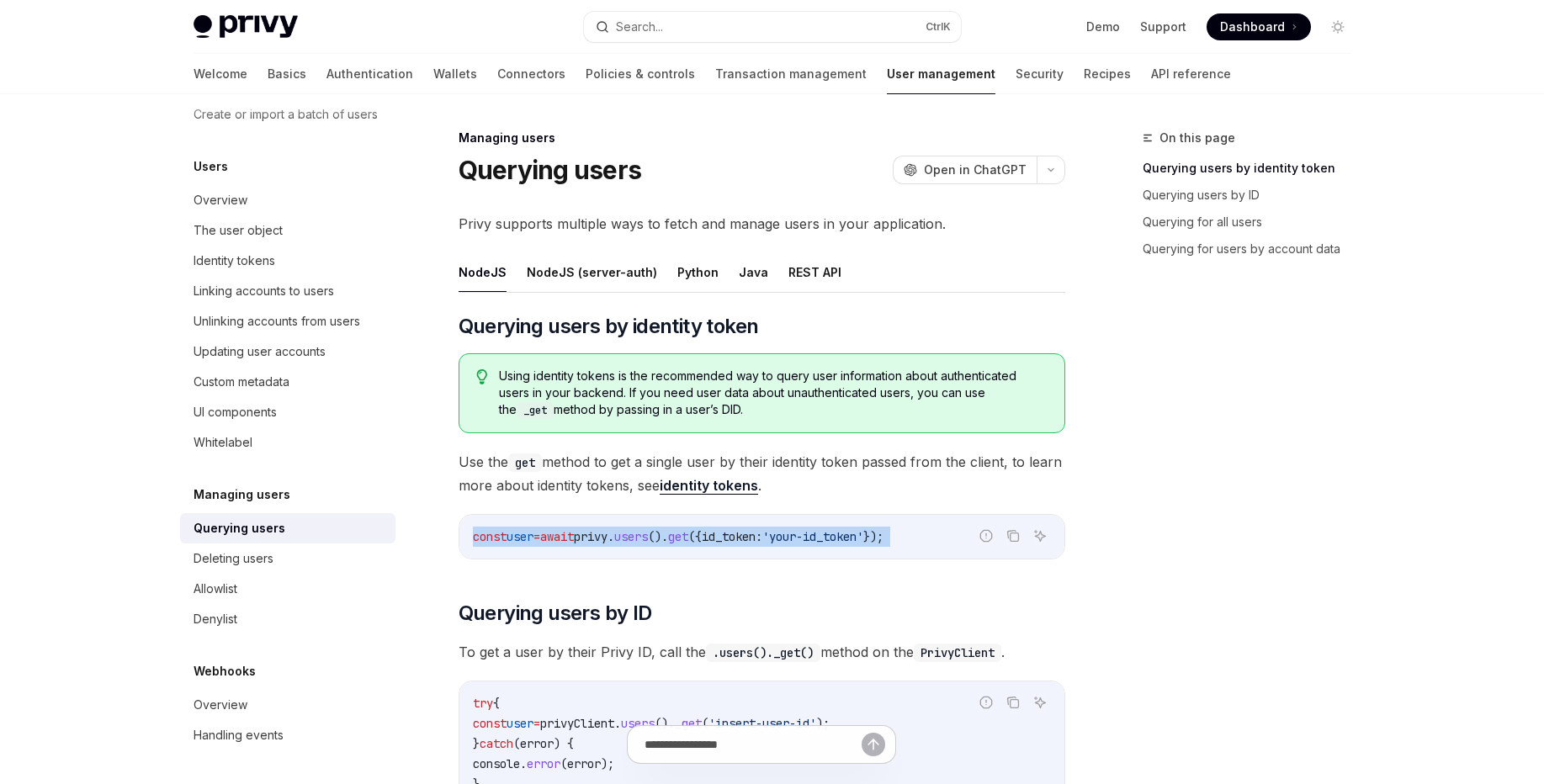
click at [664, 528] on code "const user = await privy . users (). get ({ id_token: 'your-id_token' });" at bounding box center [761, 537] width 578 height 20
copy code "const user = await privy . users (). get ({ id_token: 'your-id_token' });"
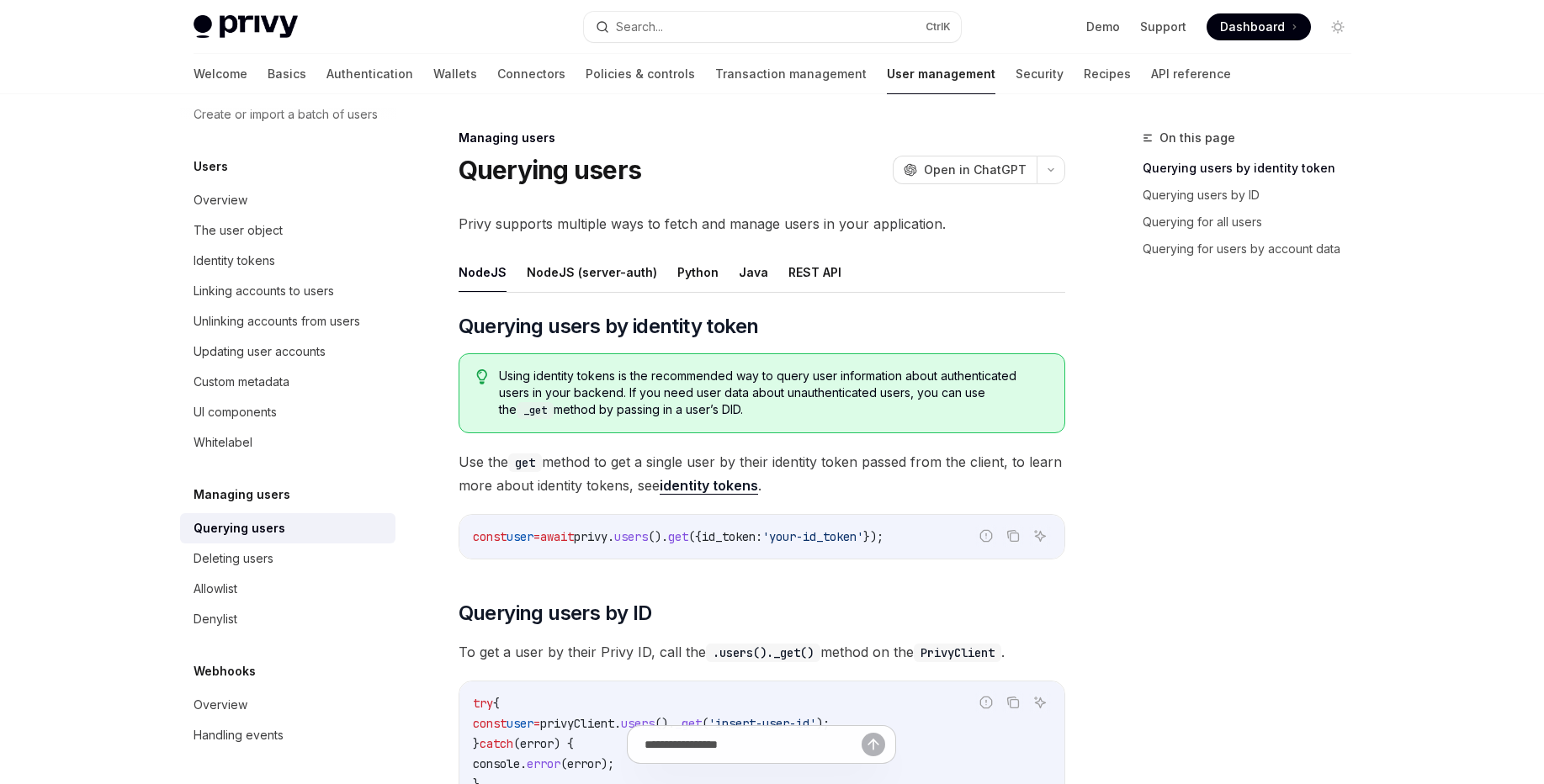
click at [711, 495] on span "Use the get method to get a single user by their identity token passed from the…" at bounding box center [761, 473] width 607 height 47
click at [713, 489] on link "identity tokens" at bounding box center [708, 485] width 99 height 18
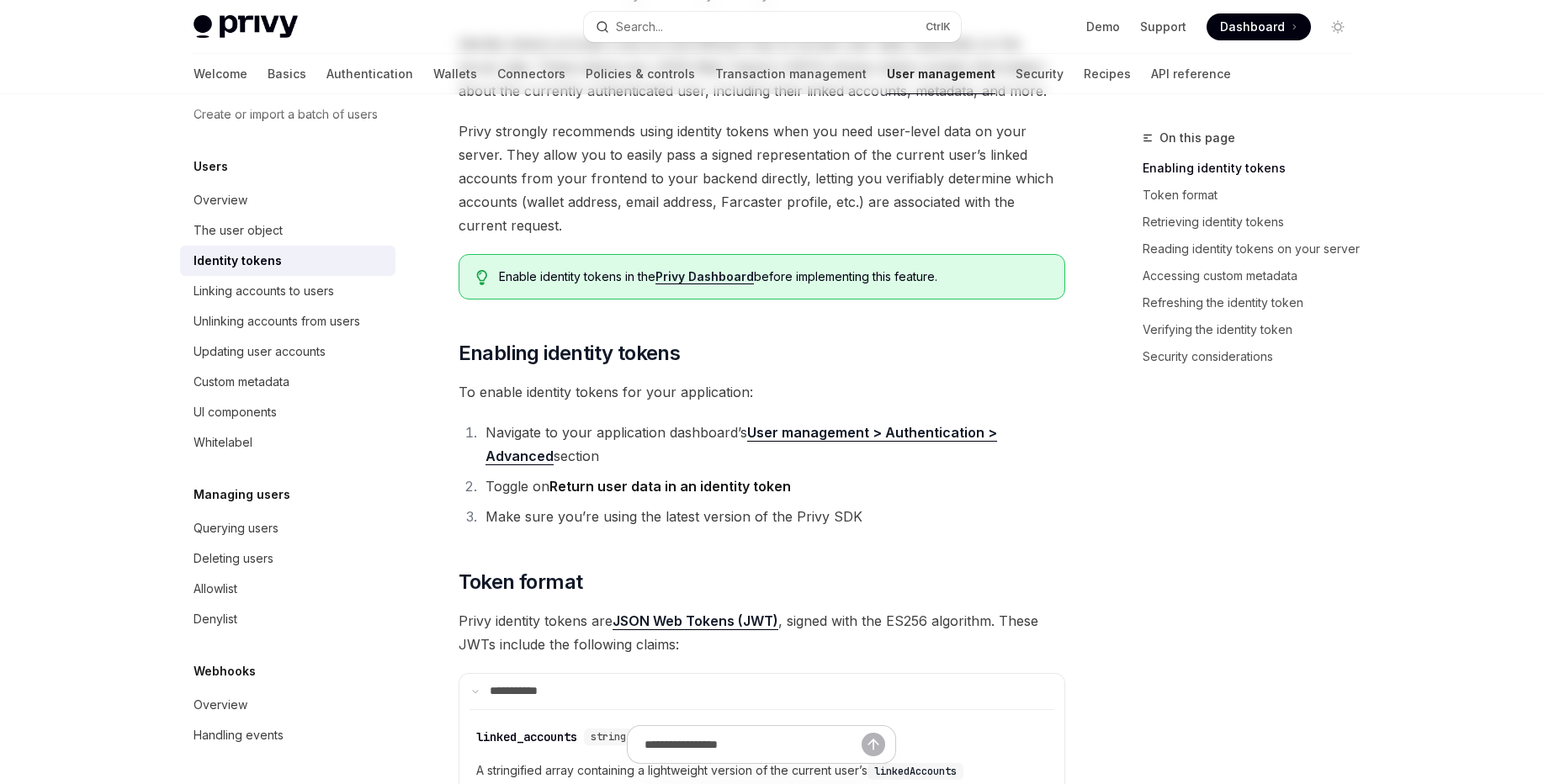
scroll to position [505, 0]
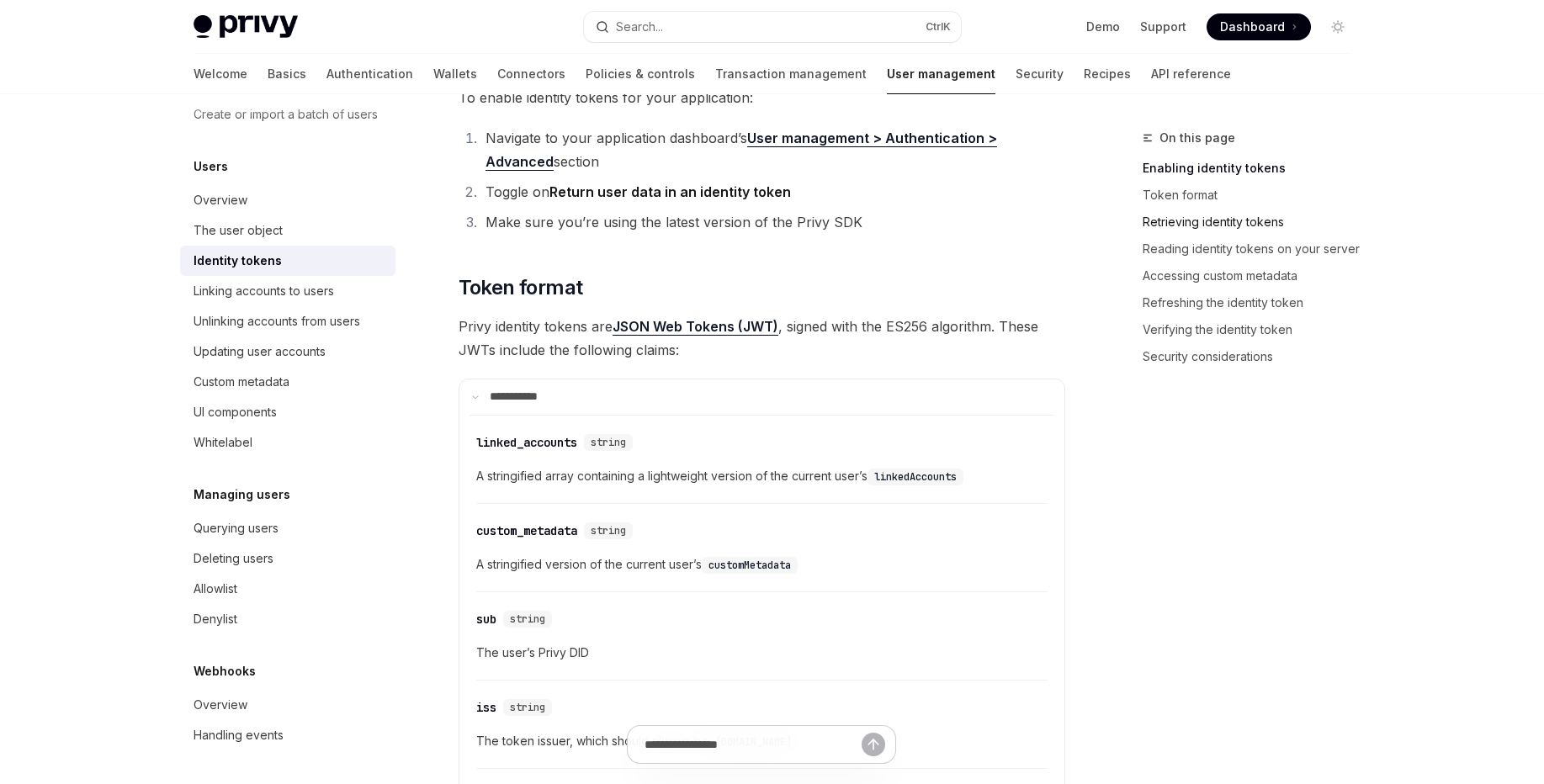
click at [1285, 229] on link "Retrieving identity tokens" at bounding box center [1253, 222] width 222 height 27
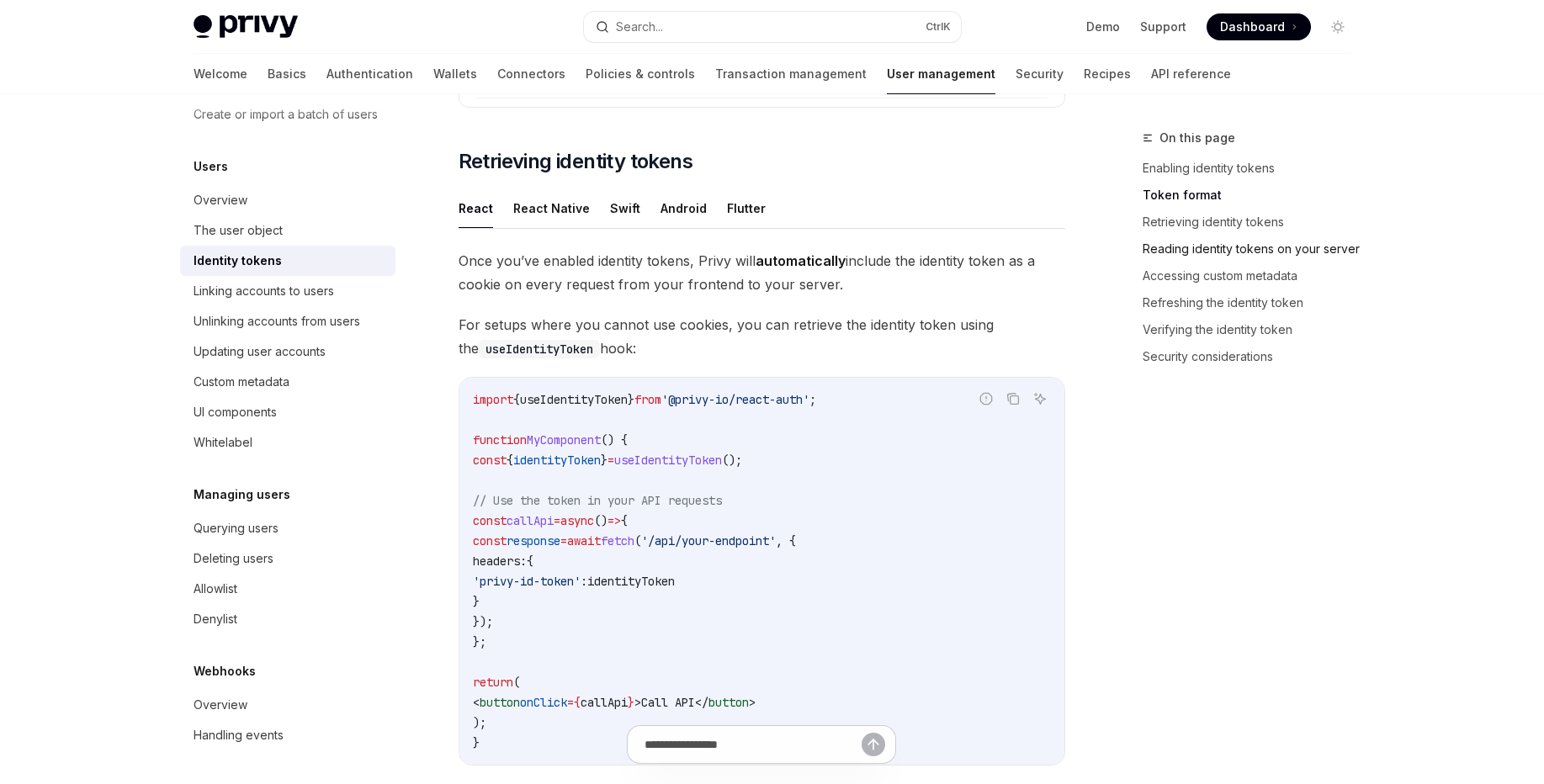
click at [1274, 255] on link "Reading identity tokens on your server" at bounding box center [1253, 249] width 222 height 27
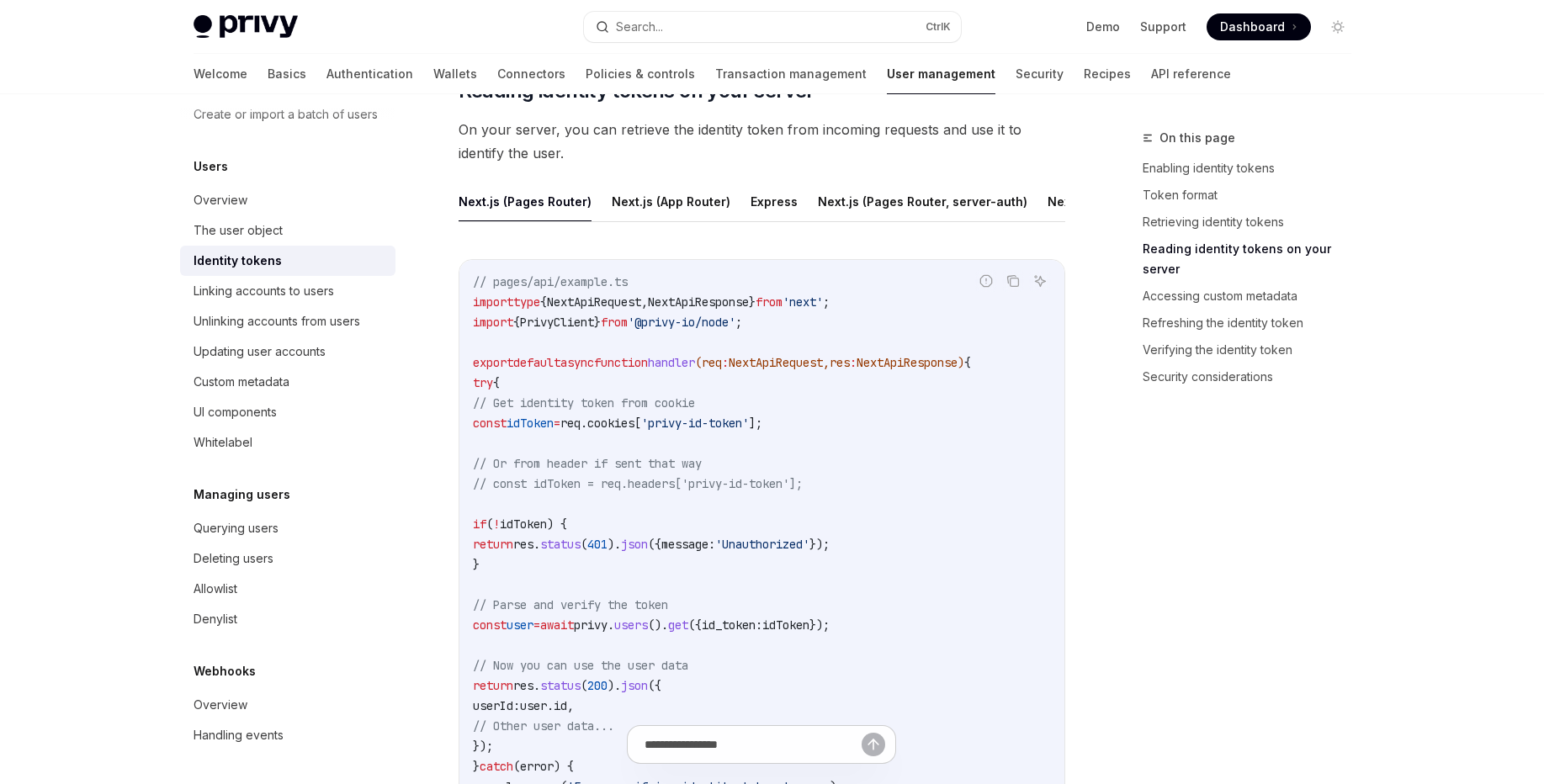
scroll to position [2322, 0]
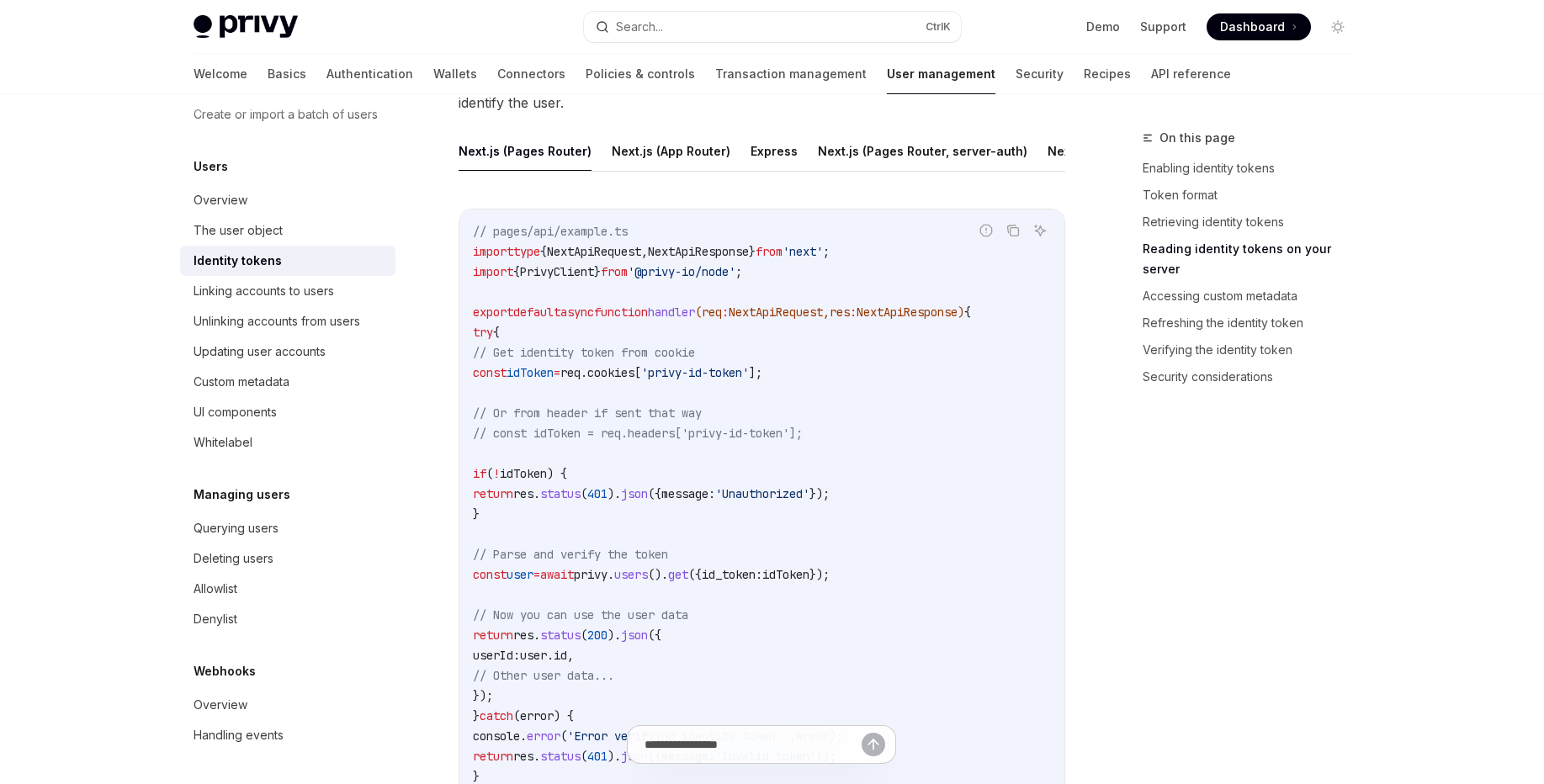
click at [673, 279] on span "'@privy-io/node'" at bounding box center [682, 272] width 108 height 15
copy code "import { PrivyClient } from '@privy-io/node' ;"
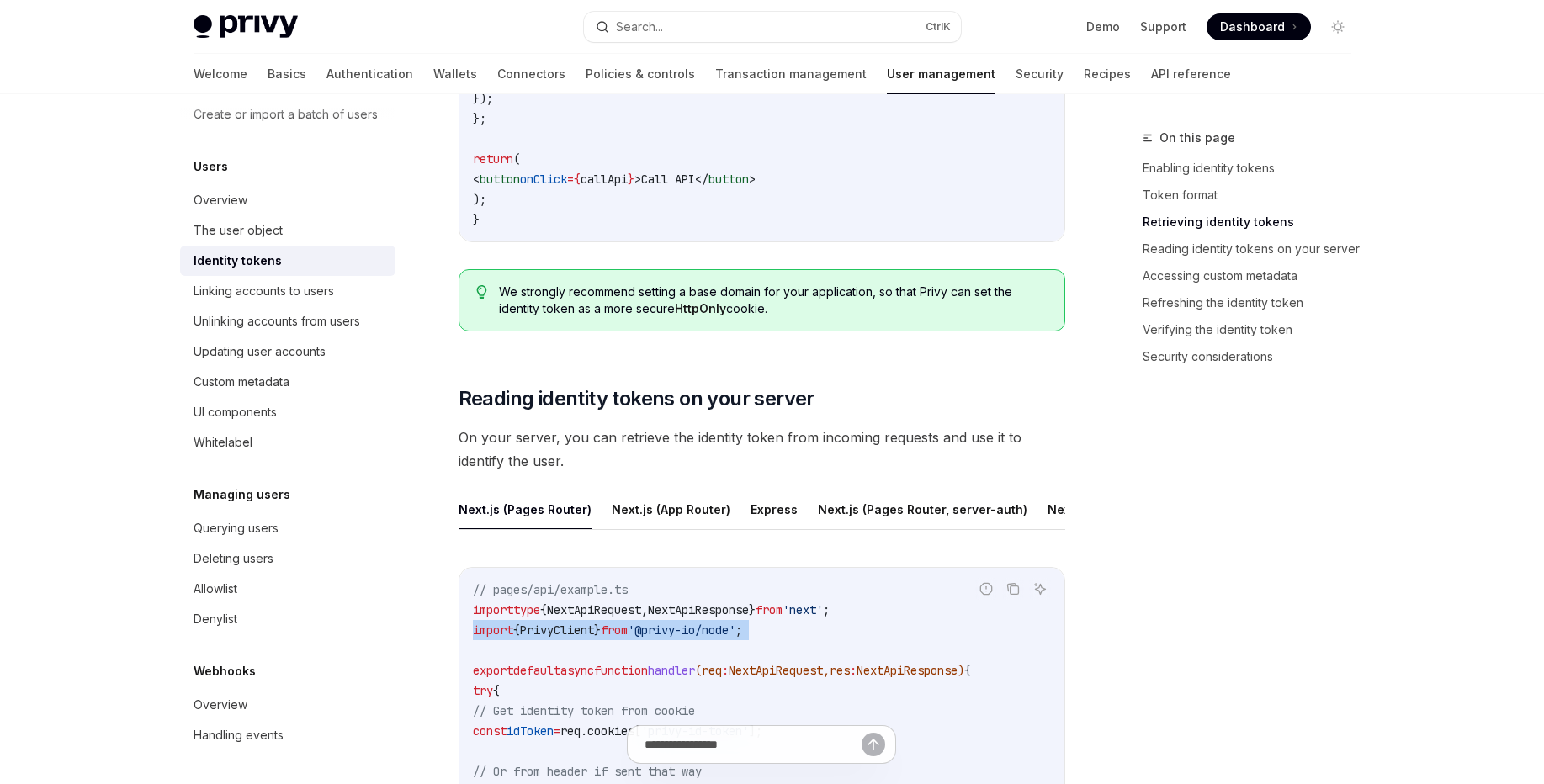
scroll to position [1615, 0]
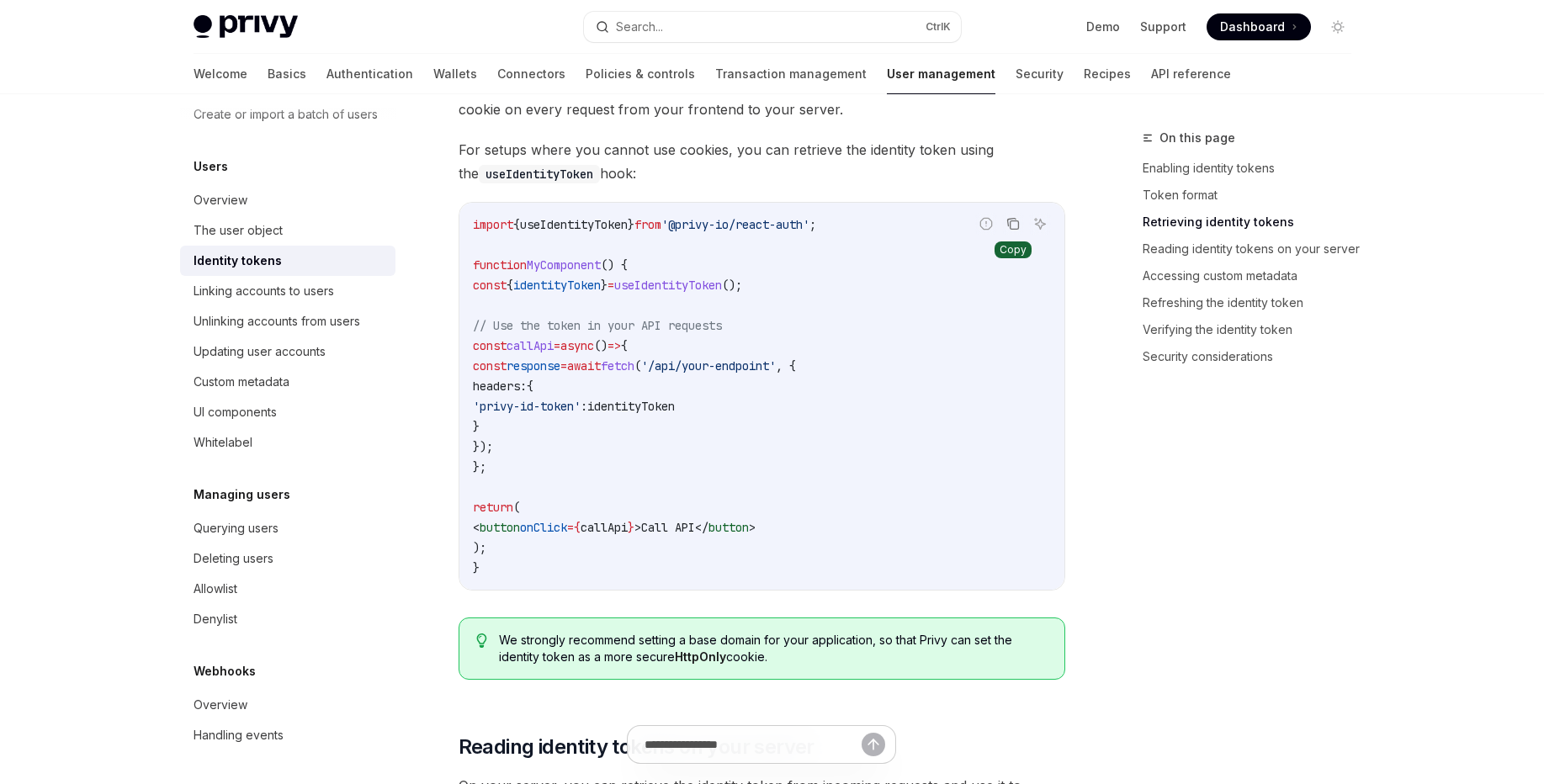
click at [1010, 214] on button "Copy the contents from the code block" at bounding box center [1013, 224] width 22 height 22
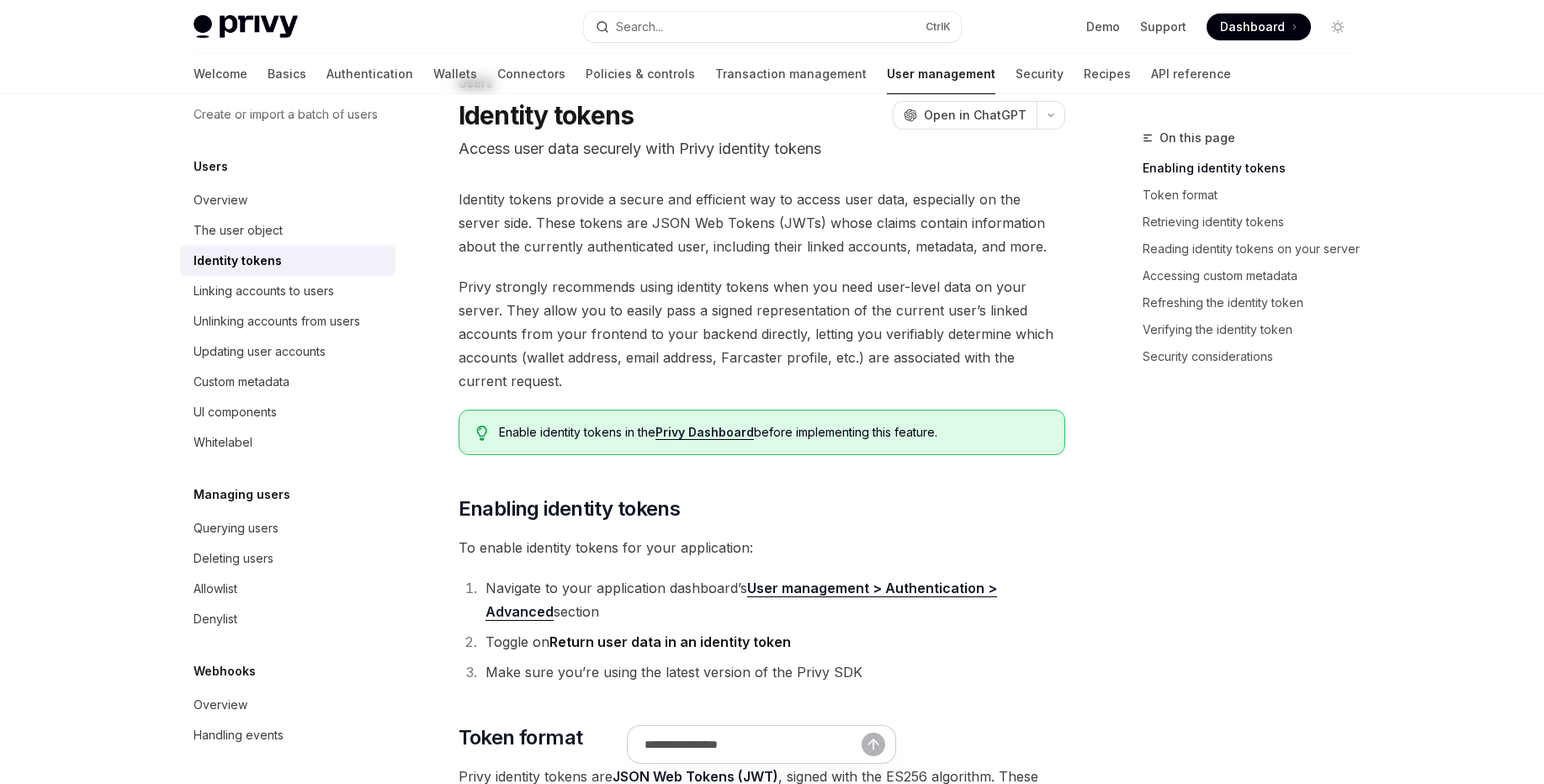
scroll to position [0, 0]
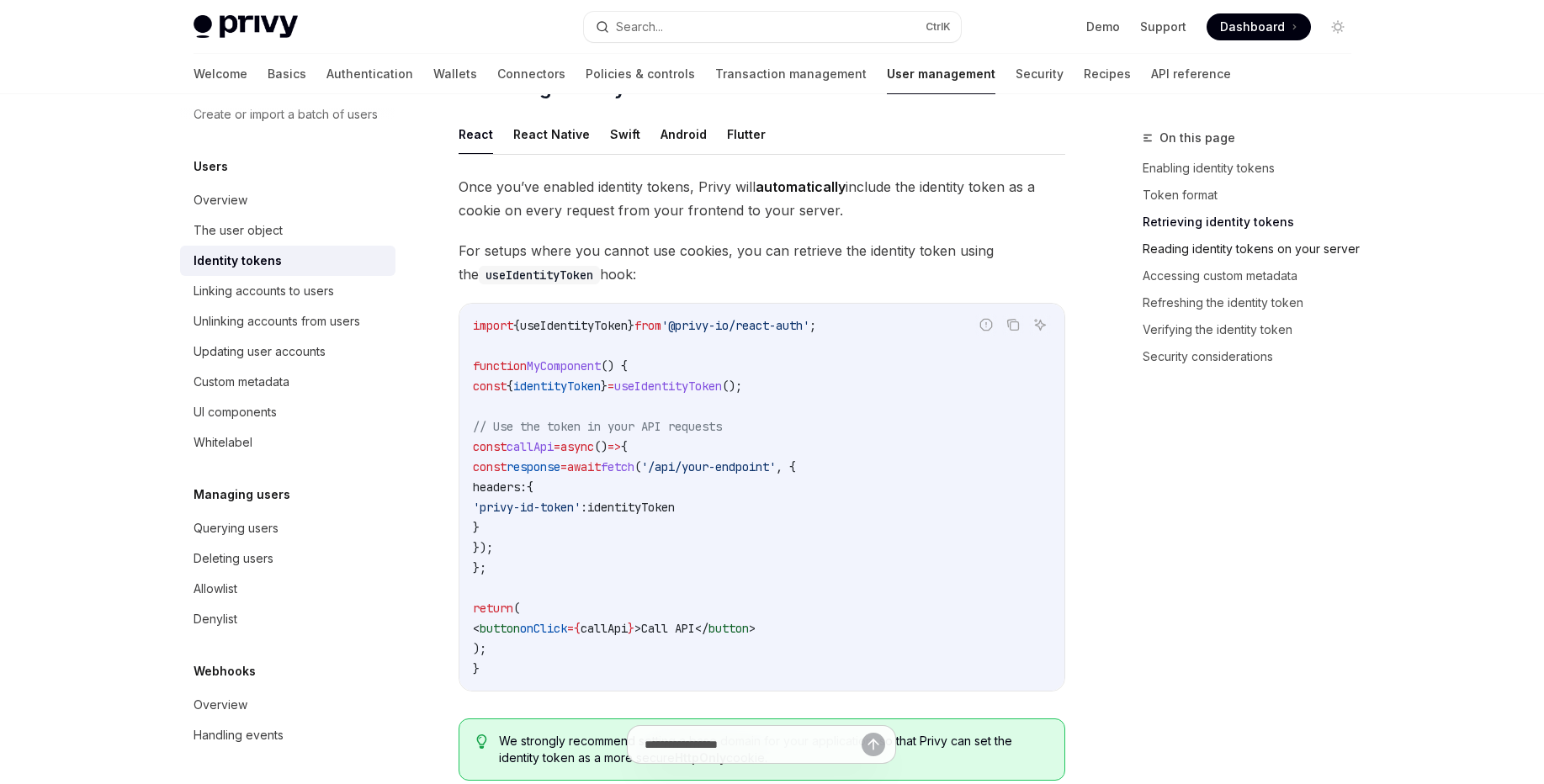
click at [1204, 257] on link "Reading identity tokens on your server" at bounding box center [1253, 249] width 222 height 27
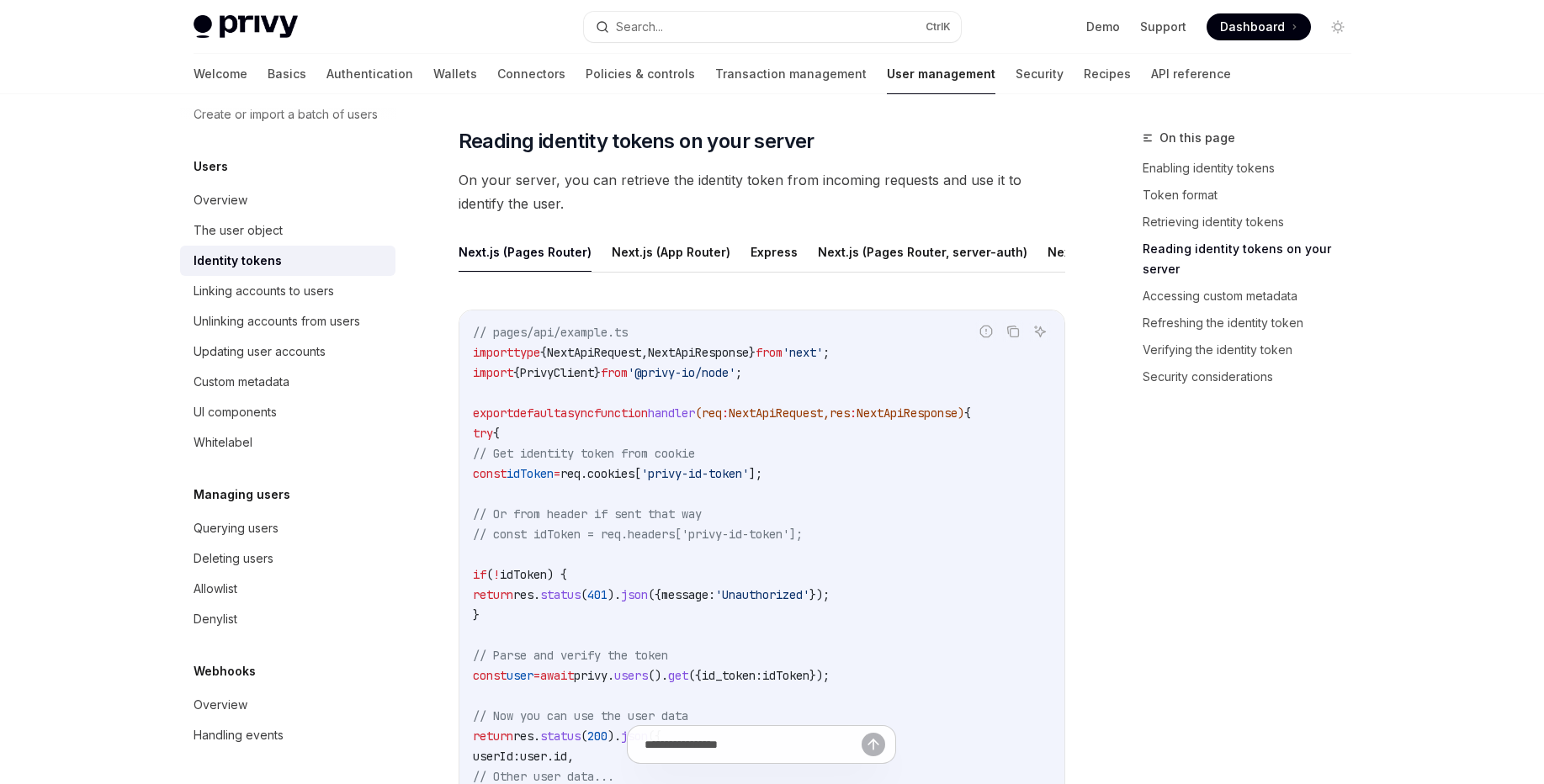
click at [727, 321] on div "Report incorrect code Copy Ask AI // pages/api/example.ts import type { NextApi…" at bounding box center [761, 619] width 607 height 654
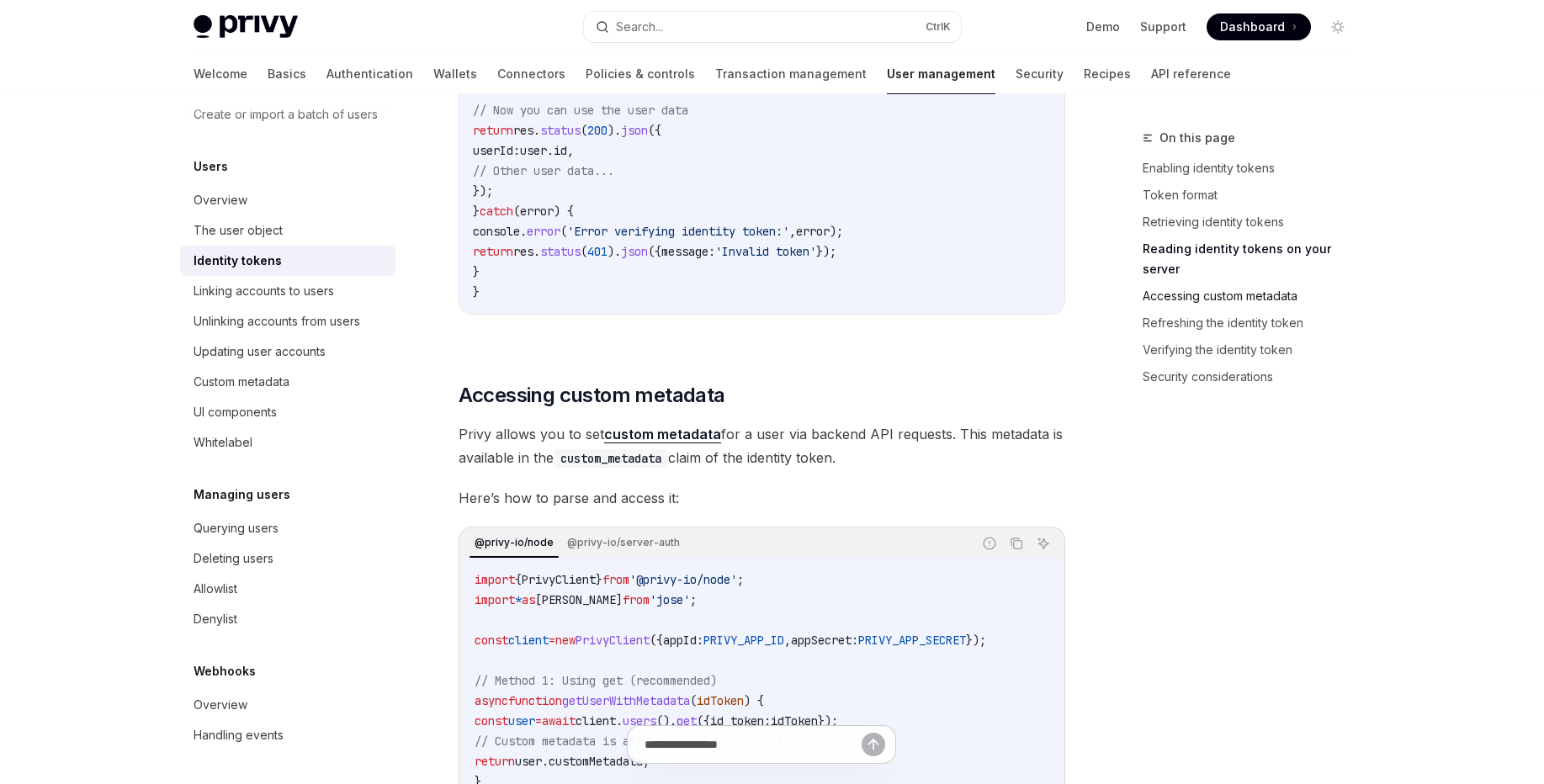
click at [1189, 283] on link "Accessing custom metadata" at bounding box center [1253, 296] width 222 height 27
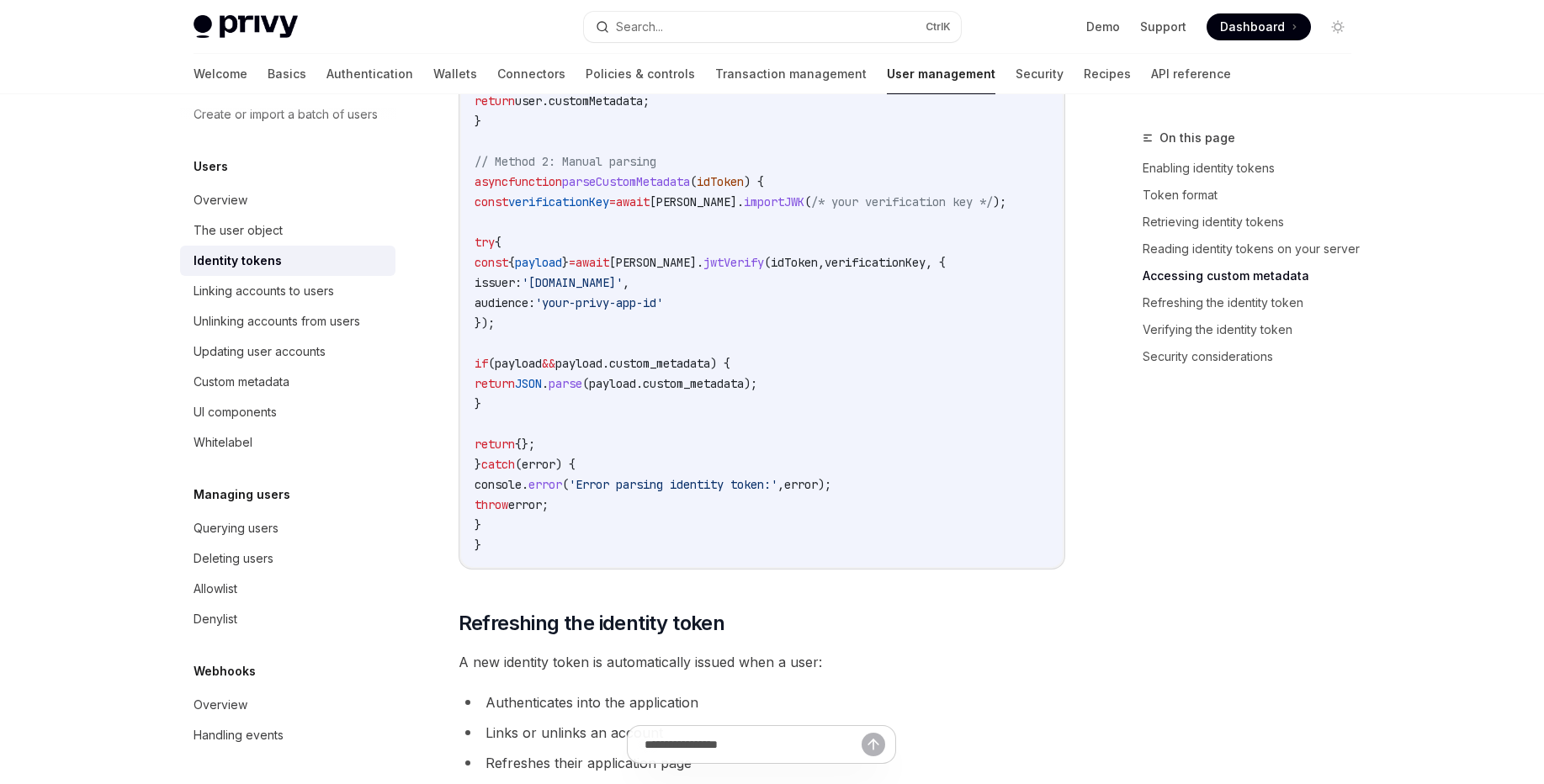
scroll to position [3604, 0]
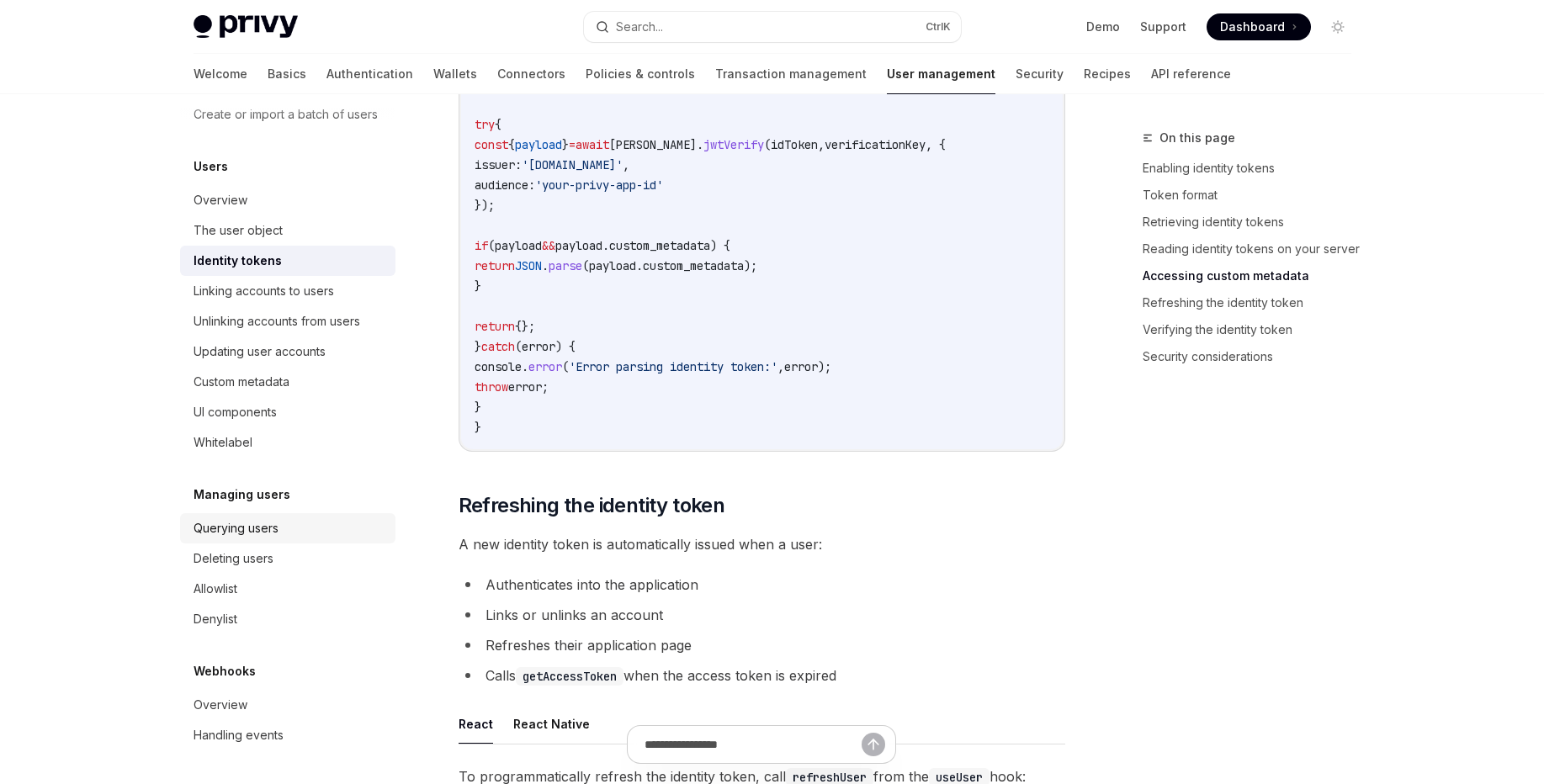
click at [258, 523] on div "Querying users" at bounding box center [236, 528] width 85 height 20
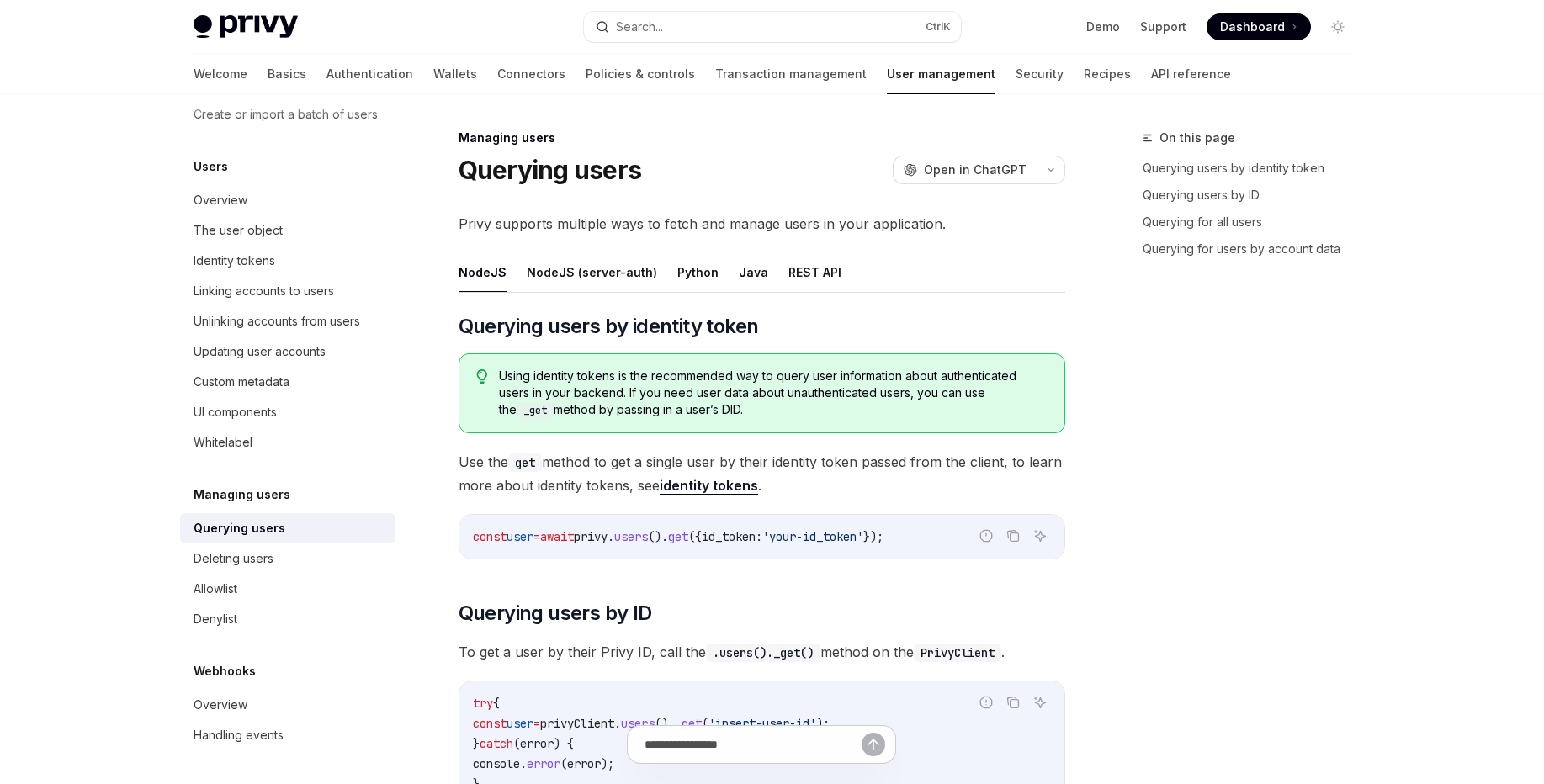
click at [345, 517] on link "Querying users" at bounding box center [287, 528] width 215 height 30
type textarea "*"
click at [1010, 529] on icon "Copy the contents from the code block" at bounding box center [1013, 536] width 14 height 14
click at [442, 327] on div "Navigate to header" at bounding box center [435, 327] width 20 height 20
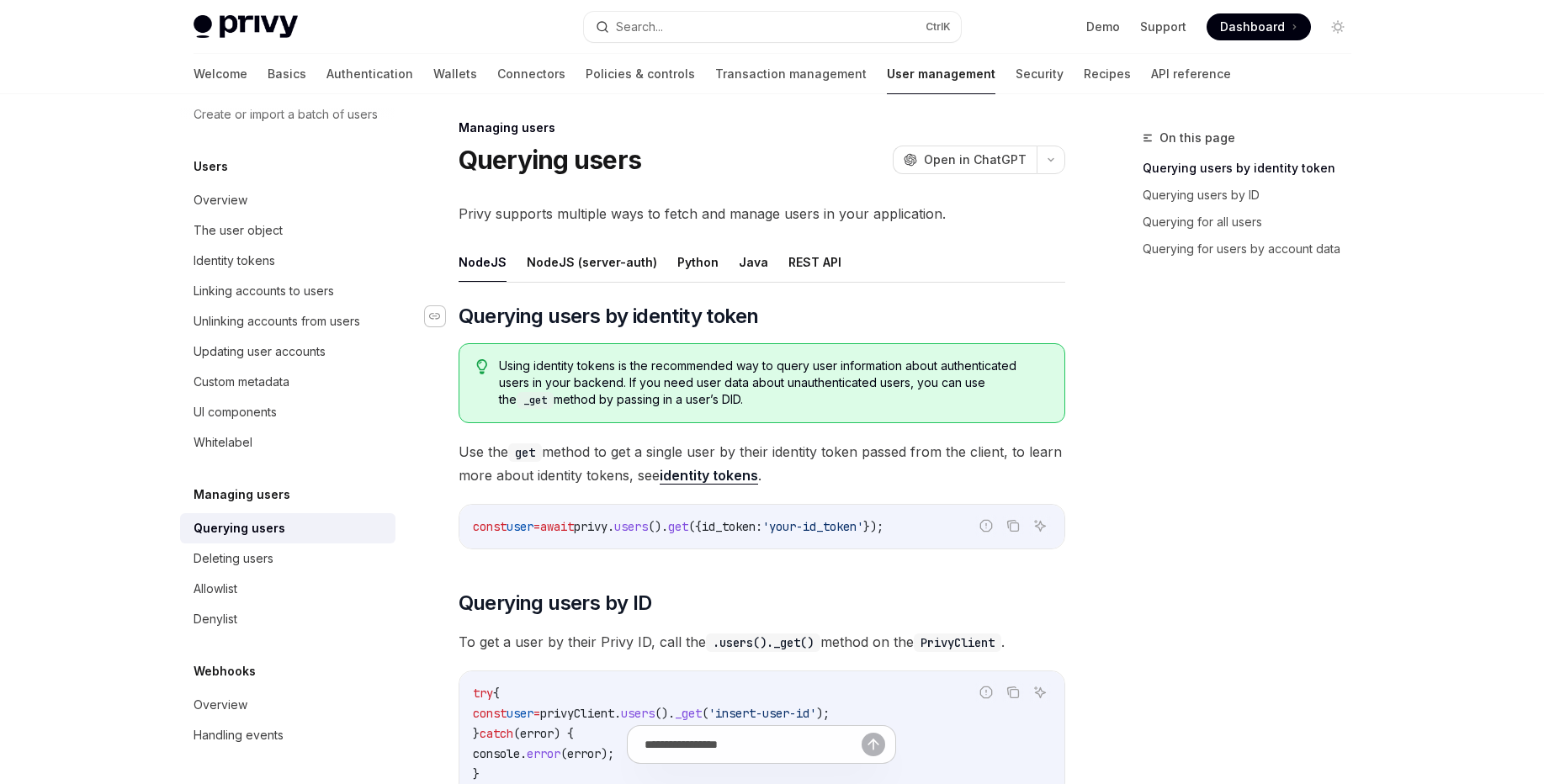
click at [440, 317] on icon "Navigate to header" at bounding box center [435, 316] width 12 height 7
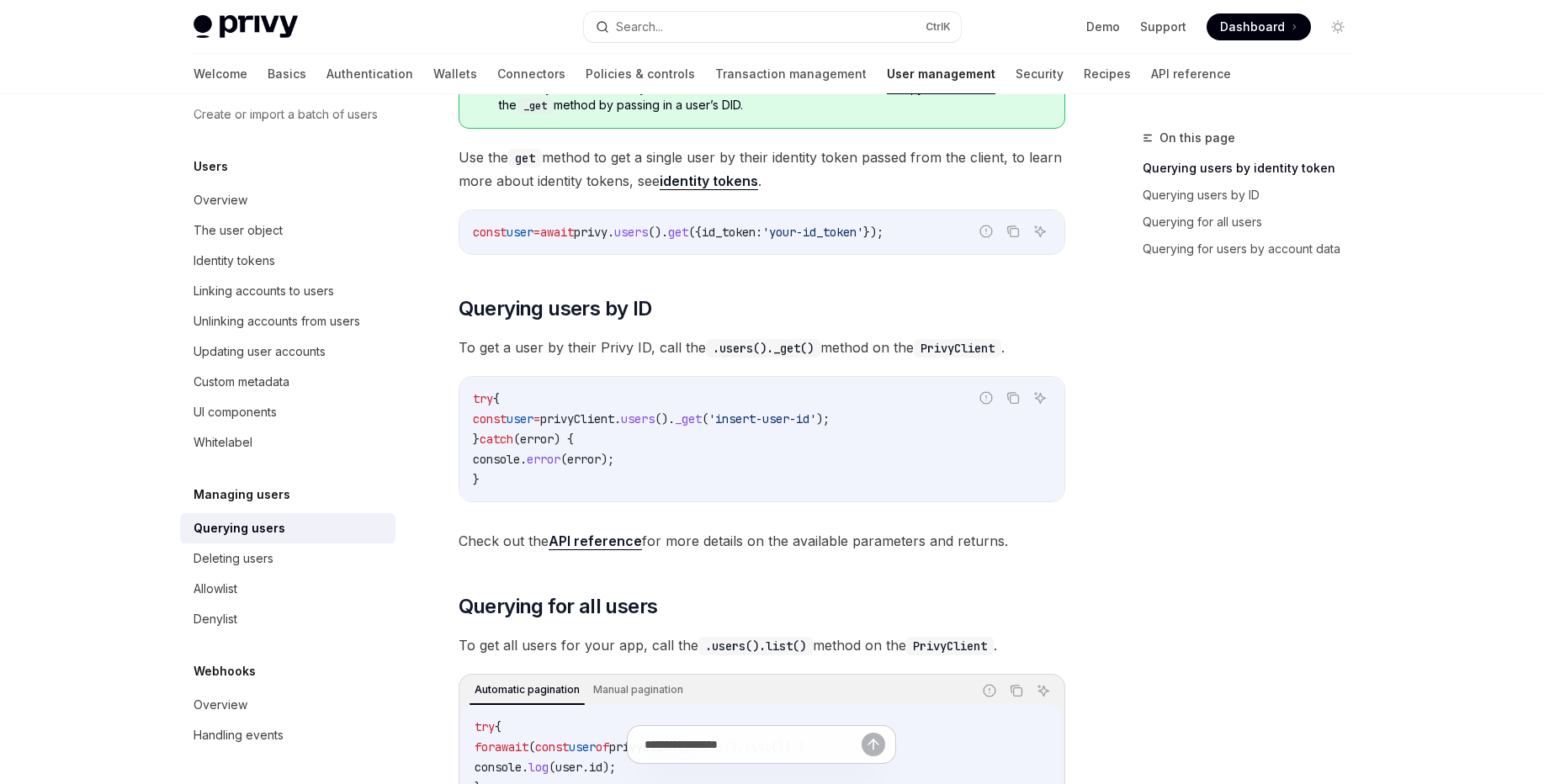
scroll to position [313, 0]
